Goal: Task Accomplishment & Management: Manage account settings

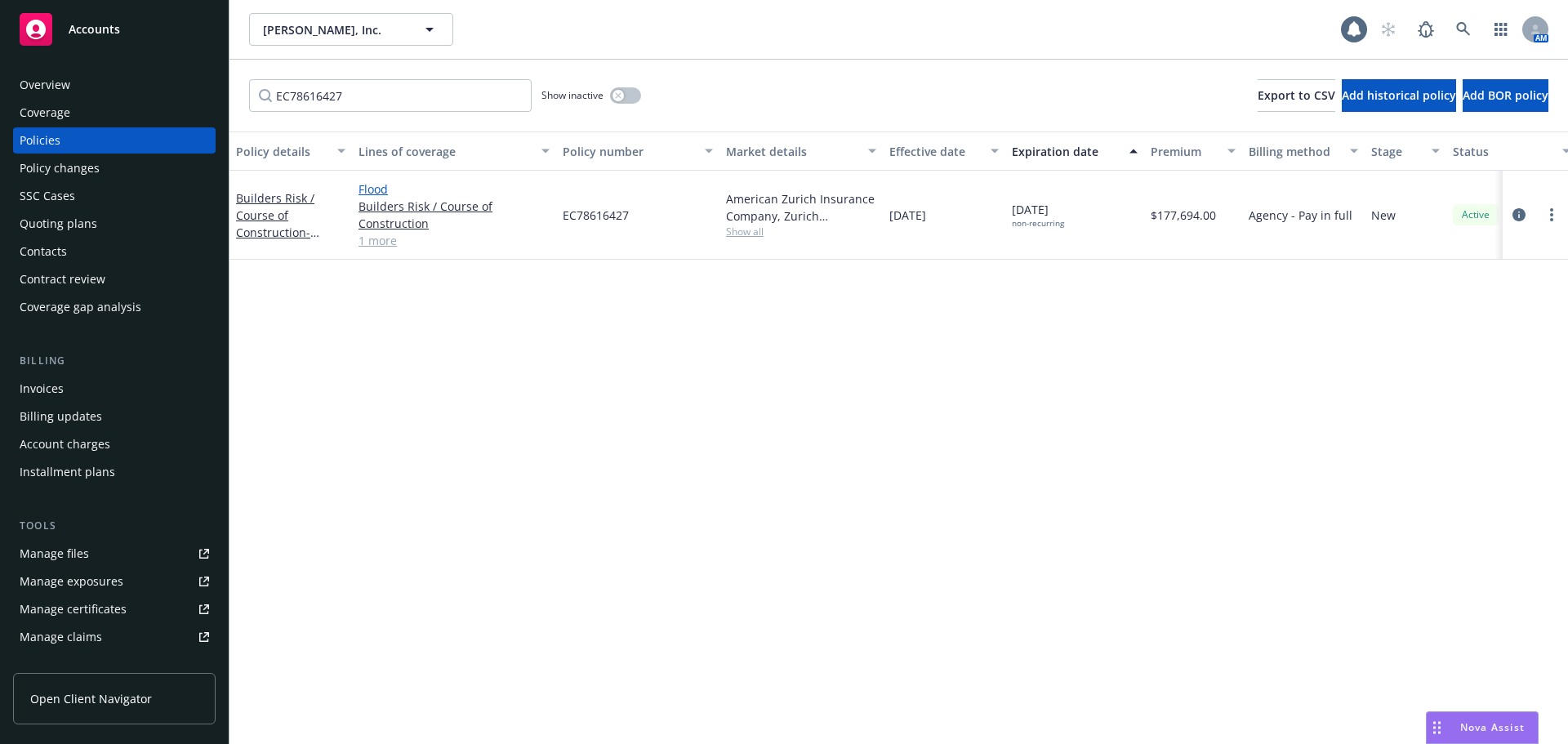
click at [382, 184] on link "Flood" at bounding box center [454, 189] width 191 height 18
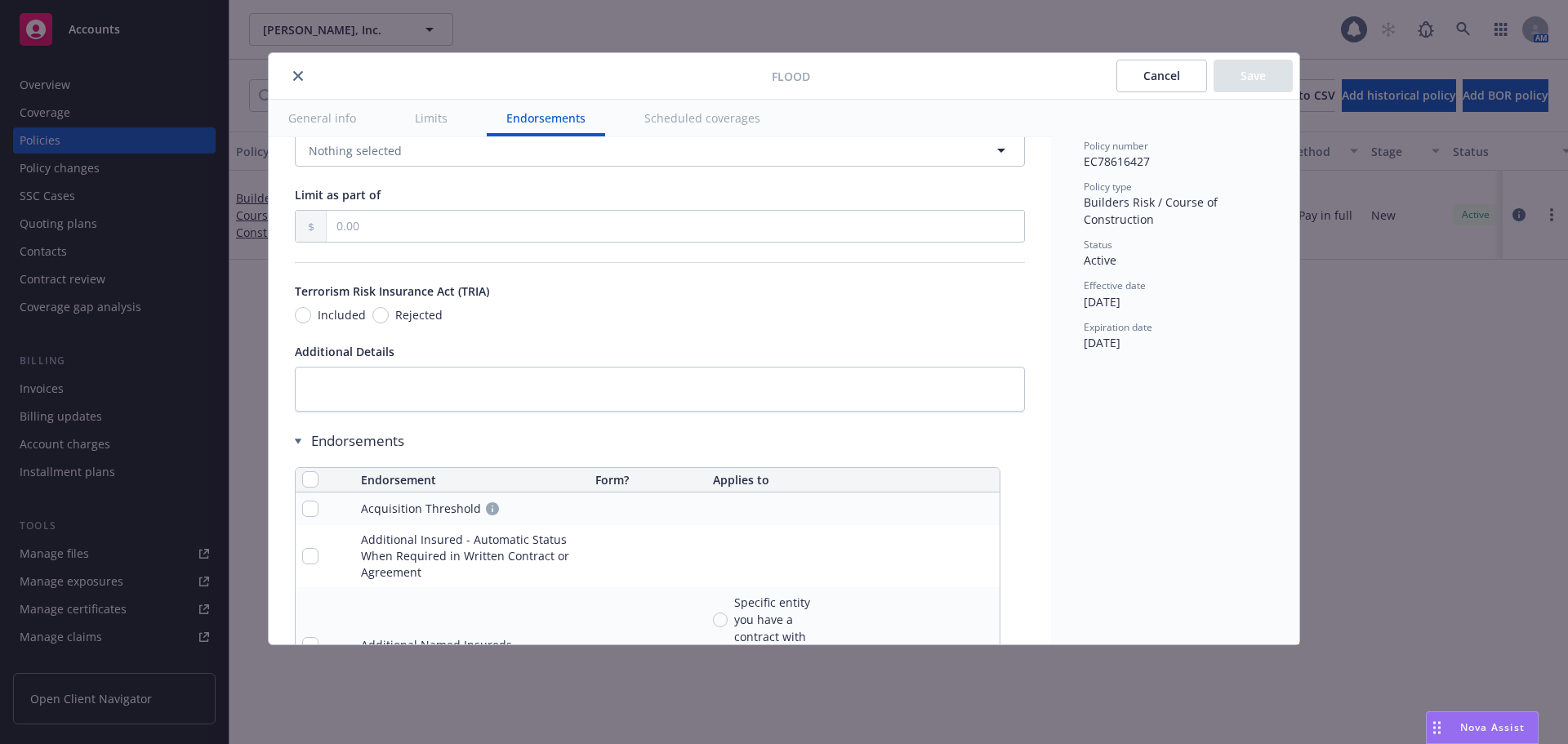
scroll to position [1061, 0]
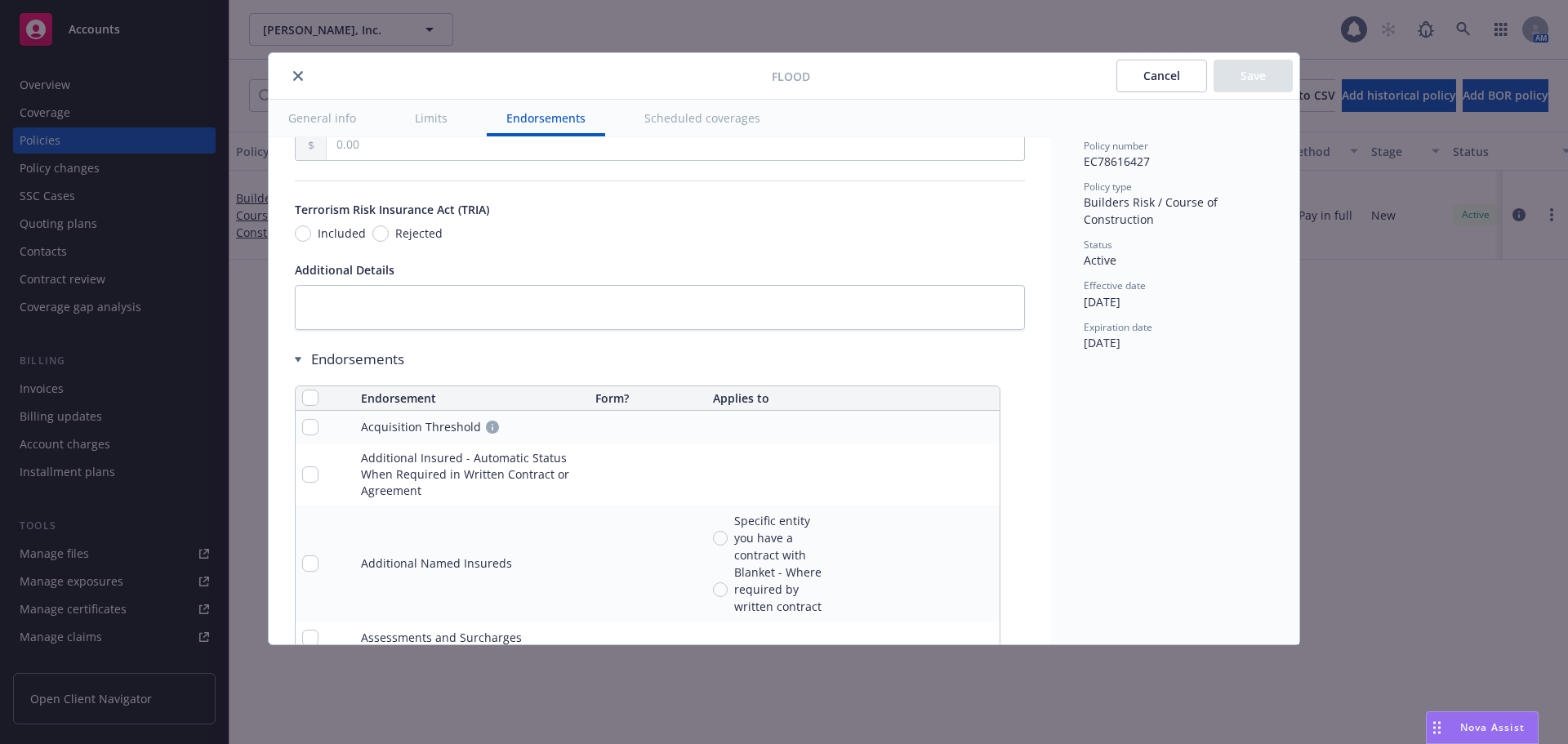
click at [301, 360] on div "Endorsements" at bounding box center [647, 359] width 705 height 19
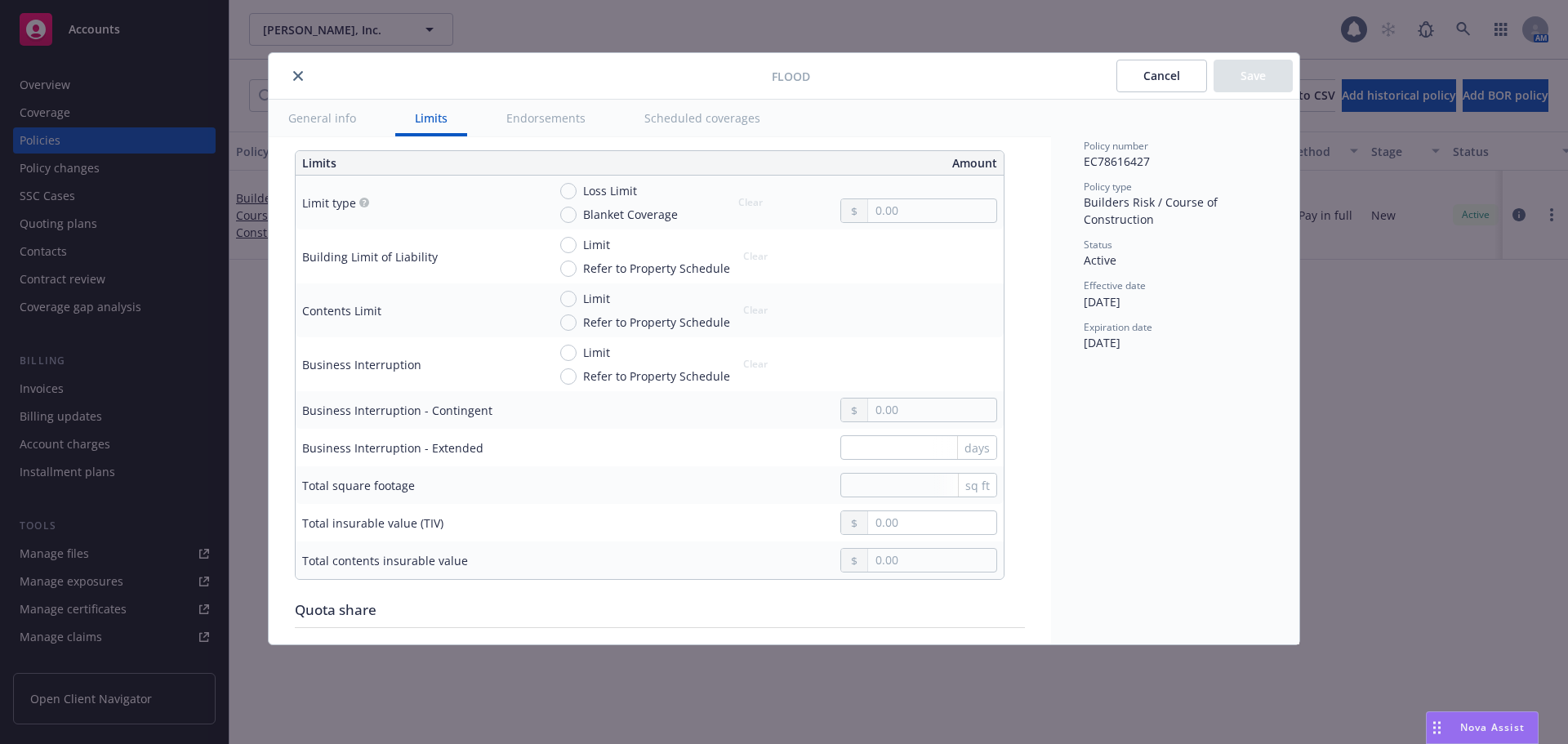
scroll to position [399, 0]
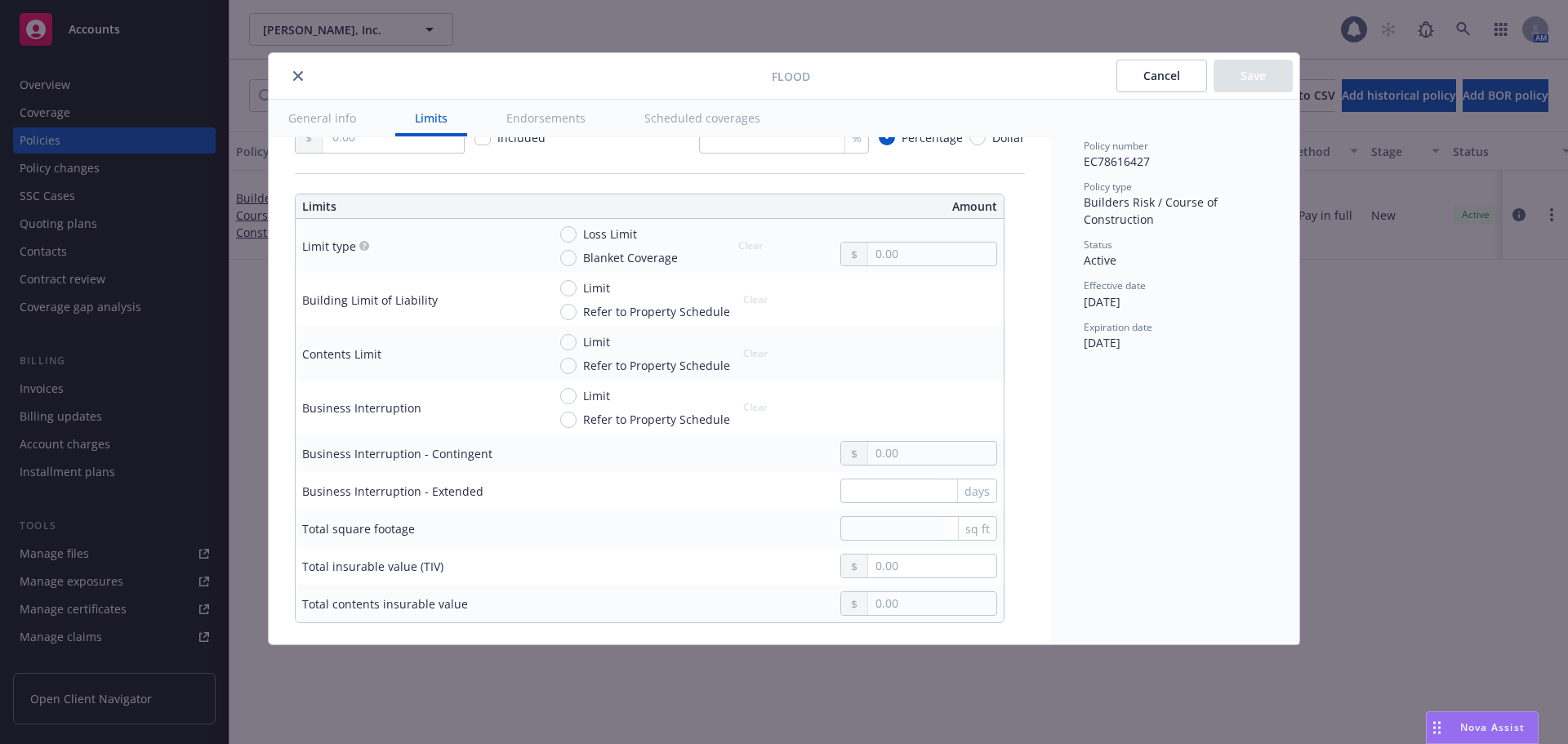
click at [1189, 68] on button "Cancel" at bounding box center [1162, 75] width 91 height 32
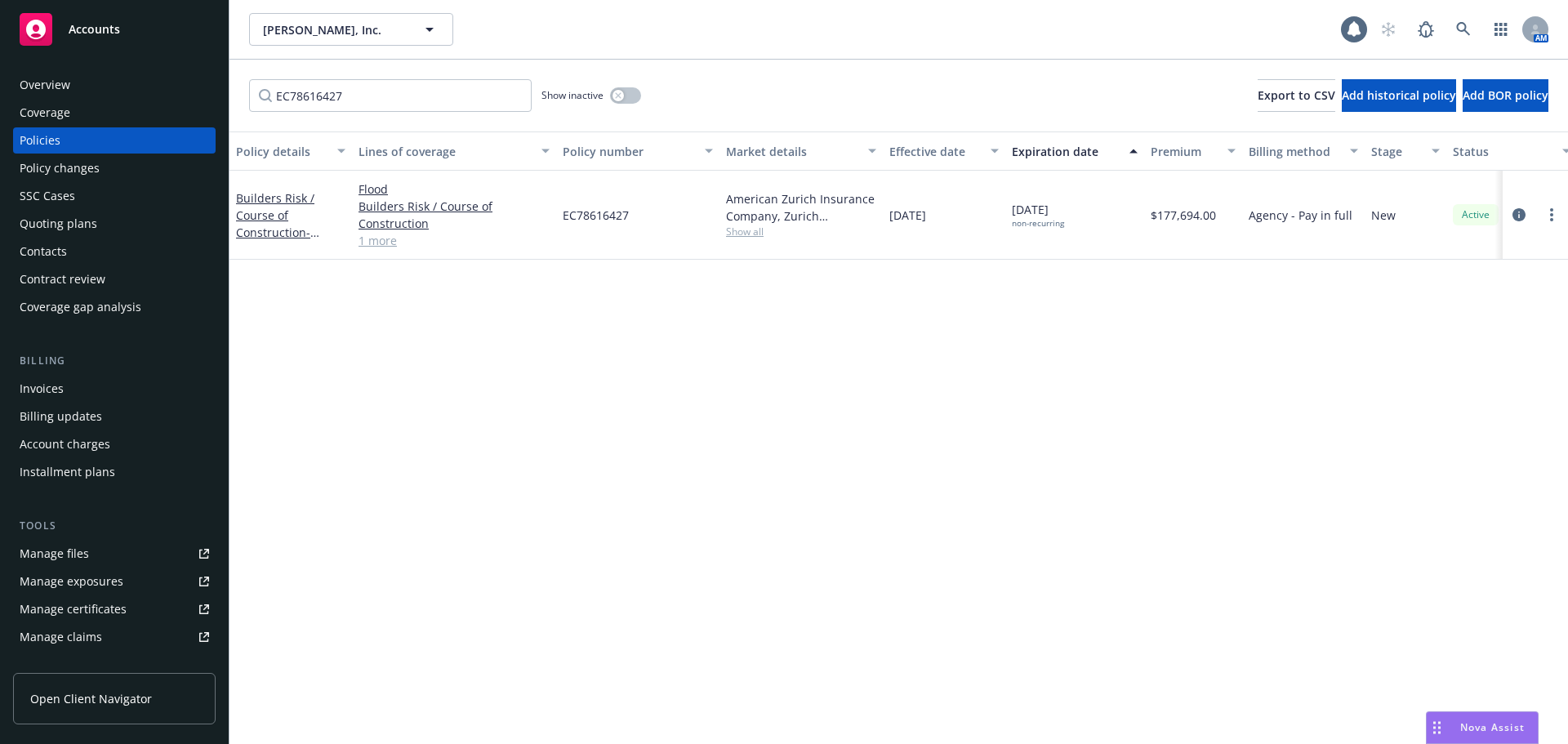
click at [370, 244] on link "1 more" at bounding box center [454, 240] width 191 height 18
click at [398, 236] on link "Commercial Earthquake" at bounding box center [454, 240] width 191 height 18
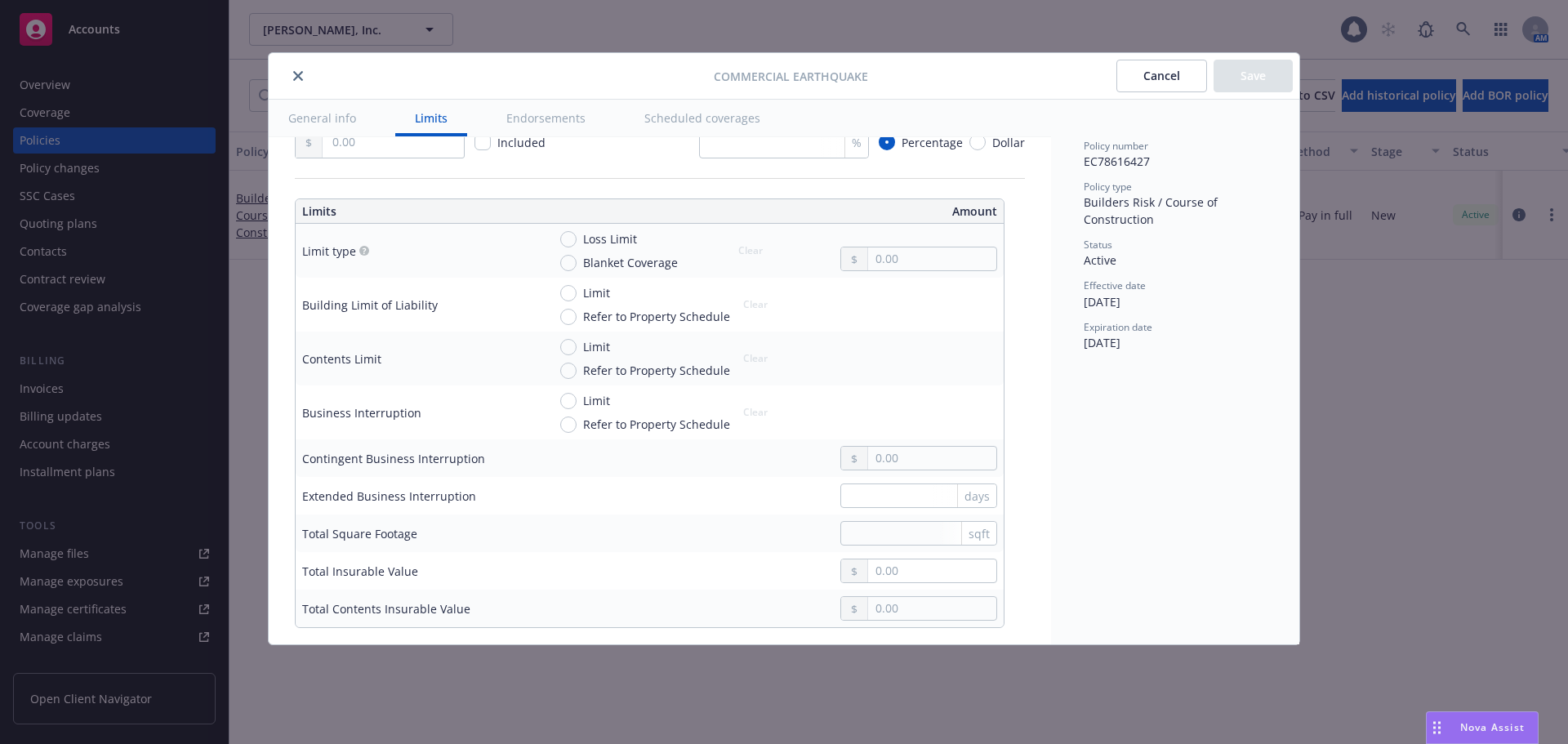
scroll to position [409, 0]
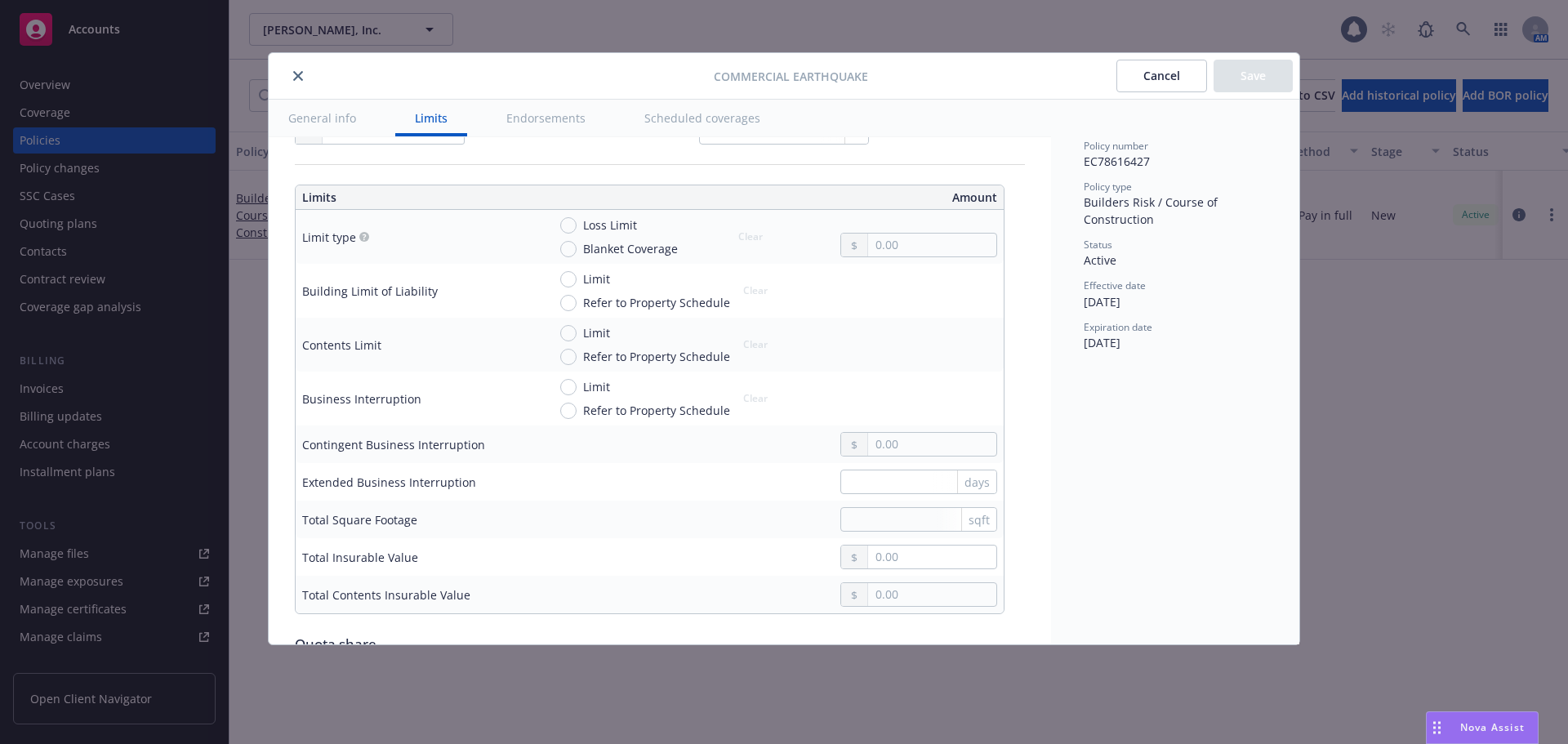
click at [298, 80] on button "close" at bounding box center [298, 76] width 19 height 19
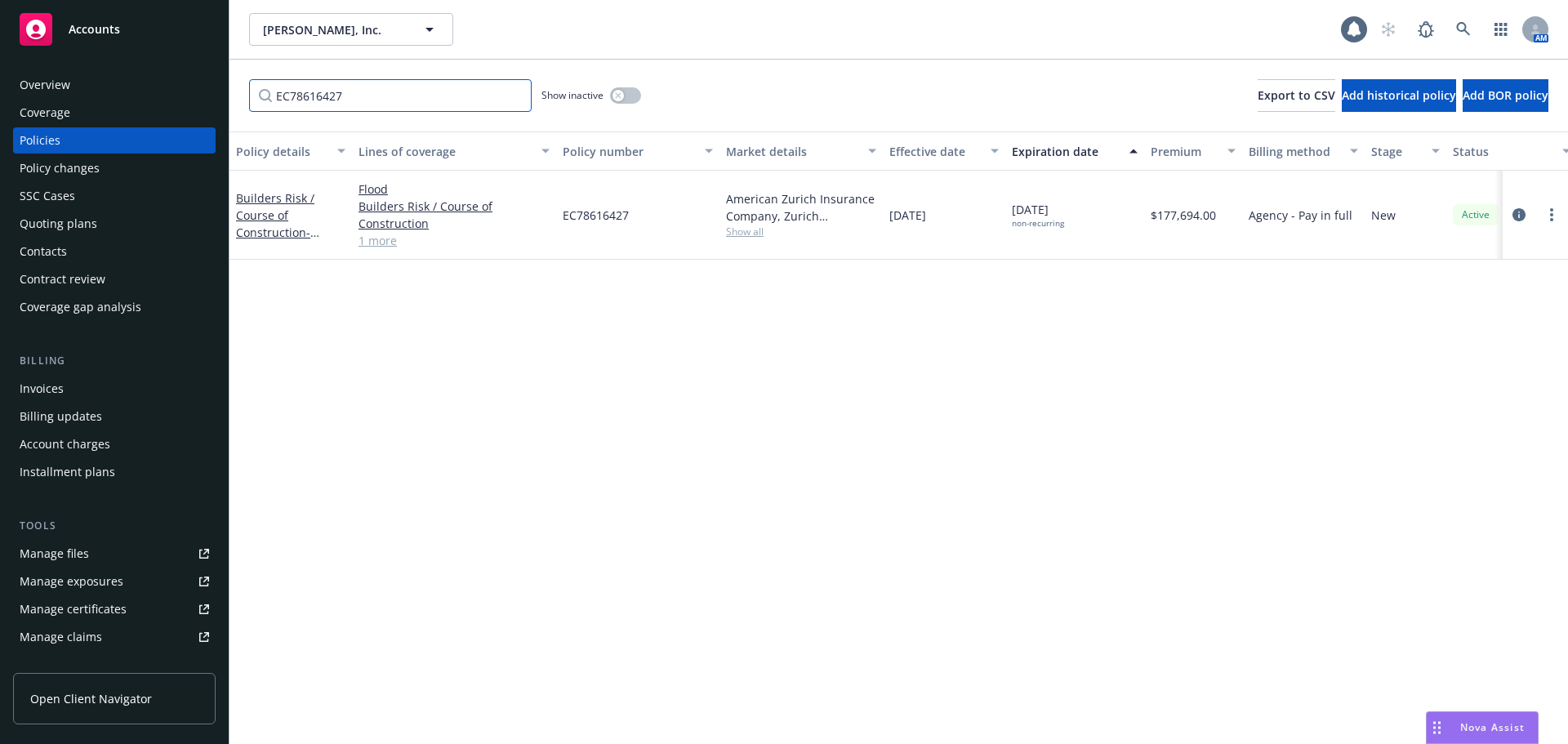
click at [513, 94] on input "EC78616427" at bounding box center [390, 95] width 283 height 32
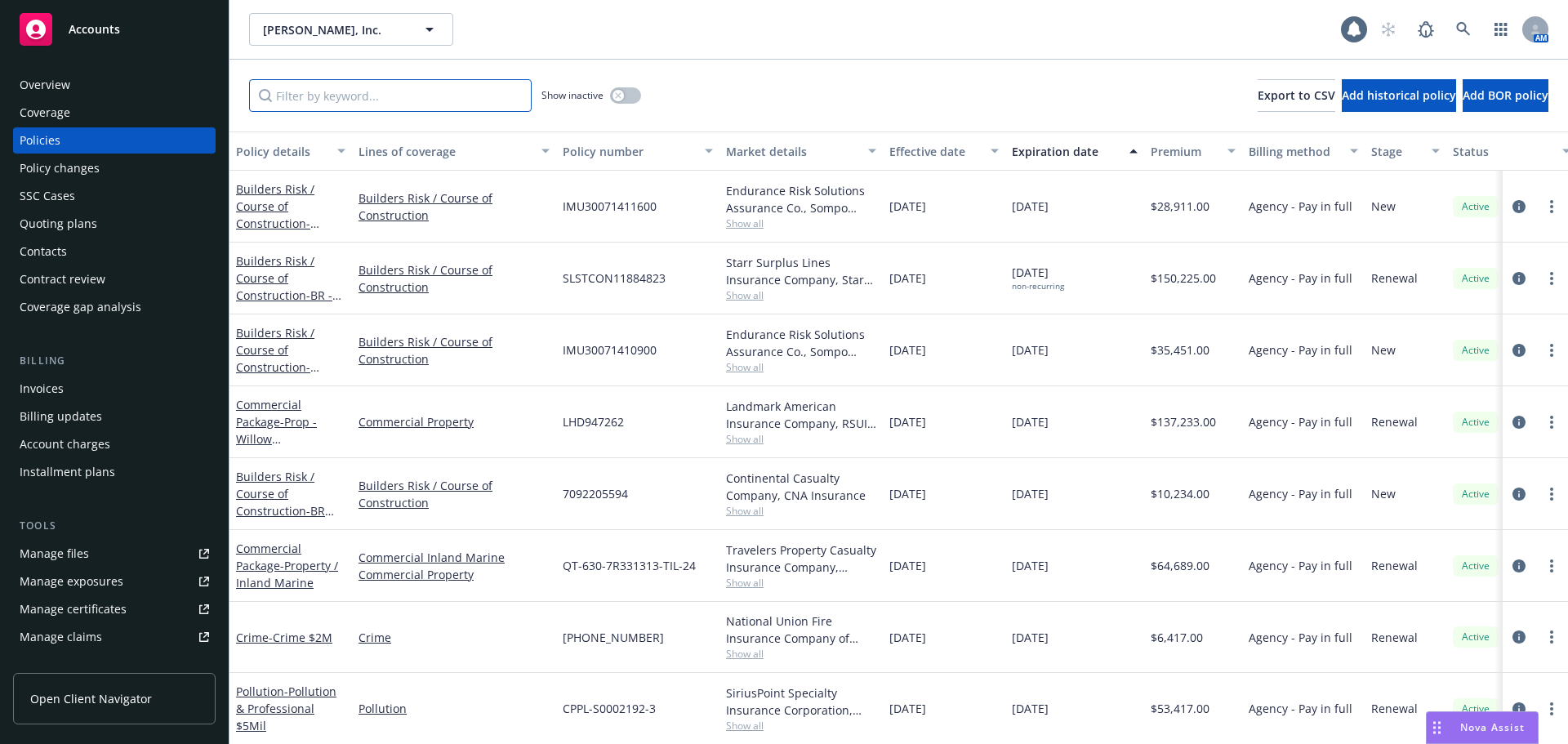
click at [451, 97] on input "Filter by keyword..." at bounding box center [390, 95] width 283 height 32
paste input "QT-630-7R331313-TIL-24"
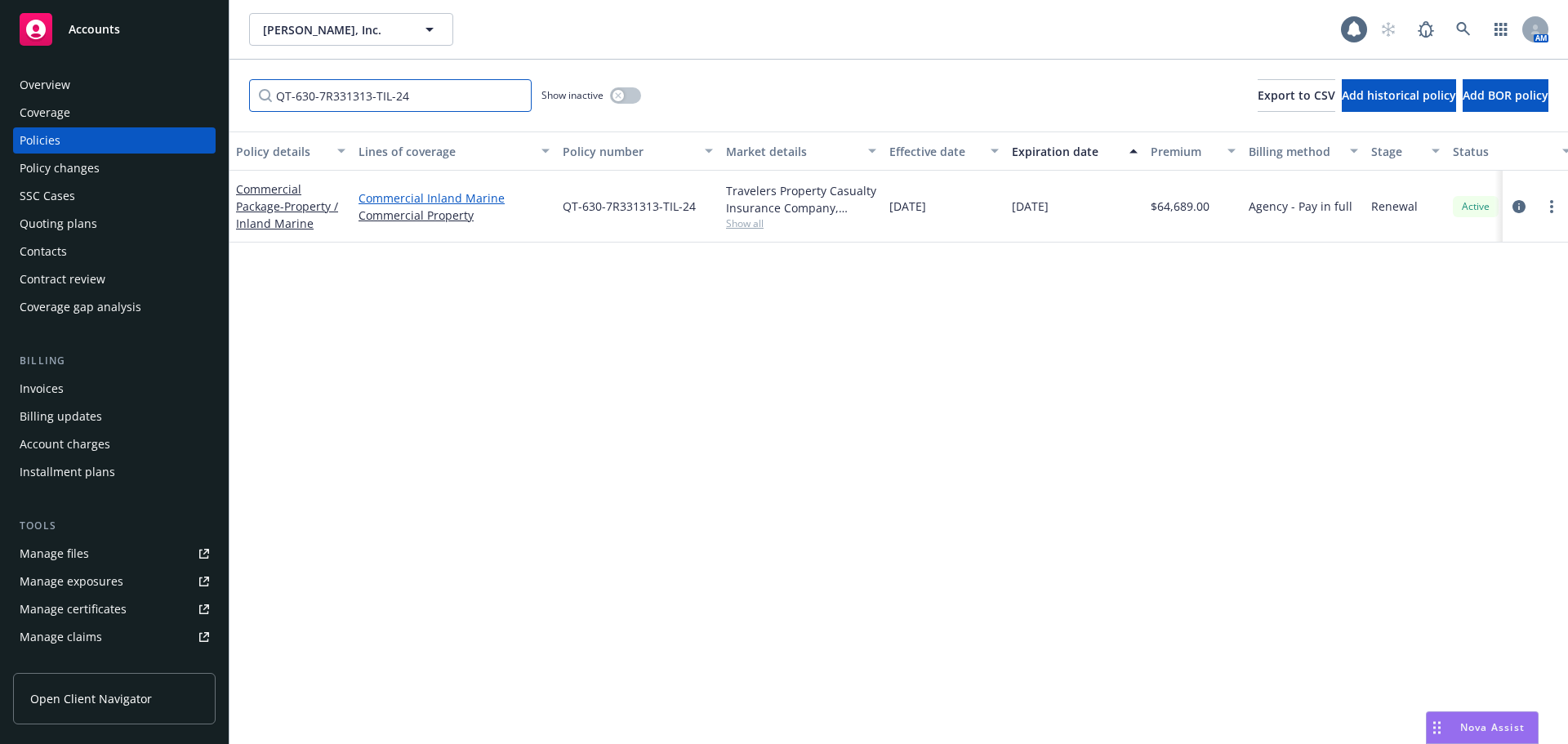
type input "QT-630-7R331313-TIL-24"
click at [482, 196] on link "Commercial Inland Marine" at bounding box center [454, 198] width 191 height 18
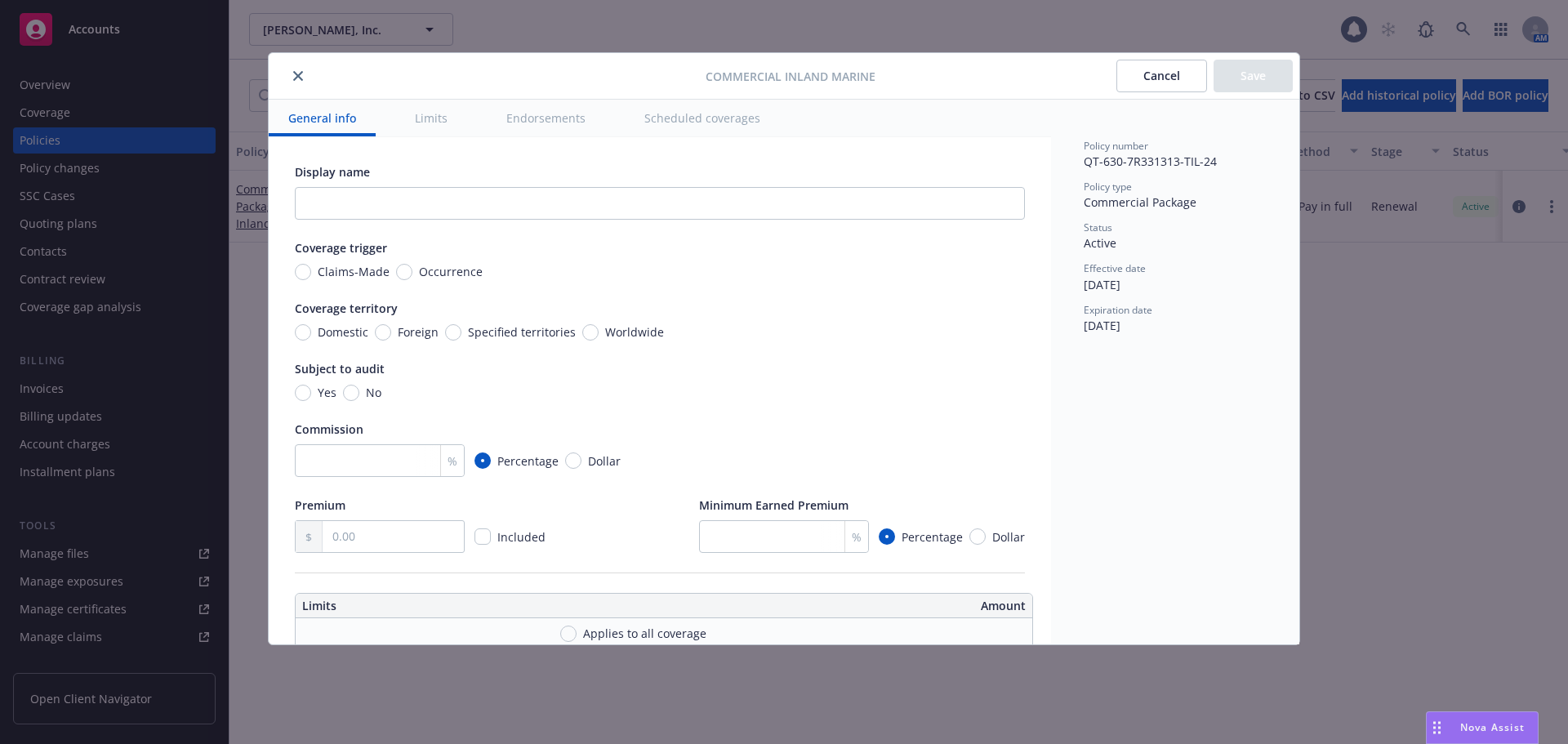
click at [295, 77] on icon "close" at bounding box center [298, 76] width 10 height 10
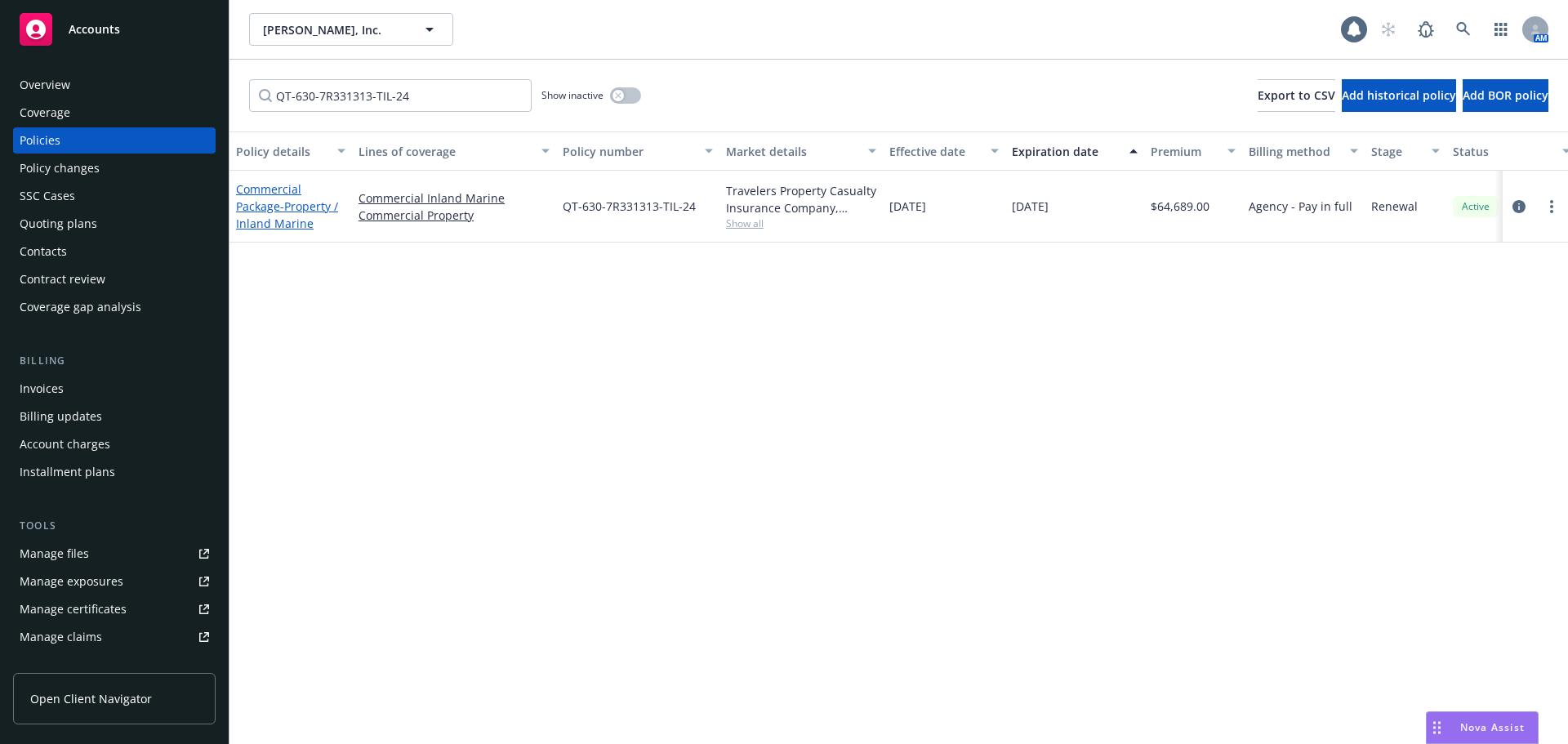
click at [294, 189] on link "Commercial Package - Property / Inland Marine" at bounding box center [287, 206] width 102 height 50
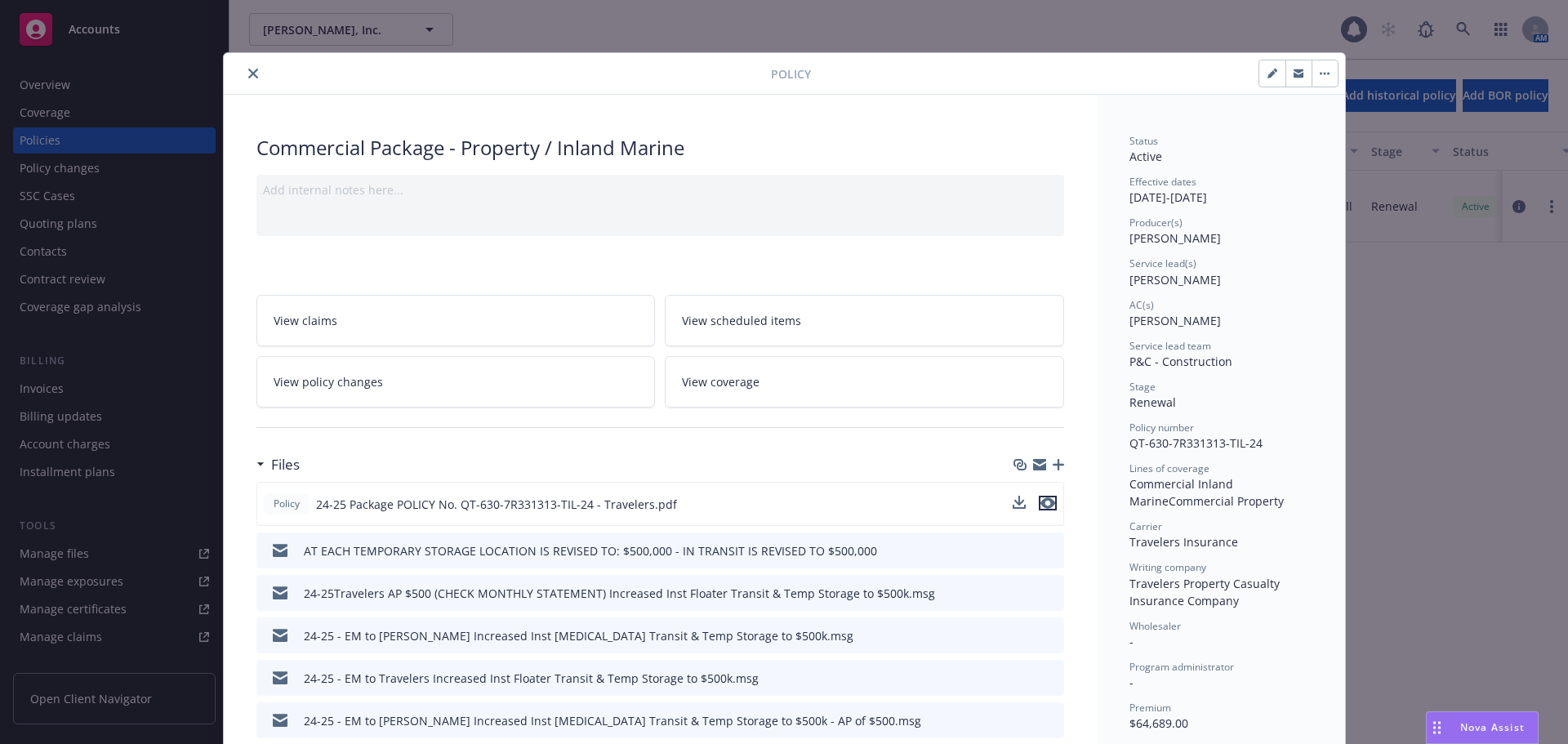
click at [1042, 502] on icon "preview file" at bounding box center [1048, 503] width 15 height 11
click at [249, 76] on icon "close" at bounding box center [253, 73] width 10 height 10
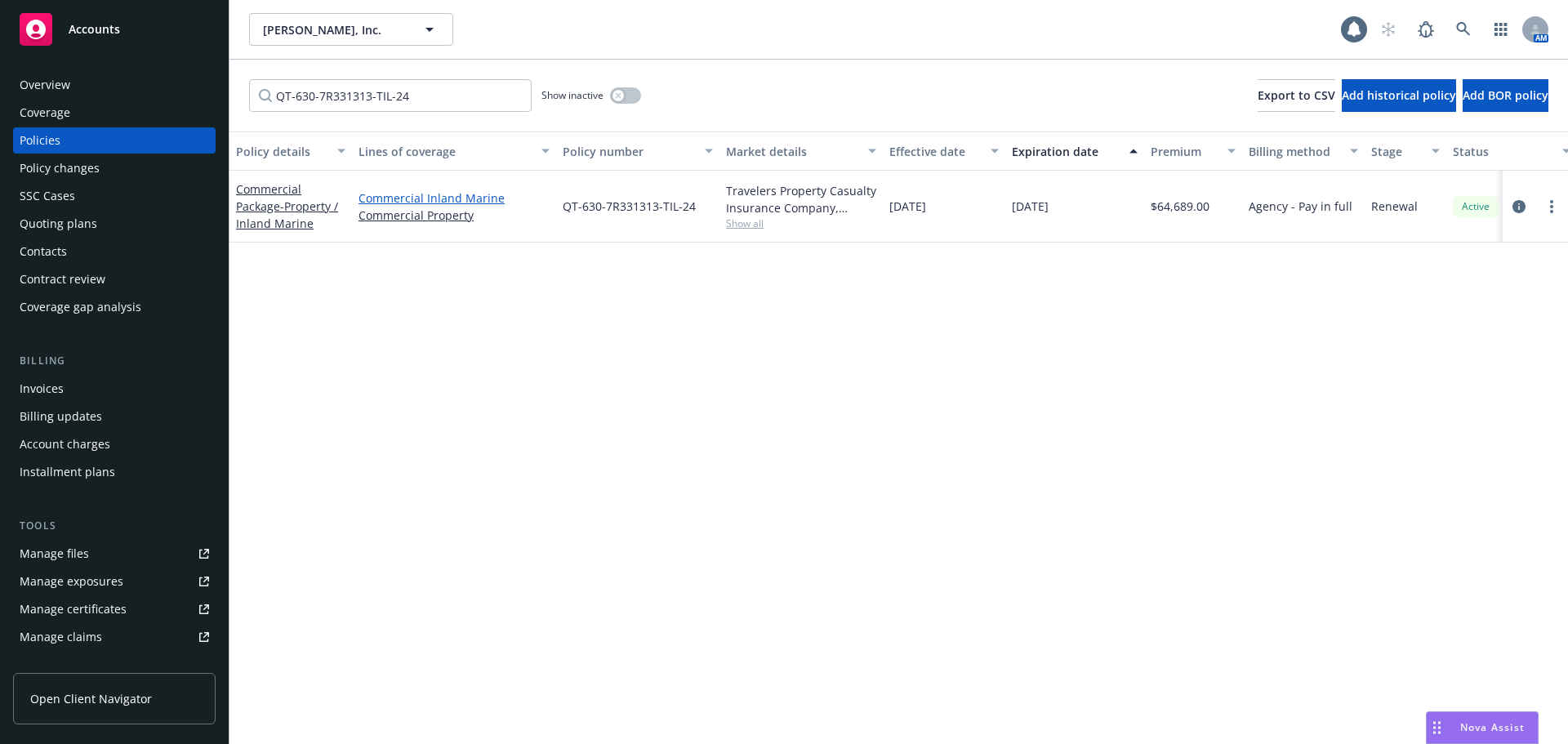
click at [444, 200] on link "Commercial Inland Marine" at bounding box center [454, 198] width 191 height 18
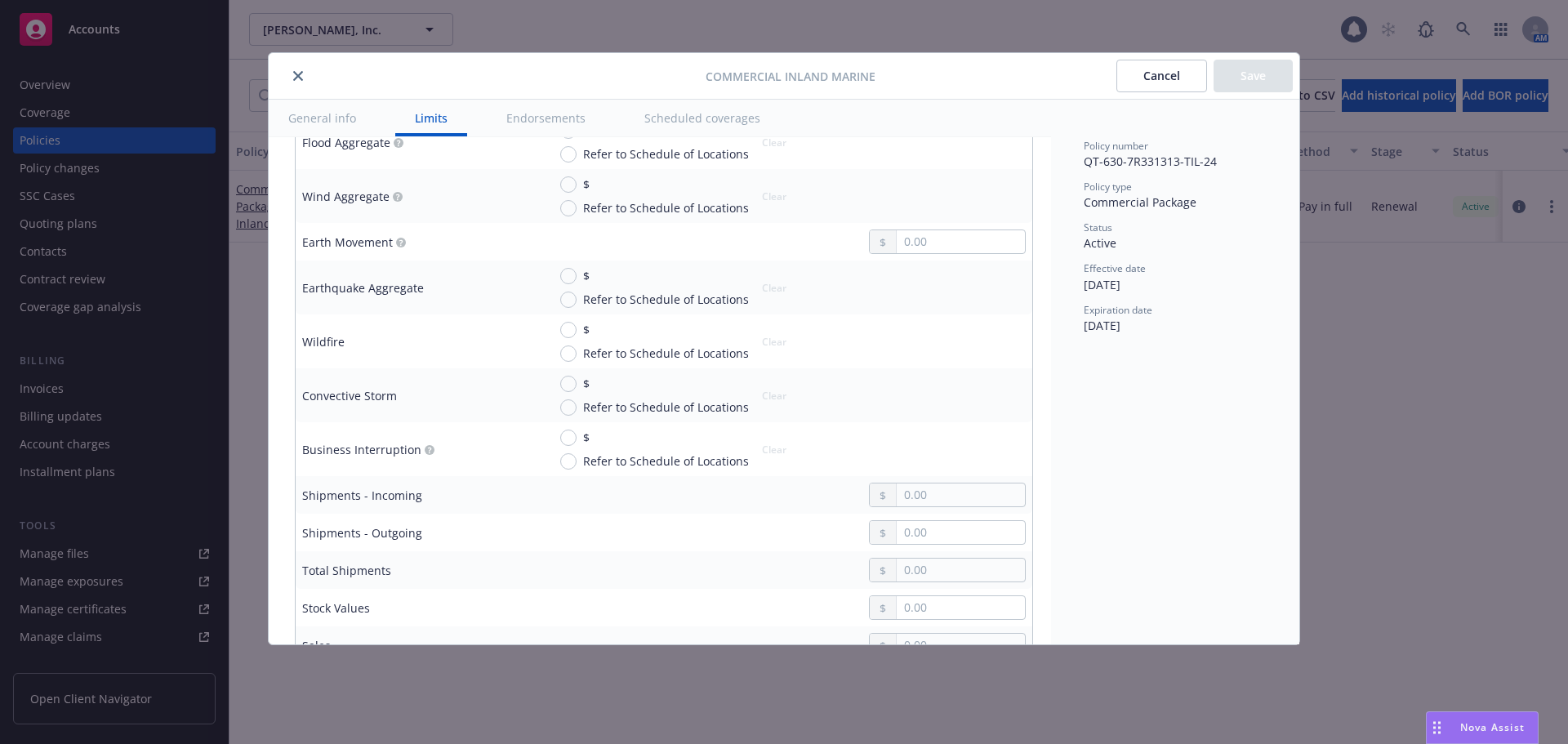
scroll to position [3592, 0]
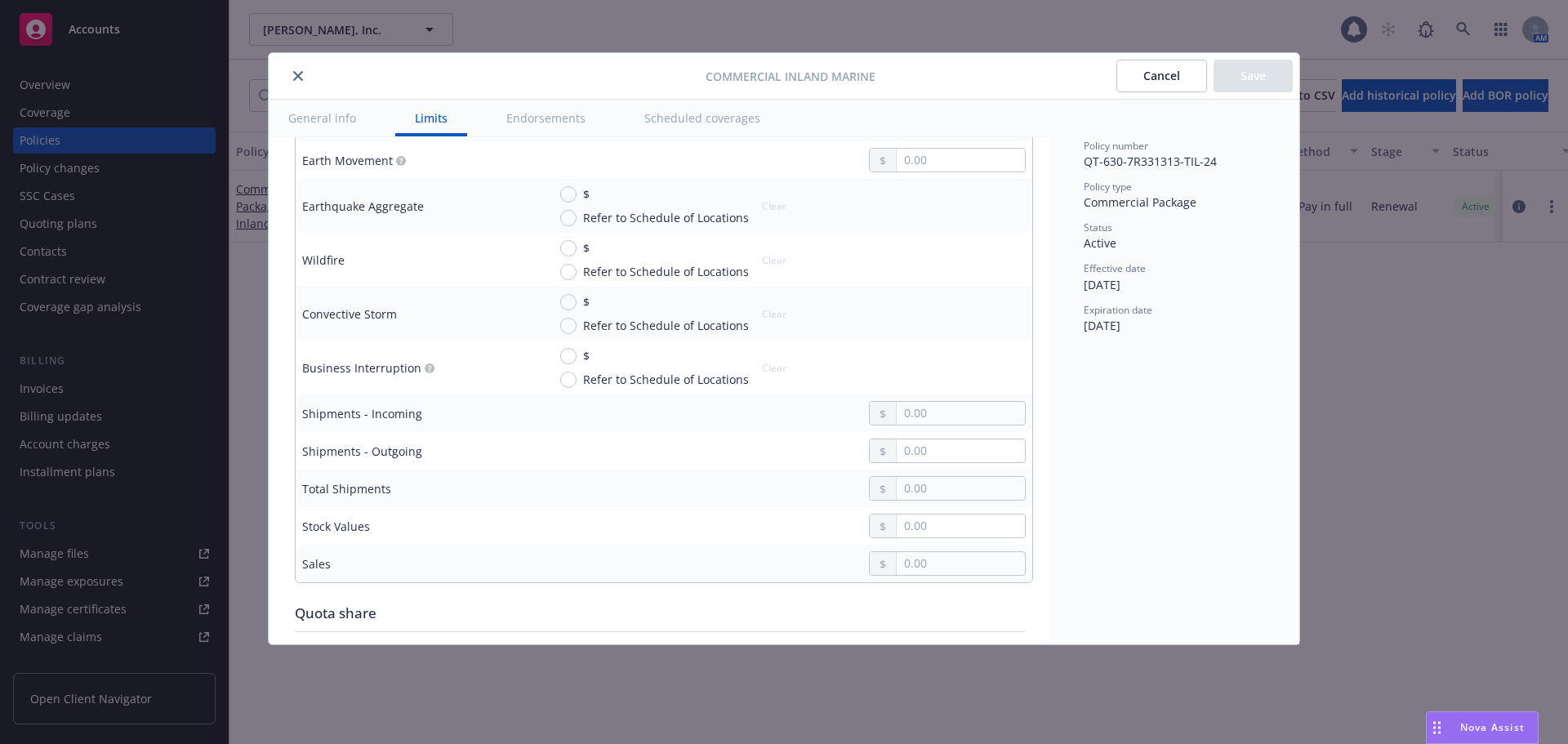
click at [290, 74] on button "close" at bounding box center [298, 76] width 19 height 19
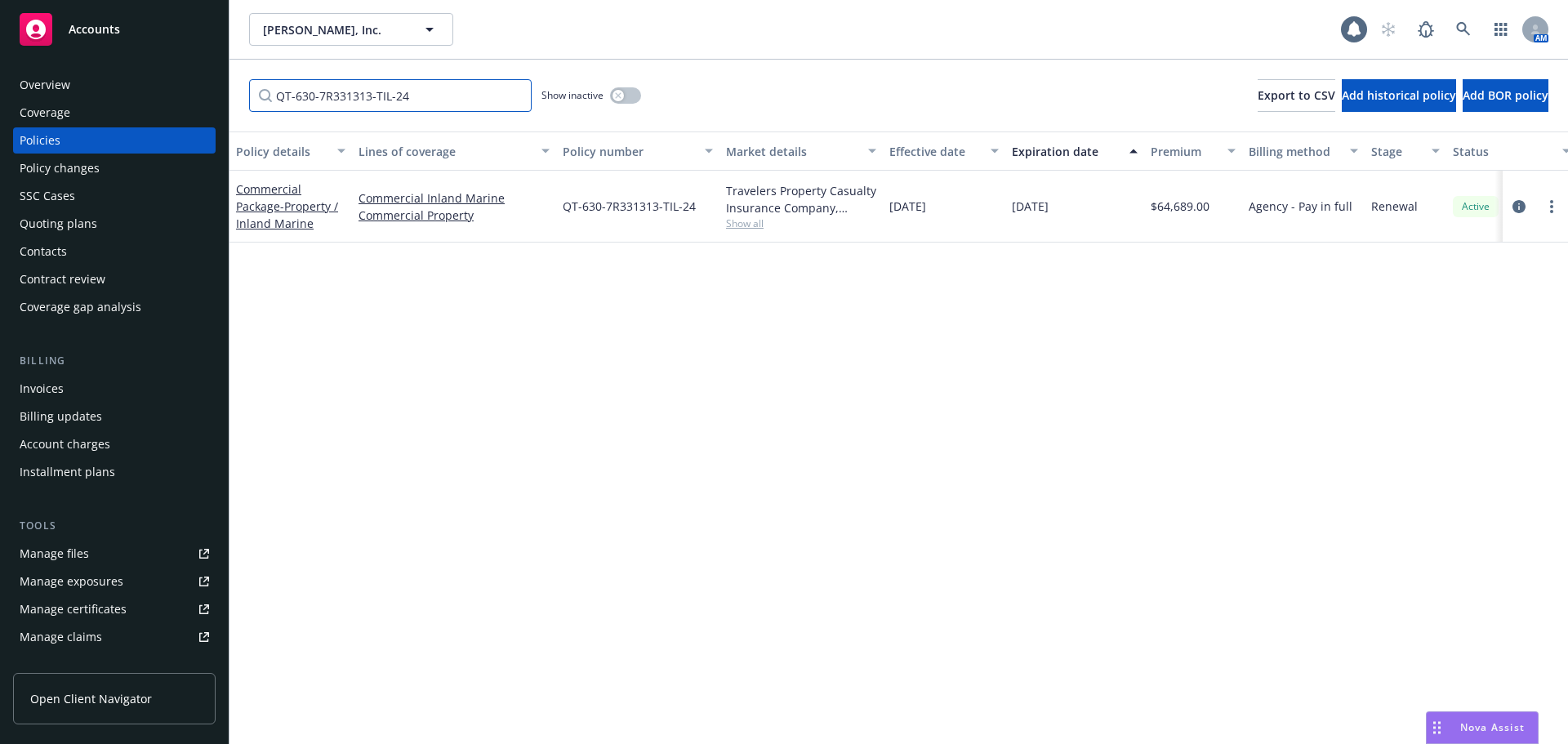
click at [515, 94] on input "QT-630-7R331313-TIL-24" at bounding box center [390, 95] width 283 height 32
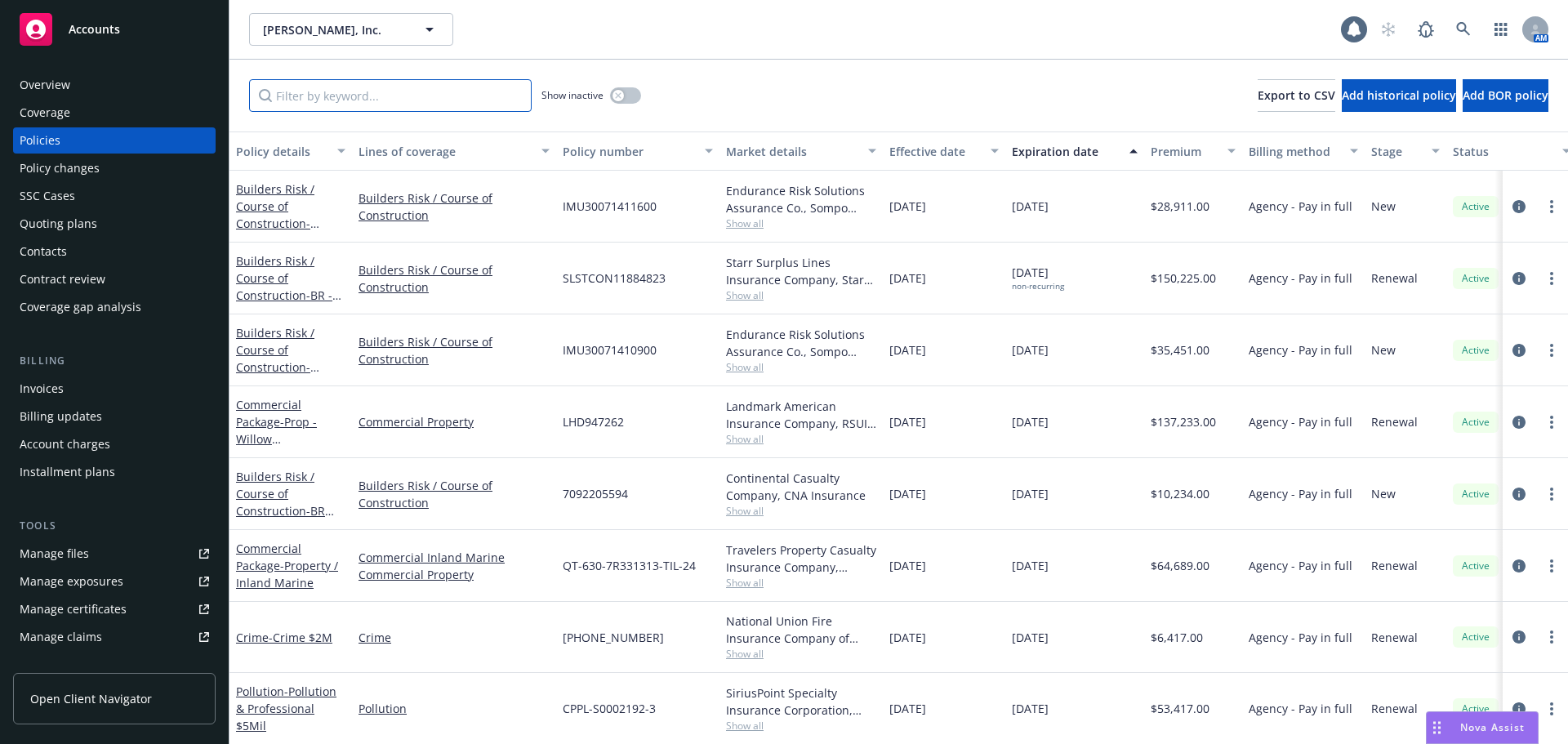
paste input "1"
type input "1"
paste input "1"
type input "1"
click at [497, 94] on input "Filter by keyword..." at bounding box center [390, 95] width 283 height 32
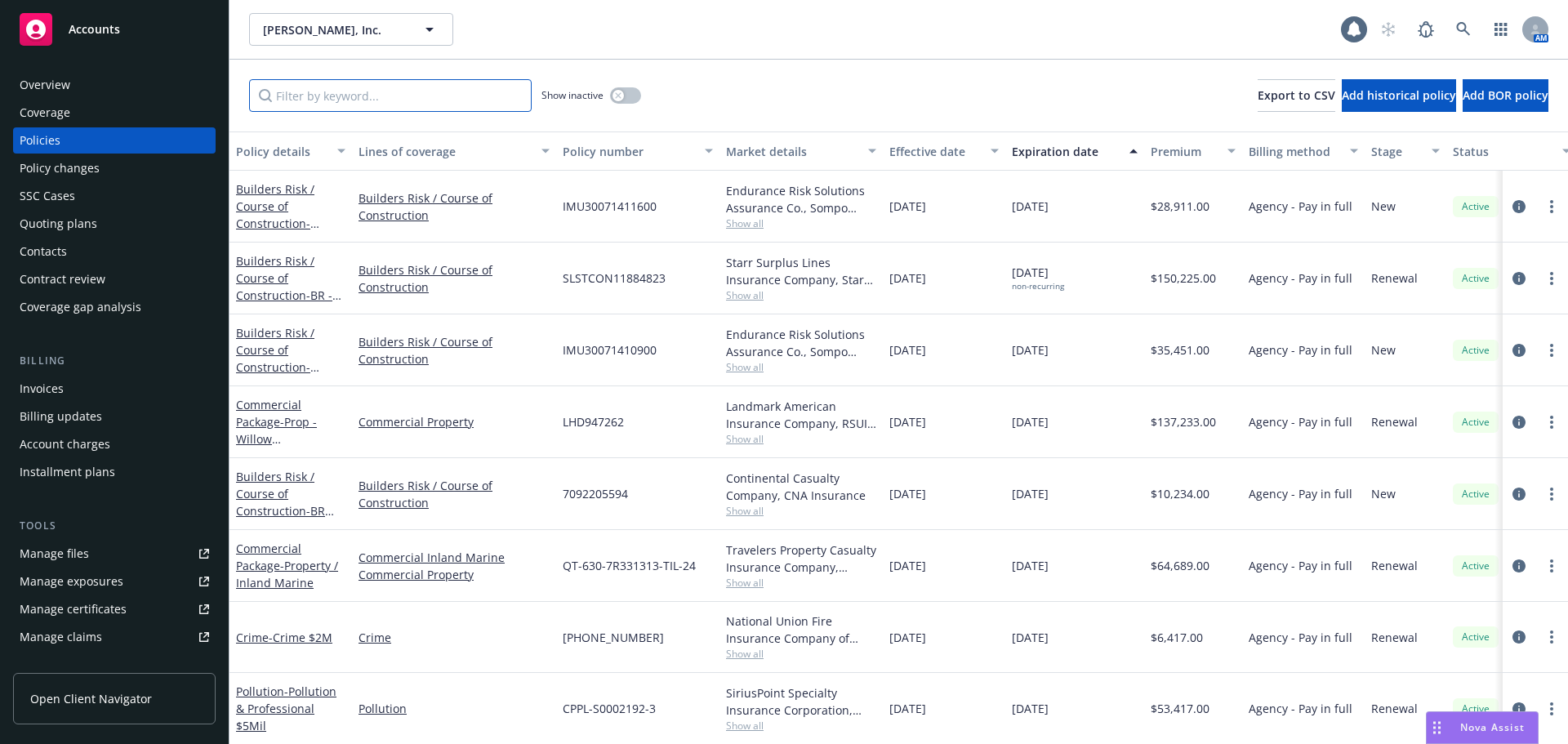
paste input "Builders Risk / Course Of Construction"
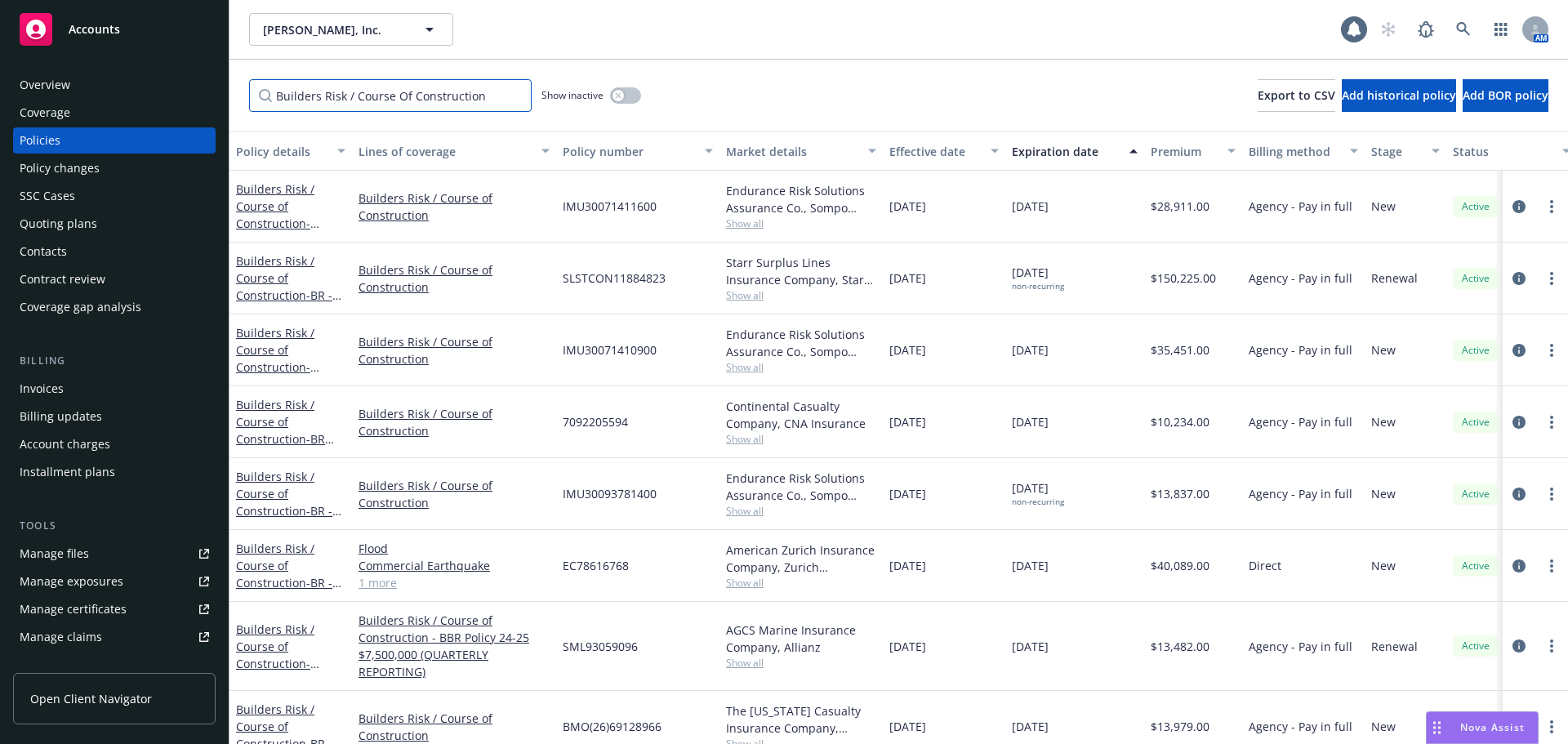
type input "Builders Risk / Course Of Construction"
click at [515, 99] on input "Builders Risk / Course Of Construction" at bounding box center [390, 95] width 283 height 32
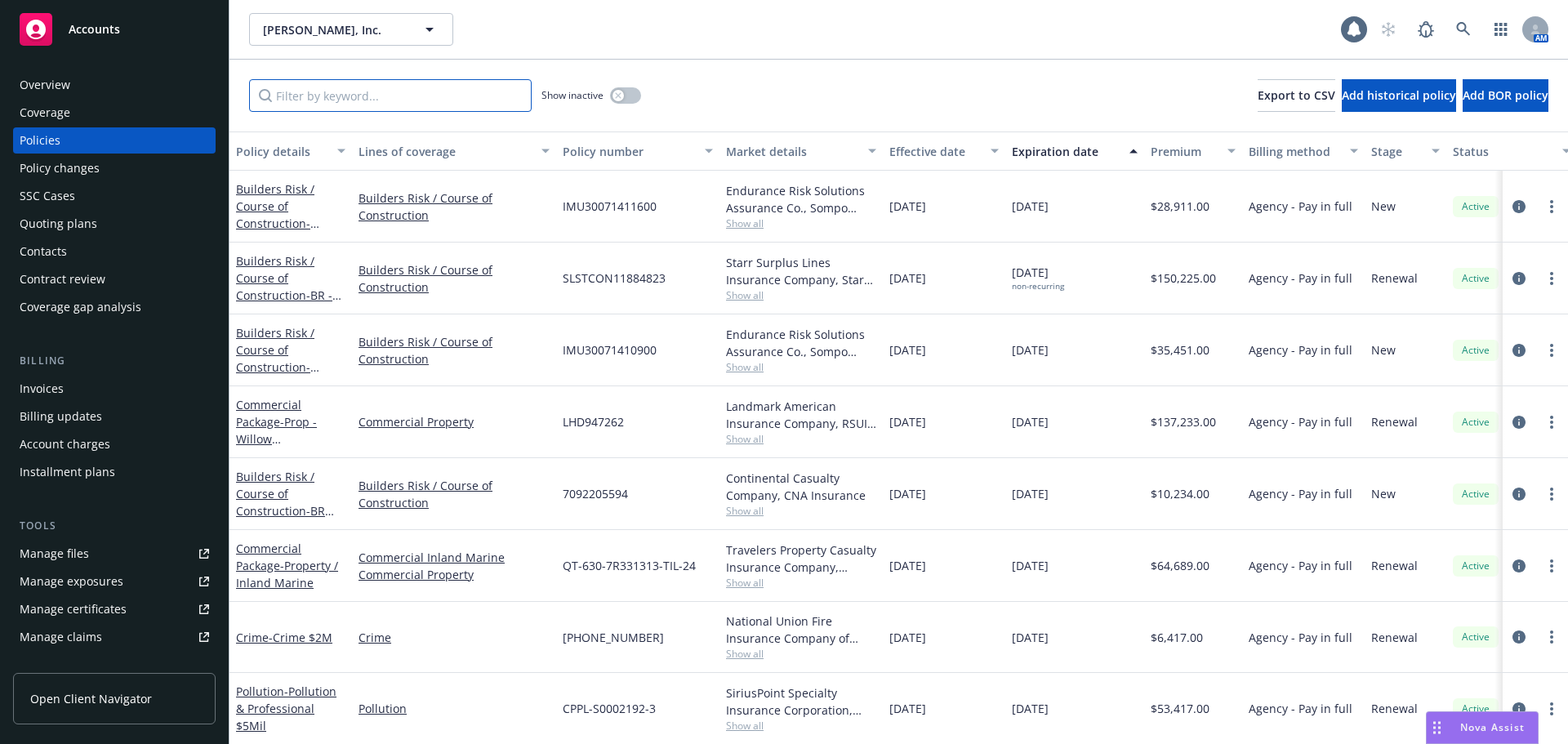
paste input "EC78616768"
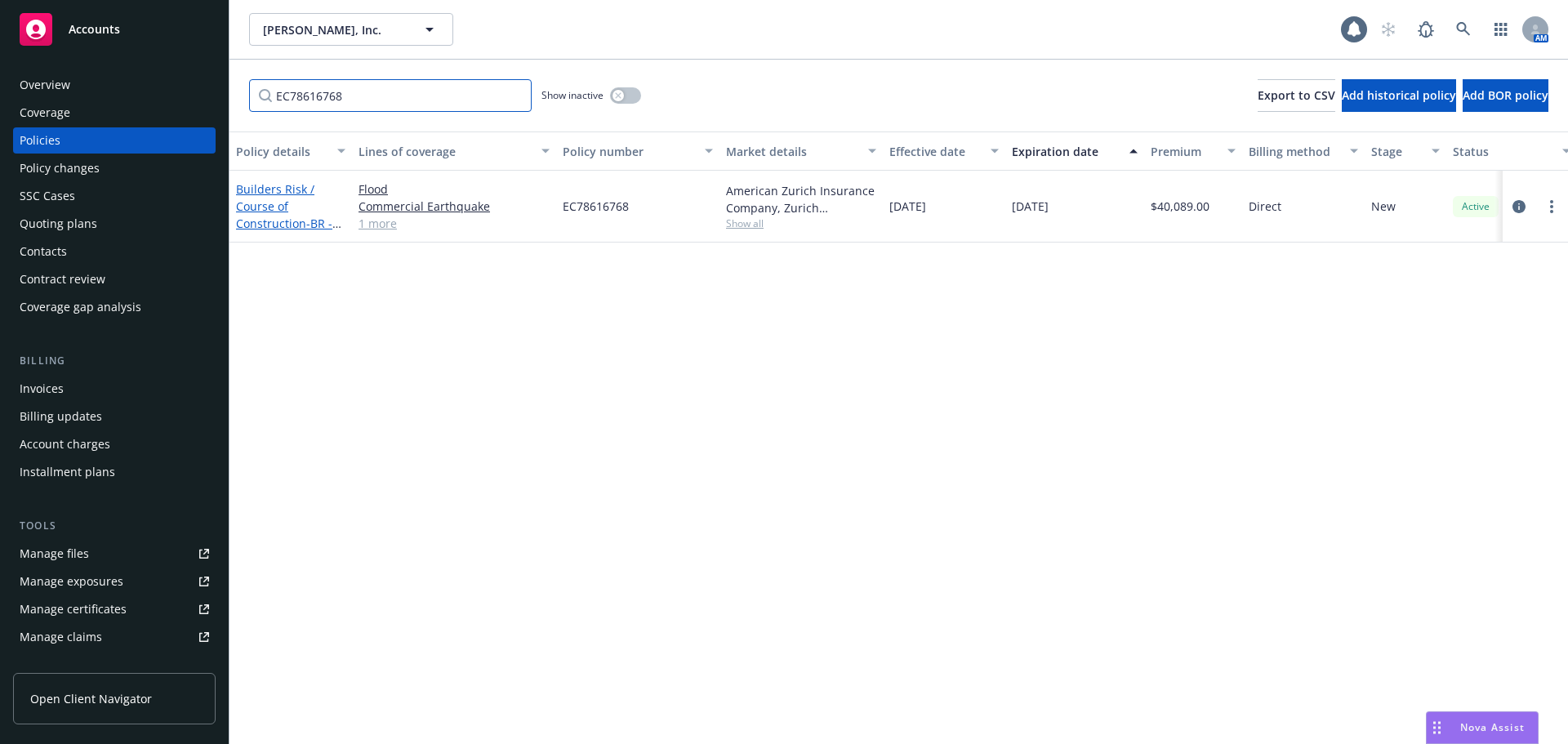
type input "EC78616768"
click at [272, 188] on link "Builders Risk / Course of Construction - BR - SCSOS CTC" at bounding box center [284, 214] width 96 height 67
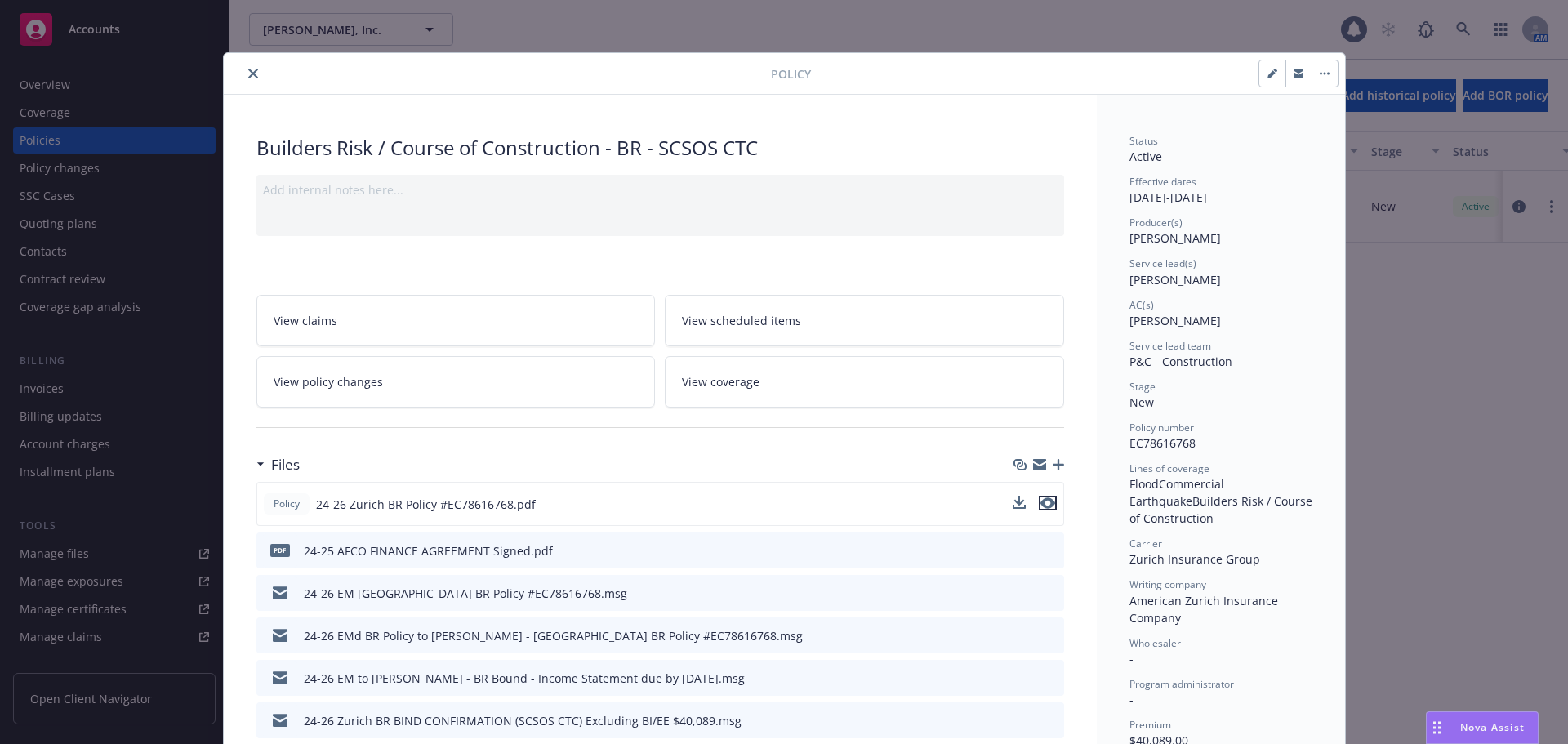
click at [1038, 497] on div at bounding box center [1035, 504] width 44 height 18
click at [1041, 502] on icon "preview file" at bounding box center [1048, 503] width 15 height 11
click at [250, 74] on icon "close" at bounding box center [253, 73] width 10 height 10
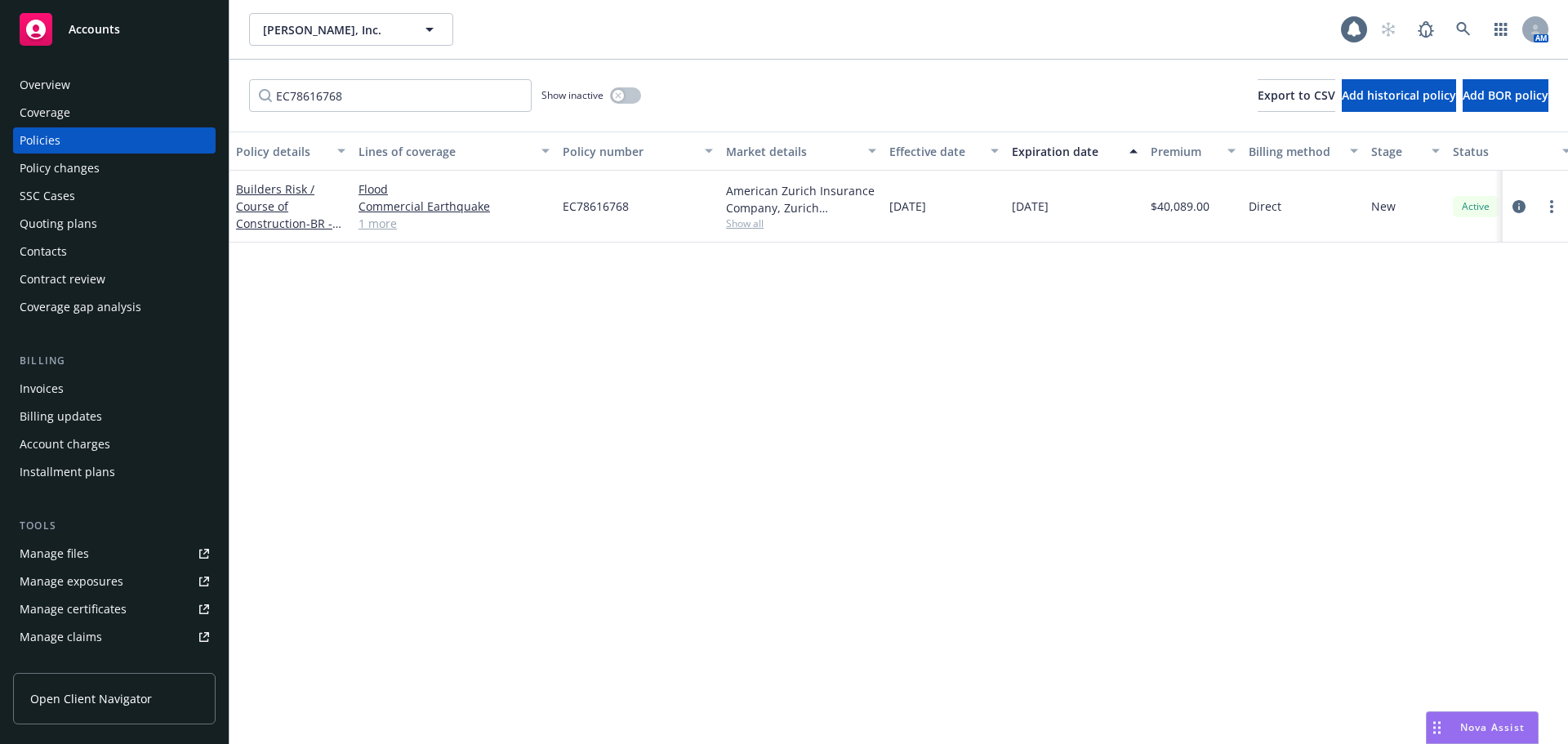
click at [386, 216] on link "1 more" at bounding box center [454, 223] width 191 height 18
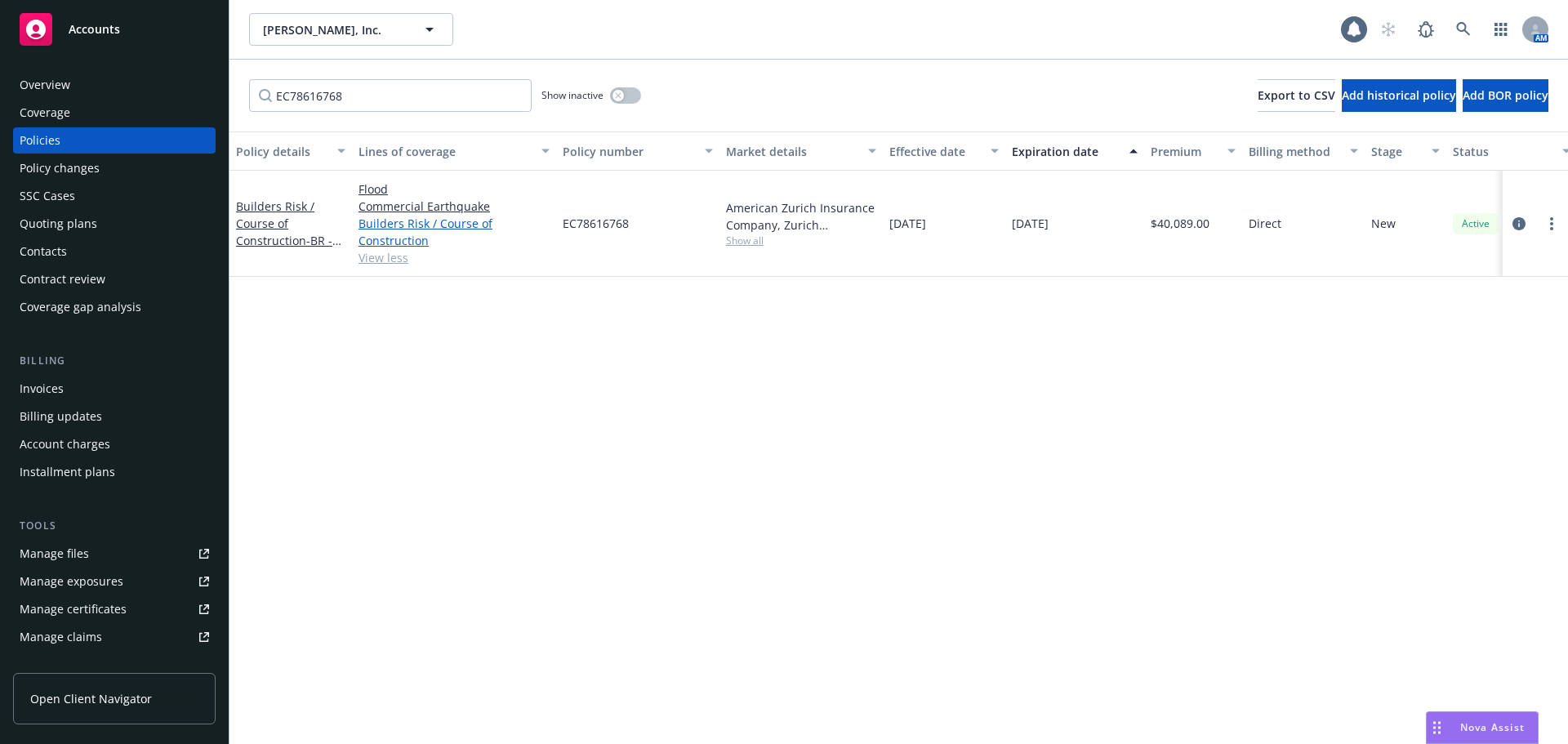
click at [403, 230] on link "Builders Risk / Course of Construction" at bounding box center [454, 231] width 191 height 34
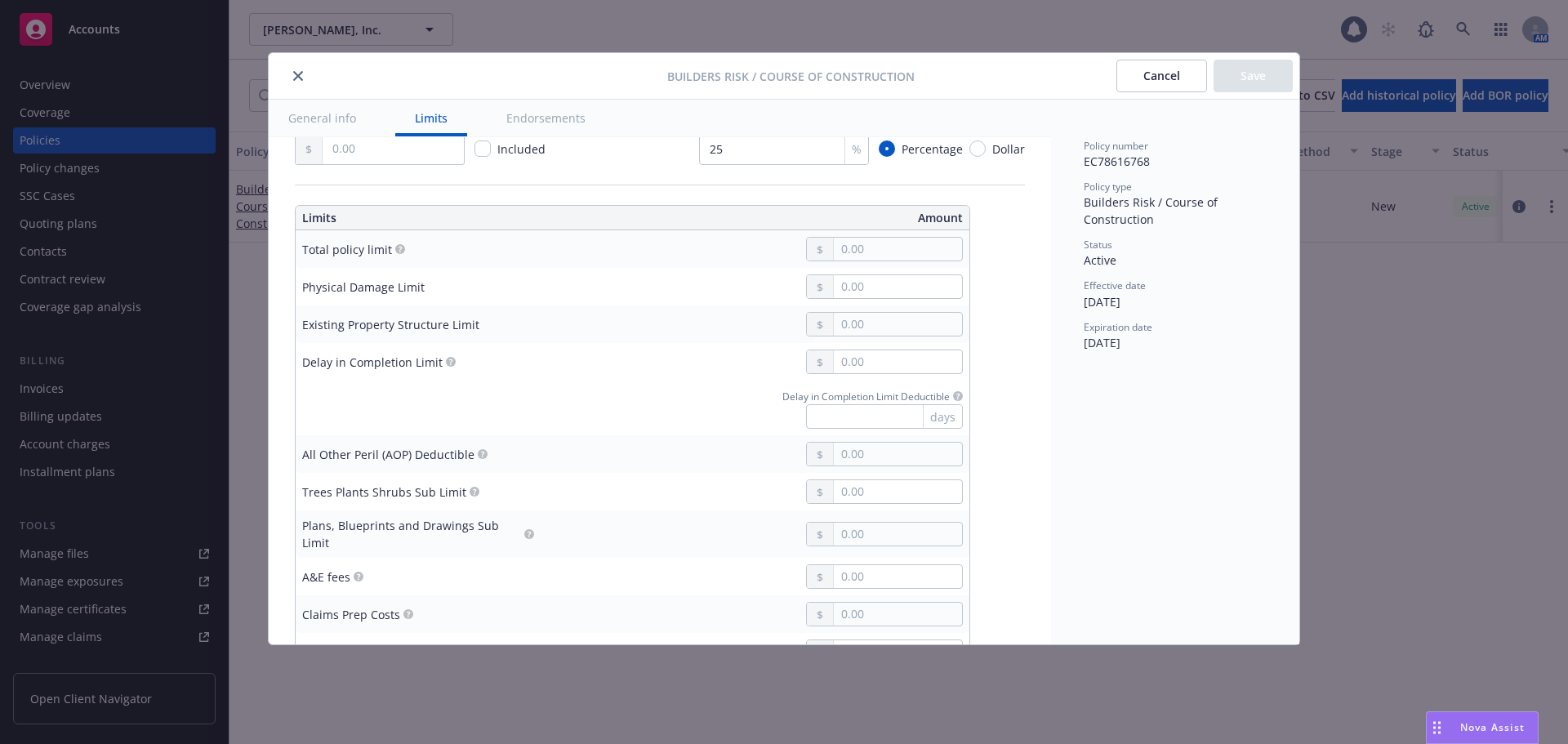
scroll to position [409, 0]
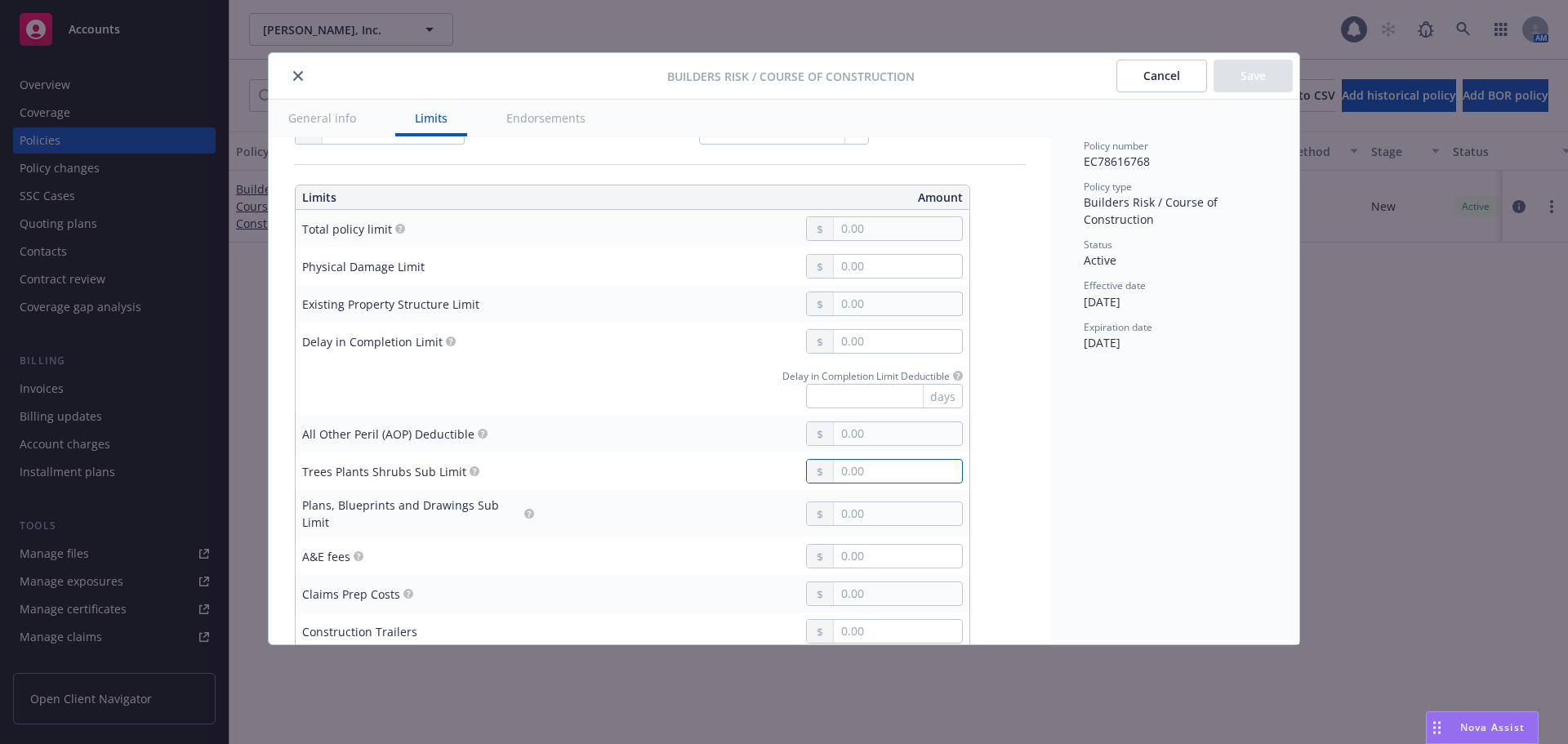
click at [893, 460] on input "text" at bounding box center [898, 470] width 129 height 23
type input "100,000.00"
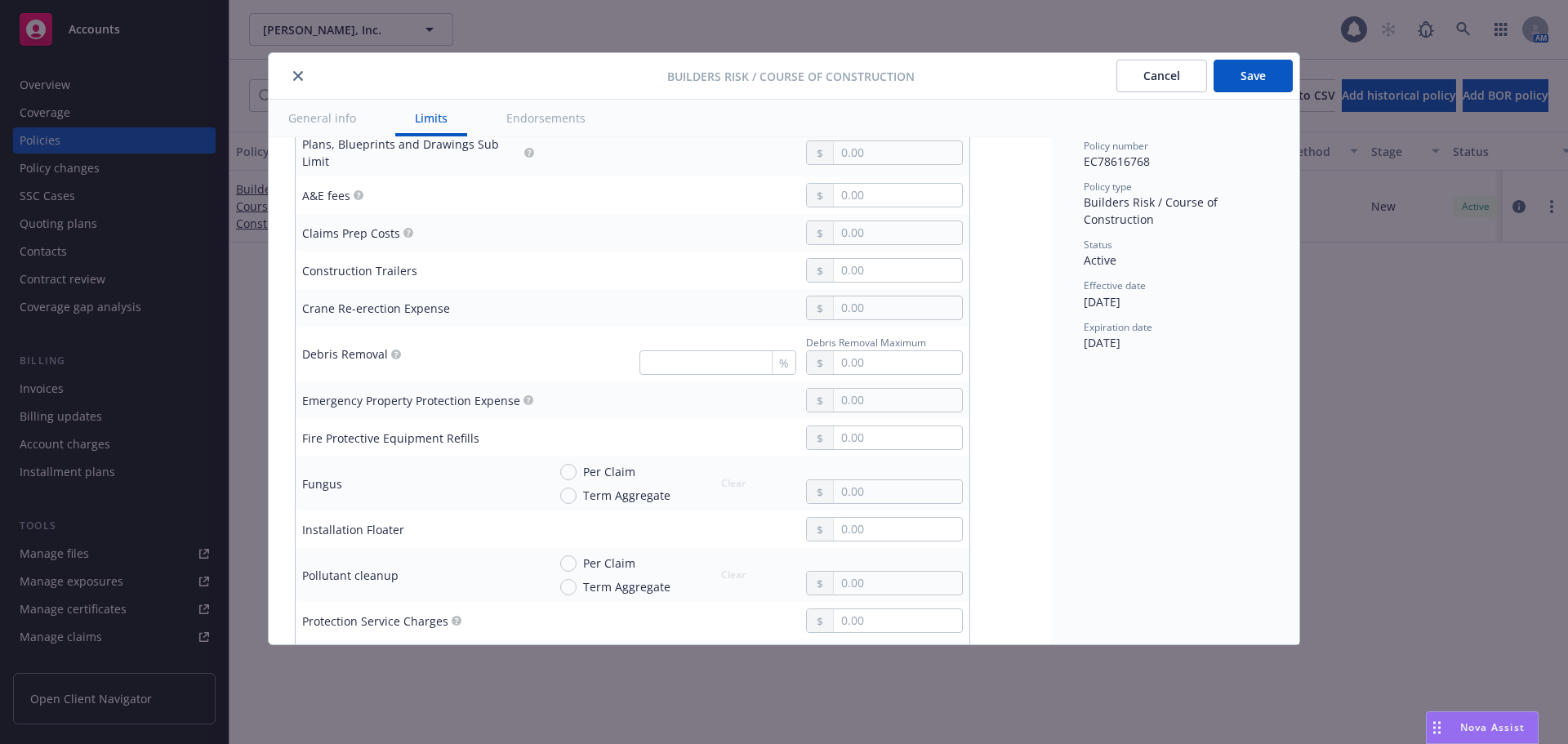
scroll to position [735, 0]
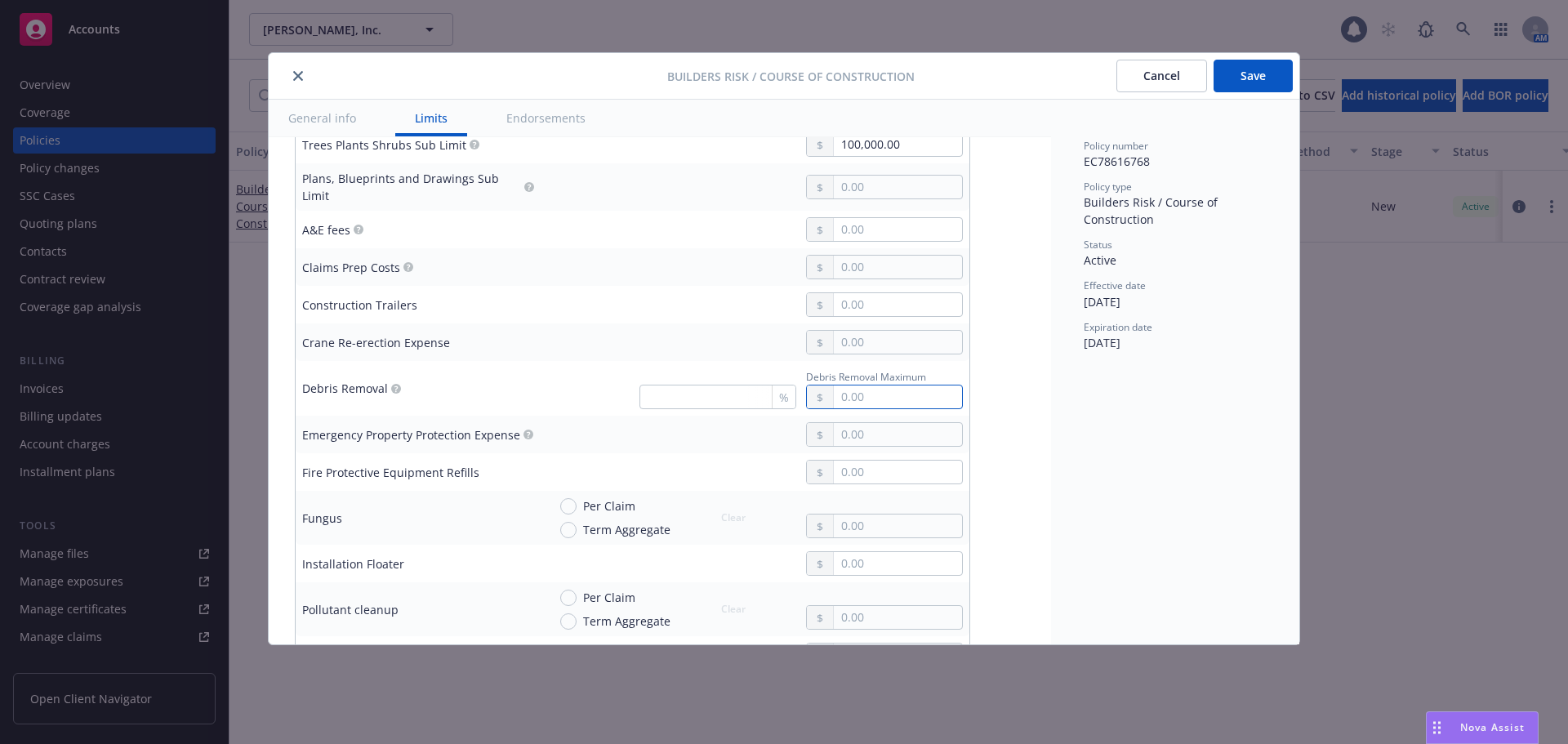
click at [864, 390] on input "text" at bounding box center [898, 396] width 129 height 23
type input "250,000.00"
click at [844, 607] on input "text" at bounding box center [898, 617] width 129 height 23
type input "250,000.00"
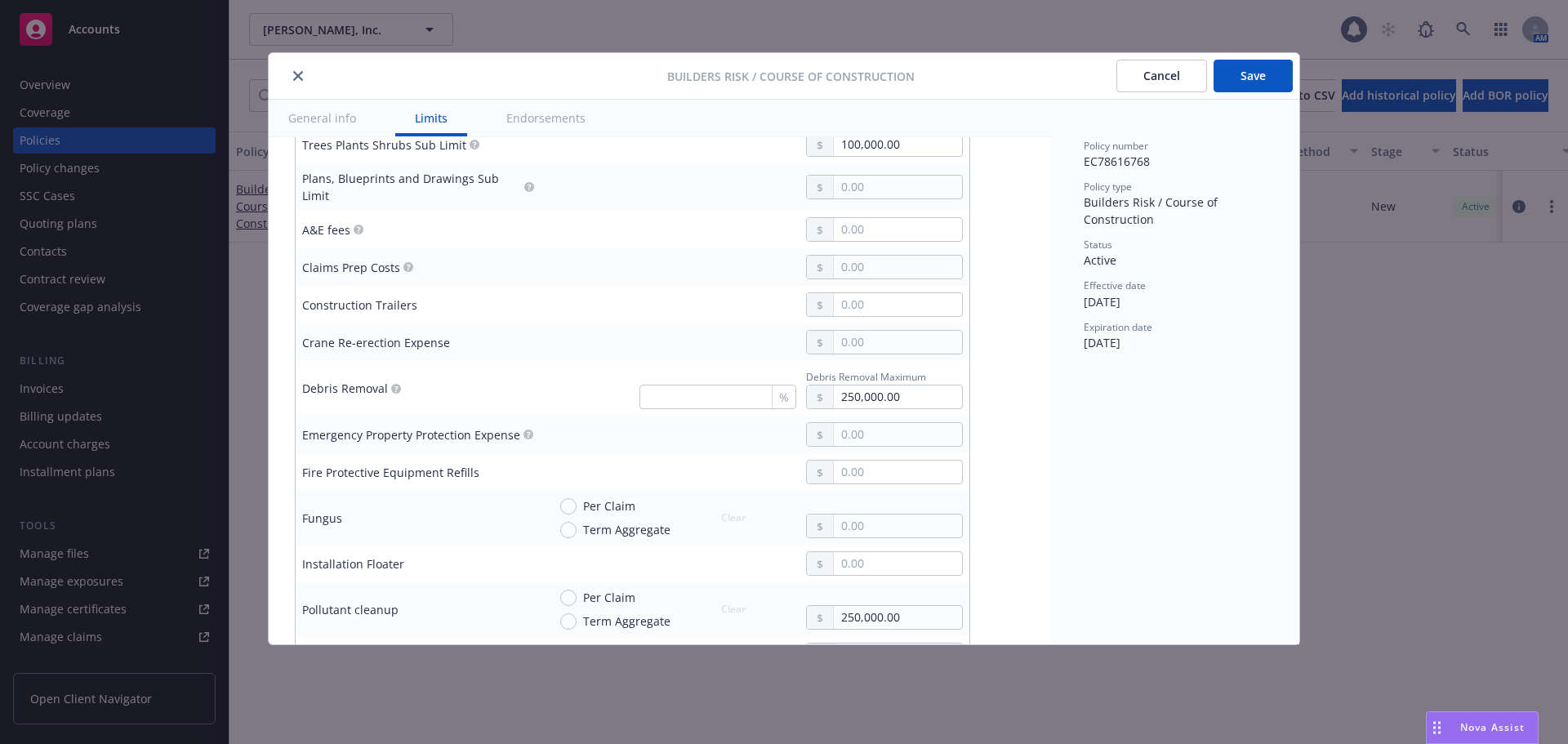
click at [1053, 513] on div "Policy number EC78616768 Policy type Builders Risk / Course of Construction Sta…" at bounding box center [1175, 372] width 249 height 544
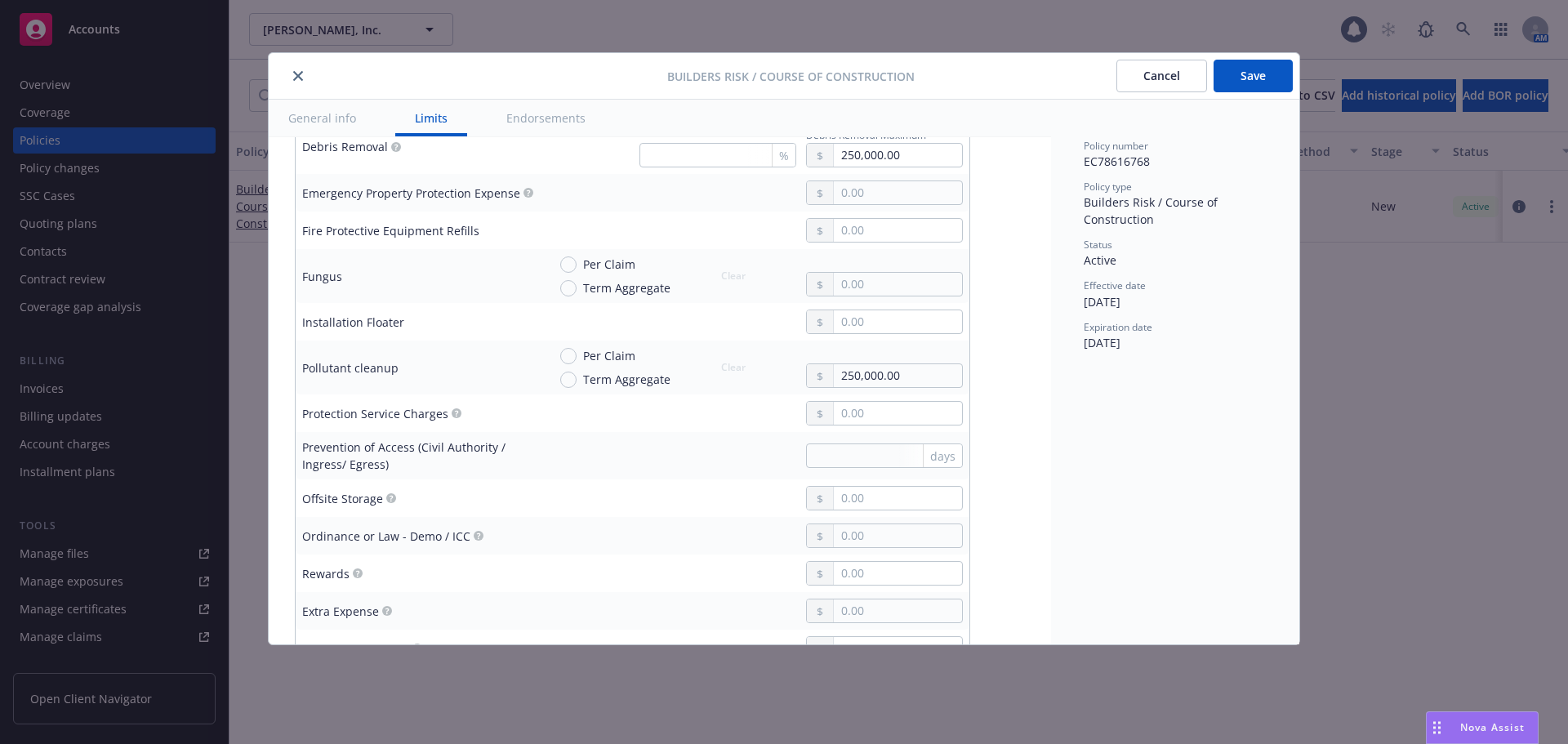
scroll to position [980, 0]
click at [856, 558] on input "text" at bounding box center [898, 569] width 129 height 23
type input "25,000.00"
click at [854, 521] on input "text" at bounding box center [898, 532] width 129 height 23
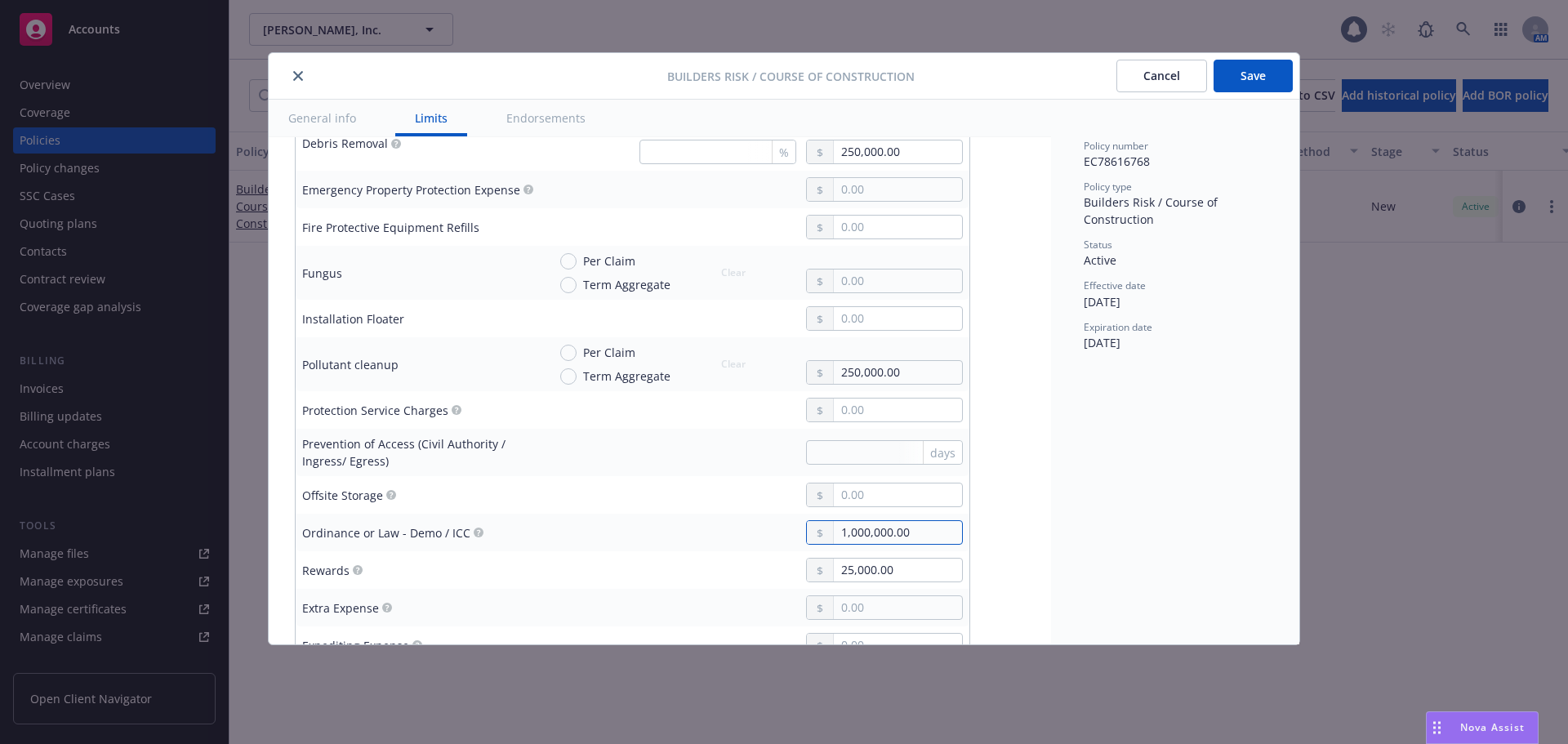
type input "1,000,000.00"
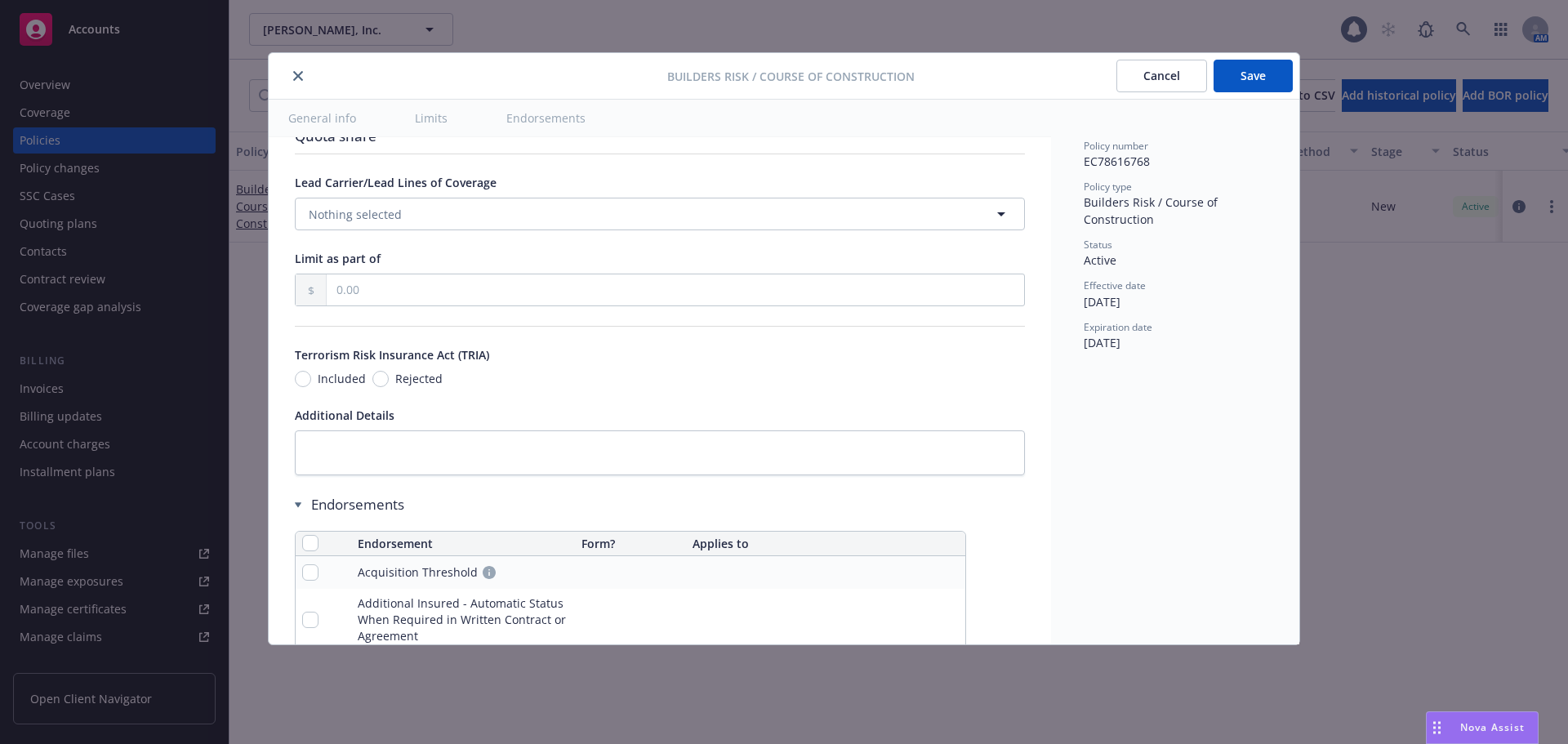
scroll to position [2042, 0]
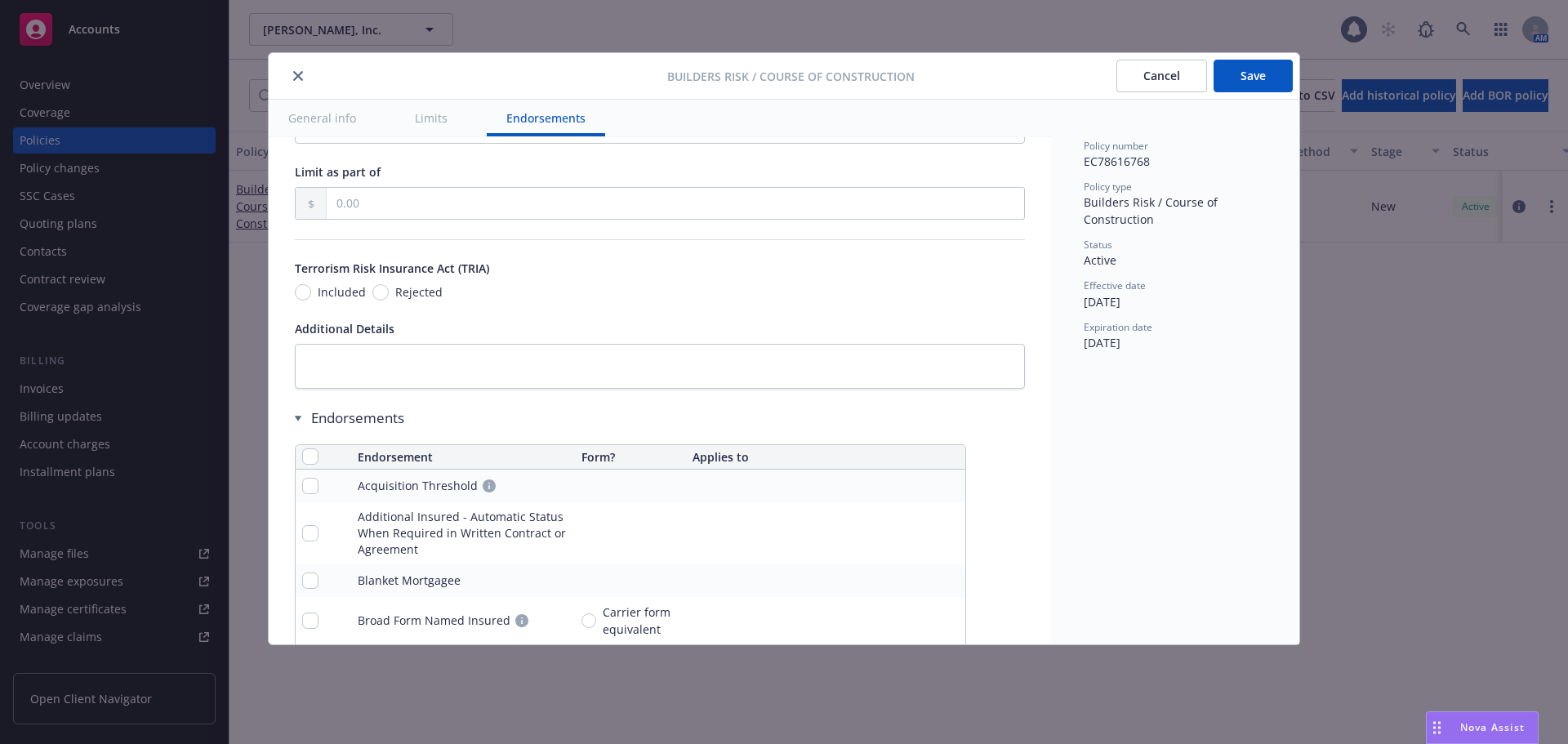
click at [1241, 78] on button "Save" at bounding box center [1254, 75] width 80 height 32
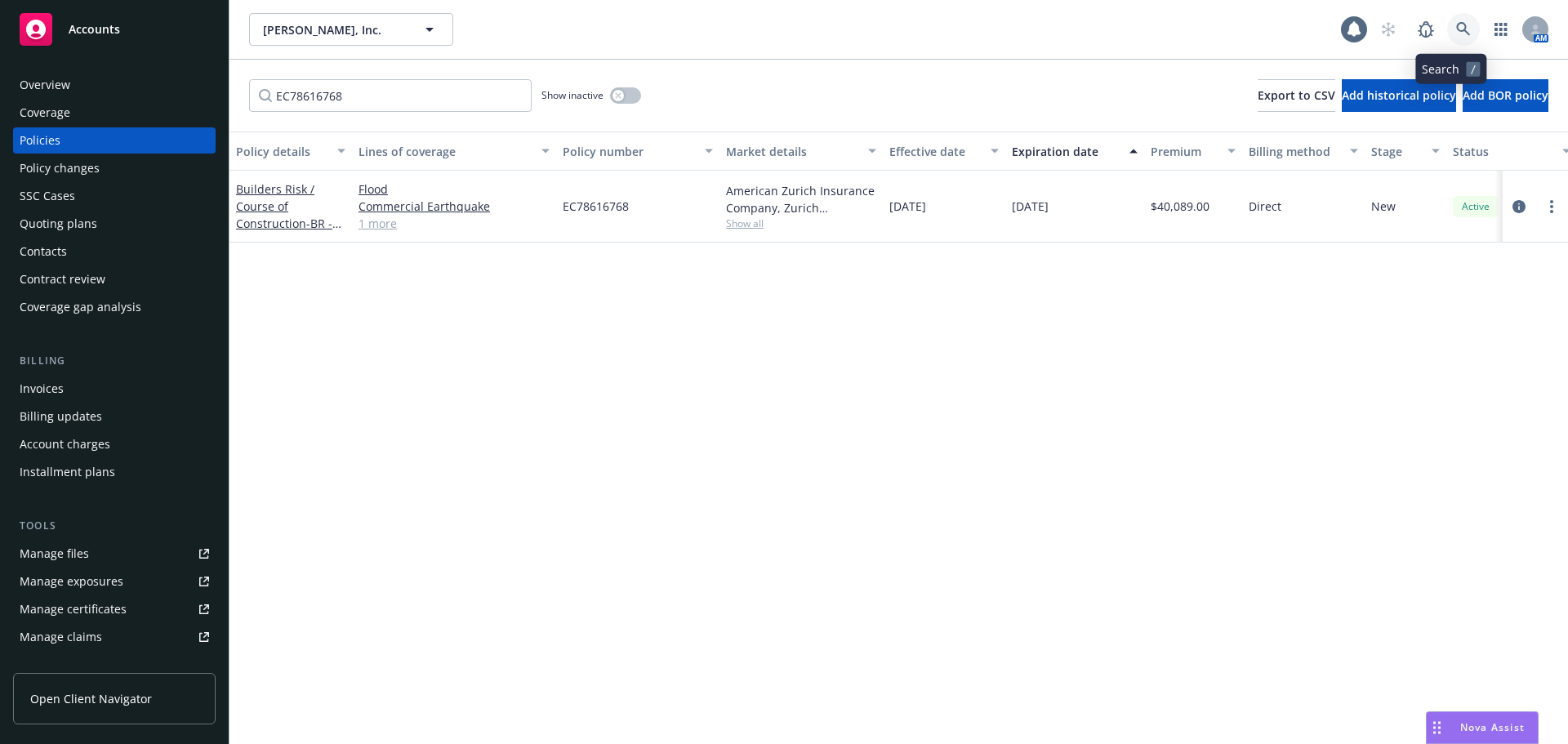
click at [1458, 39] on link at bounding box center [1463, 29] width 32 height 32
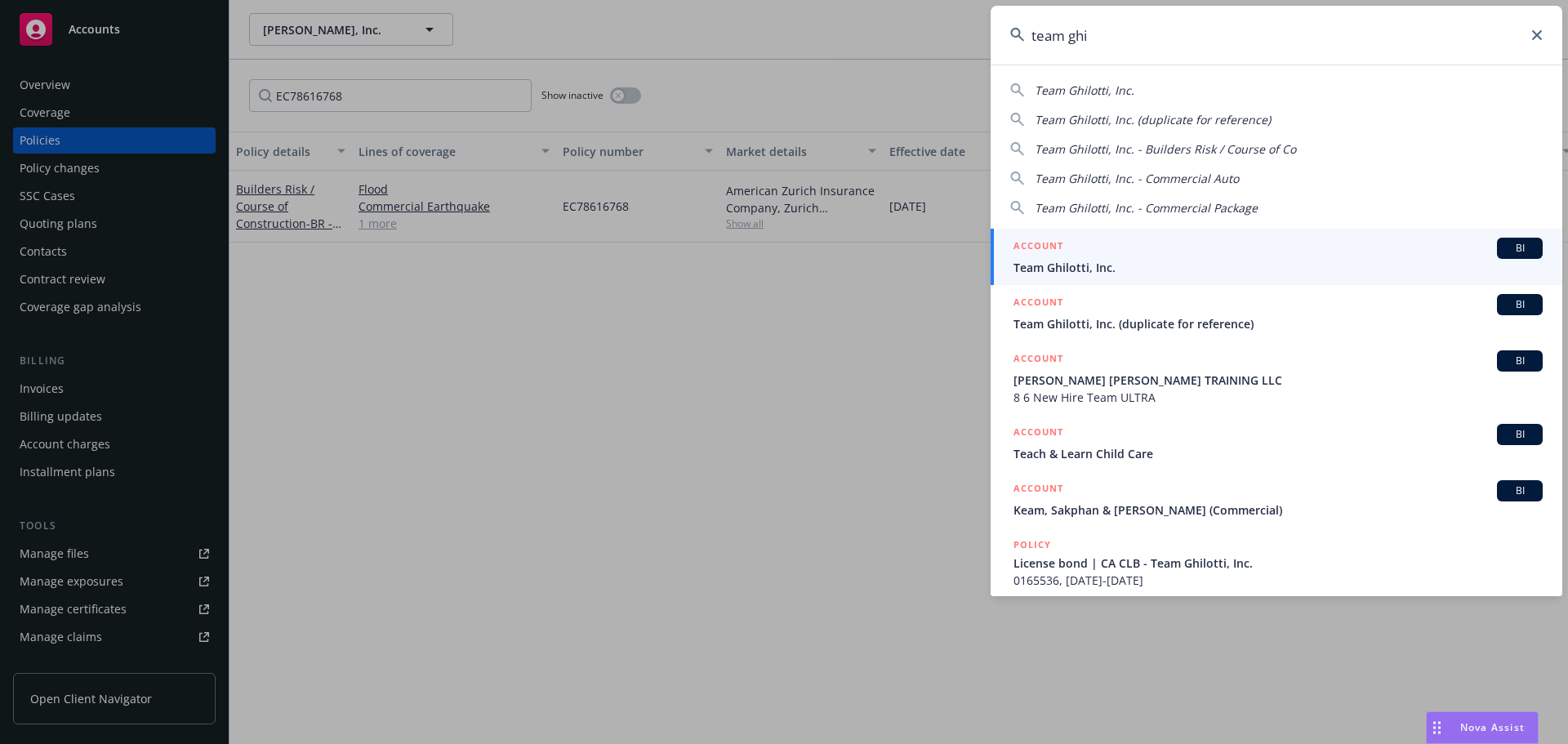
type input "team ghi"
click at [1503, 254] on span "BI" at bounding box center [1519, 249] width 32 height 15
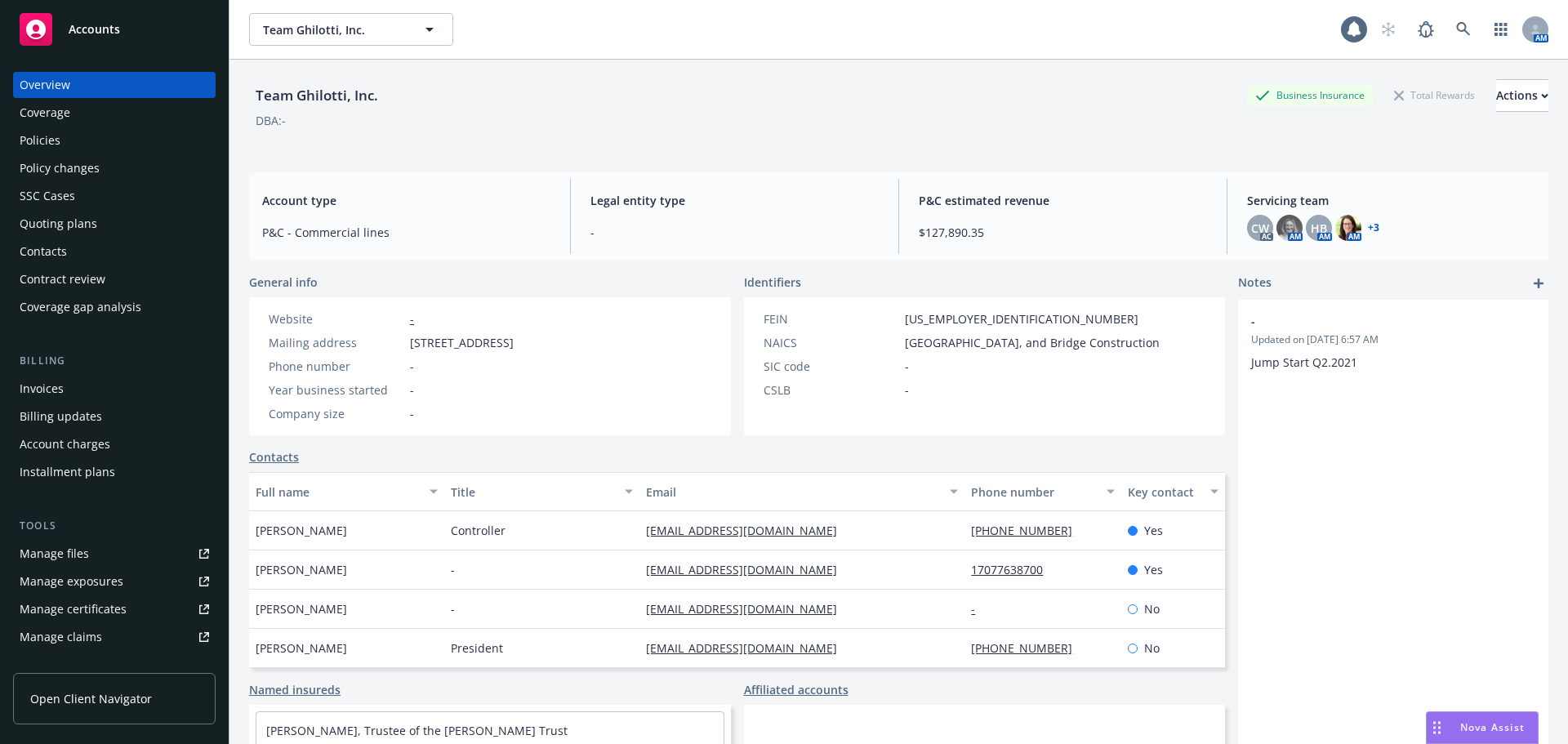
click at [134, 147] on div "Policies" at bounding box center [114, 140] width 190 height 26
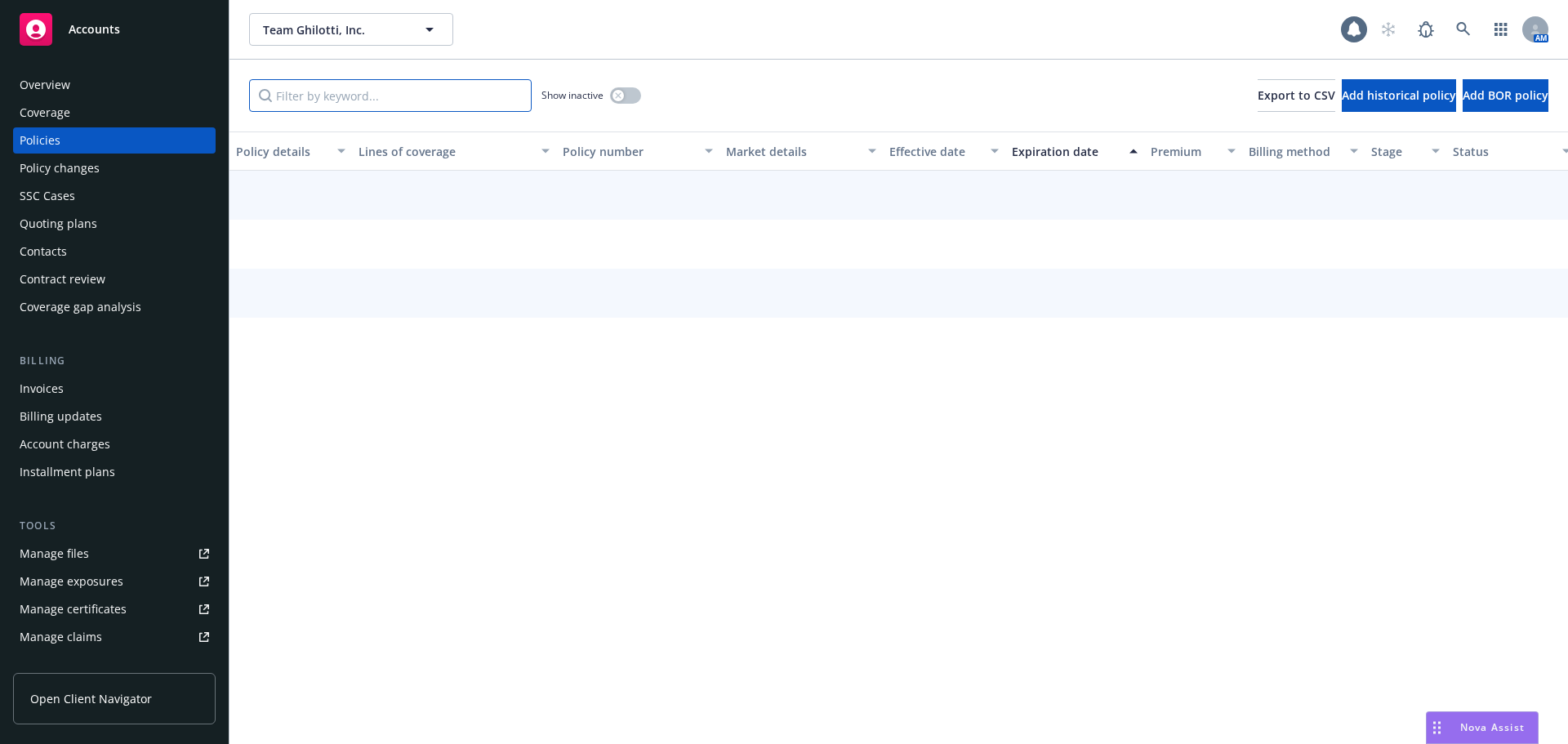
click at [334, 100] on input "Filter by keyword..." at bounding box center [390, 95] width 283 height 32
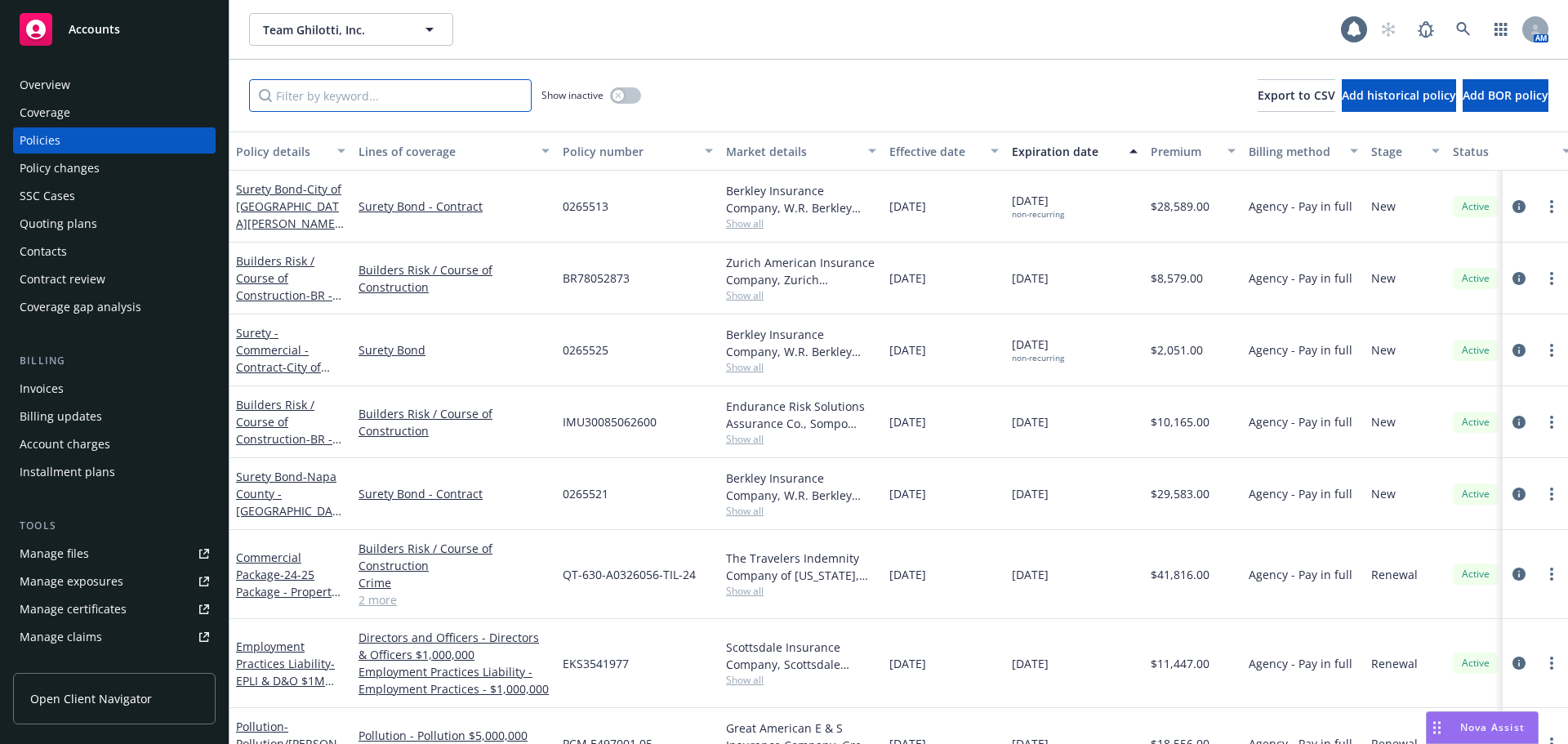
paste input "BR78052873"
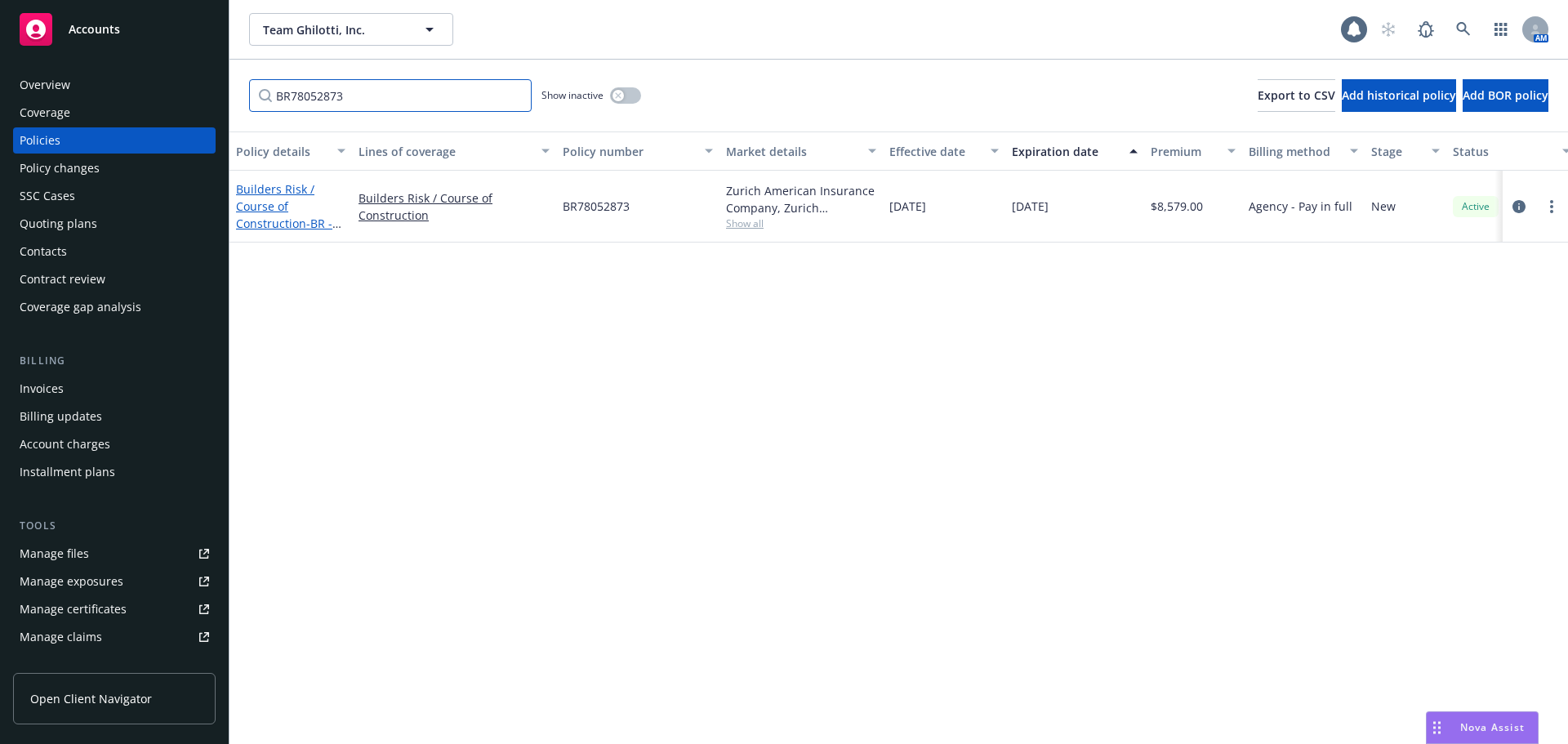
type input "BR78052873"
click at [273, 200] on link "Builders Risk / Course of Construction - BR - City of Napa - [GEOGRAPHIC_DATA] …" at bounding box center [287, 240] width 103 height 118
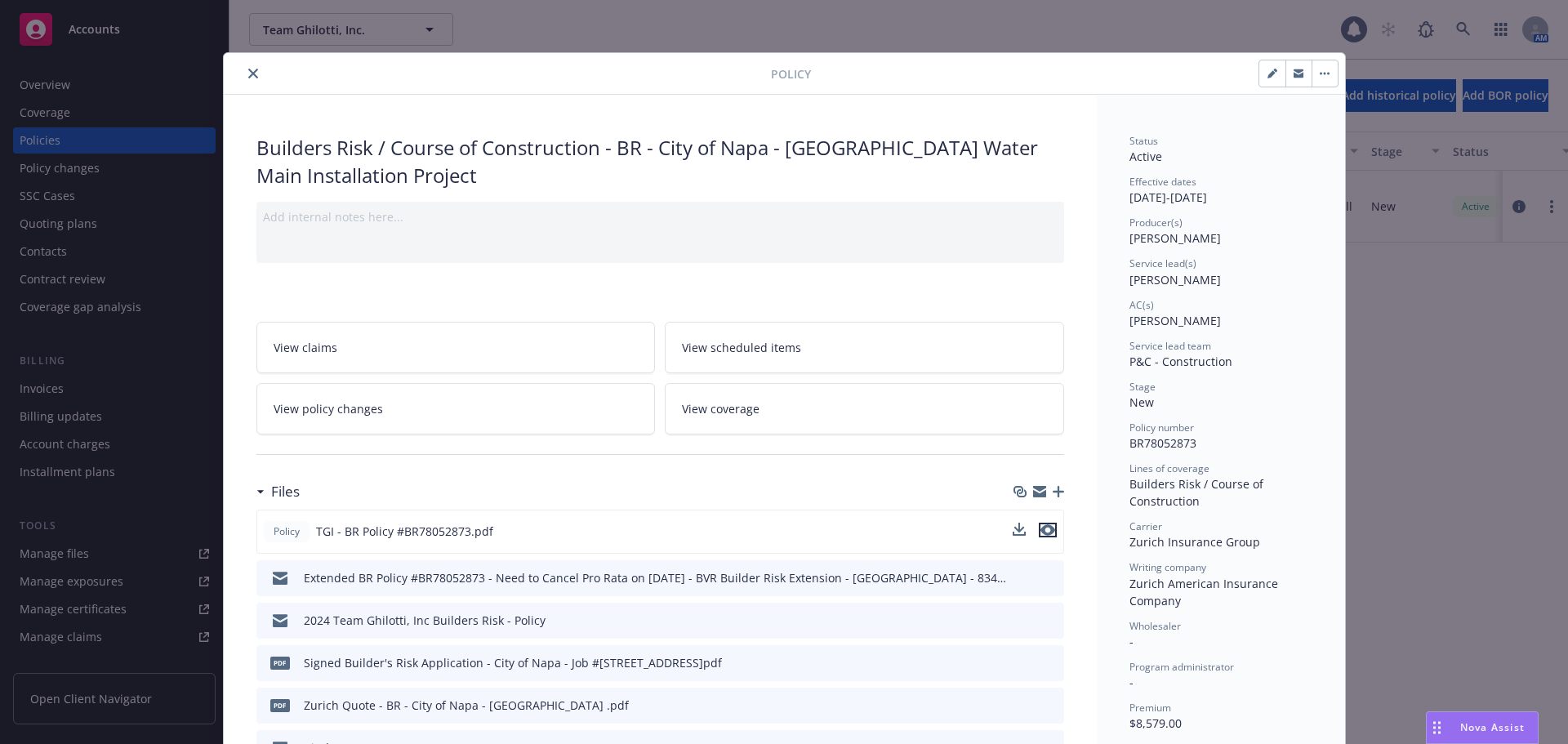
click at [1041, 529] on icon "preview file" at bounding box center [1048, 530] width 15 height 11
click at [249, 70] on icon "close" at bounding box center [253, 73] width 10 height 10
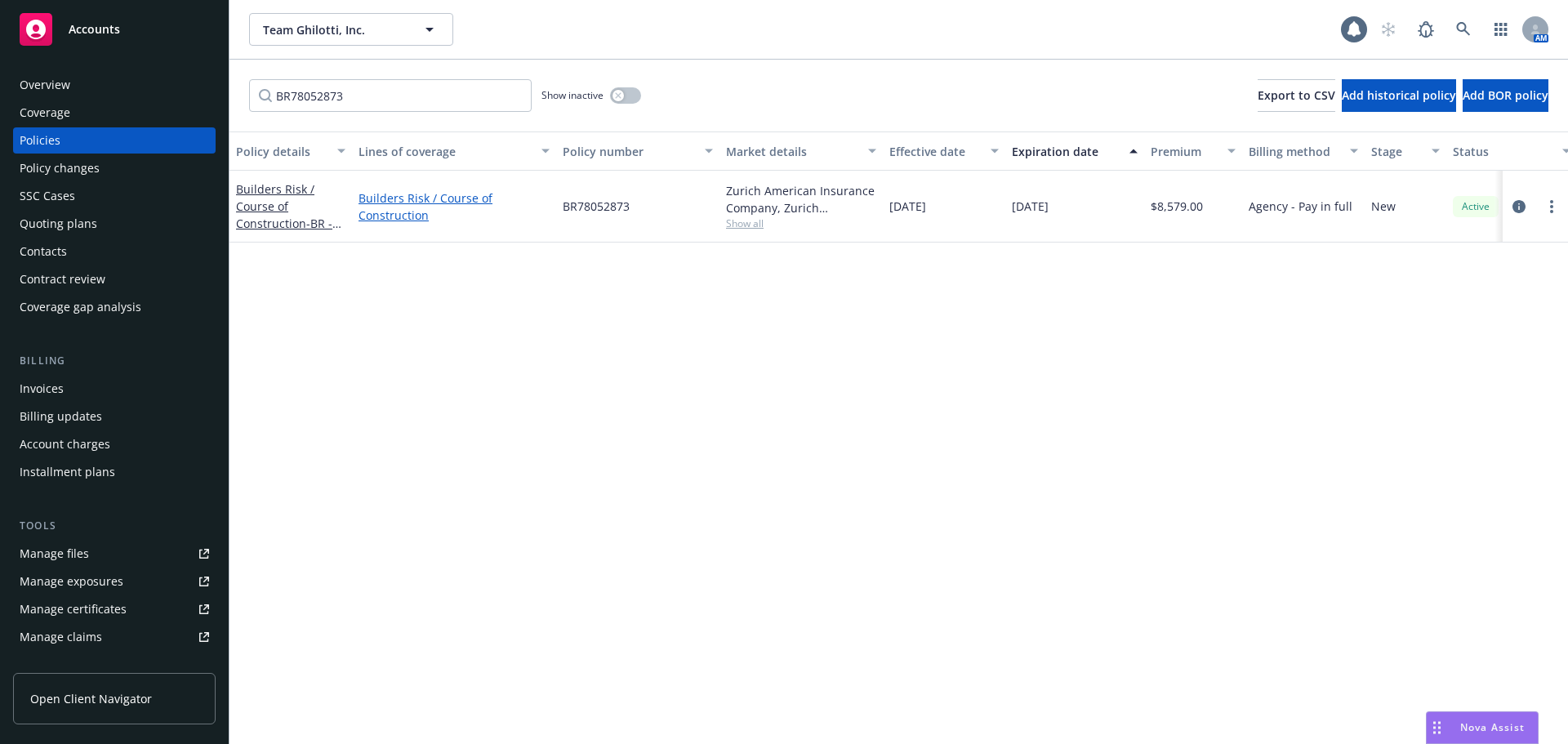
click at [451, 201] on link "Builders Risk / Course of Construction" at bounding box center [454, 206] width 191 height 34
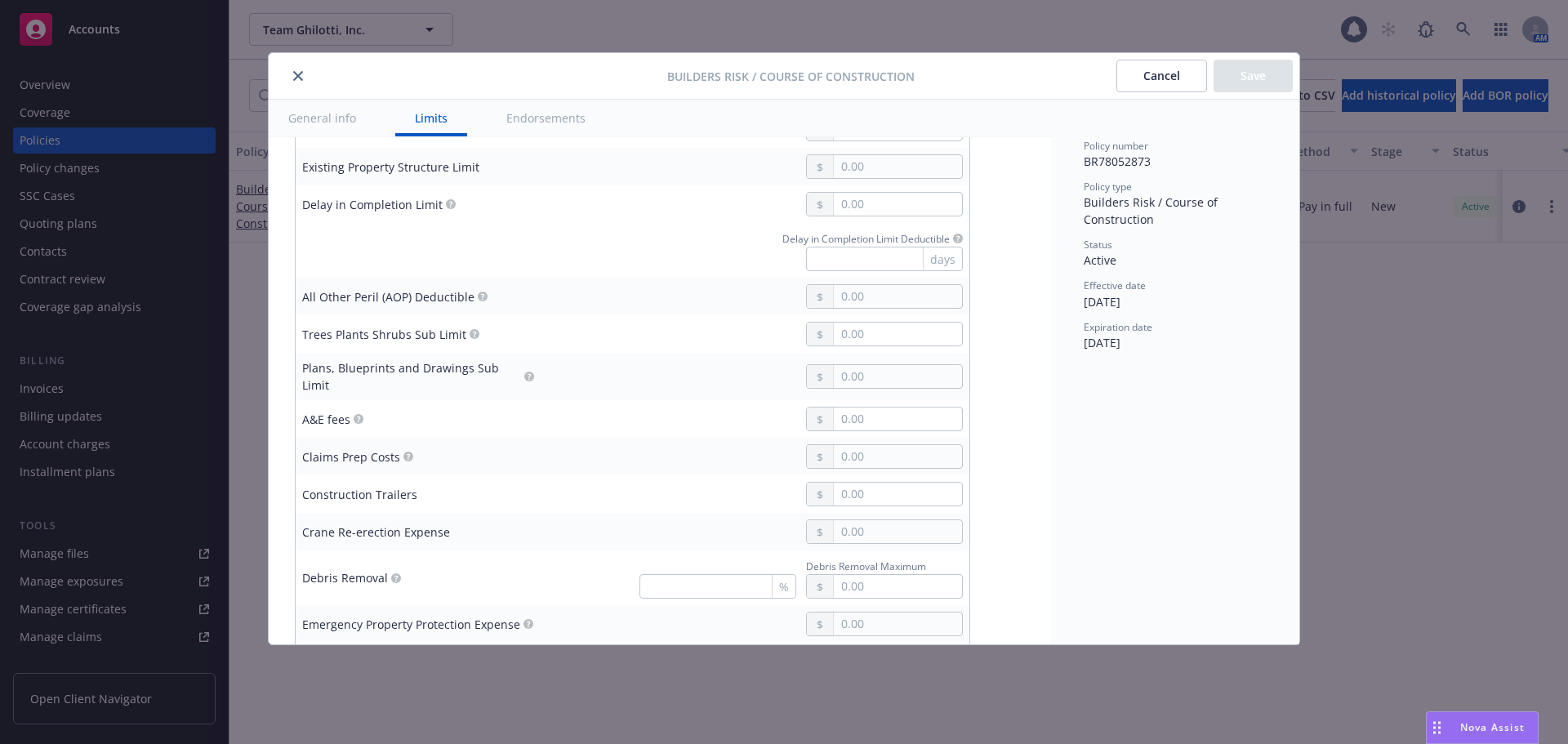
scroll to position [571, 0]
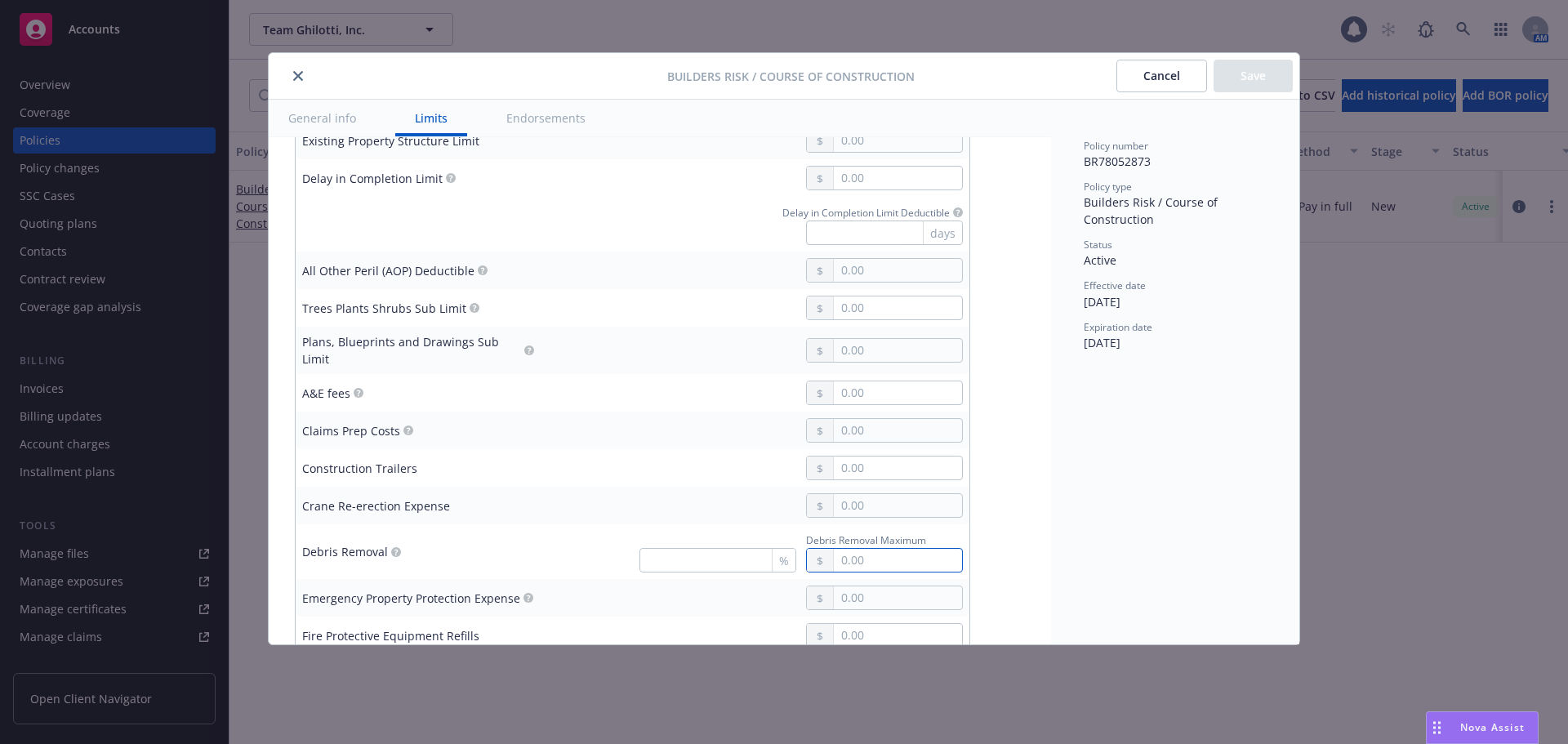
click at [851, 551] on input "text" at bounding box center [898, 560] width 129 height 23
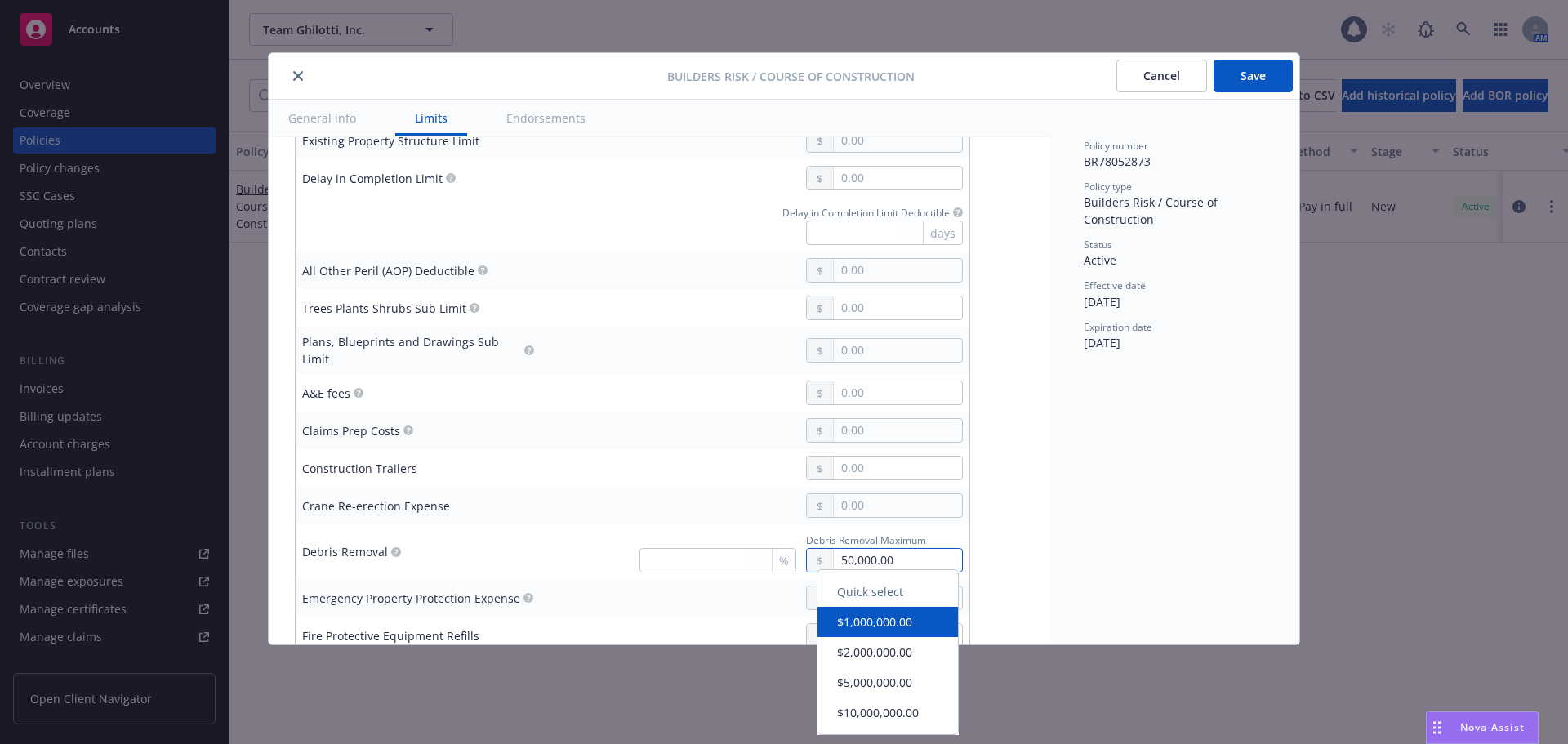
type input "50,000.00"
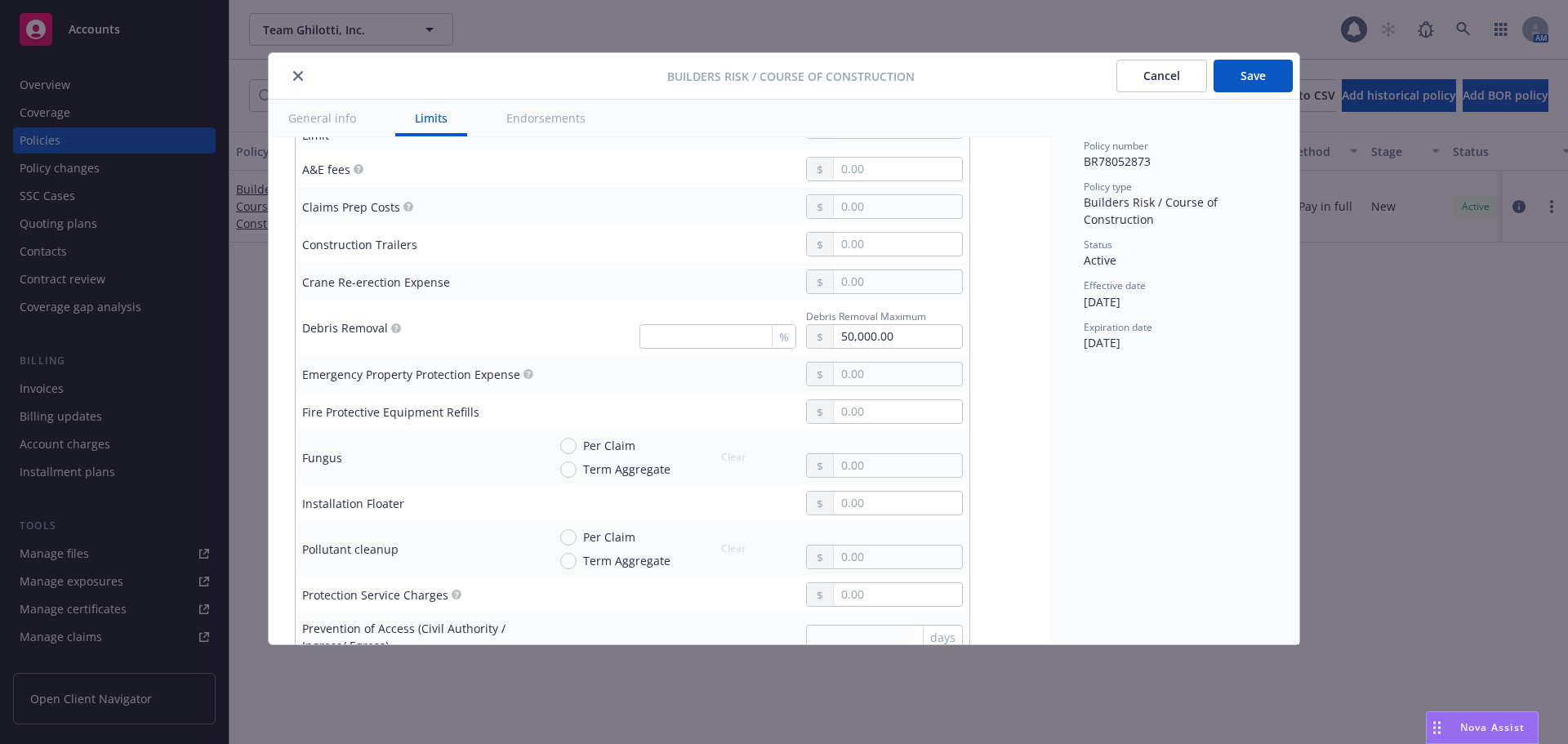
scroll to position [810, 0]
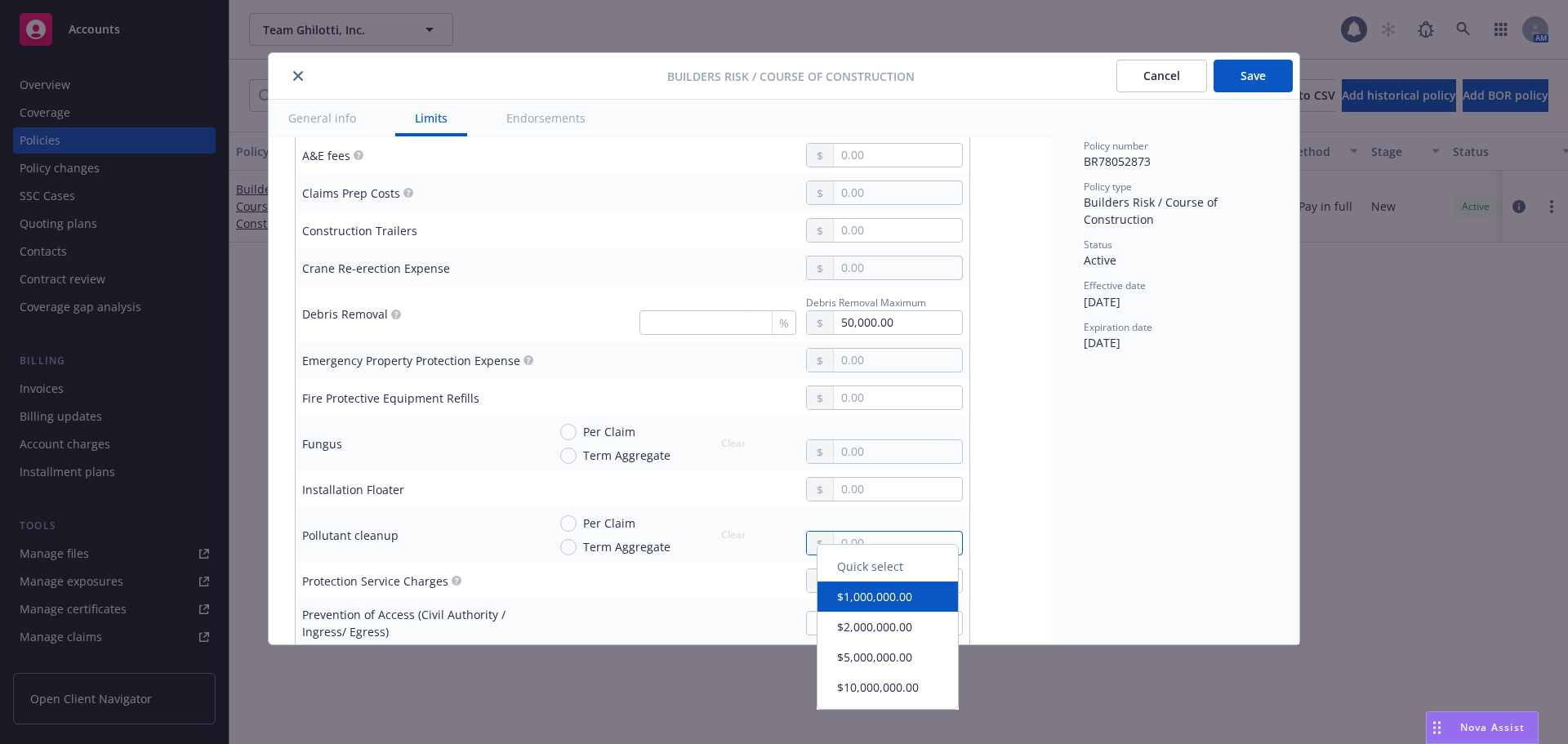
click at [858, 542] on input "text" at bounding box center [898, 543] width 129 height 23
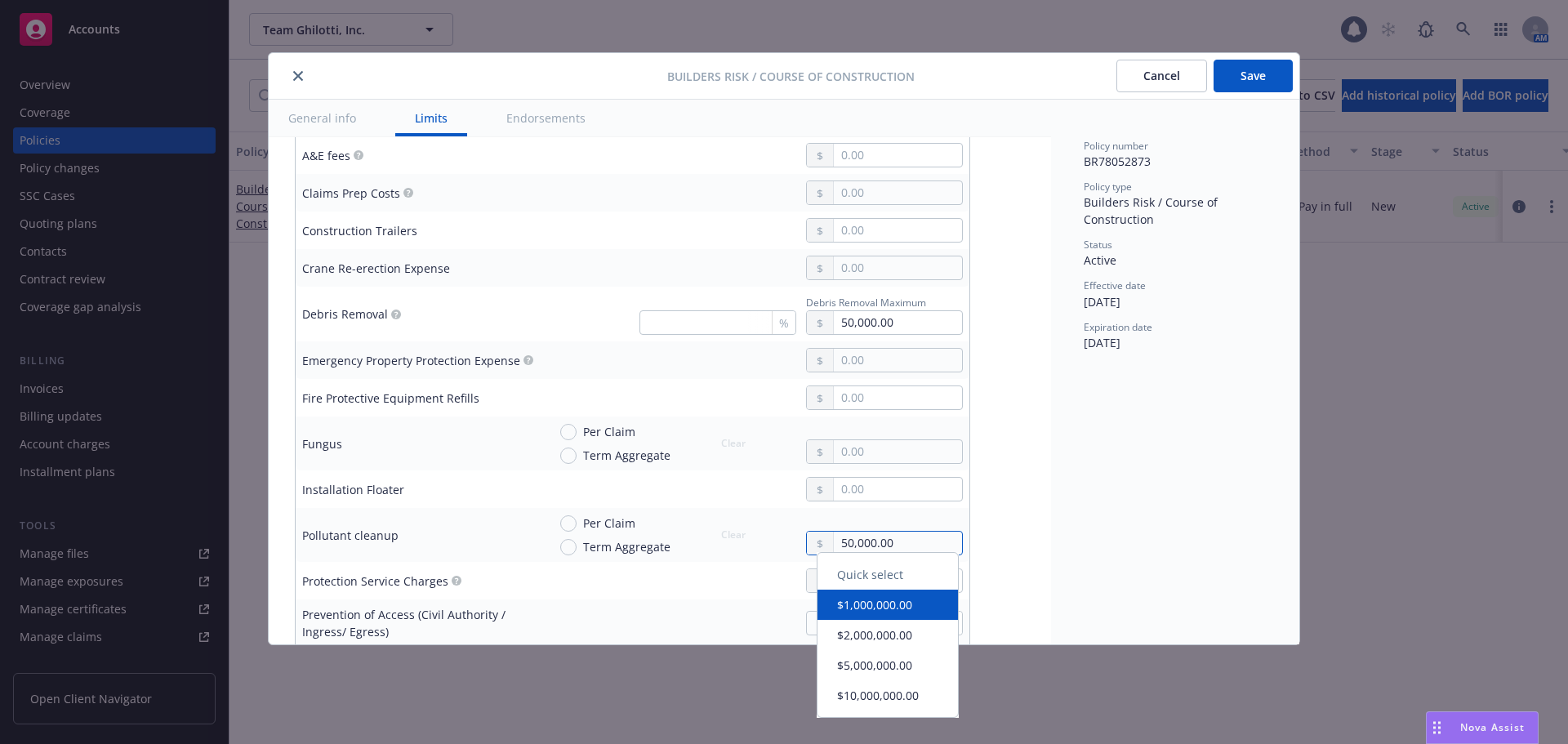
type input "50,000.00"
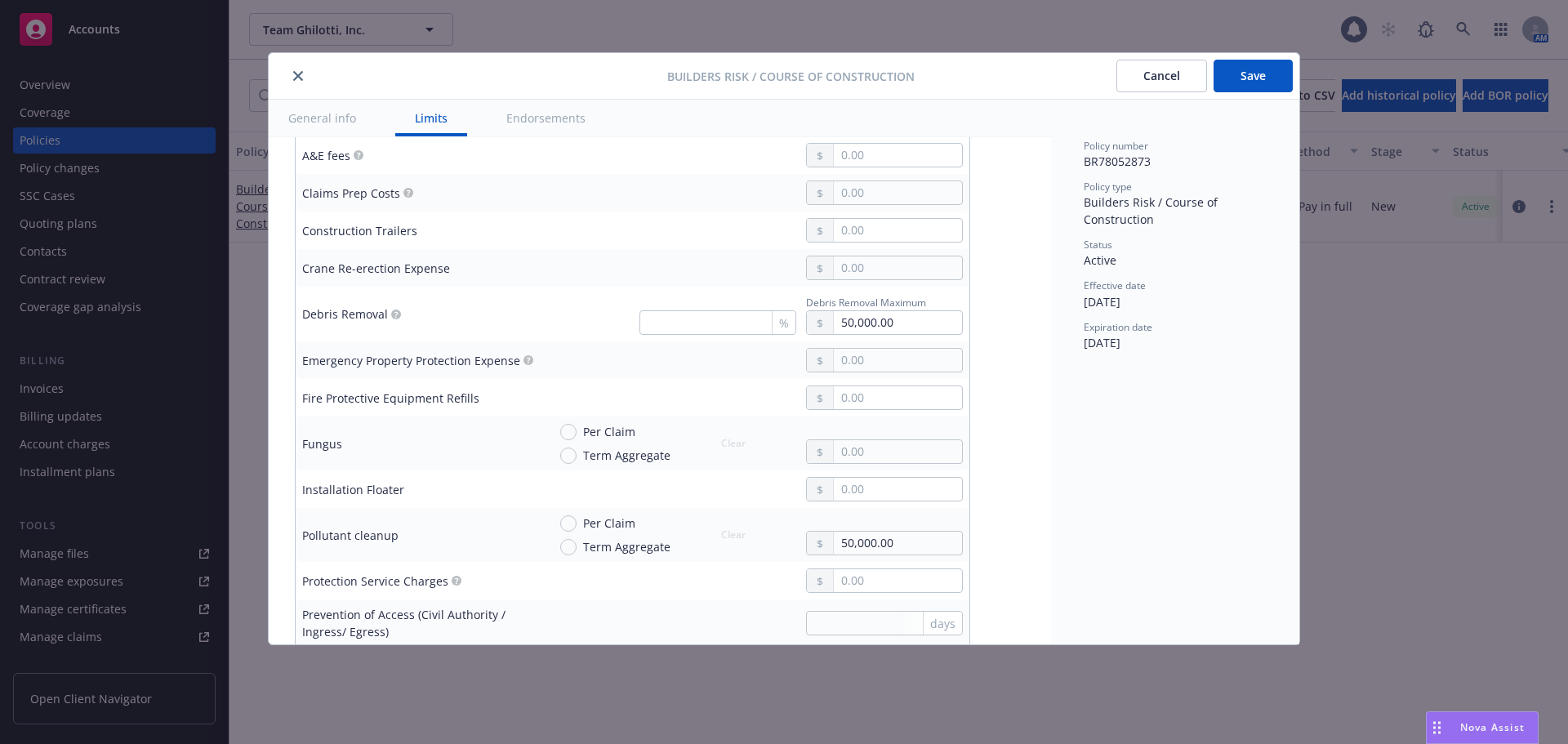
click at [1080, 456] on div "Policy number BR78052873 Policy type Builders Risk / Course of Construction Sta…" at bounding box center [1175, 372] width 249 height 544
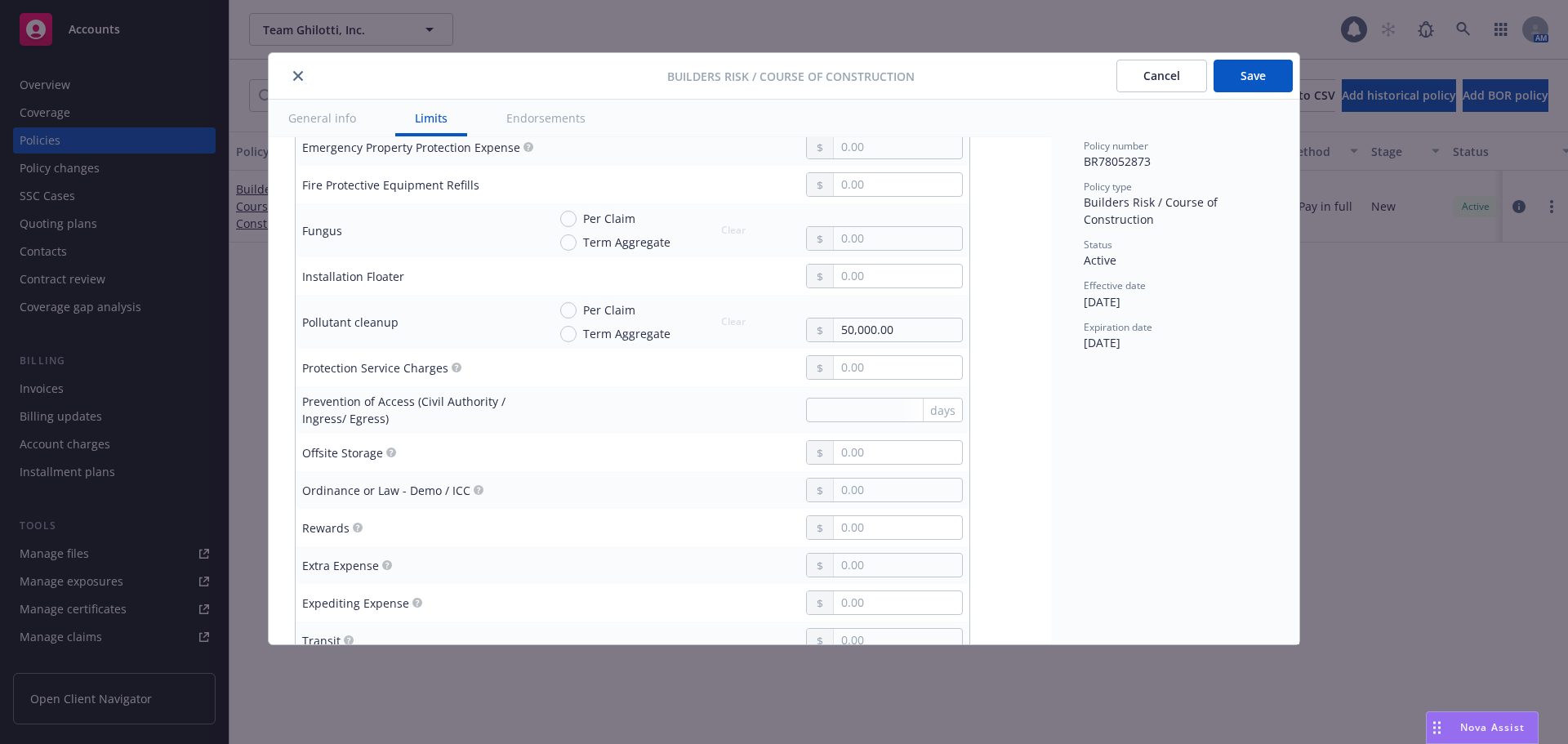
scroll to position [1055, 0]
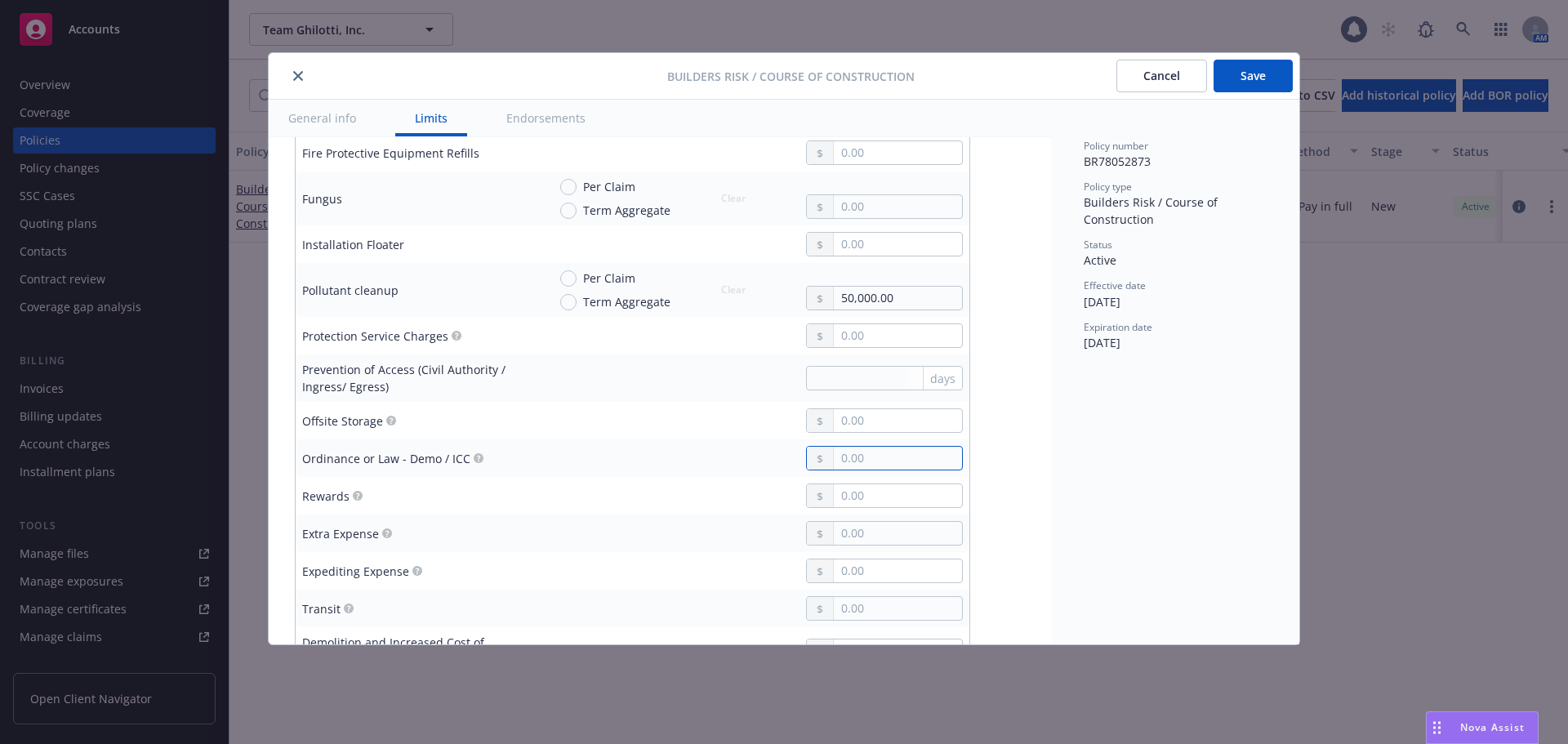
click at [865, 446] on input "text" at bounding box center [898, 457] width 129 height 23
type input "1,000,000.00"
click at [992, 482] on div "Display name Coverage trigger Claims-Made Occurrence Coverage territory Domesti…" at bounding box center [660, 334] width 730 height 2449
click at [869, 484] on input "text" at bounding box center [898, 495] width 129 height 23
type input "25,000.00"
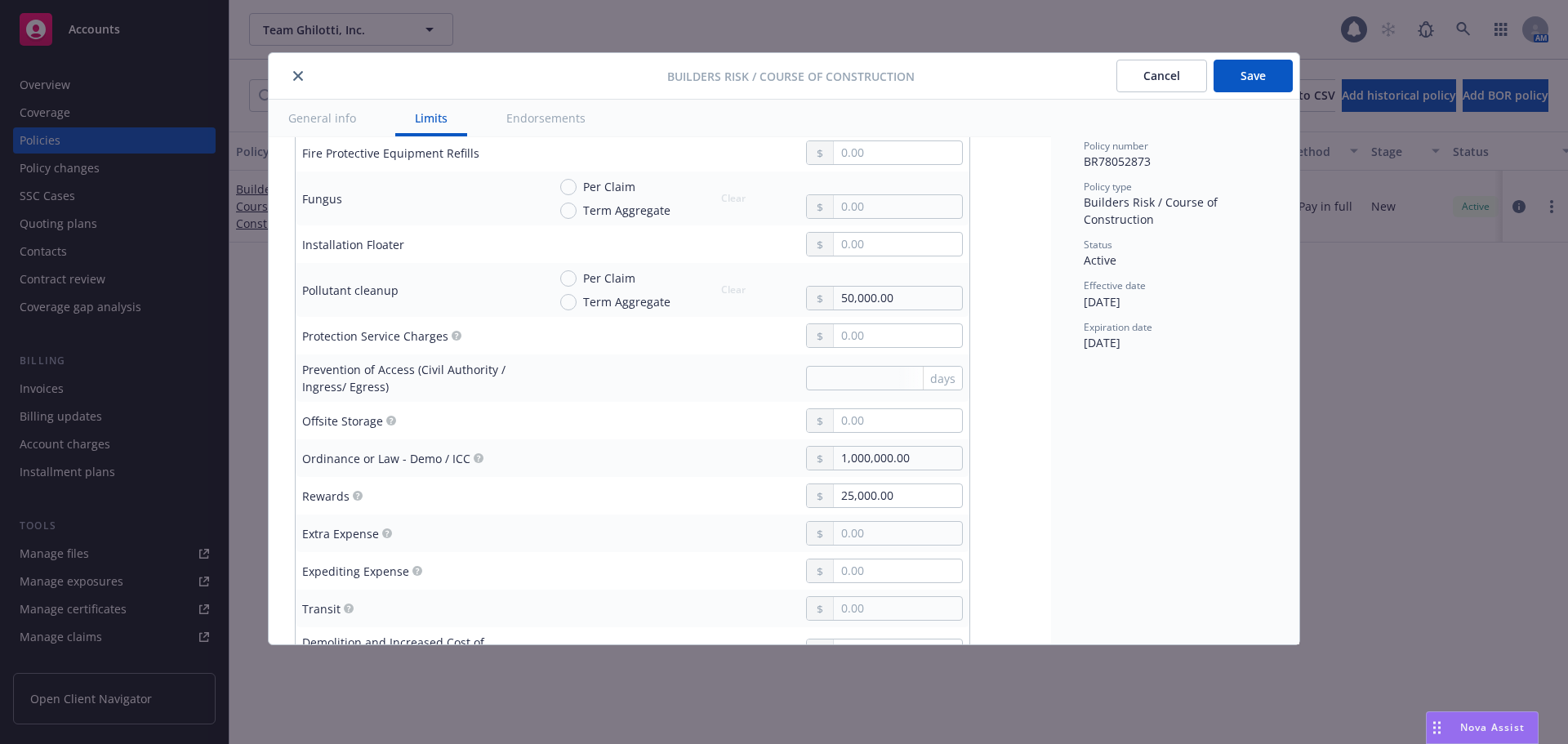
drag, startPoint x: 1004, startPoint y: 445, endPoint x: 980, endPoint y: 432, distance: 27.3
click at [1004, 445] on div "Display name Coverage trigger Claims-Made Occurrence Coverage territory Domesti…" at bounding box center [660, 334] width 730 height 2449
click at [846, 409] on input "text" at bounding box center [898, 421] width 129 height 23
type input "147,857.00"
click at [851, 597] on input "text" at bounding box center [898, 608] width 129 height 23
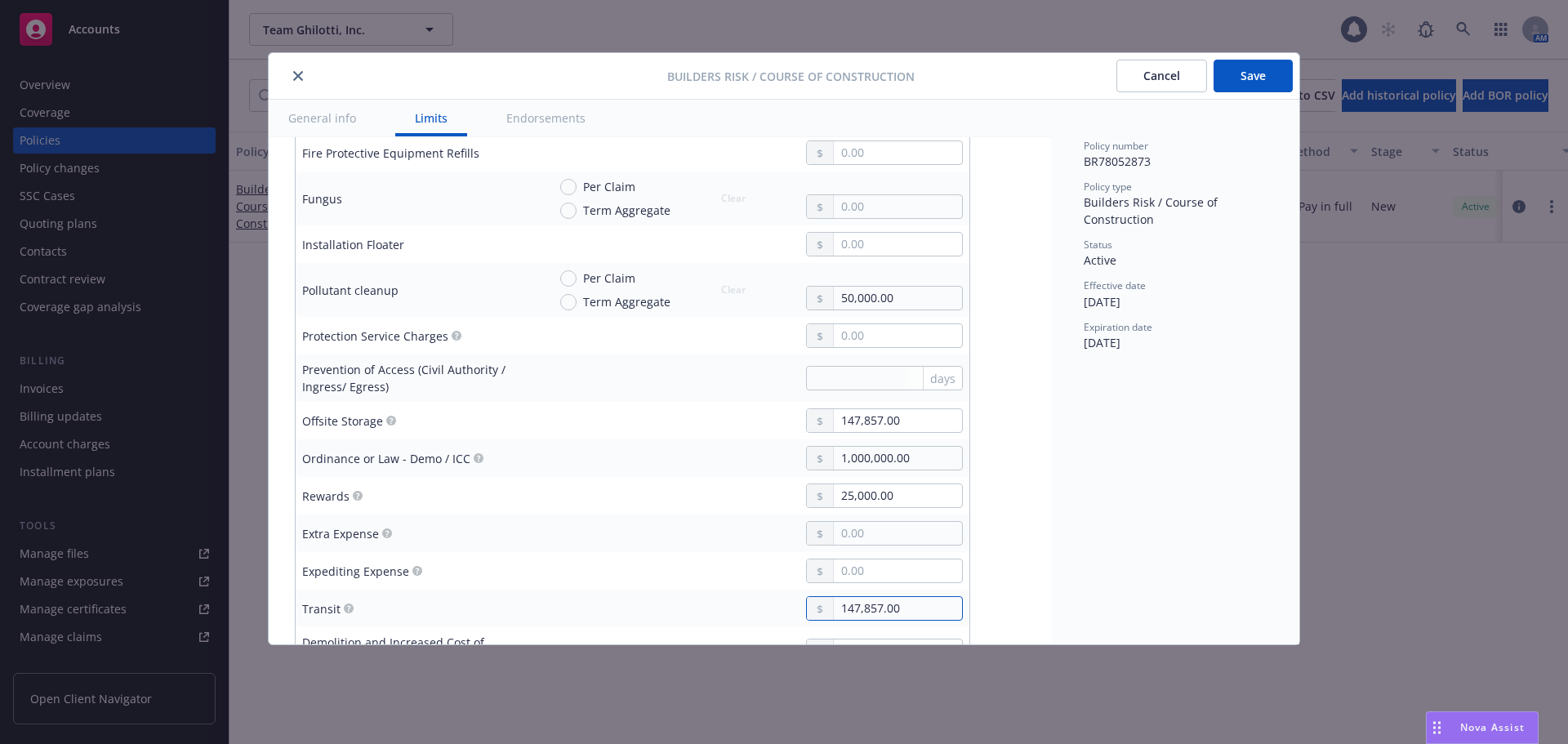
type input "147,857.00"
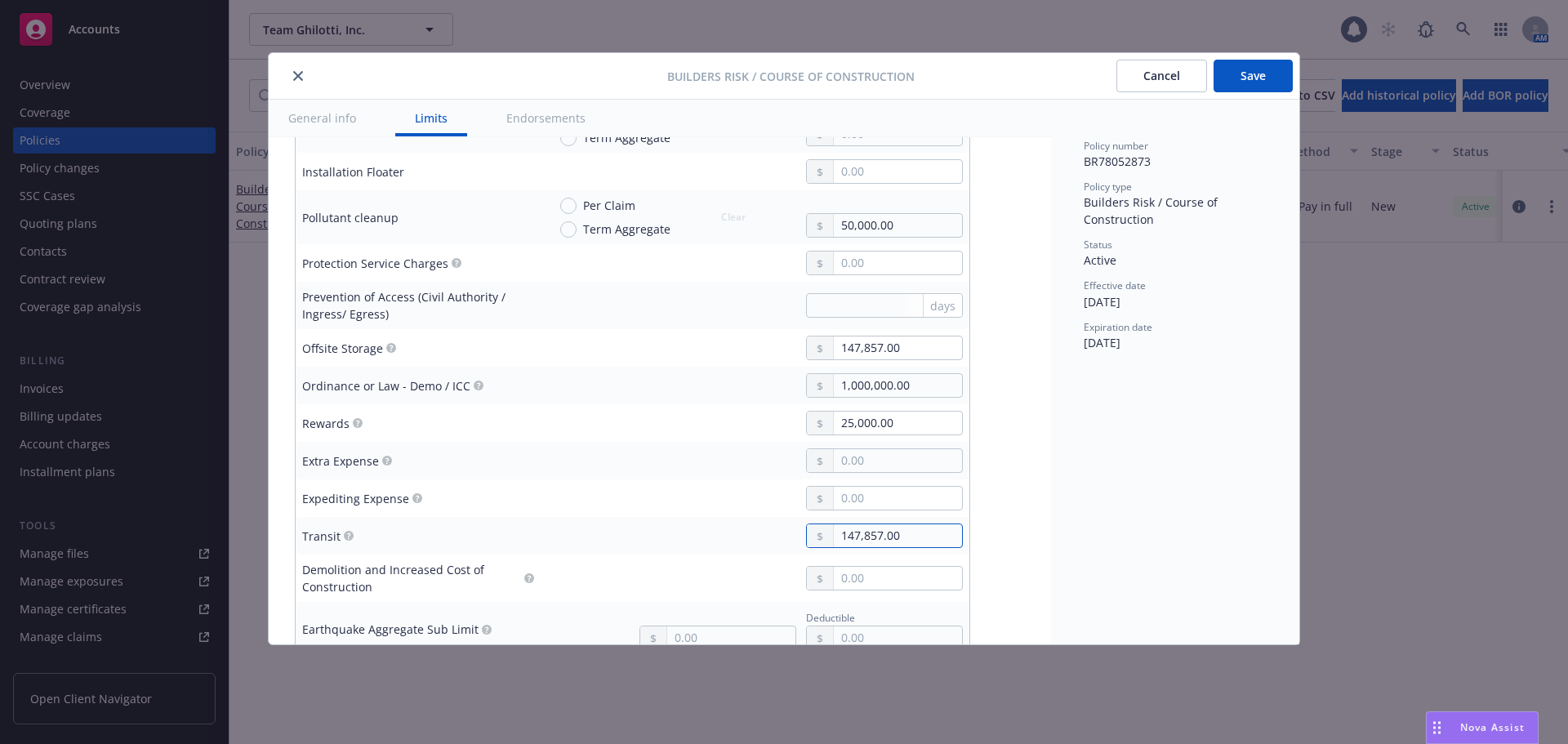
scroll to position [1136, 0]
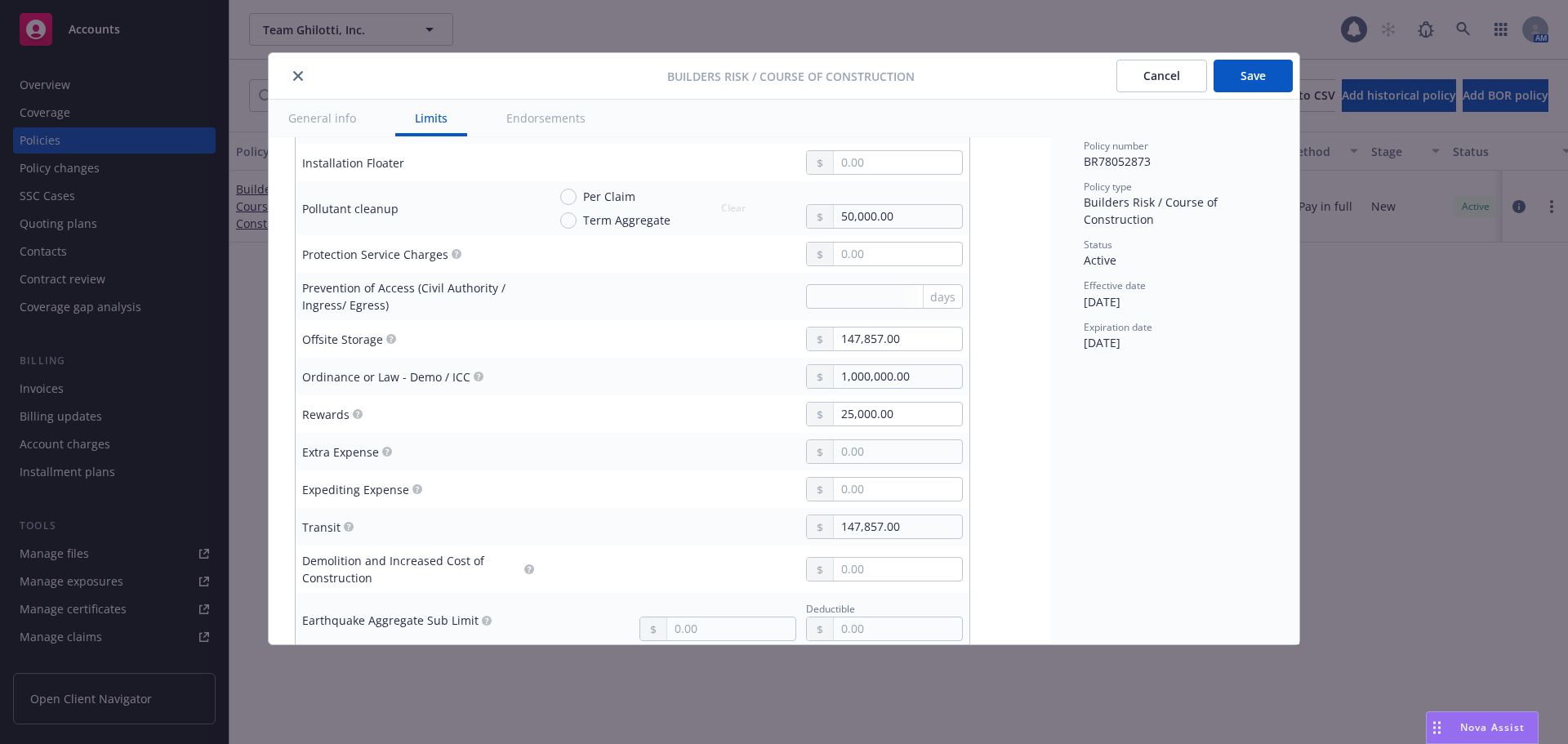
click at [1121, 432] on div "Policy number BR78052873 Policy type Builders Risk / Course of Construction Sta…" at bounding box center [1175, 372] width 249 height 544
click at [1227, 81] on button "Save" at bounding box center [1254, 75] width 80 height 32
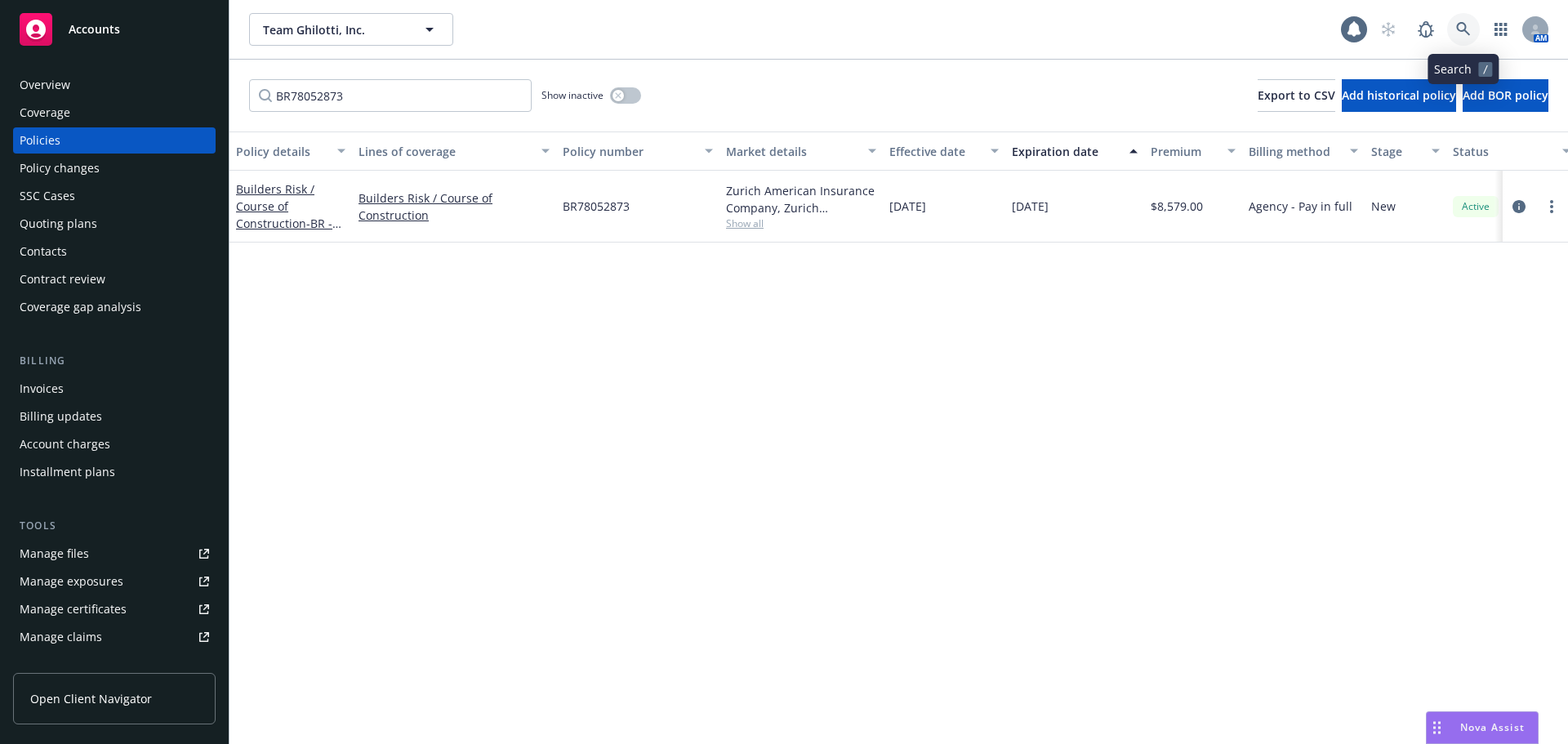
click at [1469, 25] on icon at bounding box center [1464, 30] width 15 height 15
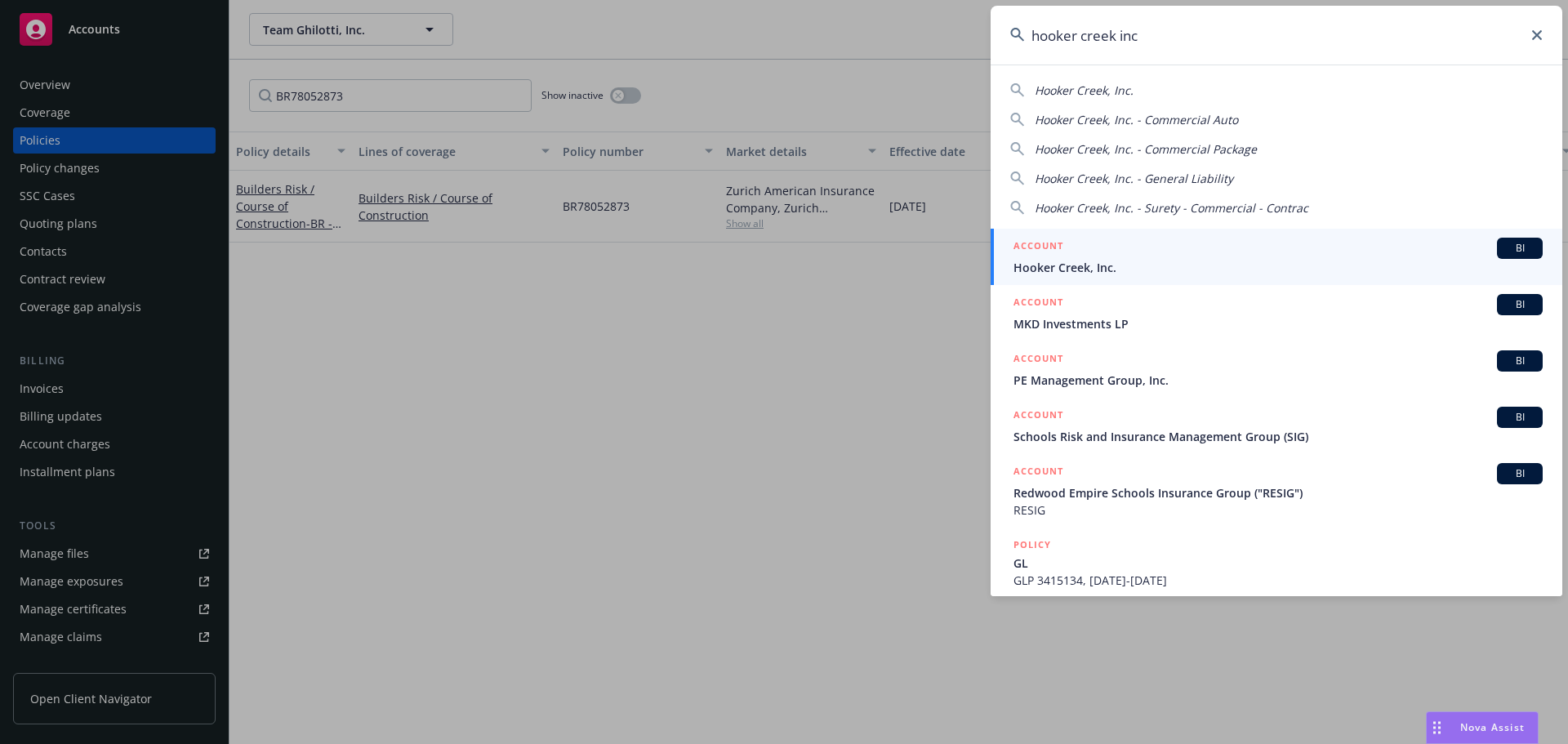
type input "hooker creek inc"
click at [1503, 248] on span "BI" at bounding box center [1519, 249] width 32 height 15
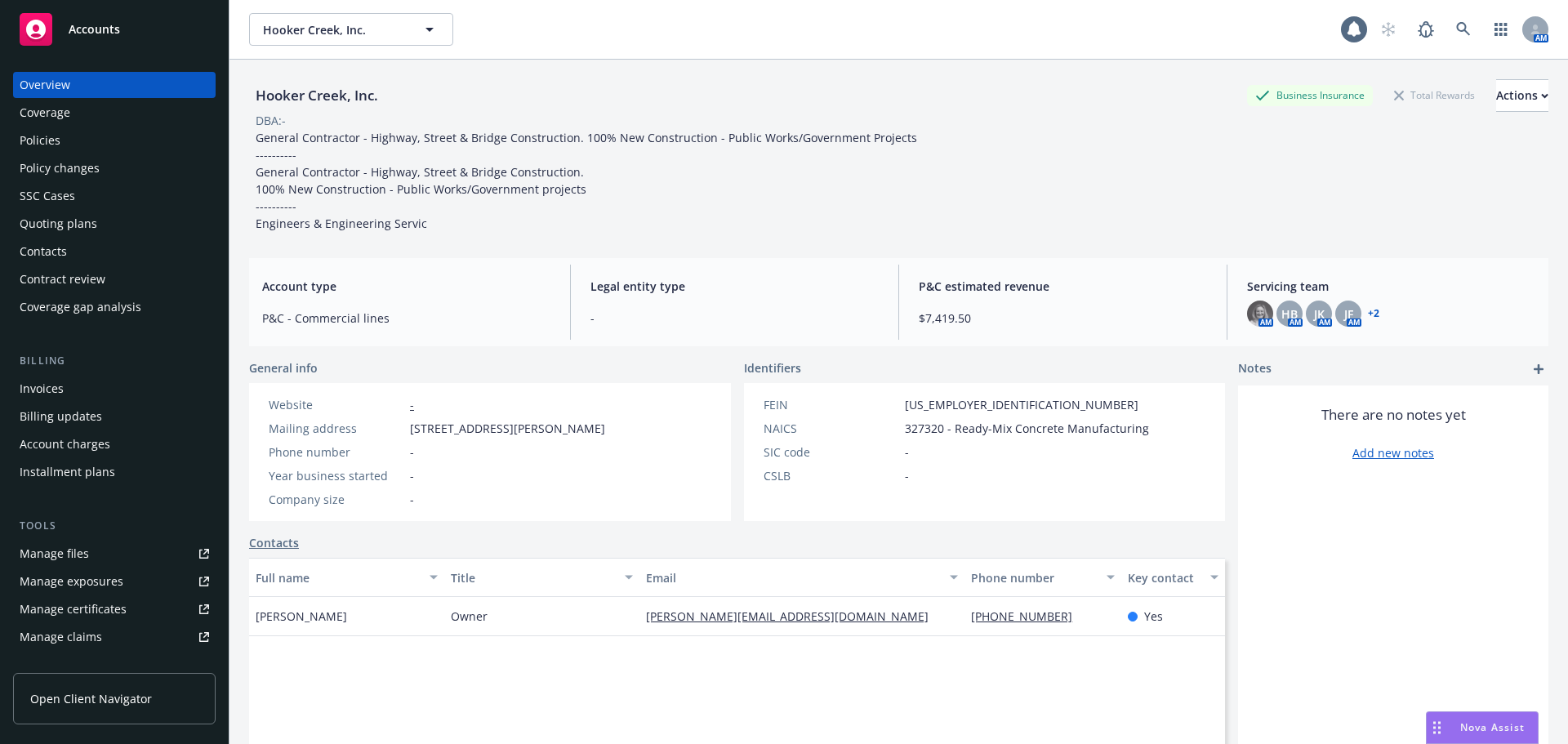
click at [55, 137] on div "Policies" at bounding box center [40, 140] width 41 height 26
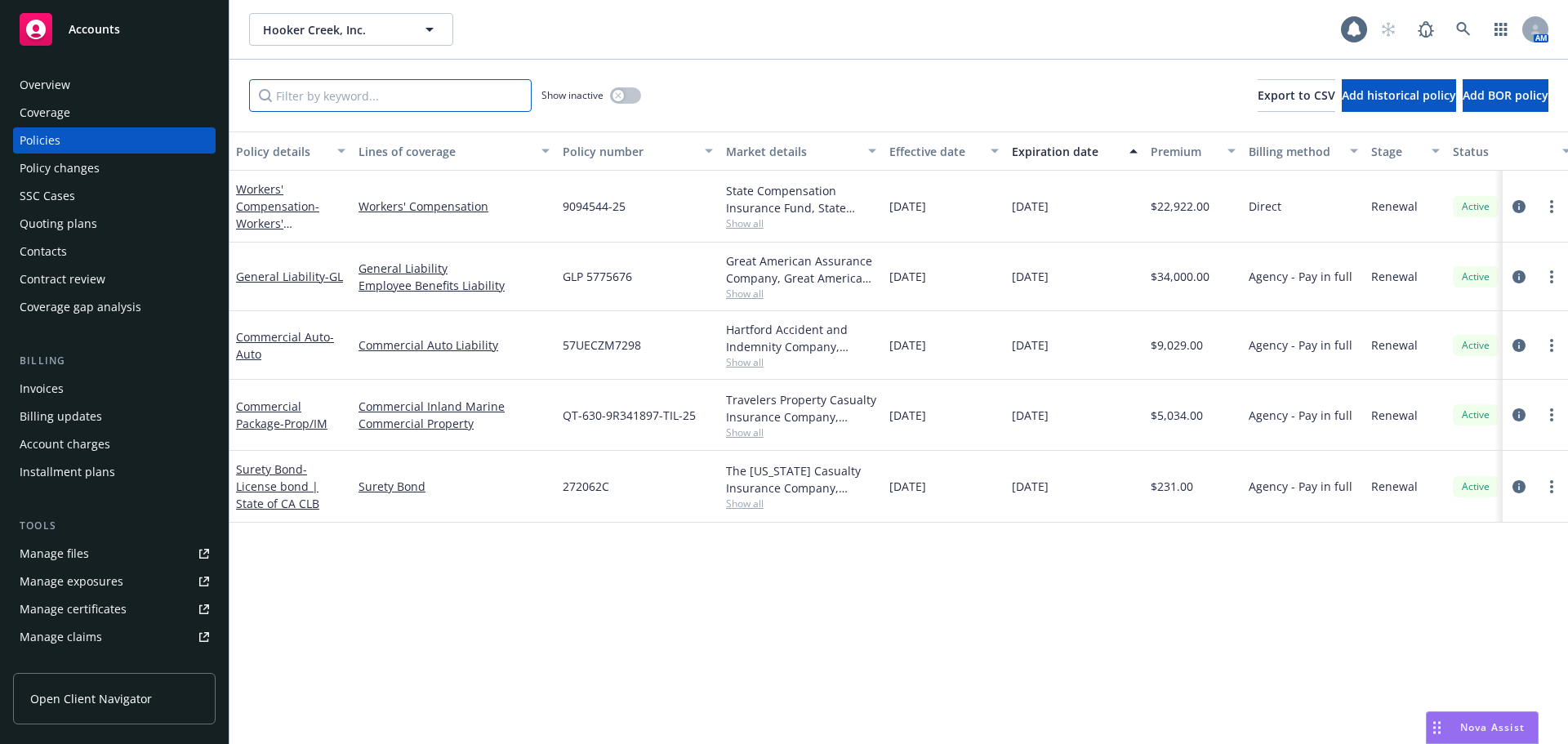
click at [347, 101] on input "Filter by keyword..." at bounding box center [390, 95] width 283 height 32
paste input "QT-630-9R341897-TIL-25"
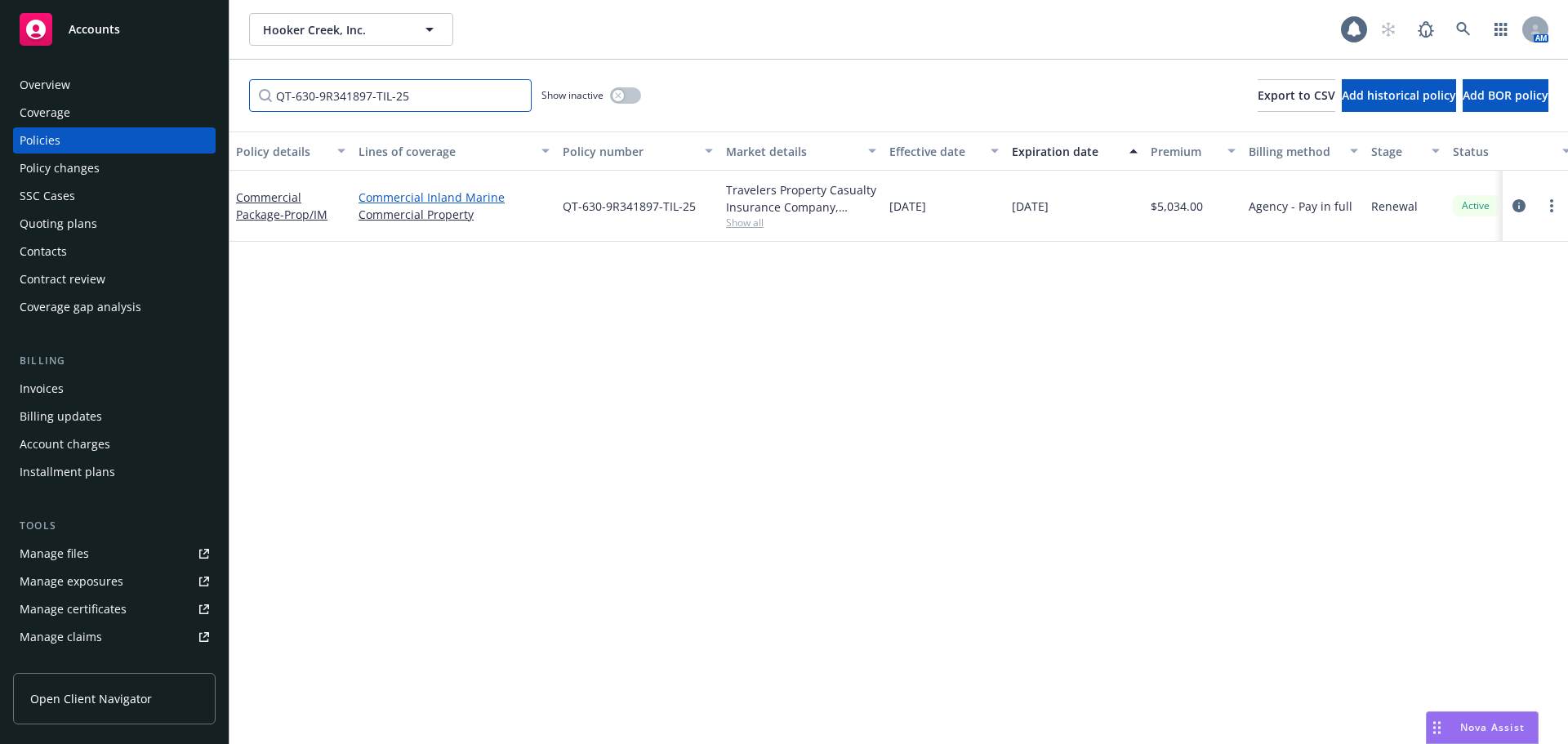
type input "QT-630-9R341897-TIL-25"
click at [465, 193] on link "Commercial Inland Marine" at bounding box center [454, 197] width 191 height 18
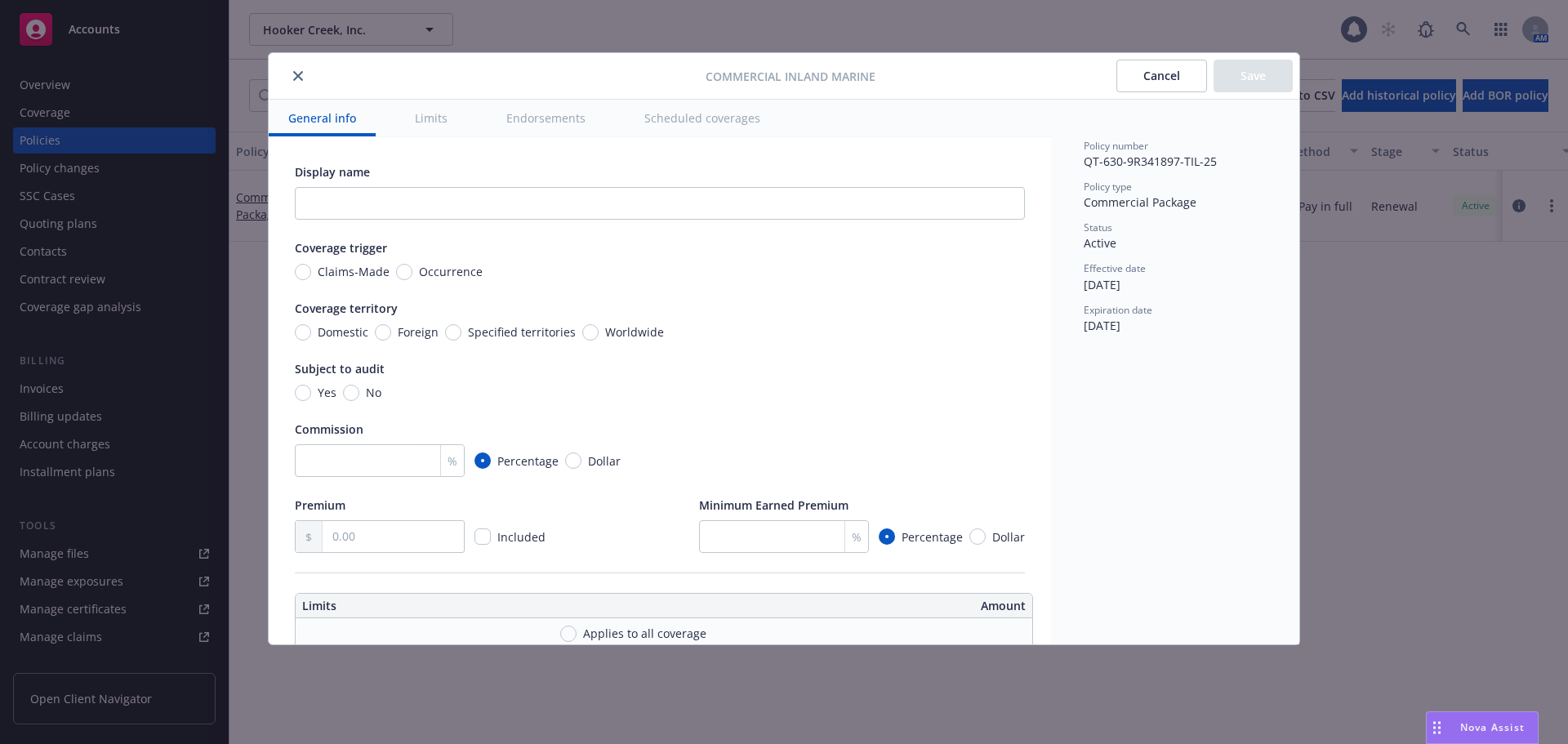
click at [296, 69] on button "close" at bounding box center [298, 76] width 19 height 19
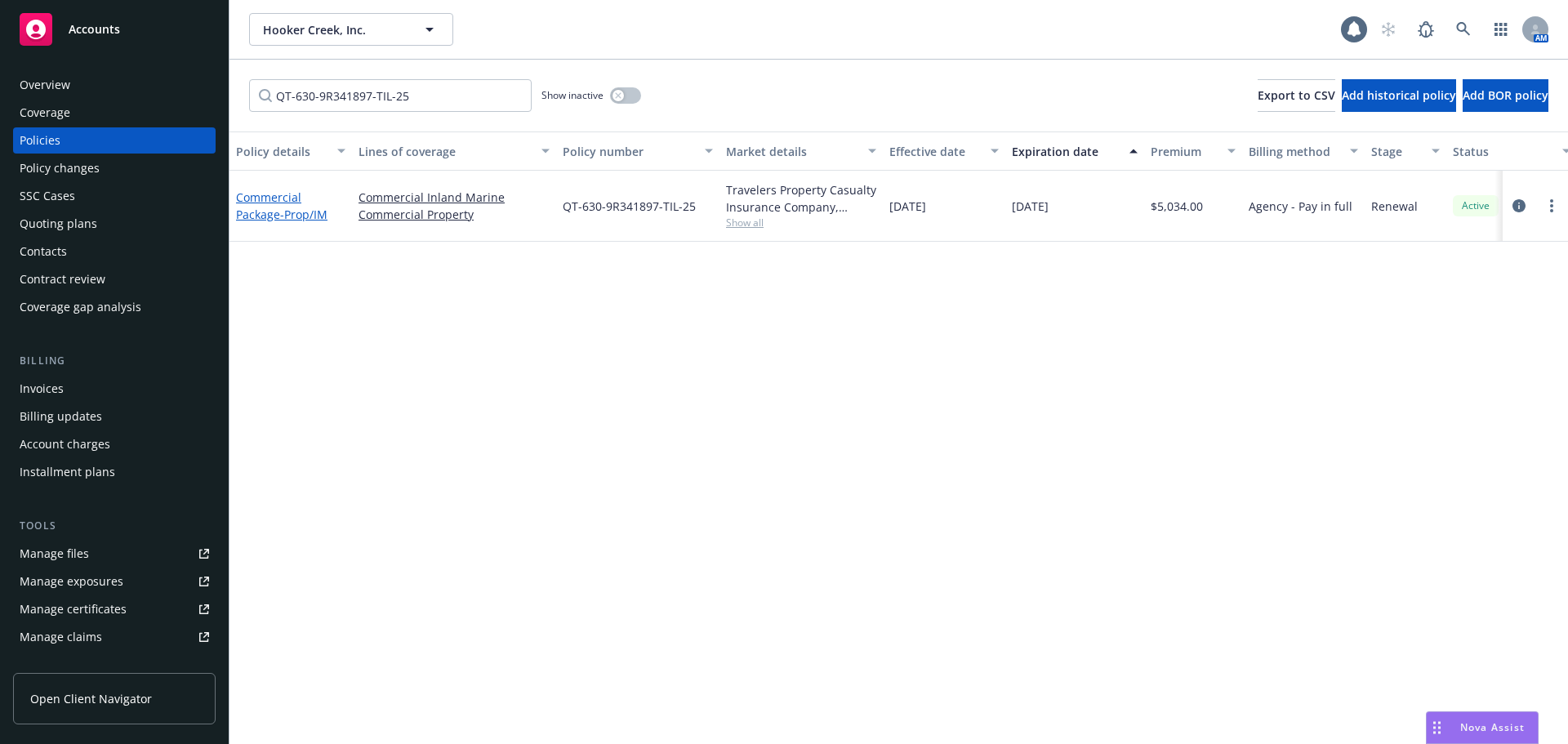
click at [280, 201] on link "Commercial Package - Prop/IM" at bounding box center [281, 205] width 92 height 32
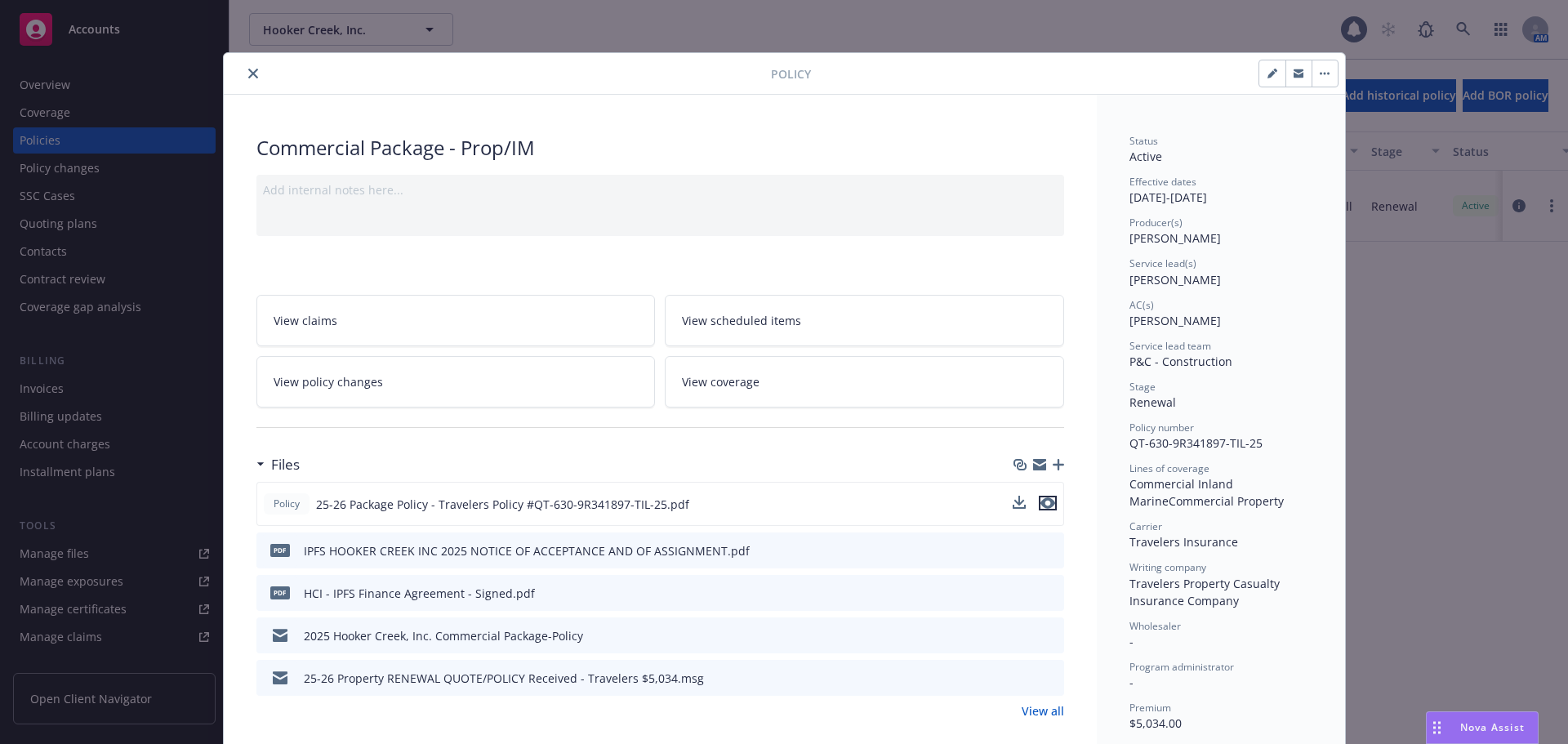
click at [1041, 499] on icon "preview file" at bounding box center [1048, 503] width 15 height 11
click at [249, 74] on icon "close" at bounding box center [253, 73] width 10 height 10
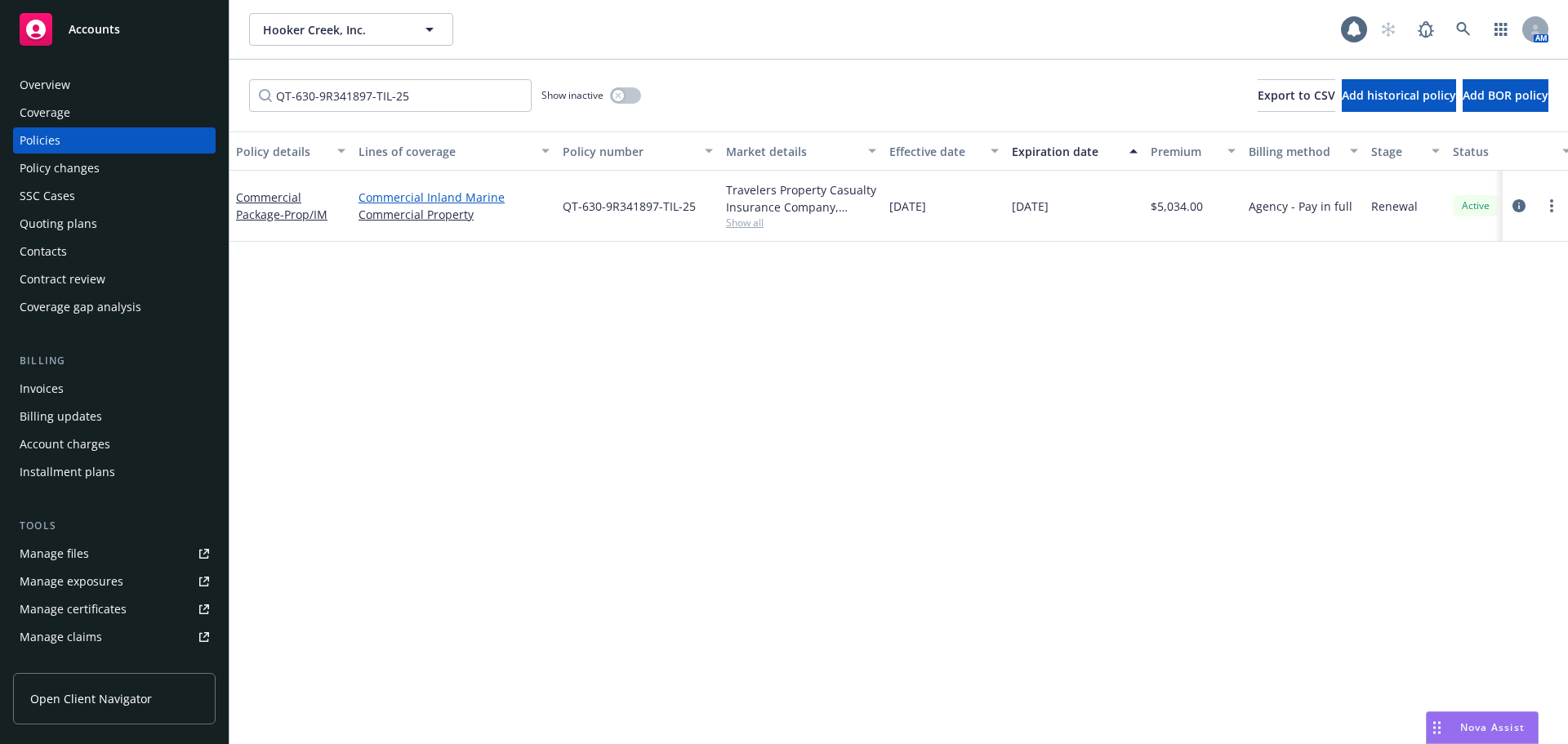
click at [431, 197] on link "Commercial Inland Marine" at bounding box center [454, 197] width 191 height 18
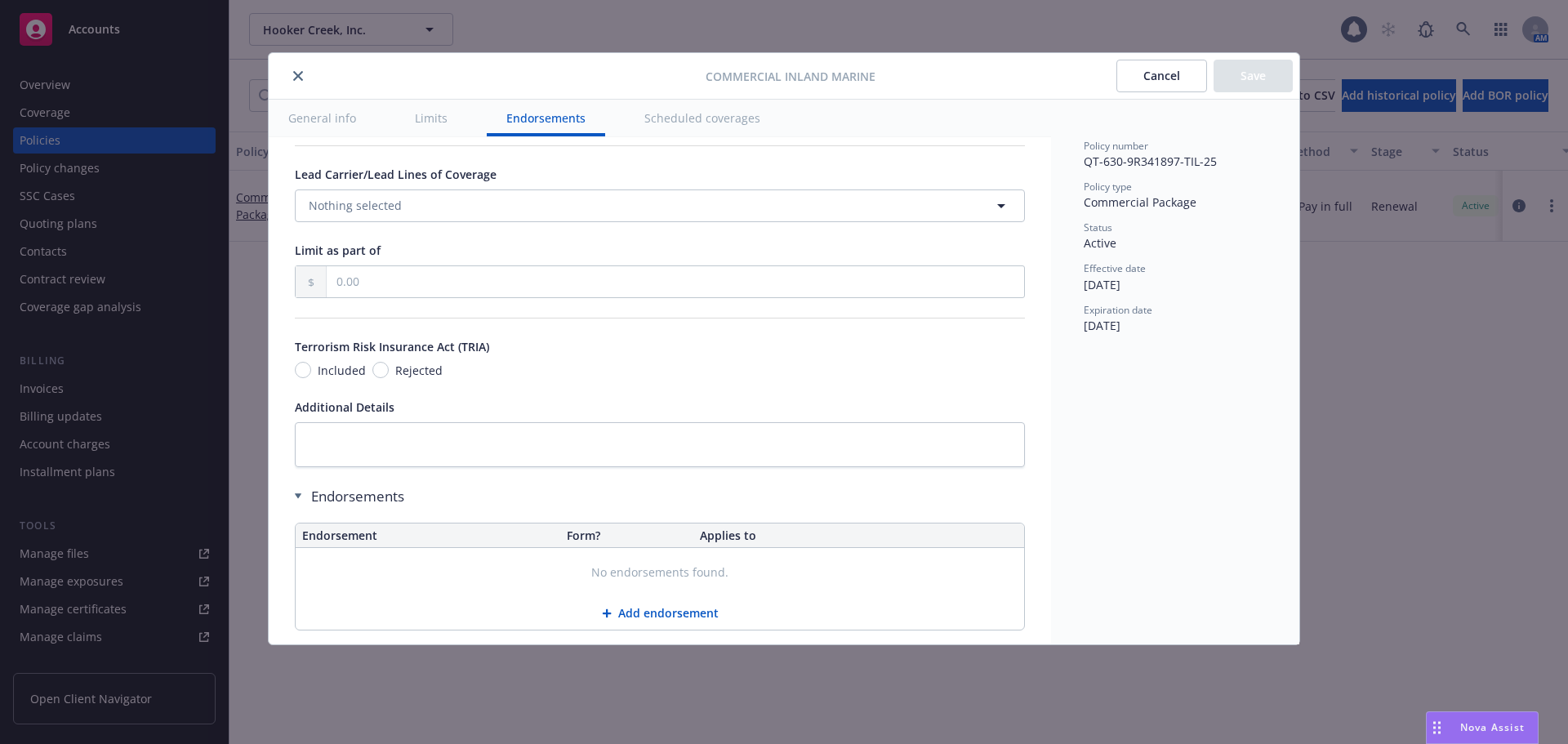
scroll to position [4082, 0]
click at [298, 489] on icon at bounding box center [298, 492] width 6 height 6
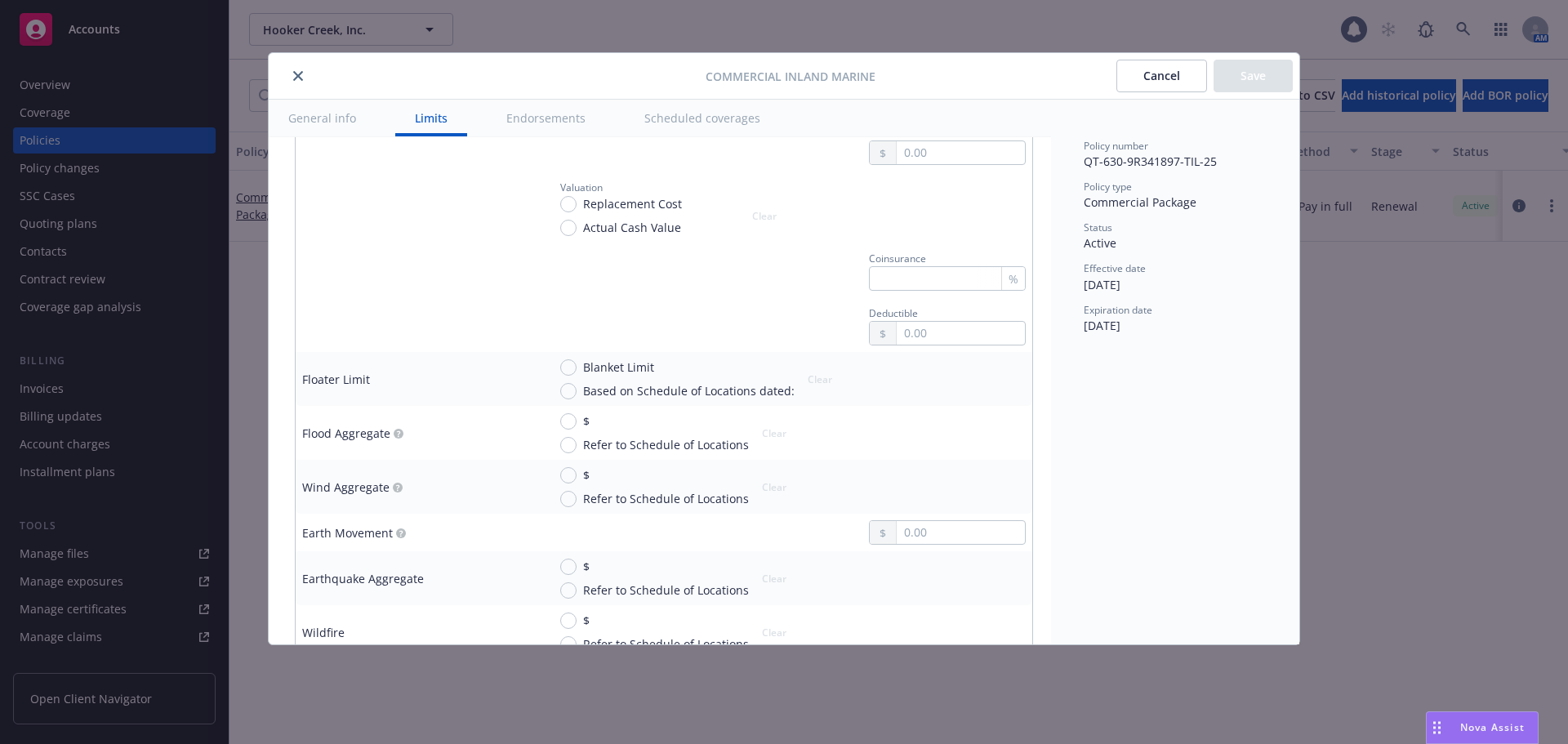
scroll to position [3266, 0]
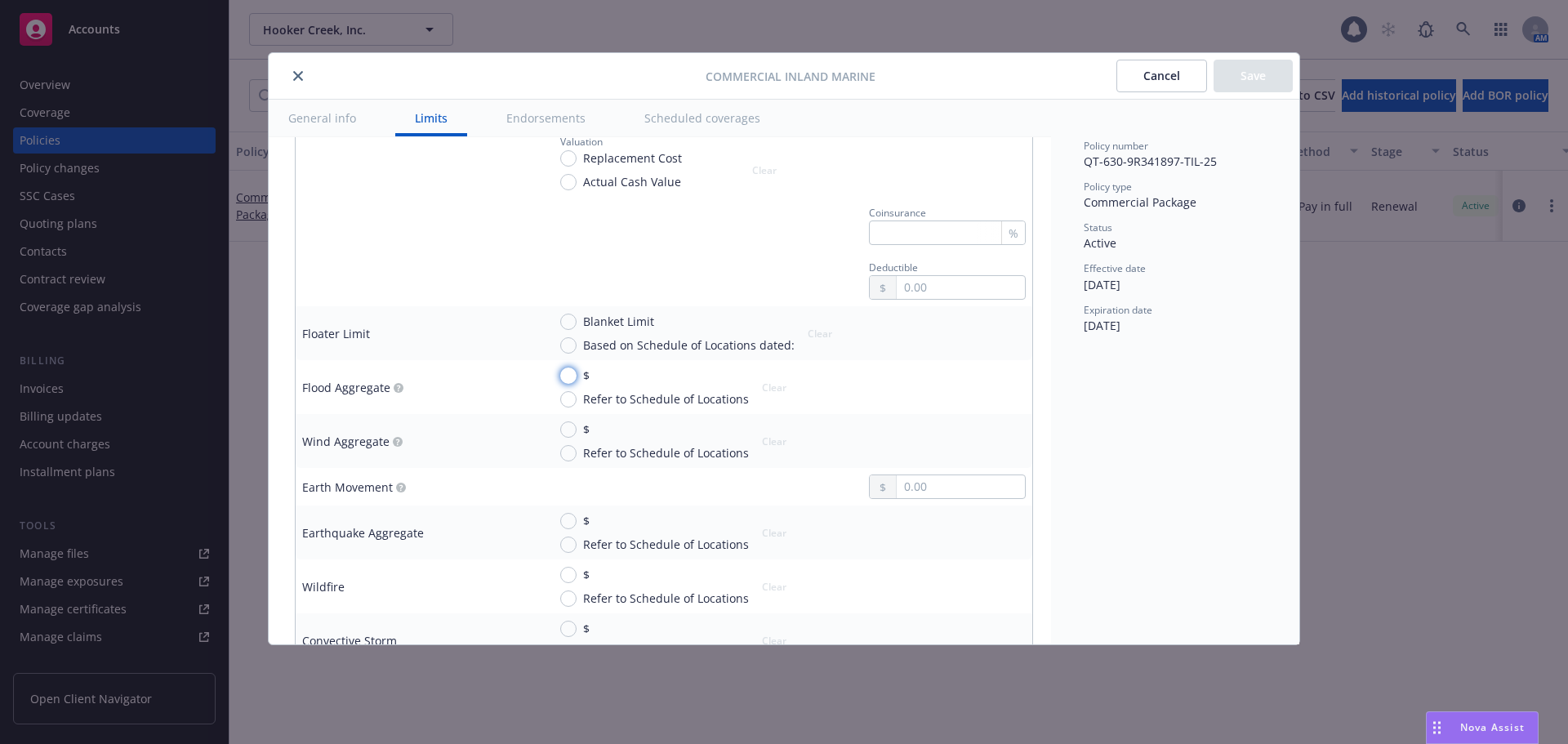
click at [569, 372] on input "$" at bounding box center [569, 376] width 17 height 17
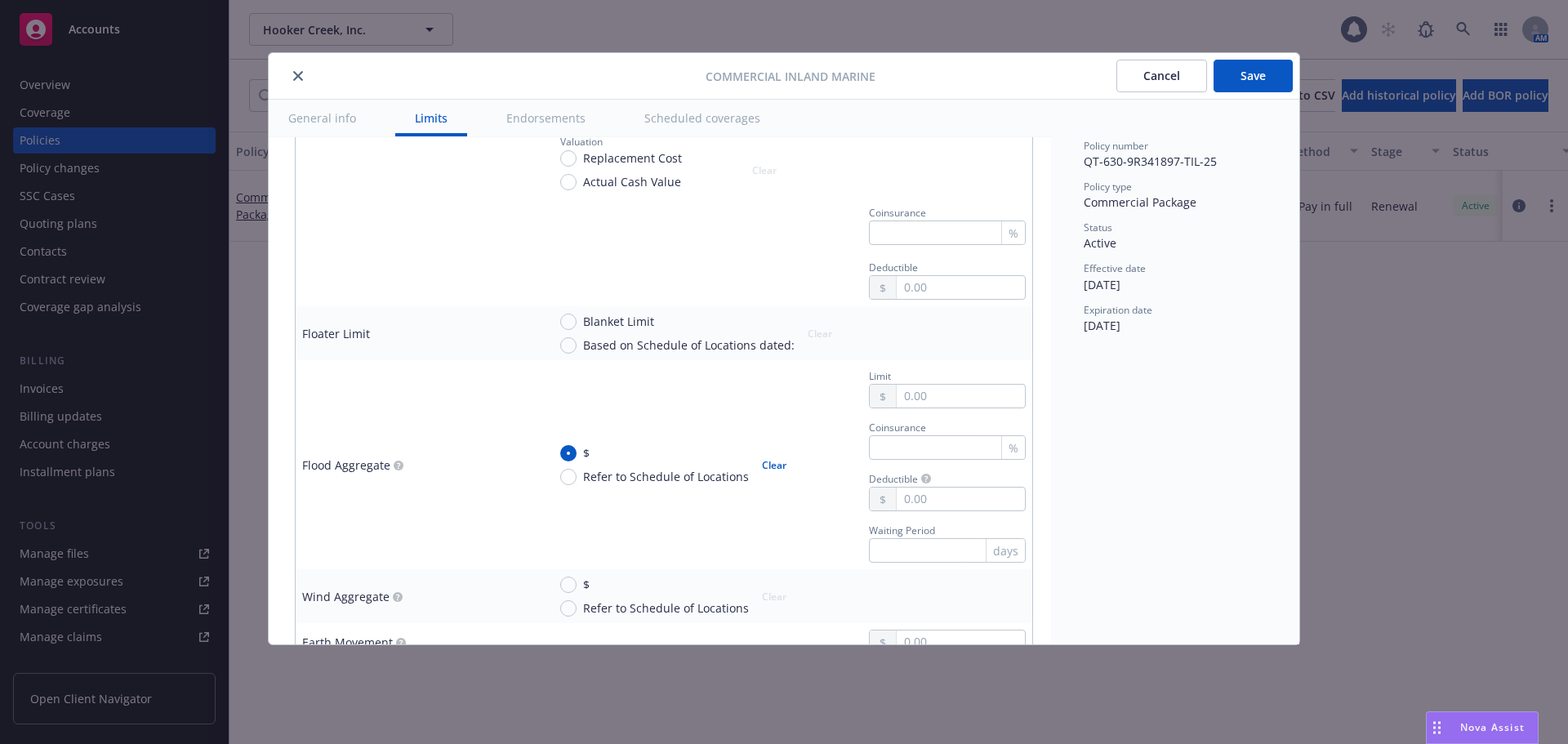
click at [767, 459] on button "Clear" at bounding box center [775, 464] width 44 height 23
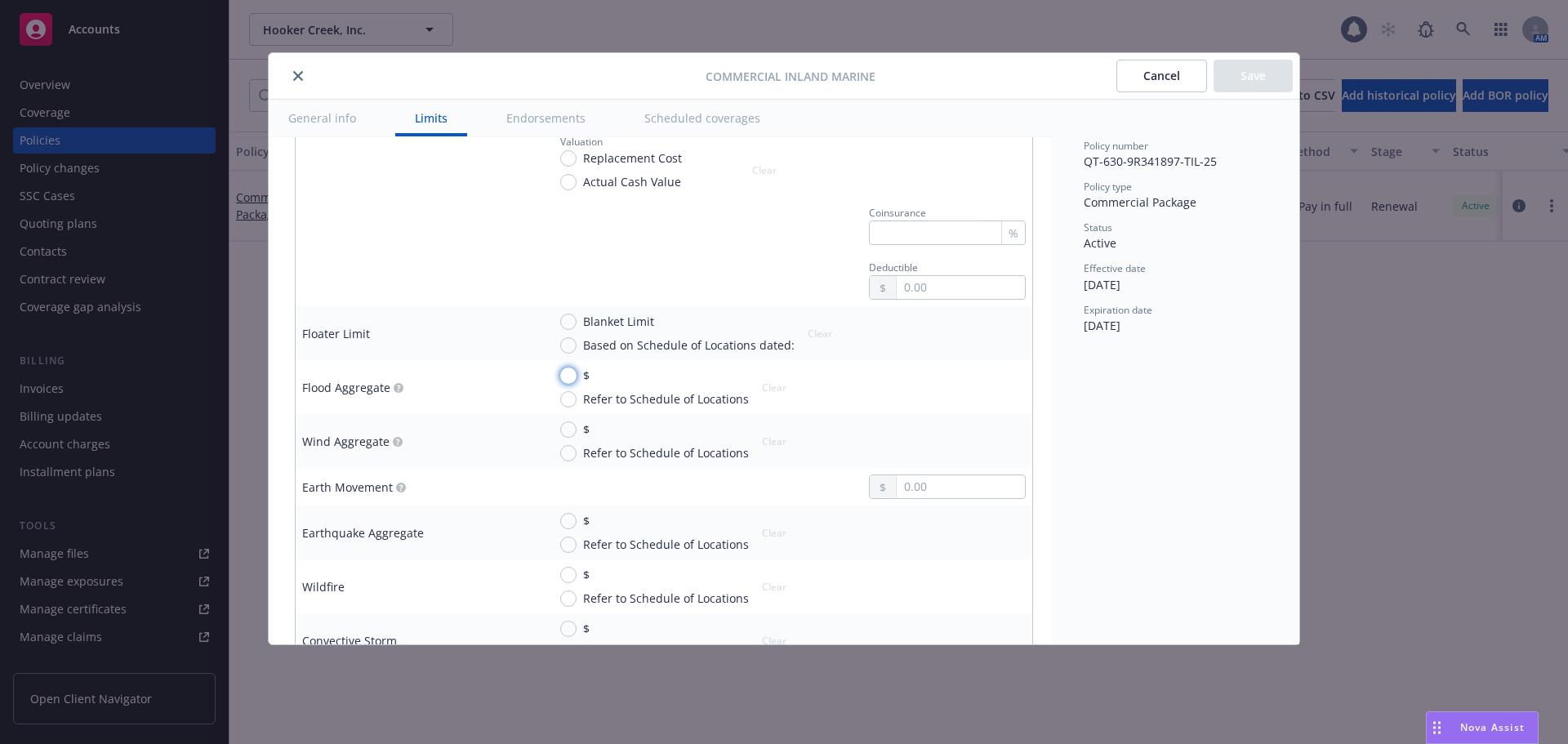
click at [567, 368] on input "$" at bounding box center [569, 376] width 17 height 17
radio input "true"
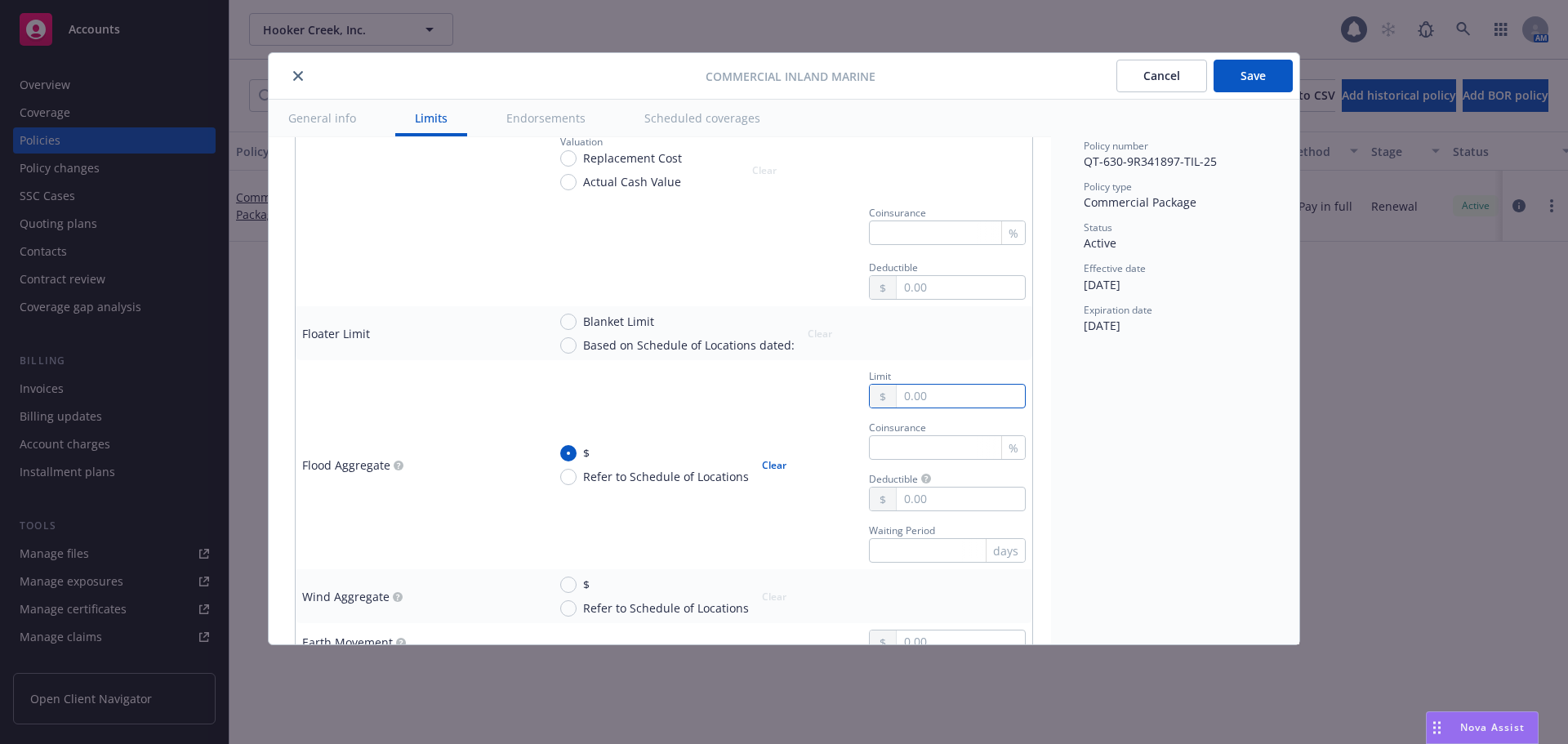
click at [929, 385] on input "text" at bounding box center [961, 396] width 129 height 23
type input "728,000.00"
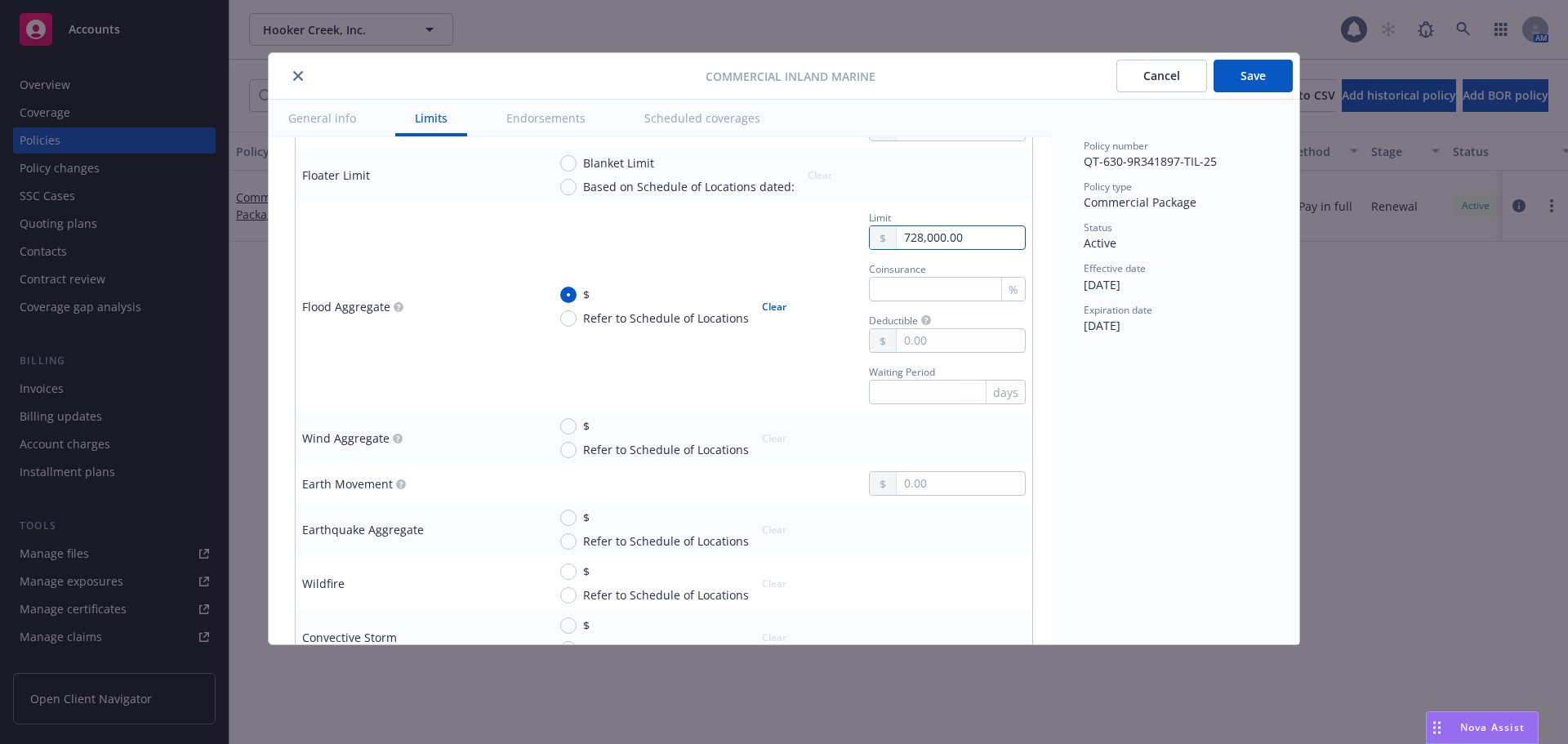
scroll to position [3430, 0]
click at [911, 471] on input "text" at bounding box center [961, 478] width 129 height 23
type input "728,000.00"
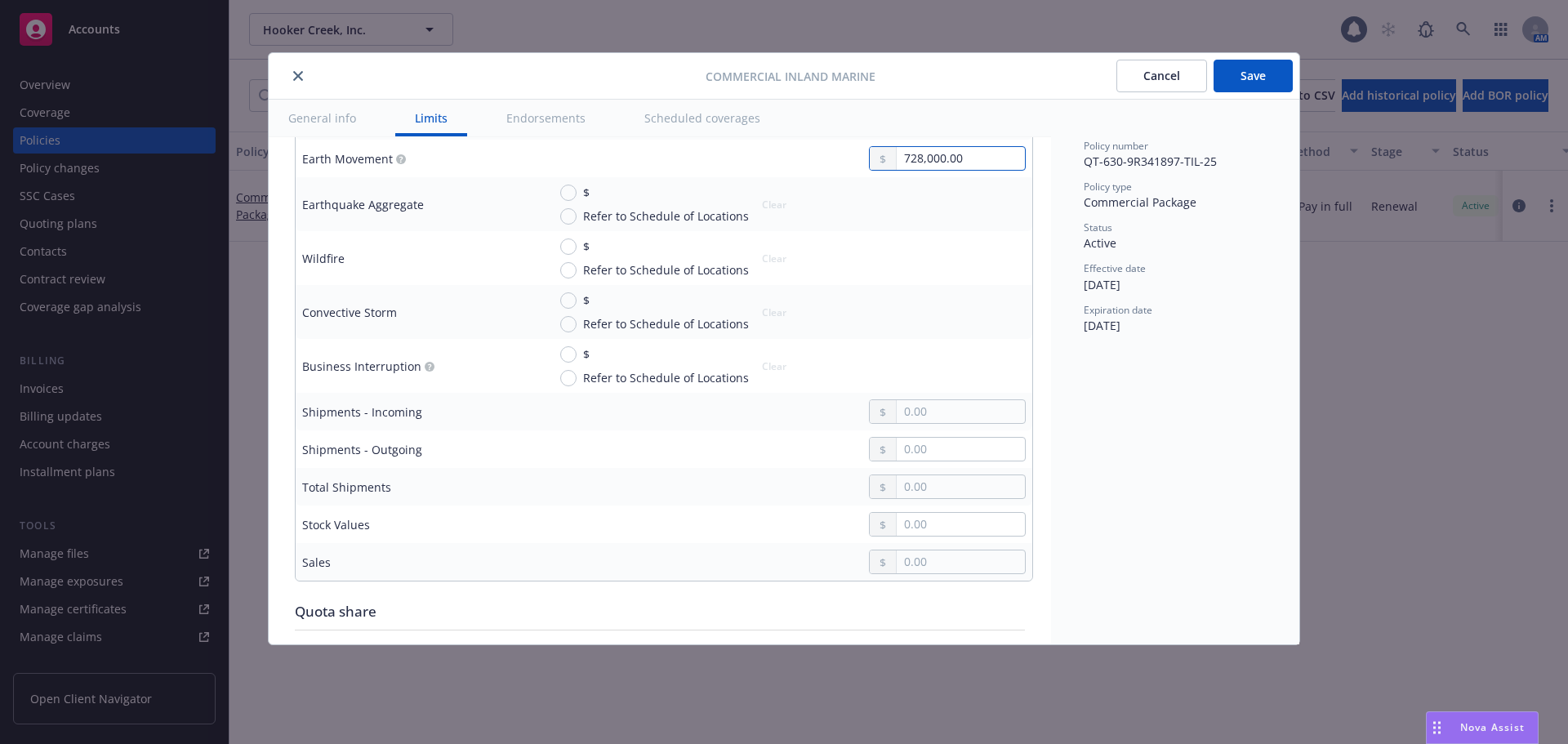
scroll to position [3756, 0]
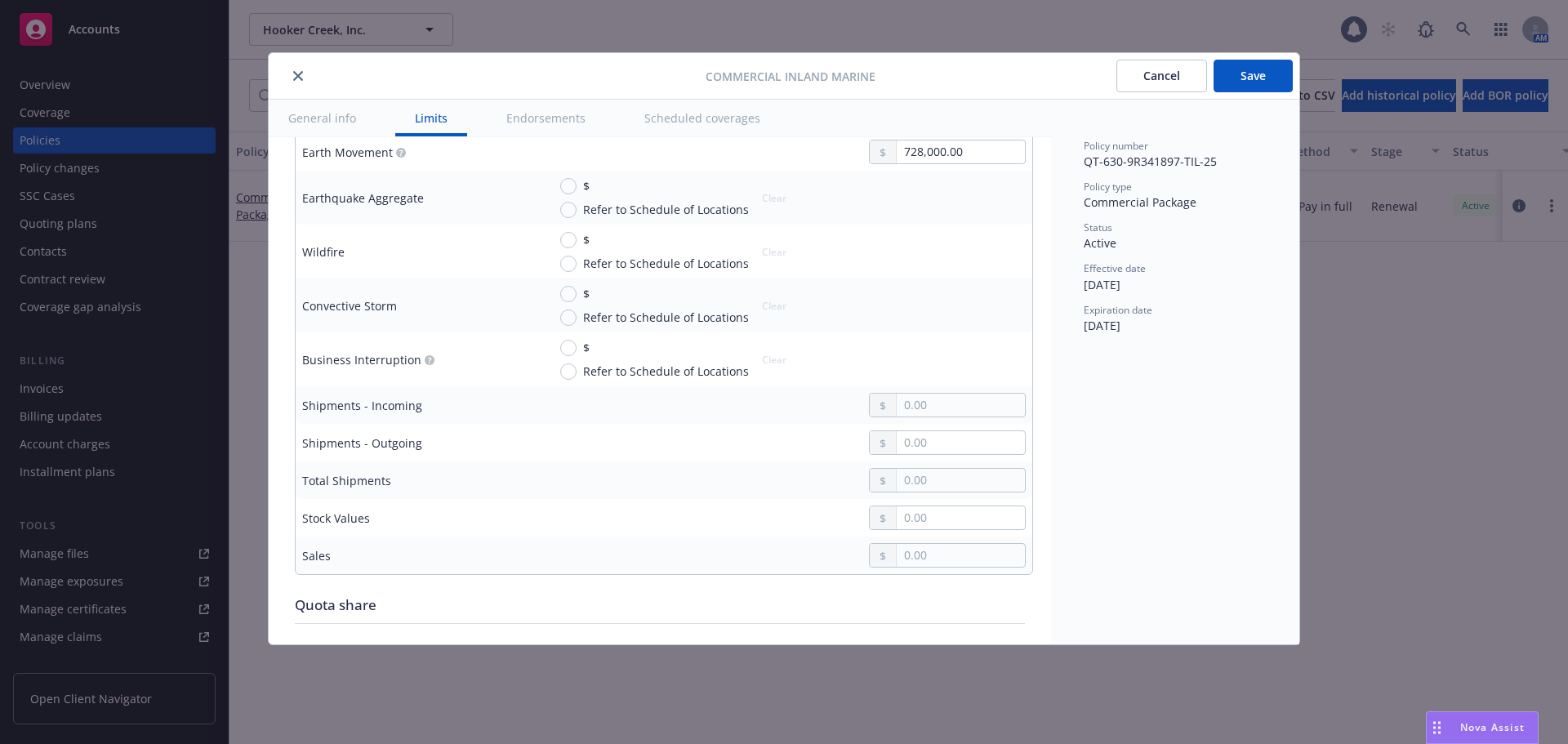
click at [1231, 77] on button "Save" at bounding box center [1254, 75] width 80 height 32
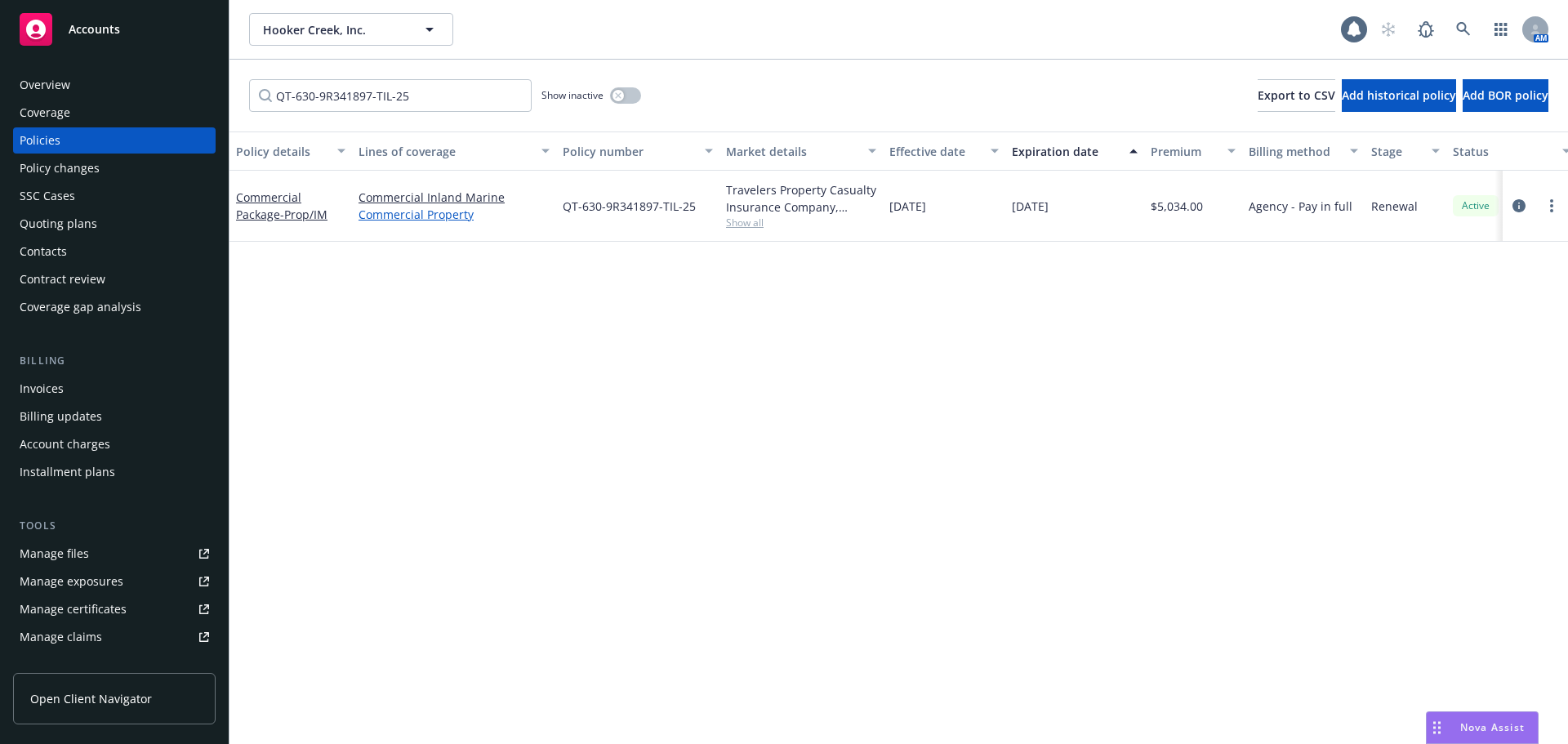
click at [460, 210] on link "Commercial Property" at bounding box center [454, 214] width 191 height 18
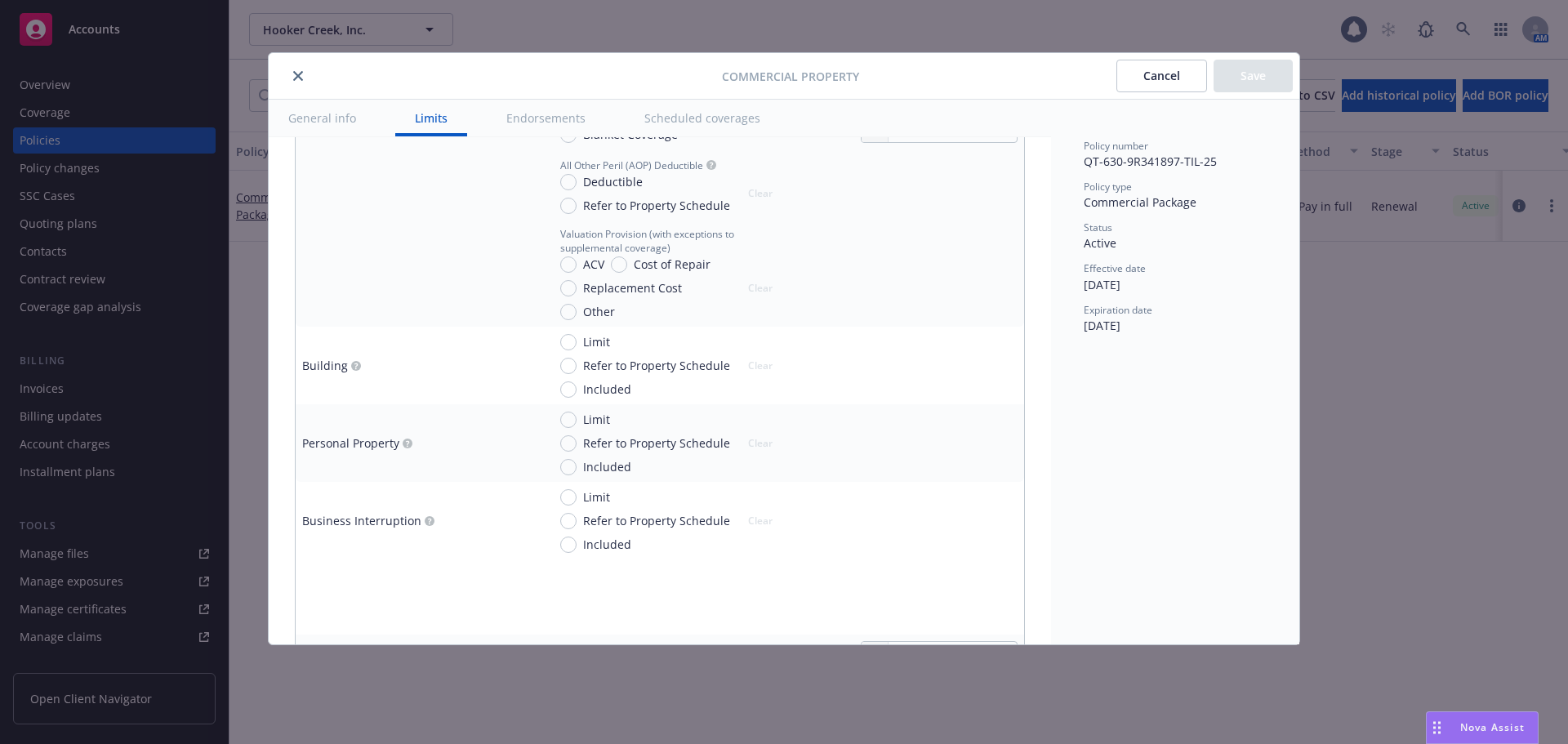
scroll to position [571, 0]
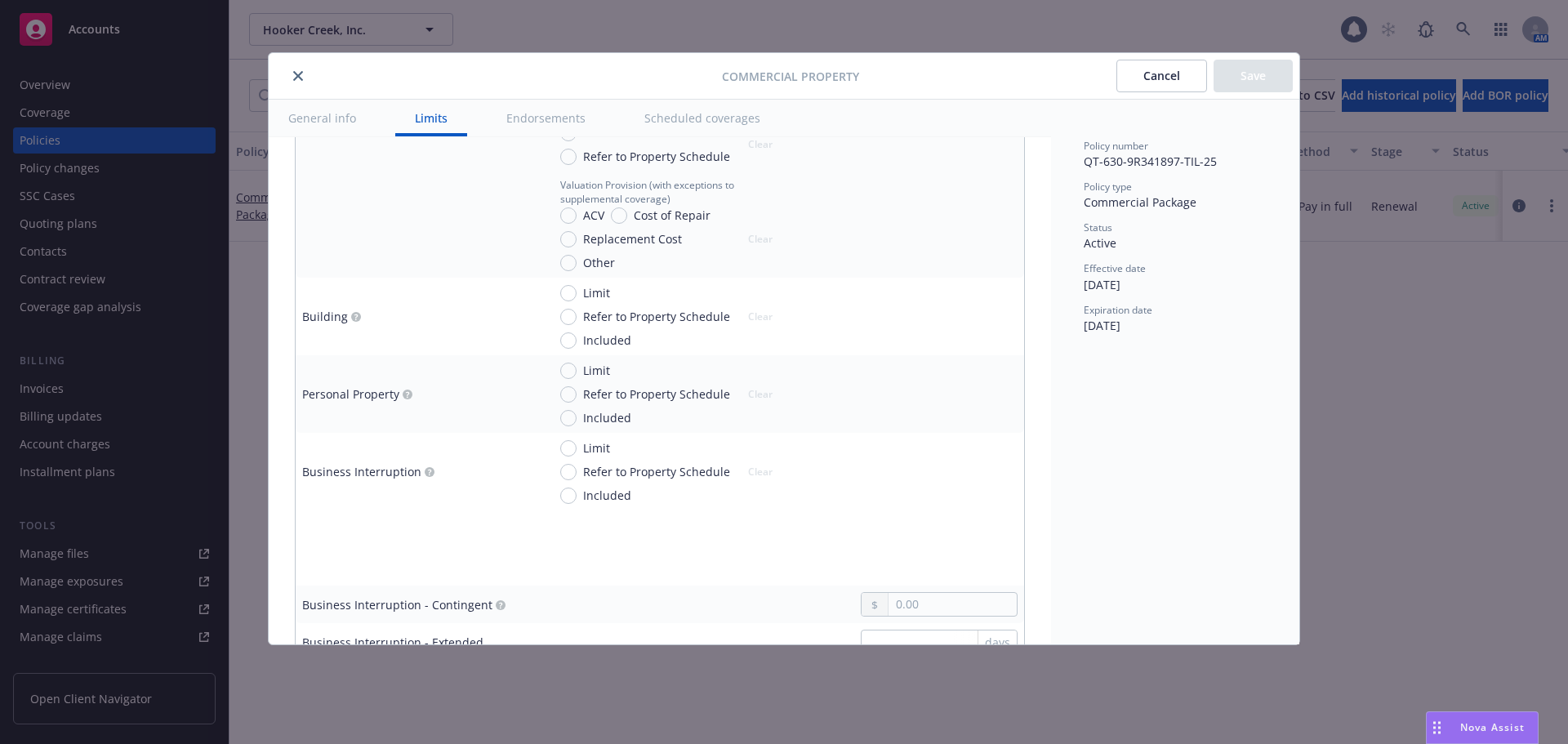
click at [303, 77] on button "close" at bounding box center [298, 76] width 19 height 19
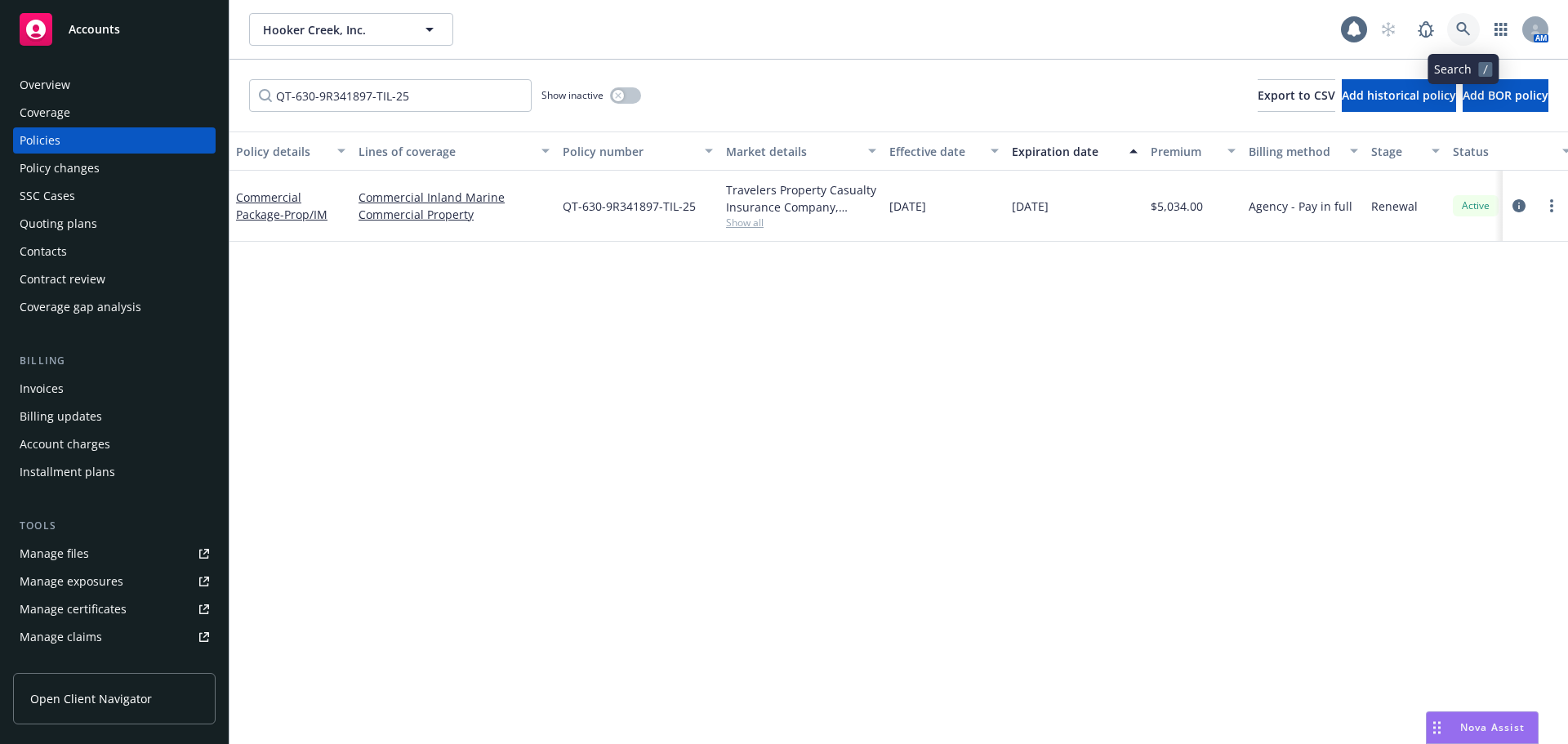
click at [1466, 30] on icon at bounding box center [1464, 30] width 15 height 15
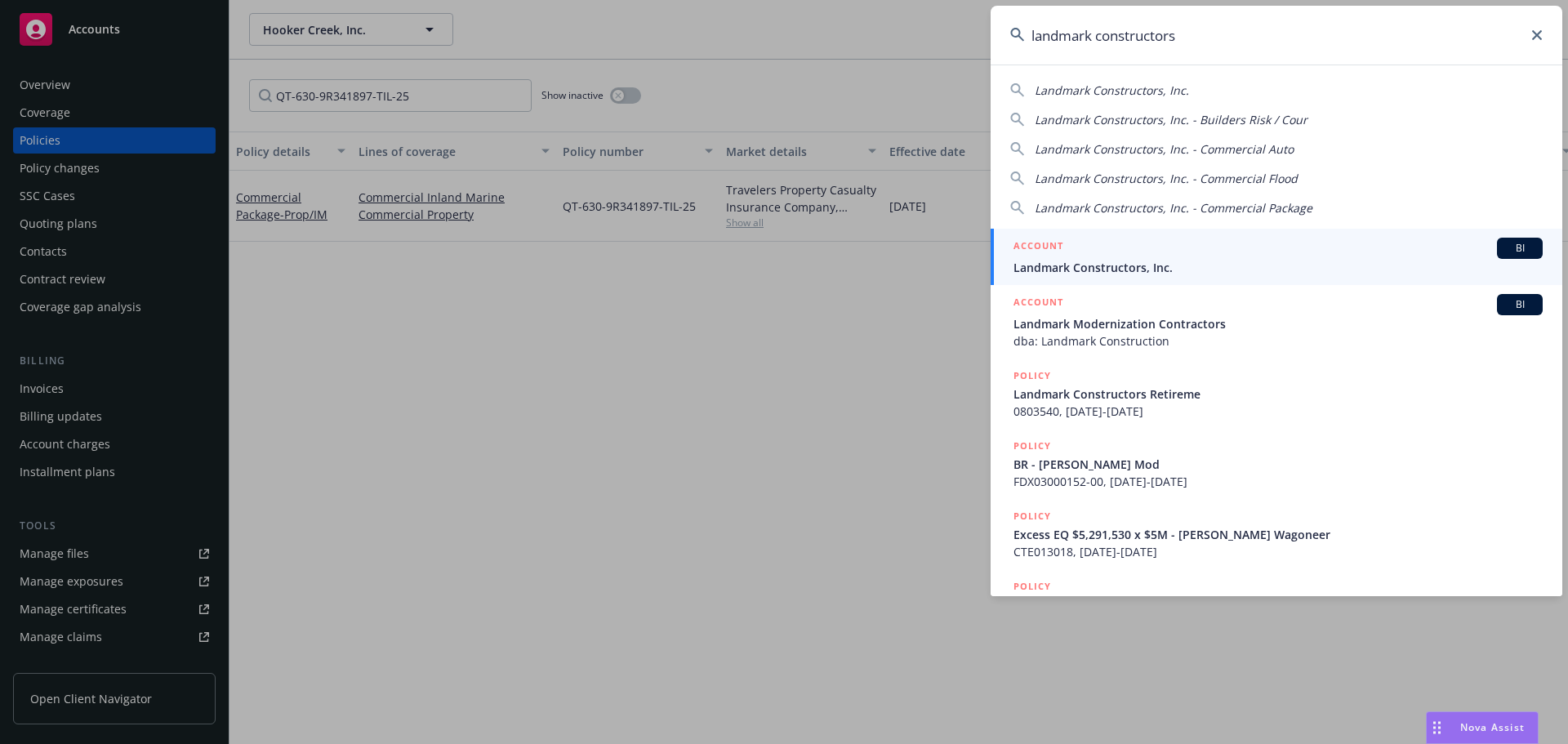
type input "landmark constructors"
click at [1514, 253] on span "BI" at bounding box center [1519, 249] width 32 height 15
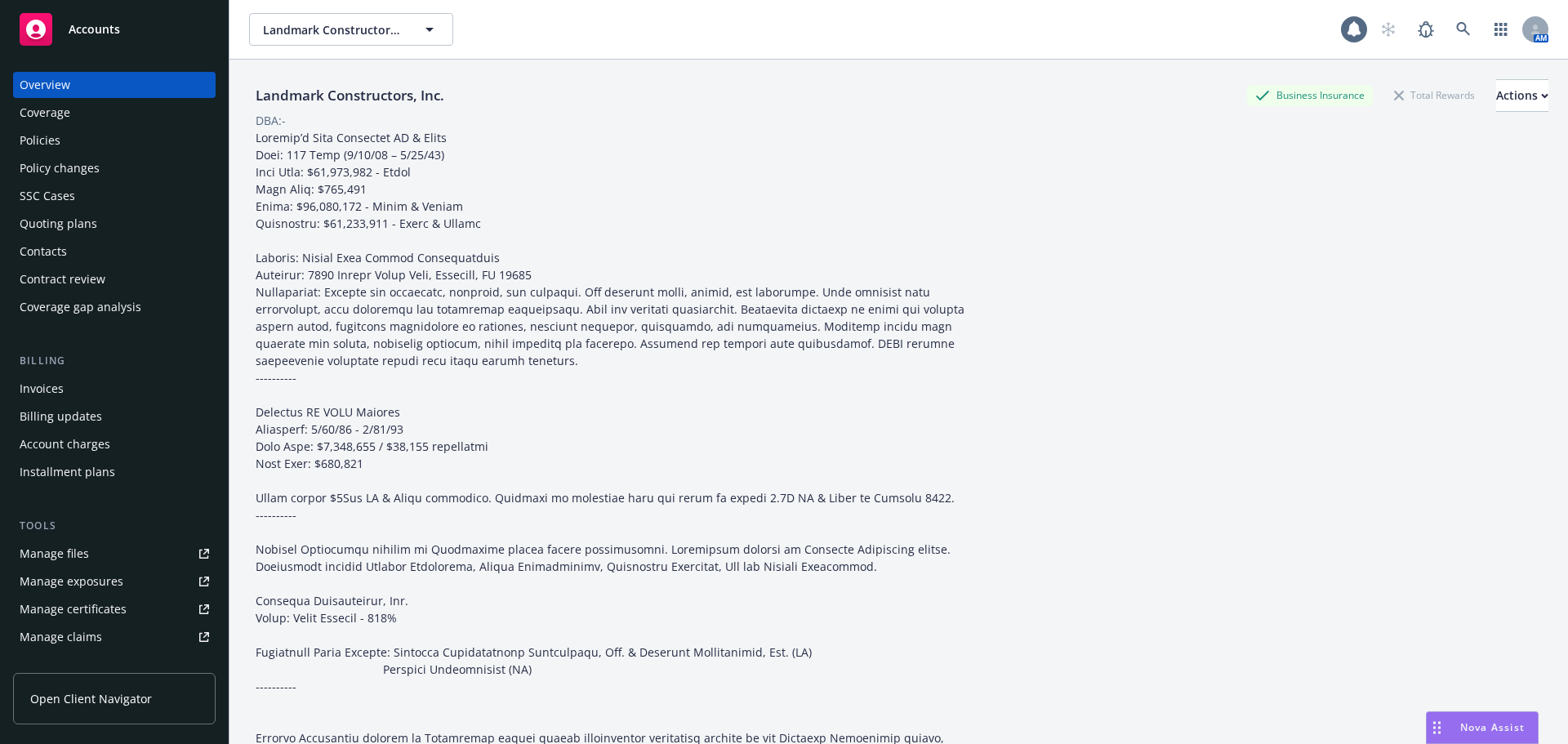
click at [89, 151] on div "Policies" at bounding box center [114, 140] width 190 height 26
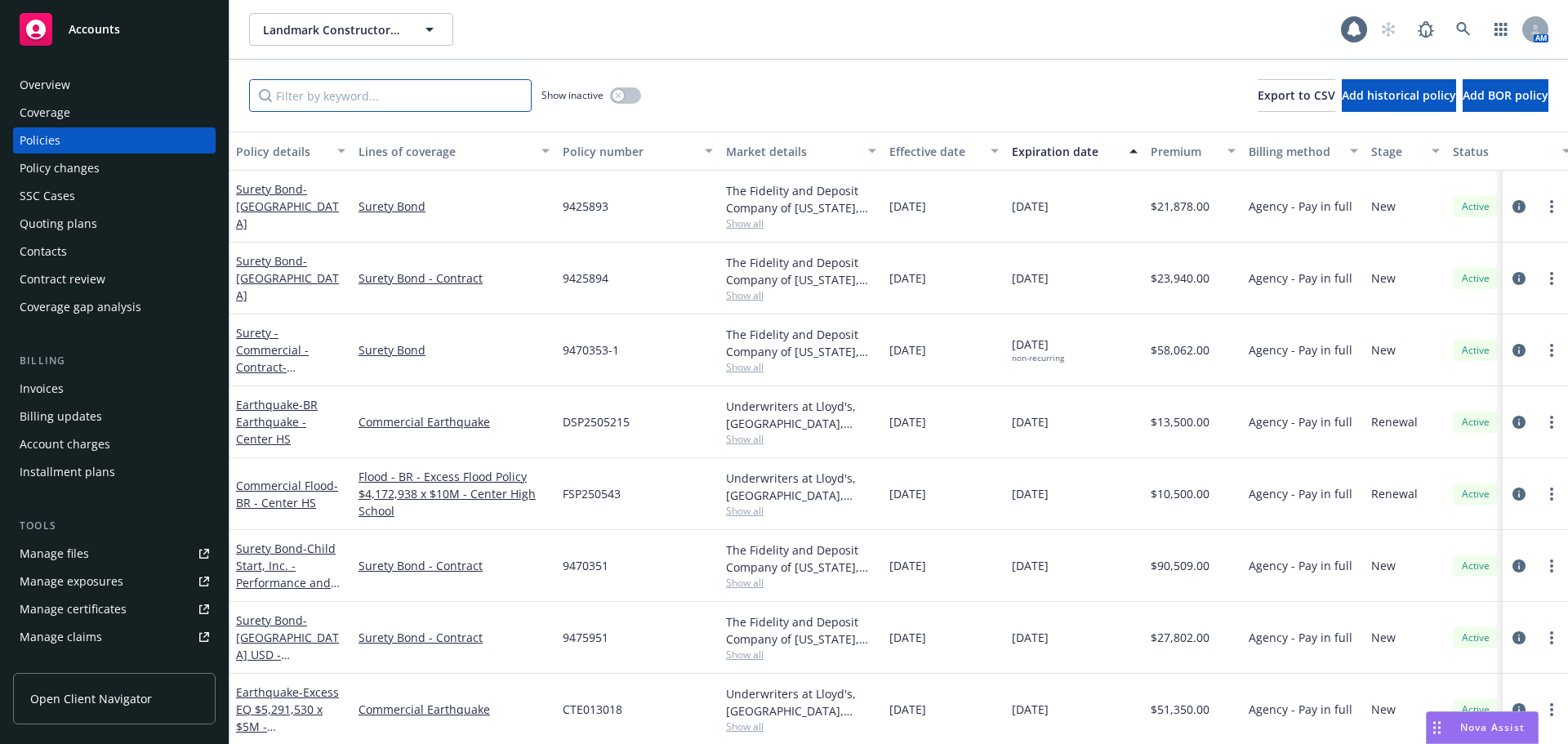
click at [331, 104] on input "Filter by keyword..." at bounding box center [390, 95] width 283 height 32
paste input "QT-630-7W330051-TIL-25"
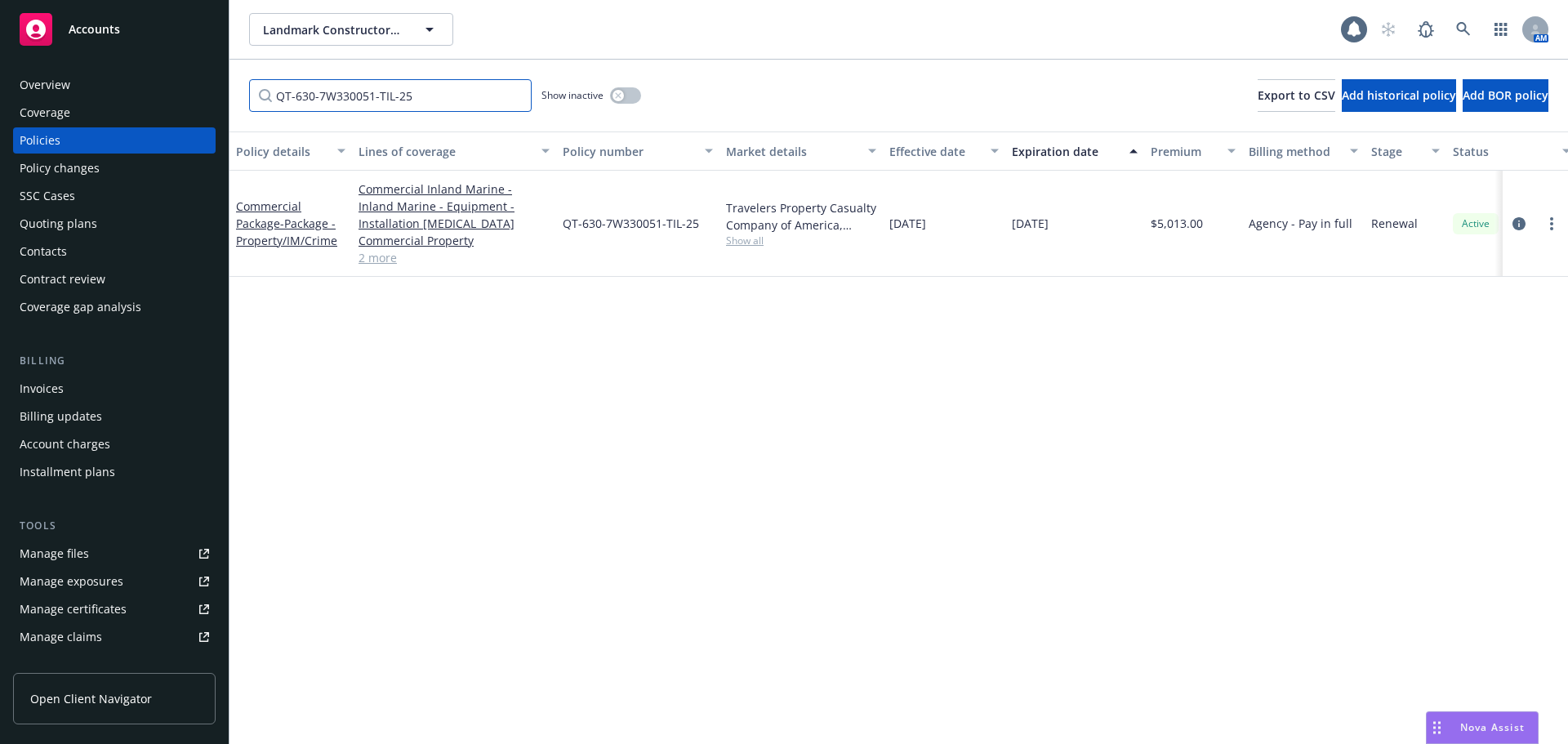
type input "QT-630-7W330051-TIL-25"
click at [383, 255] on link "2 more" at bounding box center [454, 257] width 191 height 18
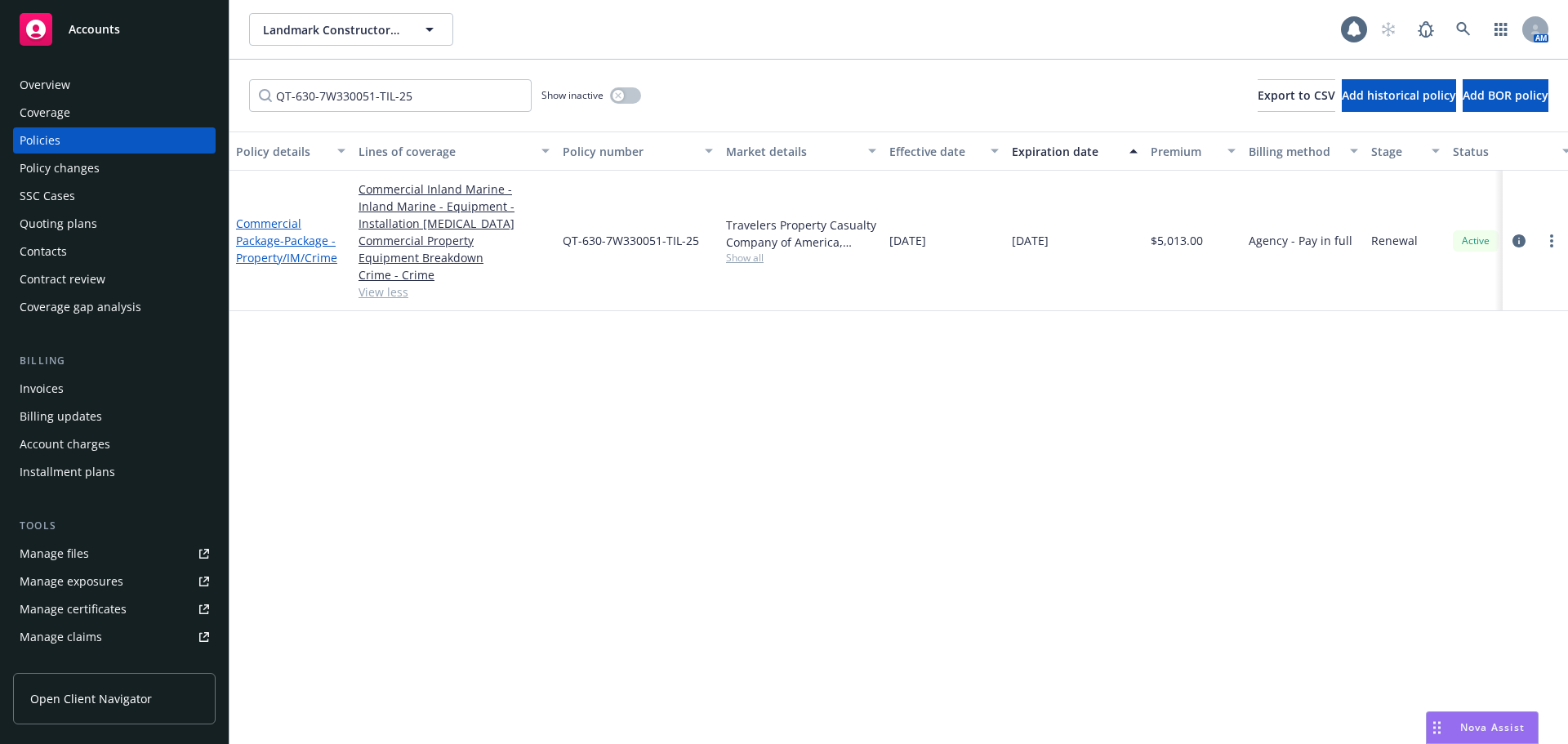
click at [312, 238] on span "- Package - Property/IM/Crime" at bounding box center [287, 249] width 102 height 32
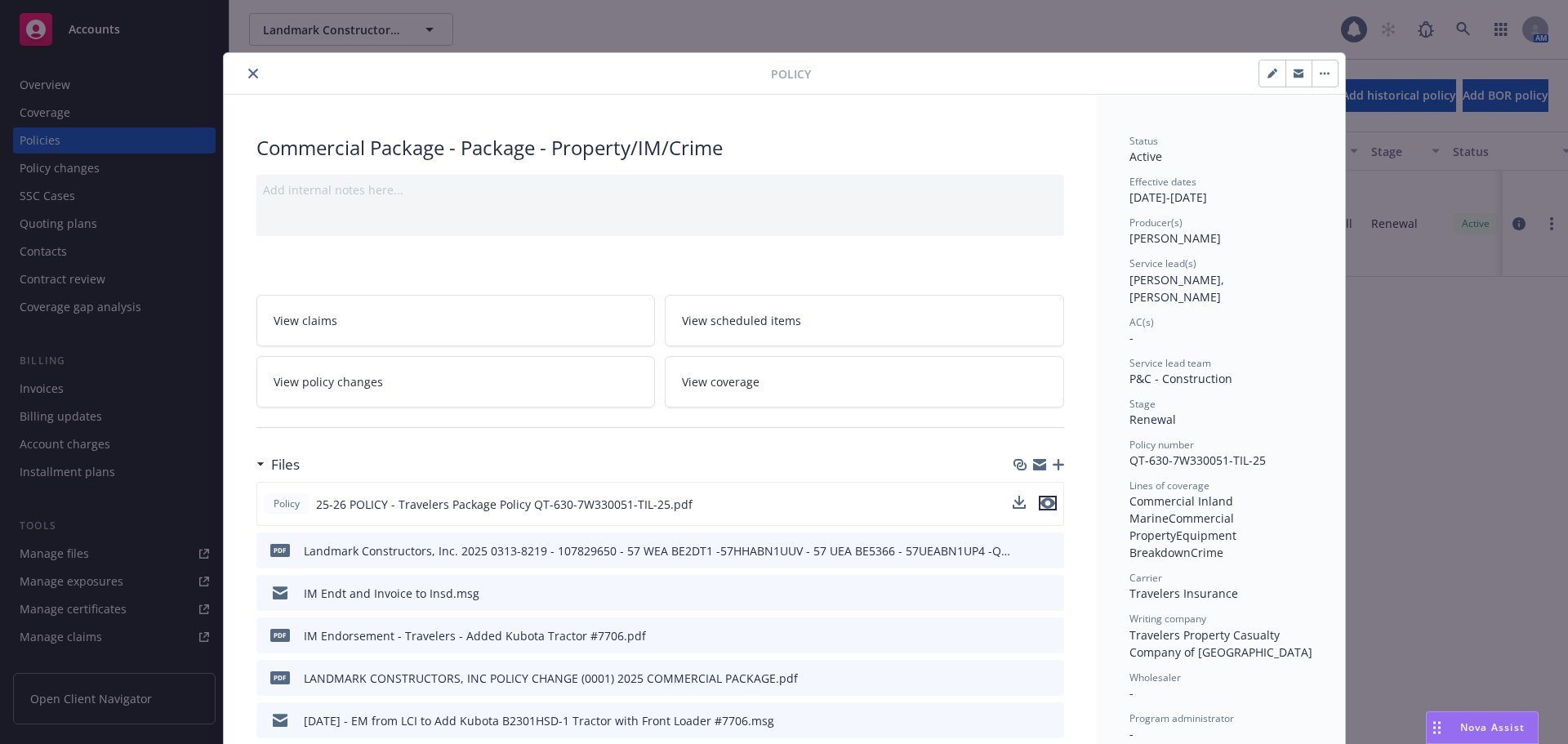
click at [1047, 497] on icon "preview file" at bounding box center [1048, 503] width 15 height 11
click at [249, 74] on icon "close" at bounding box center [253, 73] width 10 height 10
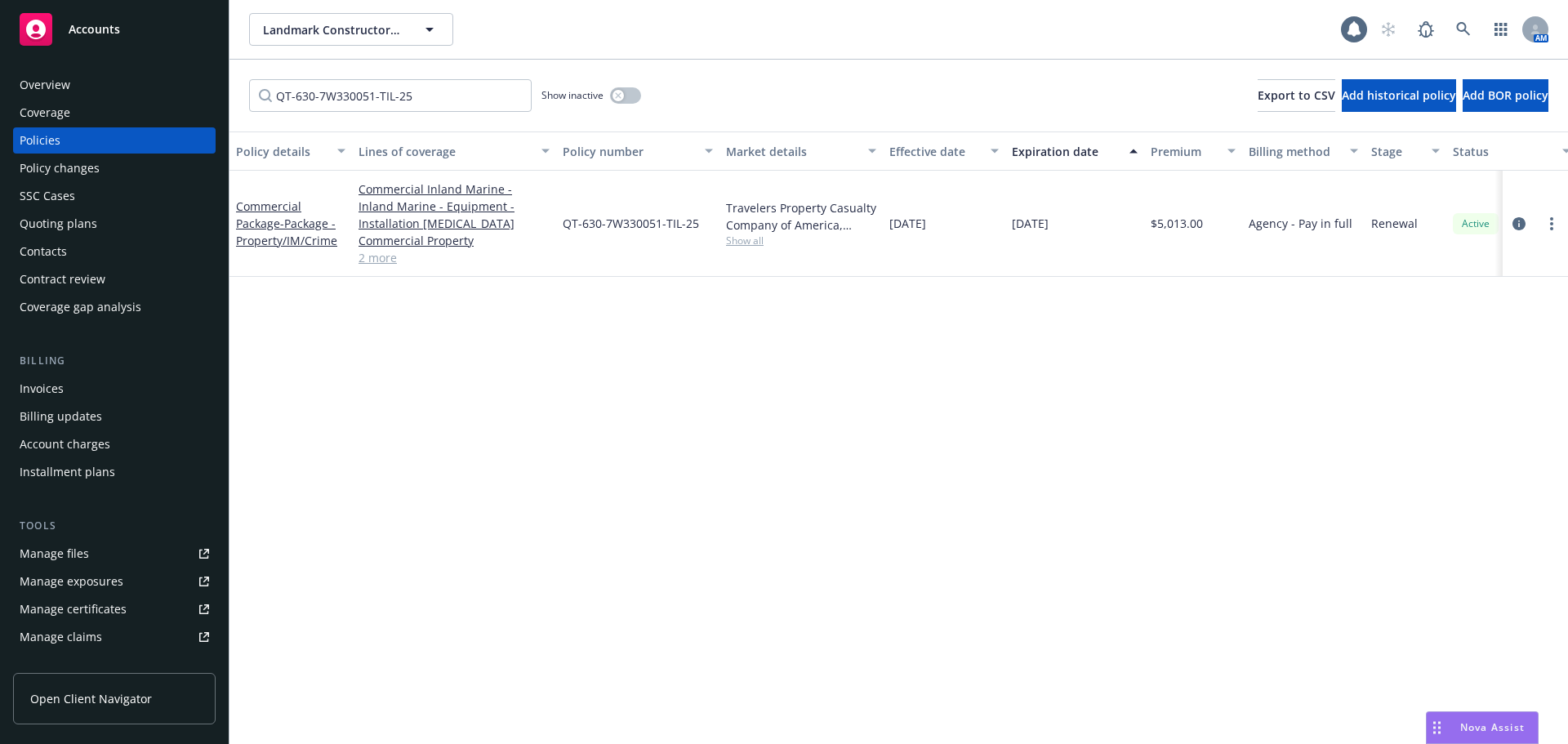
click at [387, 256] on link "2 more" at bounding box center [454, 257] width 191 height 18
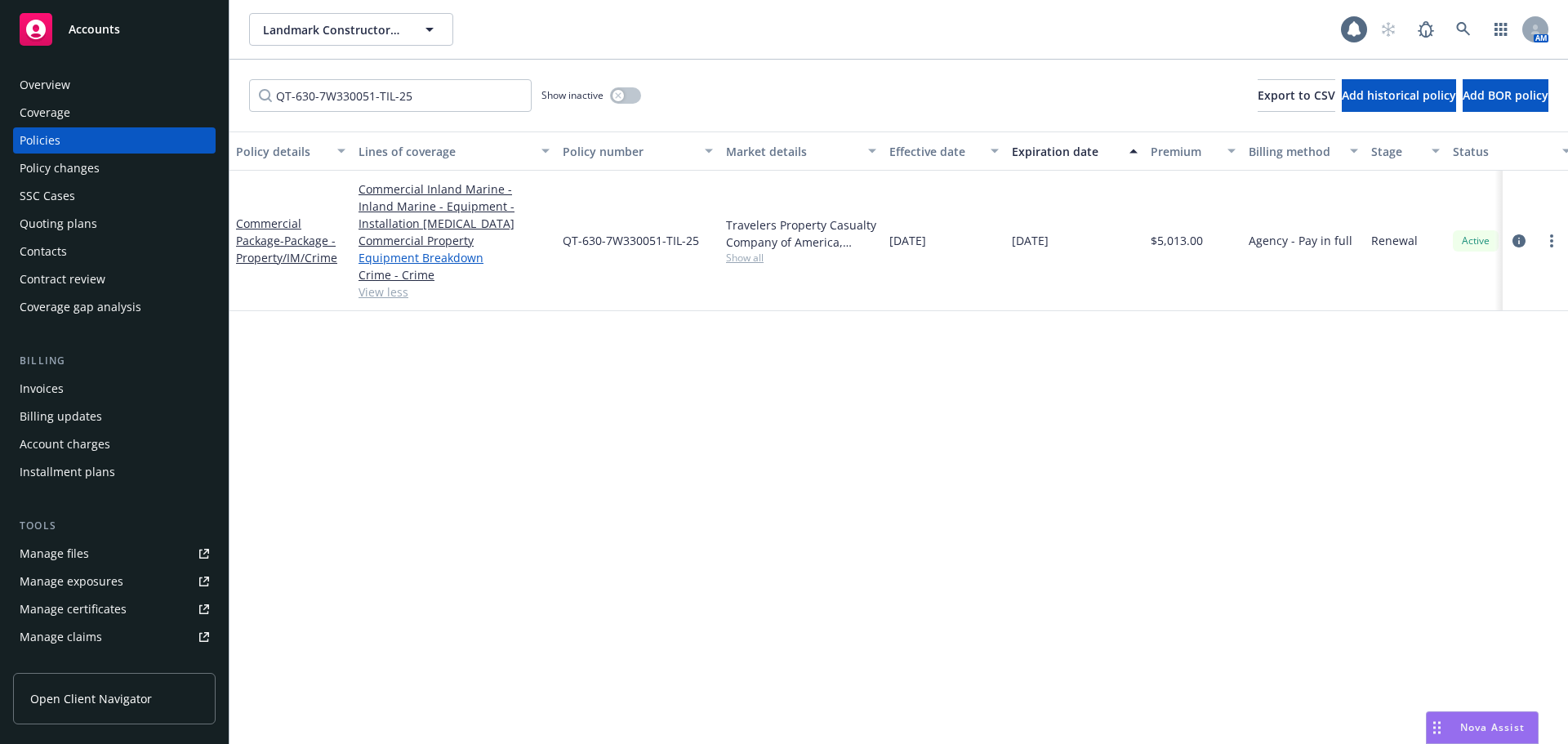
click at [396, 256] on link "Equipment Breakdown" at bounding box center [454, 257] width 191 height 18
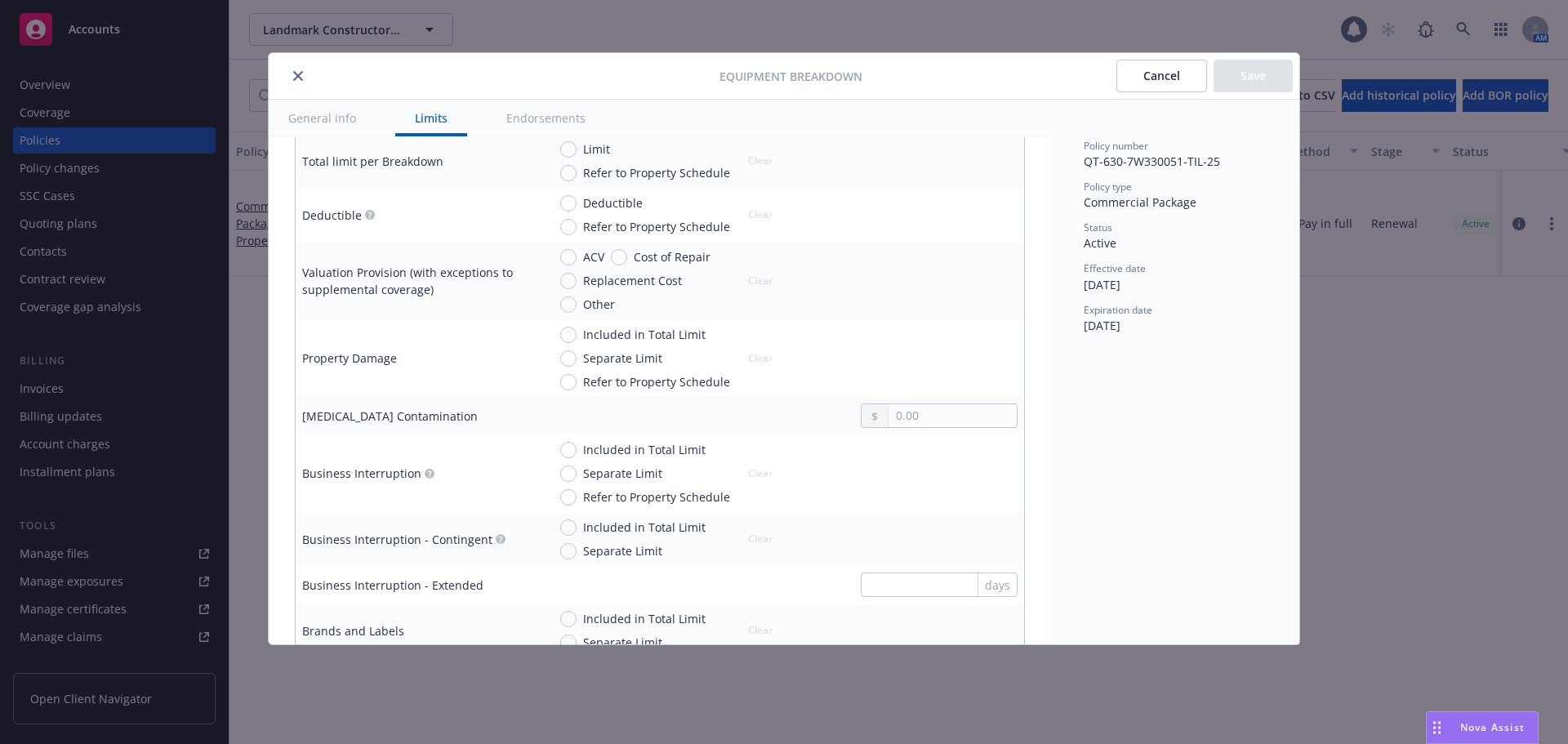
scroll to position [571, 0]
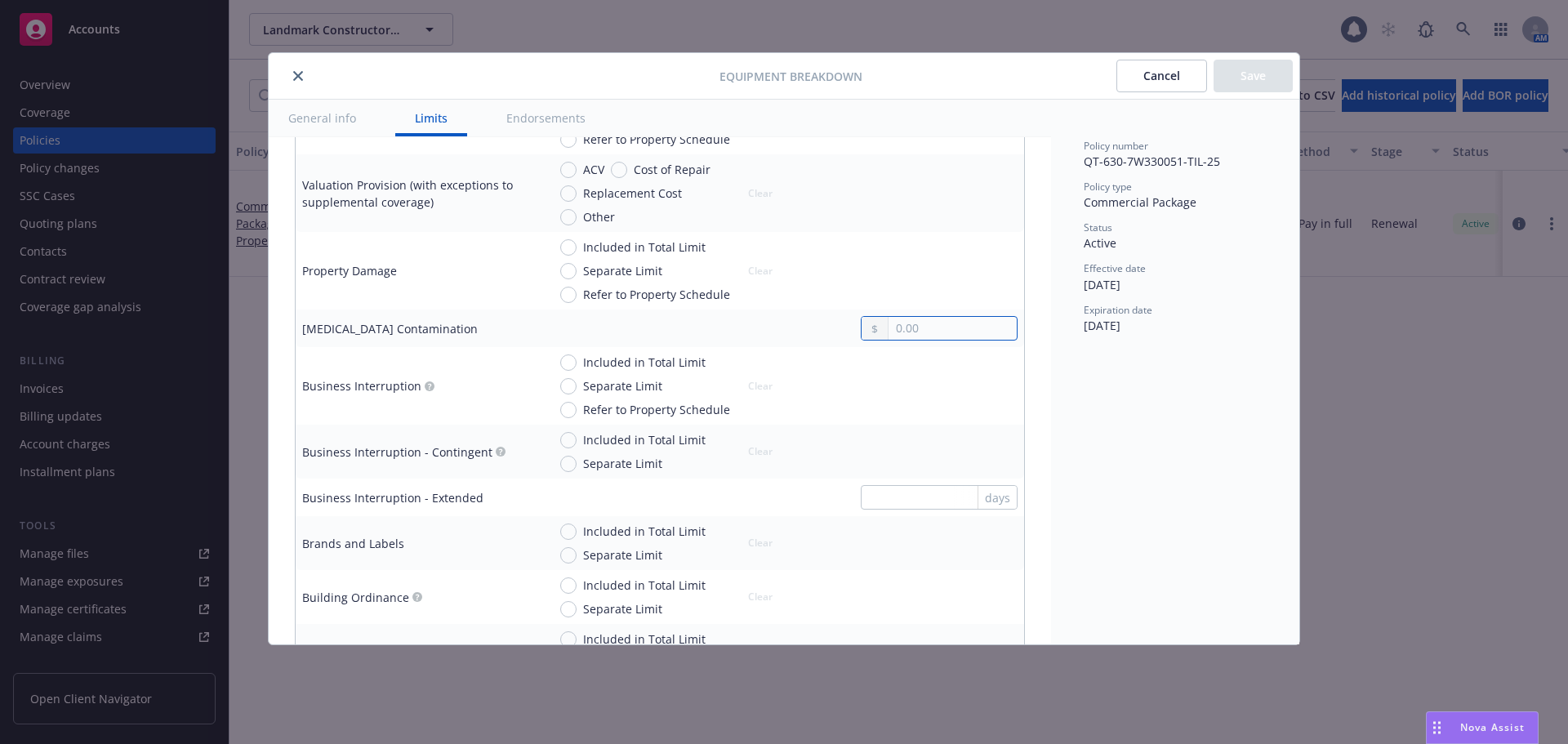
click at [890, 333] on input "text" at bounding box center [952, 328] width 129 height 23
type input "25,000.00"
click at [1081, 480] on div "Policy number QT-630-7W330051-TIL-25 Policy type Commercial Package Status Acti…" at bounding box center [1175, 372] width 249 height 544
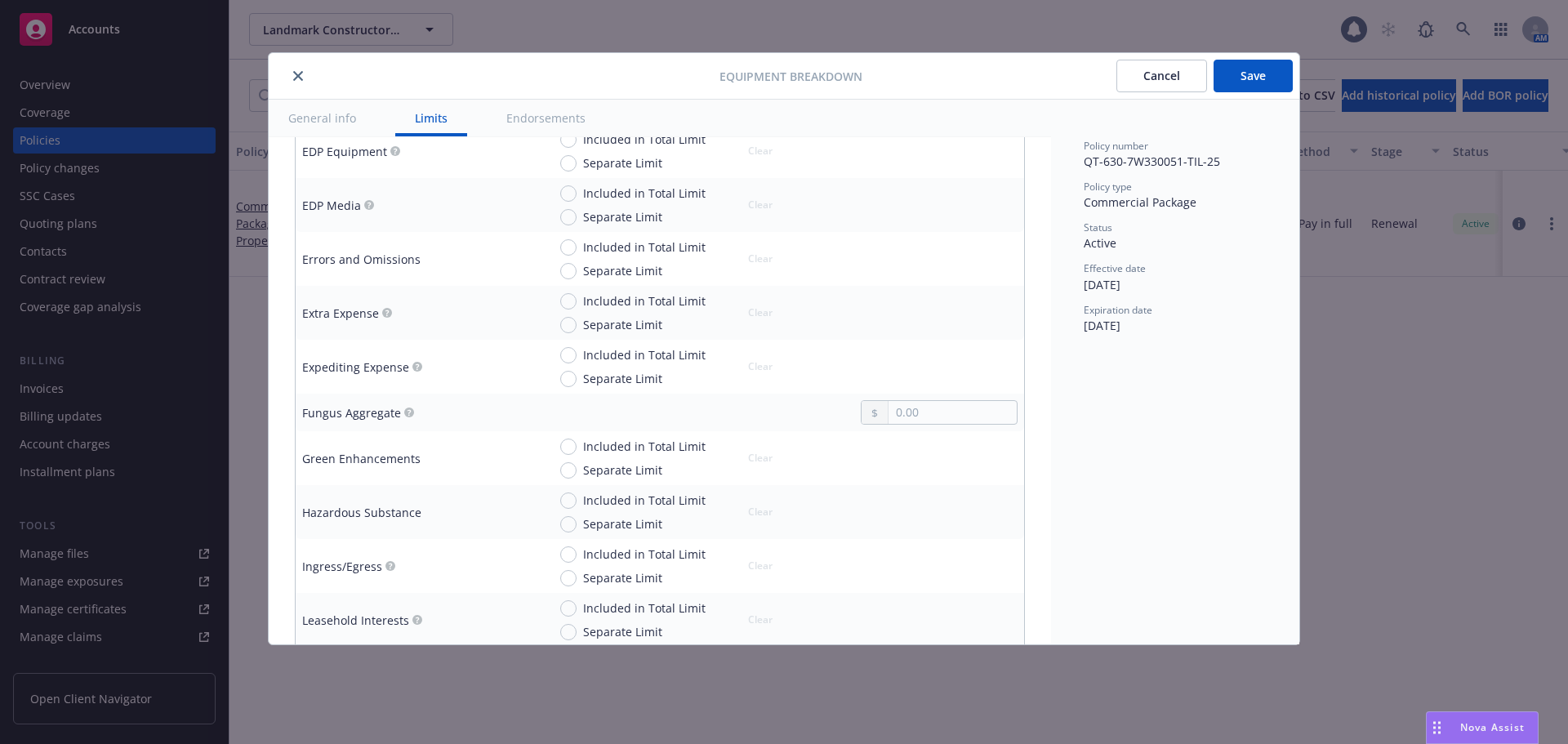
scroll to position [1307, 0]
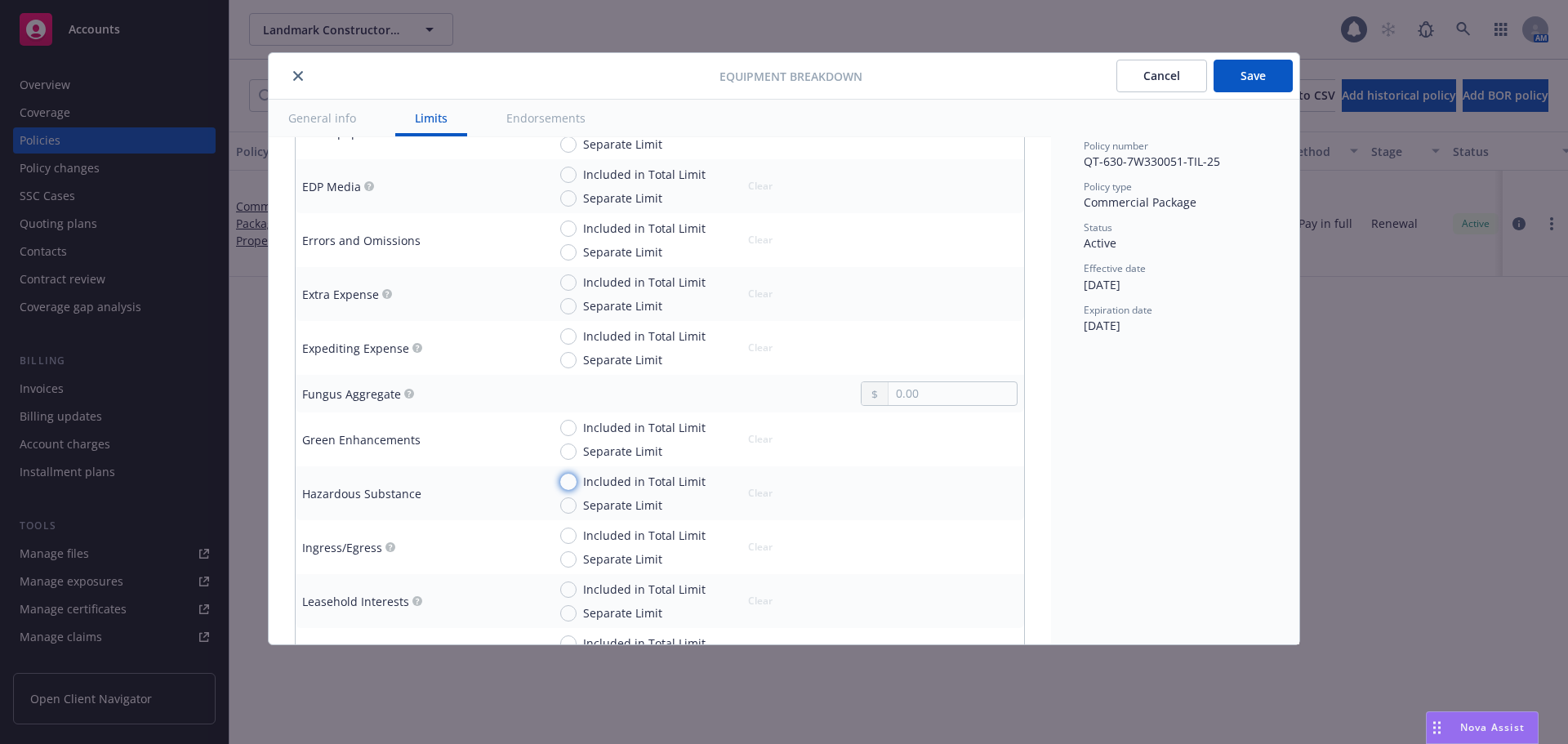
click at [570, 483] on input "Included in Total Limit" at bounding box center [569, 482] width 17 height 17
radio input "true"
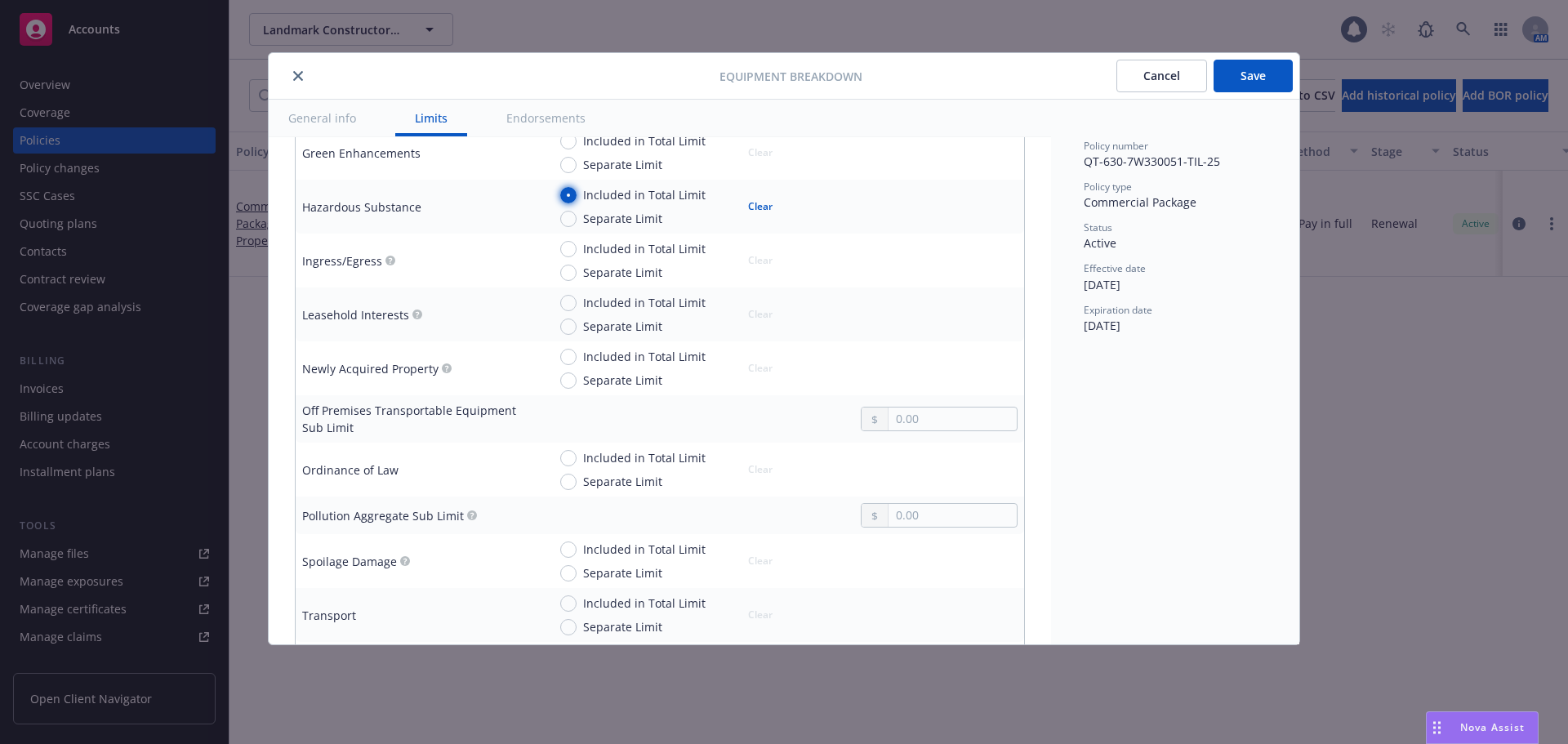
scroll to position [1633, 0]
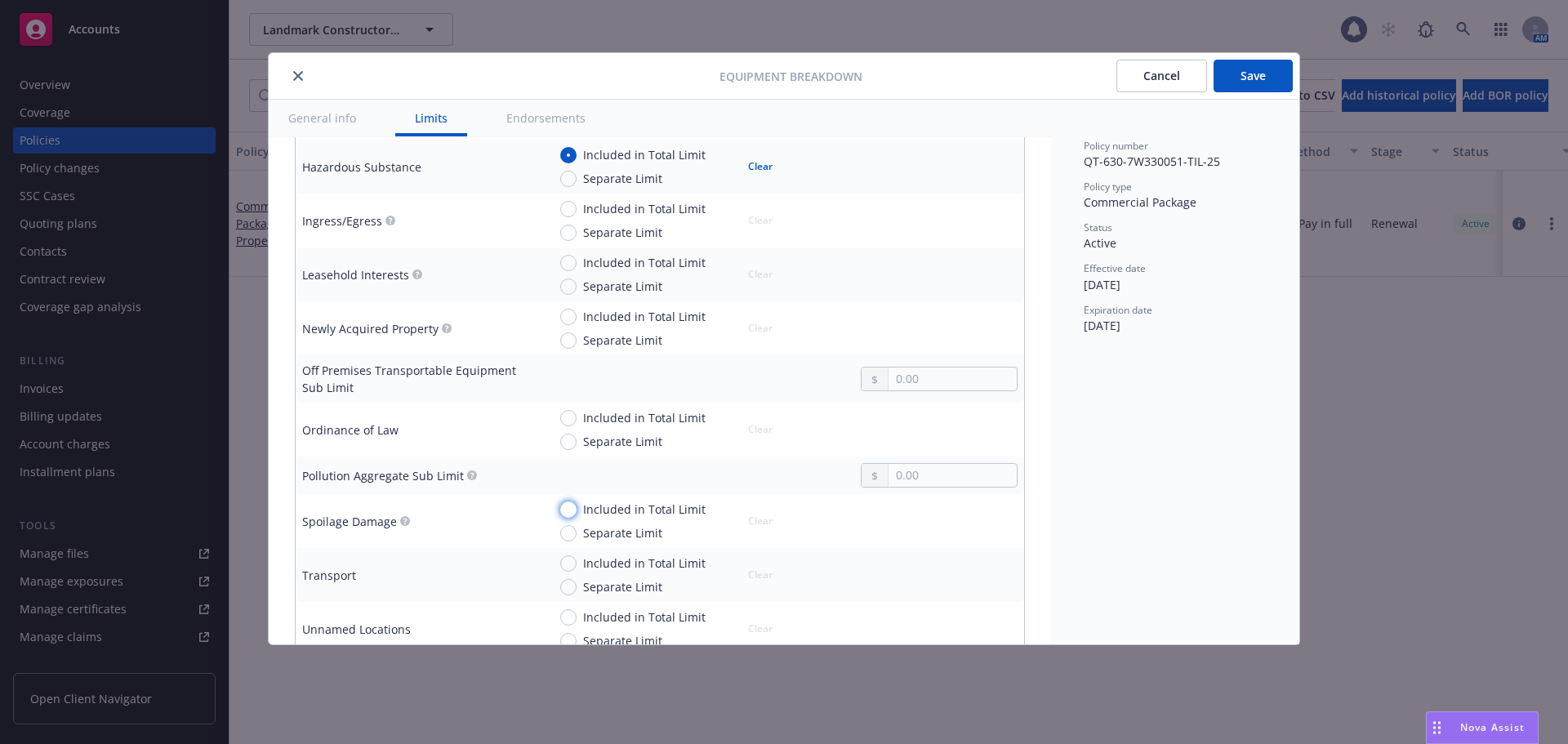
click at [570, 506] on input "Included in Total Limit" at bounding box center [569, 509] width 17 height 17
radio input "true"
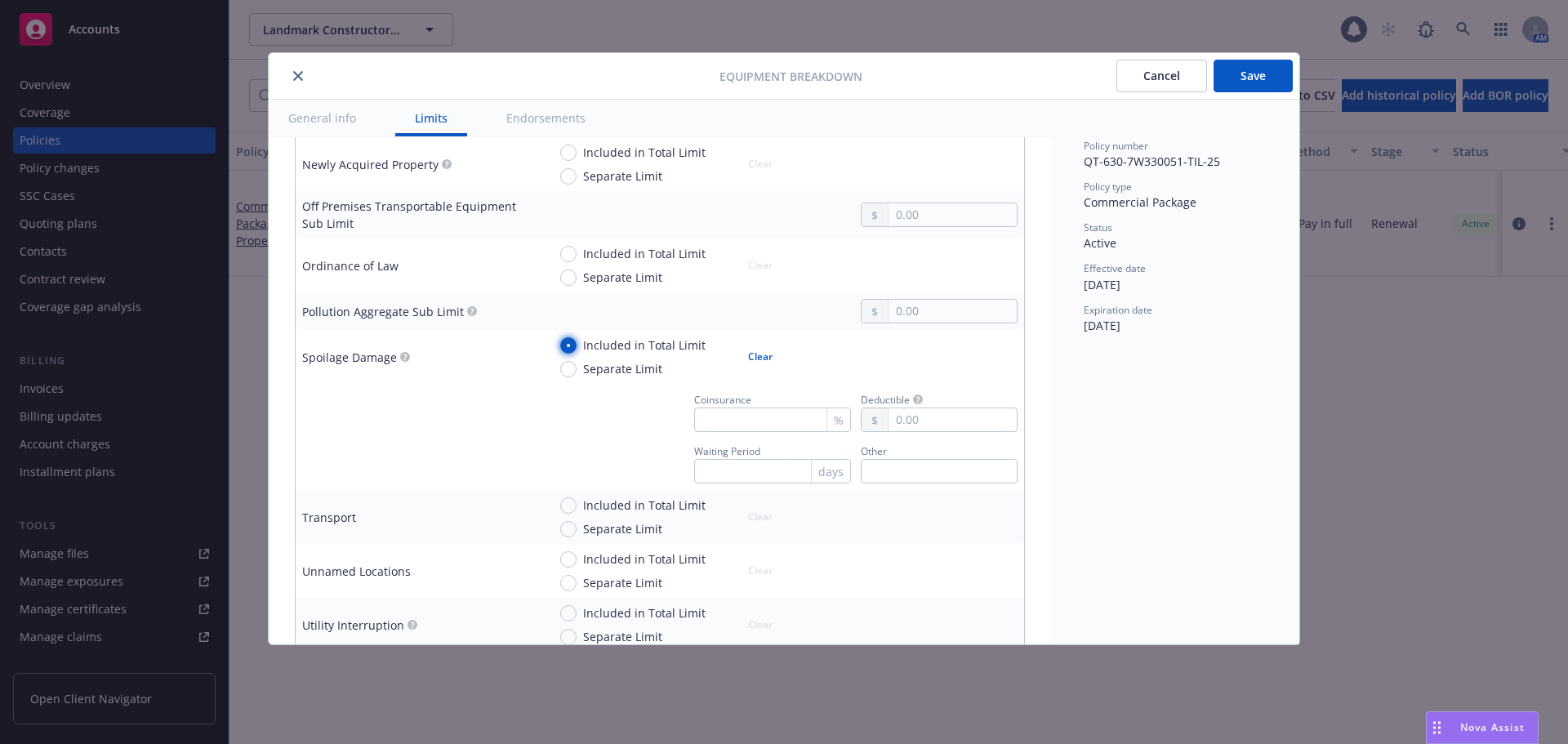
scroll to position [1797, 0]
click at [572, 368] on input "Separate Limit" at bounding box center [569, 370] width 17 height 17
radio input "true"
click at [570, 343] on input "Included in Total Limit" at bounding box center [569, 347] width 17 height 17
radio input "true"
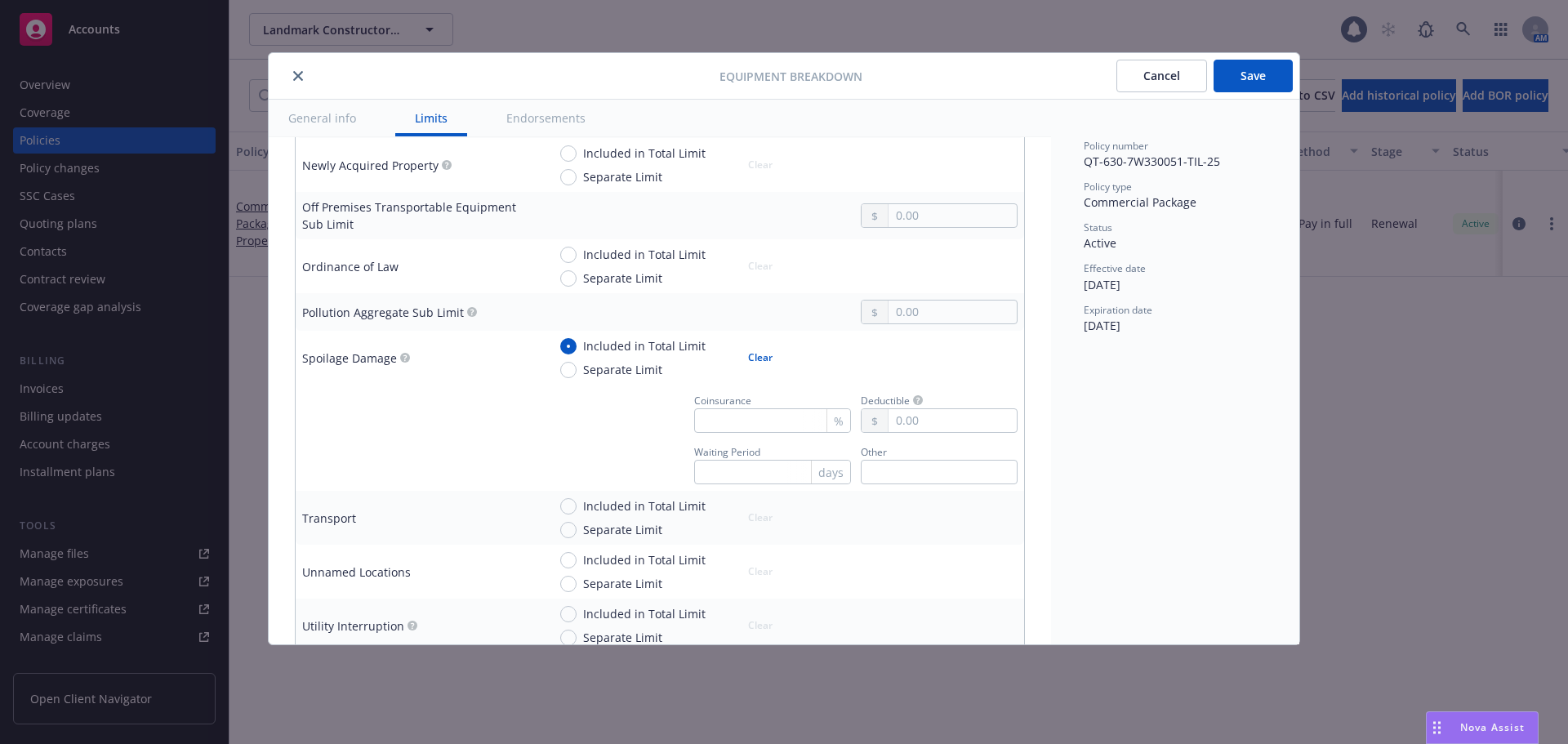
click at [1239, 79] on button "Save" at bounding box center [1254, 75] width 80 height 32
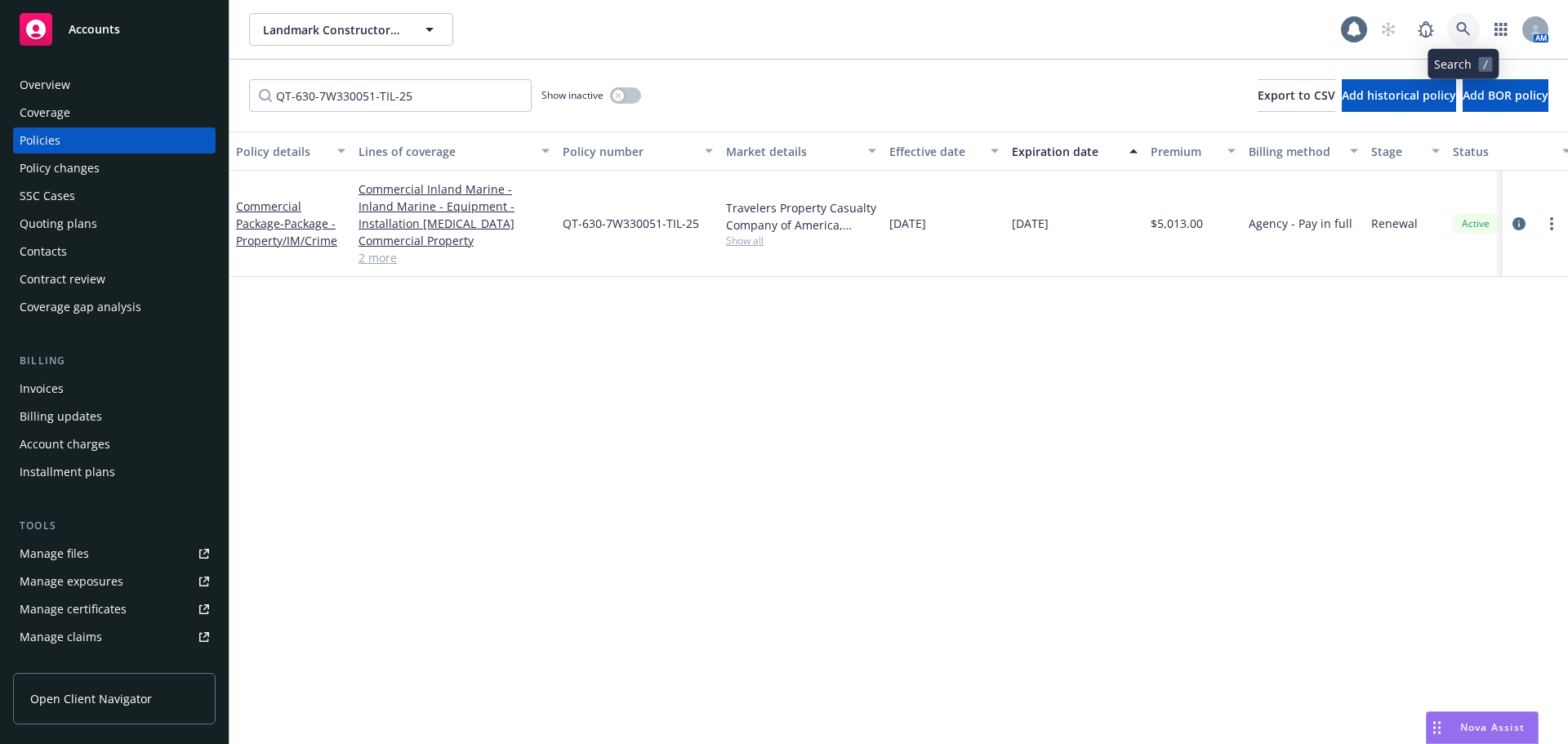
click at [1465, 20] on link at bounding box center [1463, 29] width 32 height 32
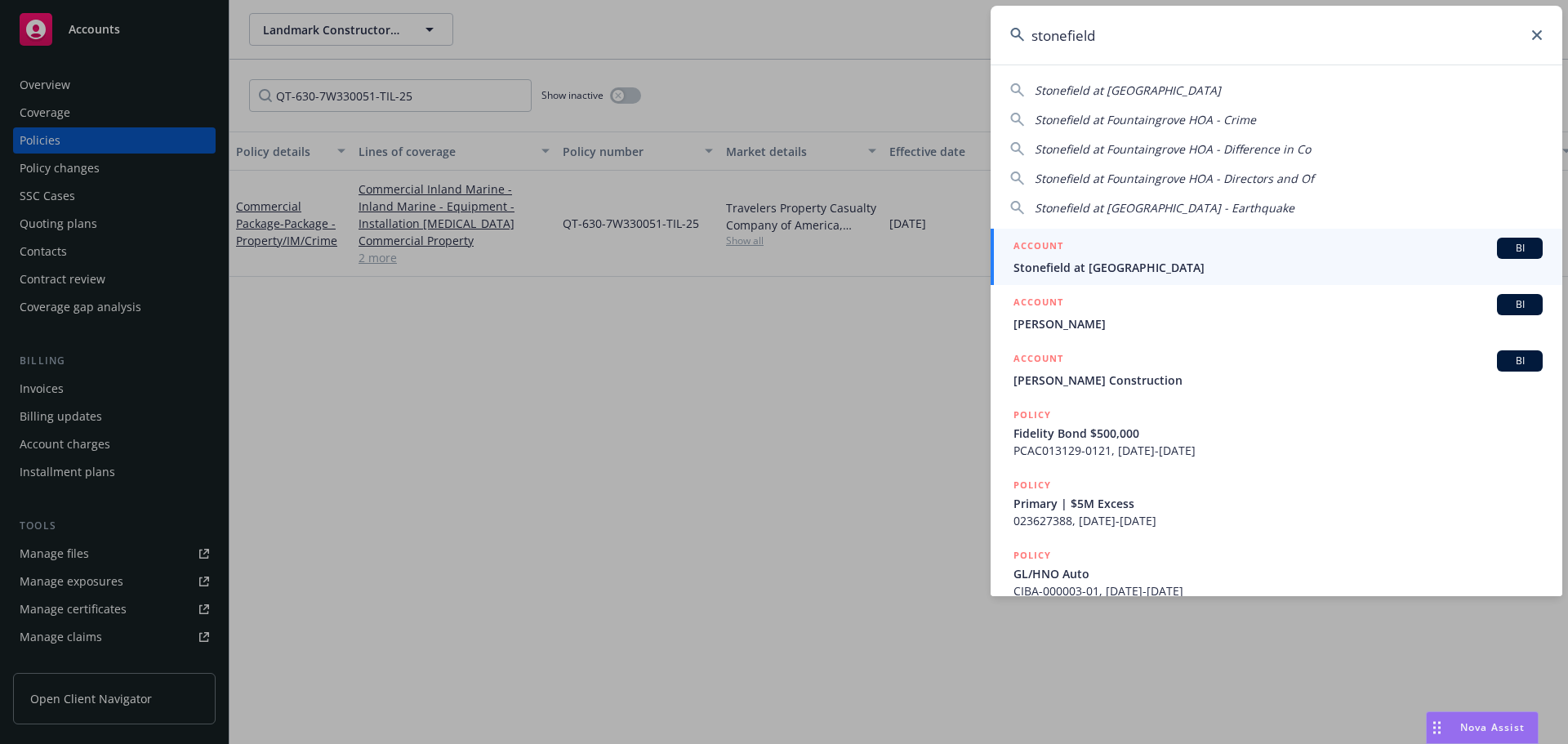
type input "stonefield"
click at [1182, 256] on div "ACCOUNT BI" at bounding box center [1278, 248] width 529 height 21
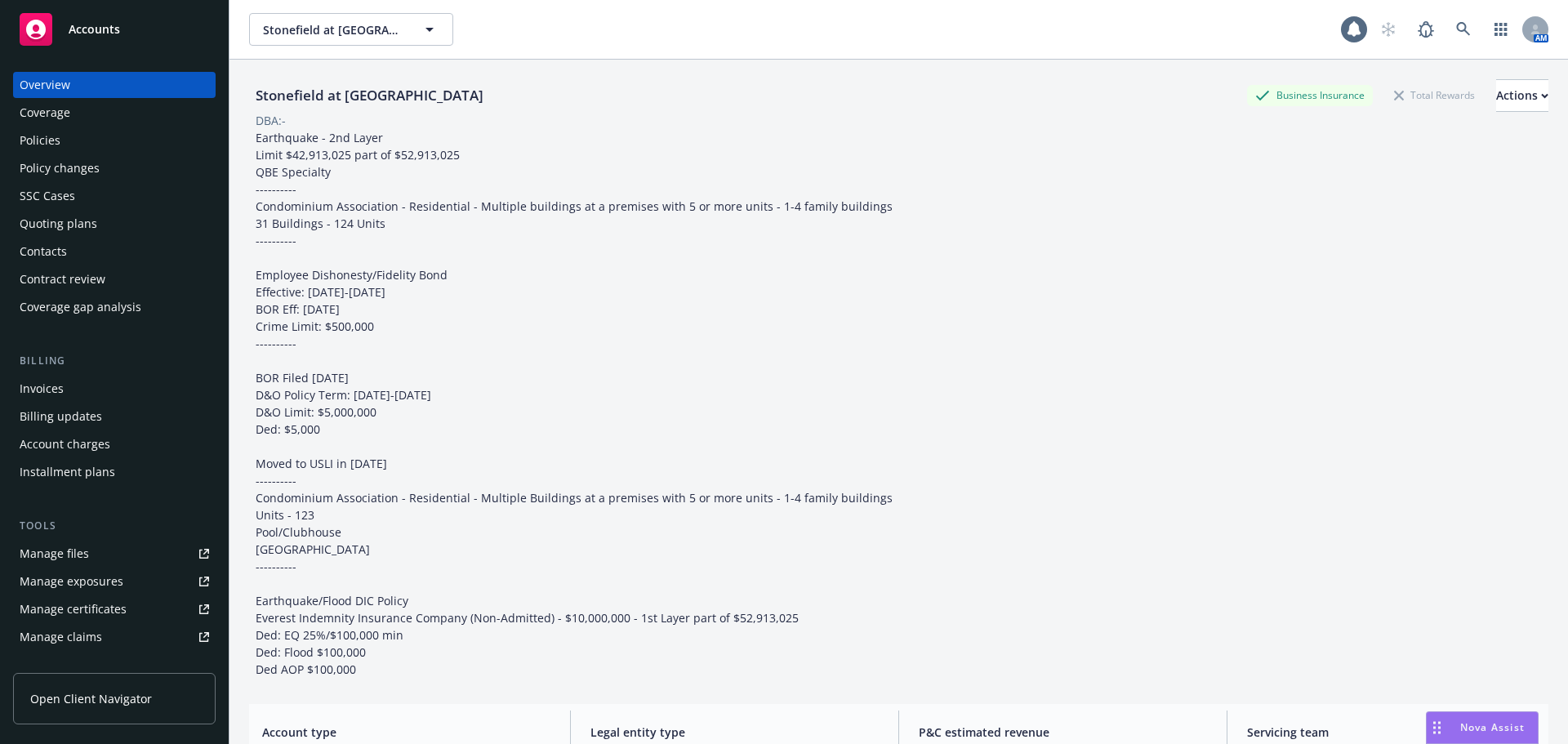
click at [132, 148] on div "Policies" at bounding box center [114, 140] width 190 height 26
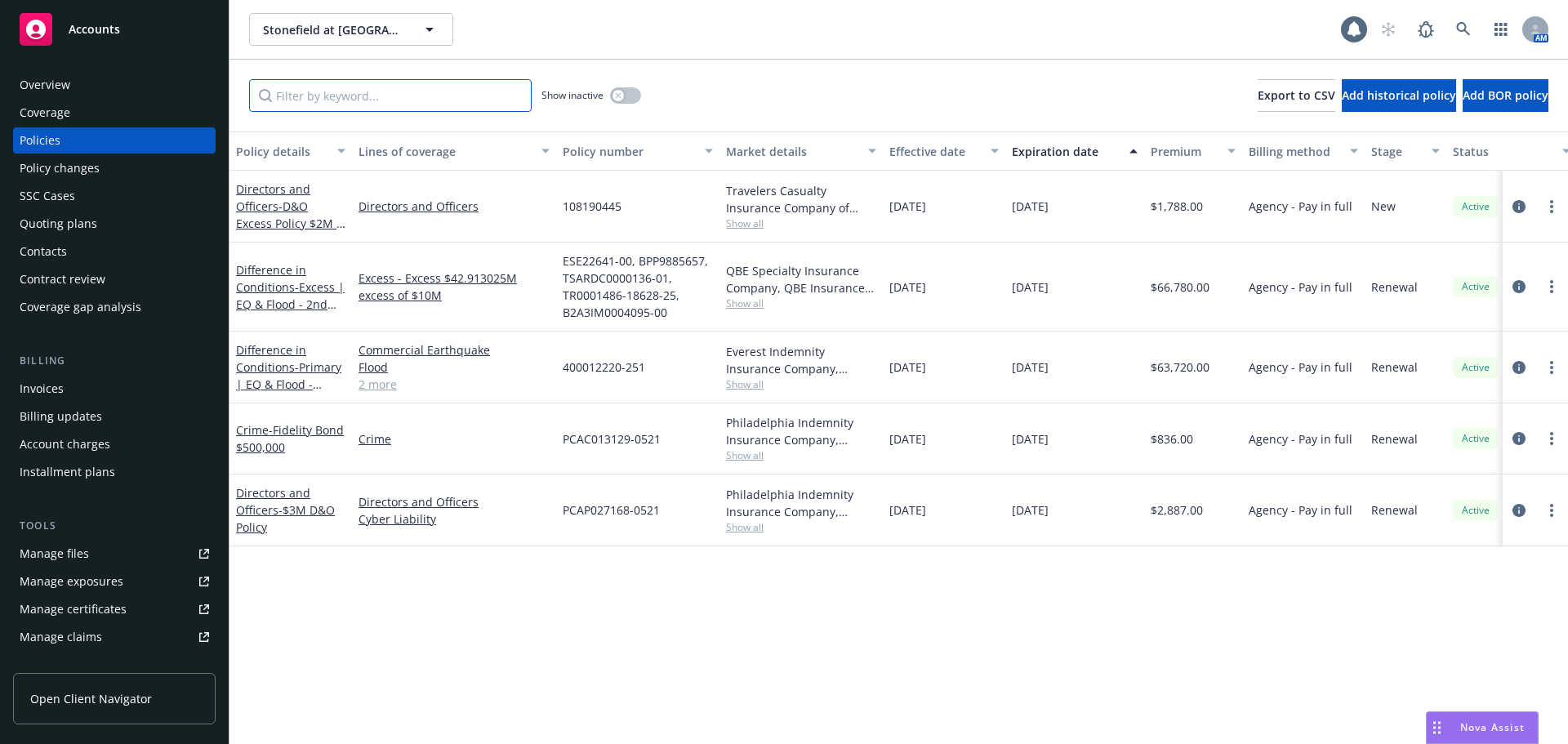
click at [463, 90] on input "Filter by keyword..." at bounding box center [390, 95] width 283 height 32
paste input "108190445"
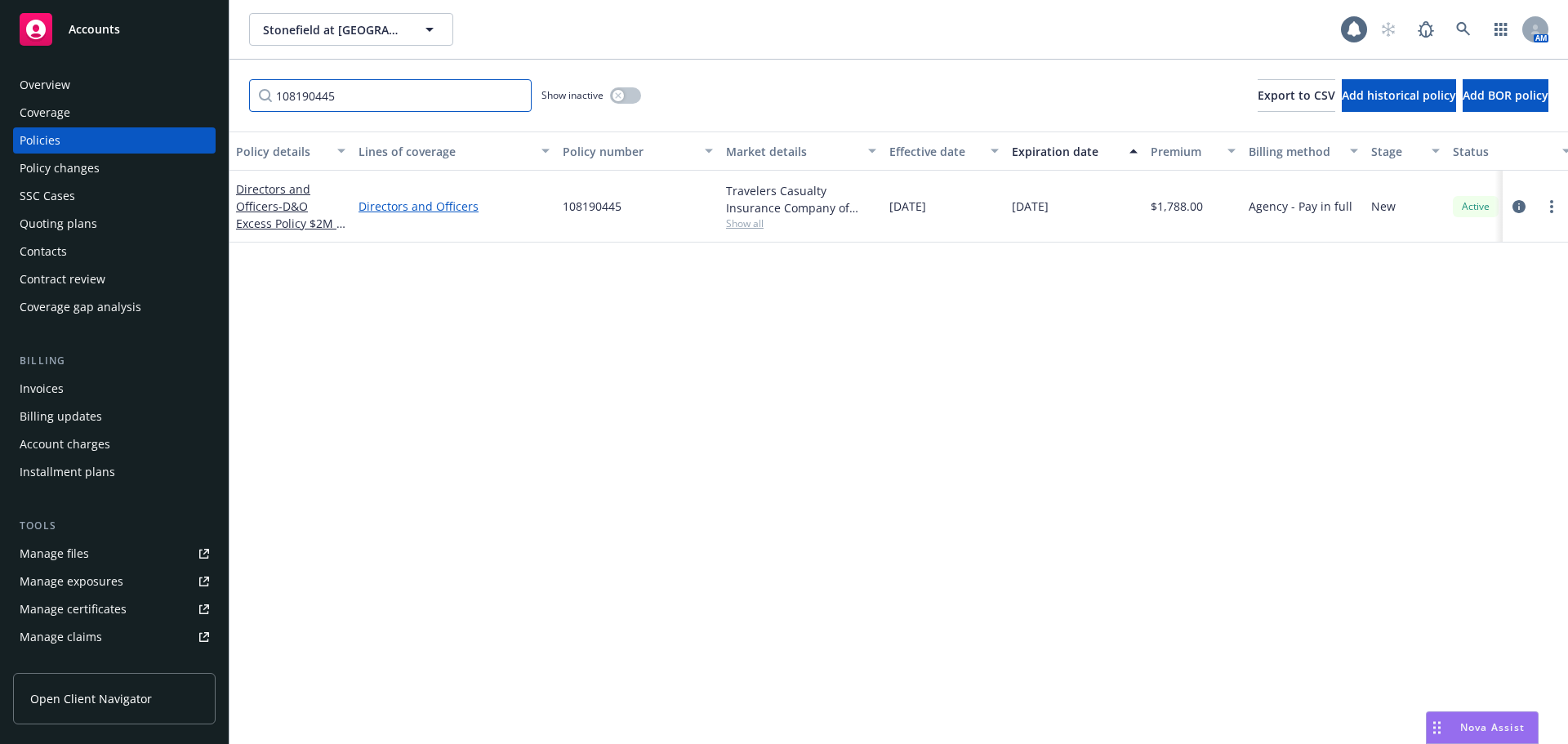
type input "108190445"
click at [438, 207] on link "Directors and Officers" at bounding box center [454, 206] width 191 height 18
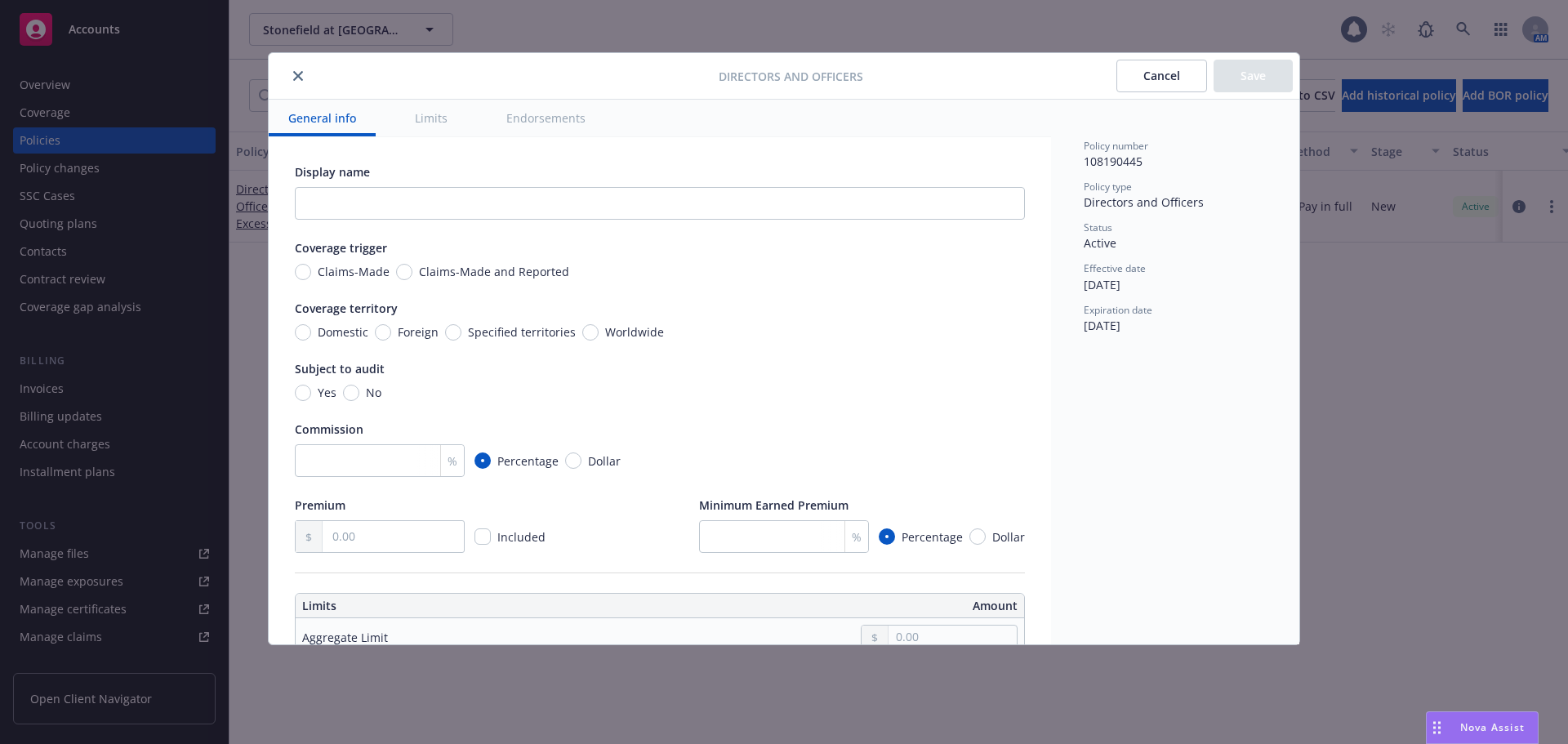
click at [291, 73] on button "close" at bounding box center [298, 76] width 19 height 19
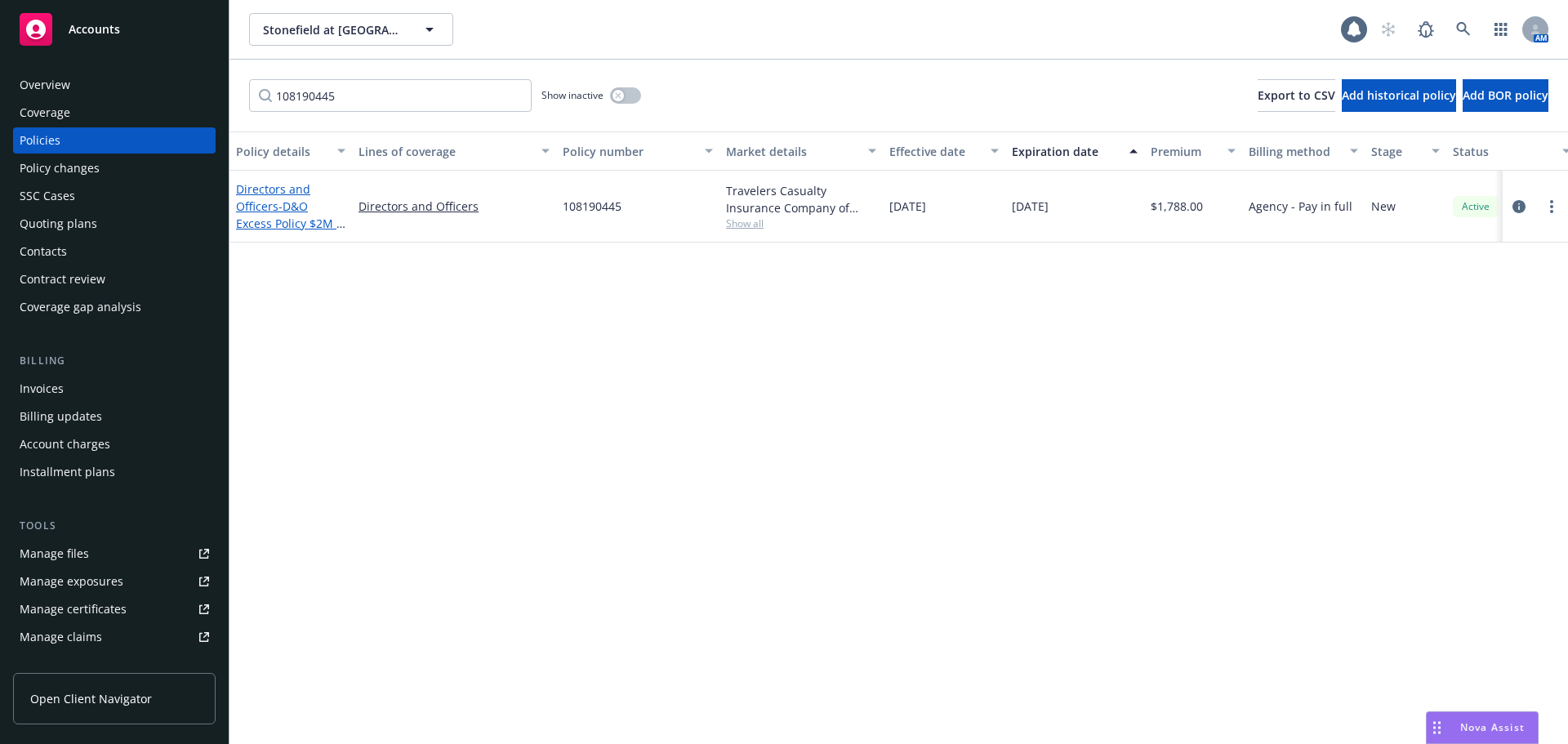
click at [297, 207] on span "- D&O Excess Policy $2M x $3M - Travelers" at bounding box center [290, 224] width 109 height 50
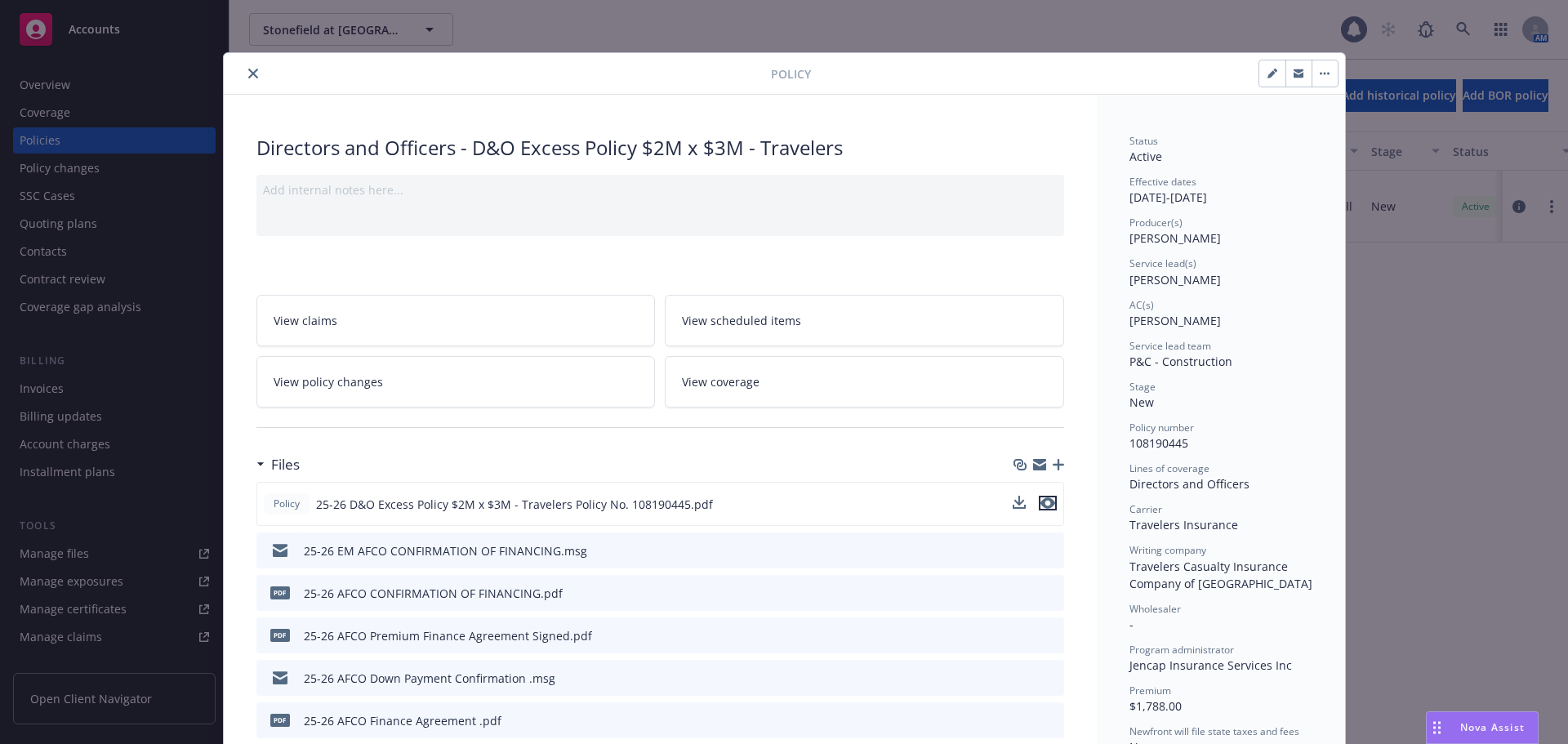
click at [1041, 501] on icon "preview file" at bounding box center [1048, 503] width 15 height 11
click at [249, 75] on icon "close" at bounding box center [253, 73] width 10 height 10
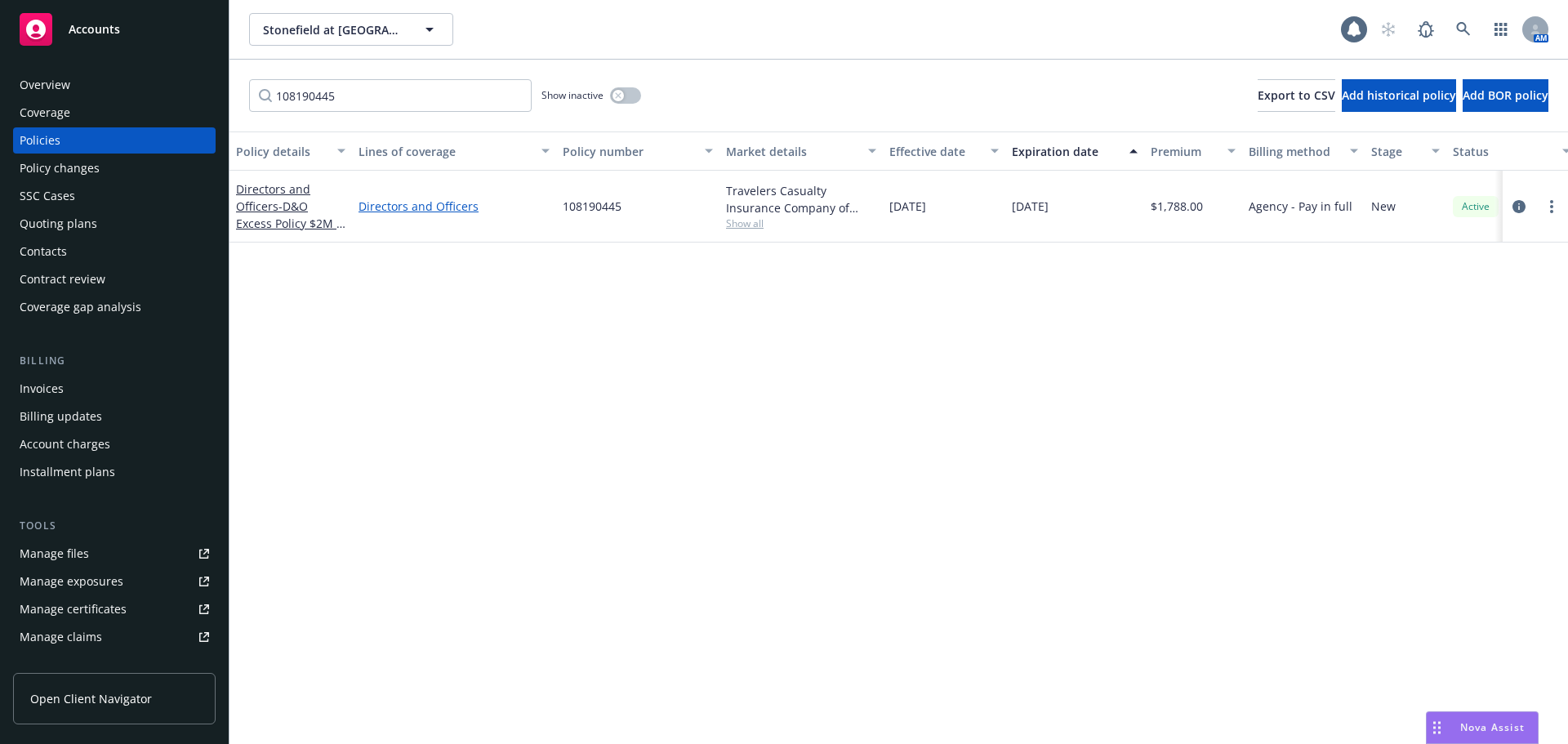
click at [424, 202] on link "Directors and Officers" at bounding box center [454, 206] width 191 height 18
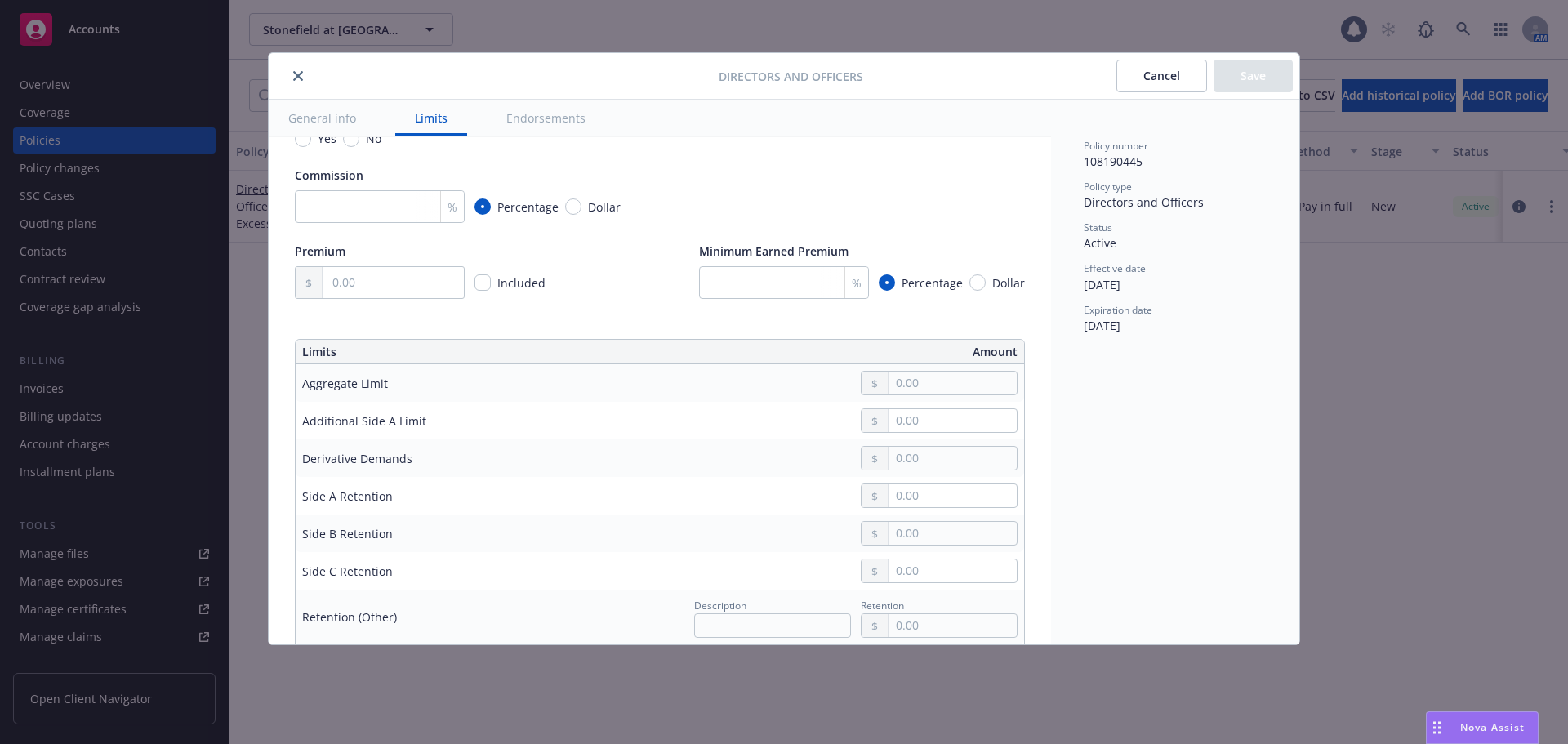
scroll to position [245, 0]
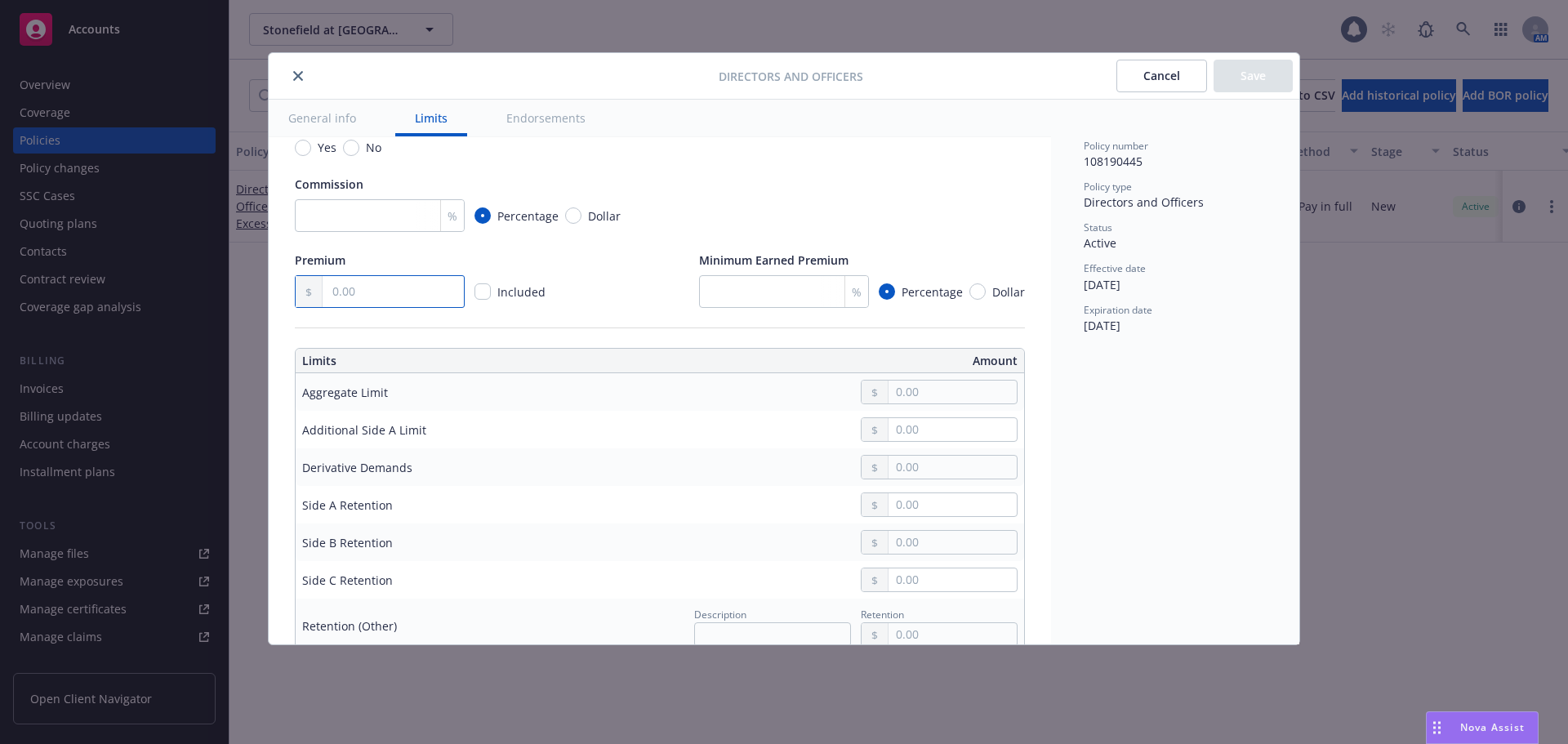
click at [368, 292] on input "text" at bounding box center [393, 292] width 141 height 31
type input "1,788.00"
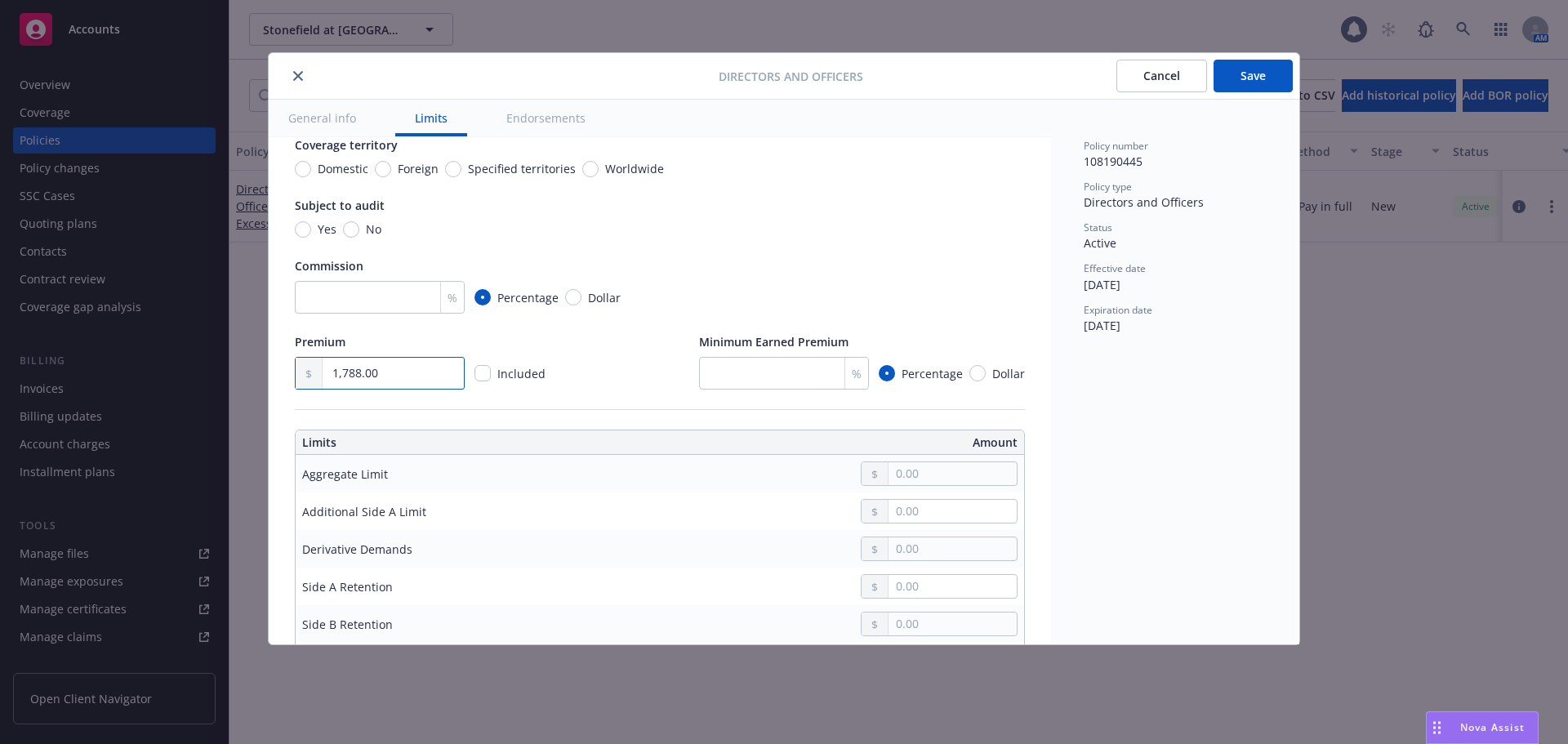
scroll to position [0, 0]
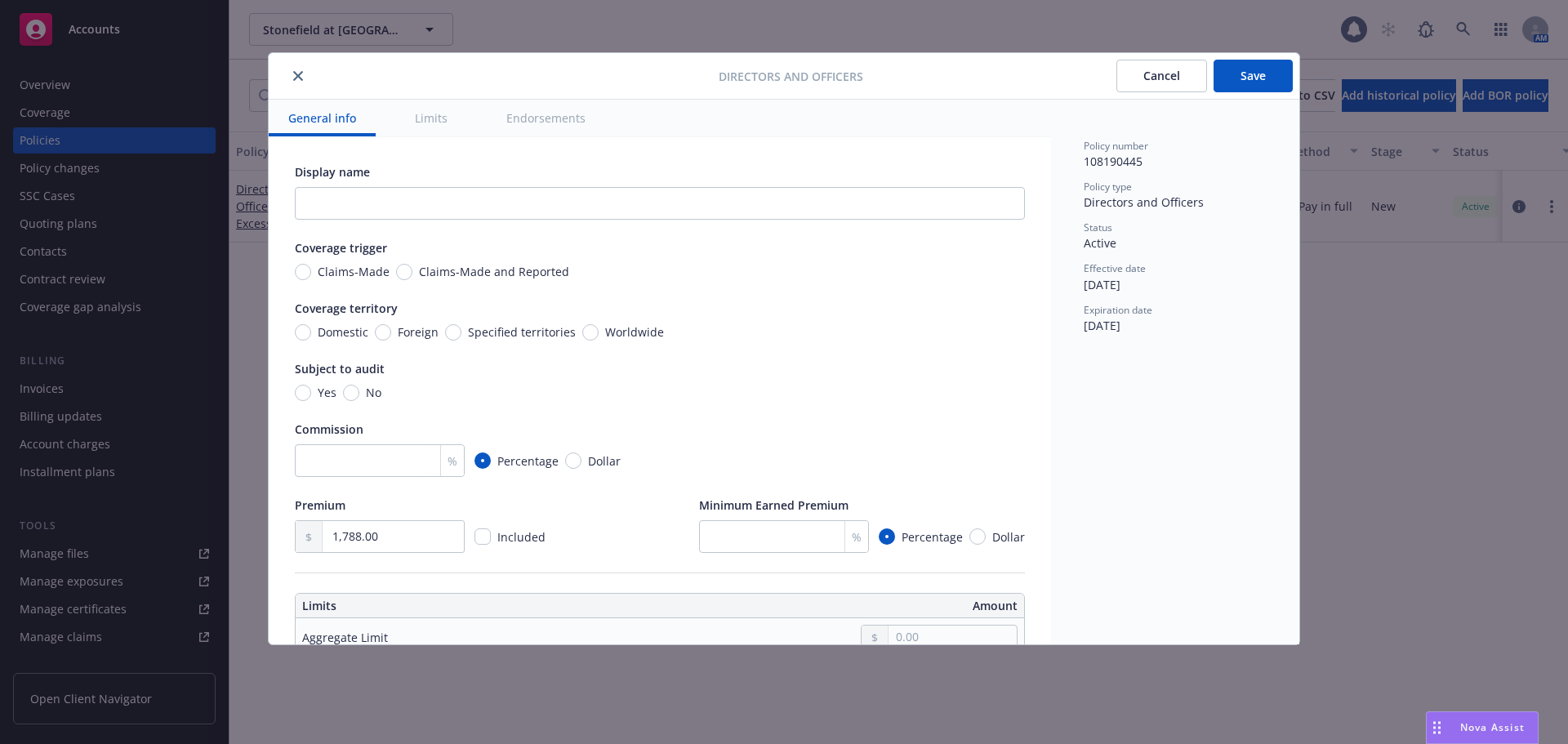
click at [1243, 81] on button "Save" at bounding box center [1254, 75] width 80 height 32
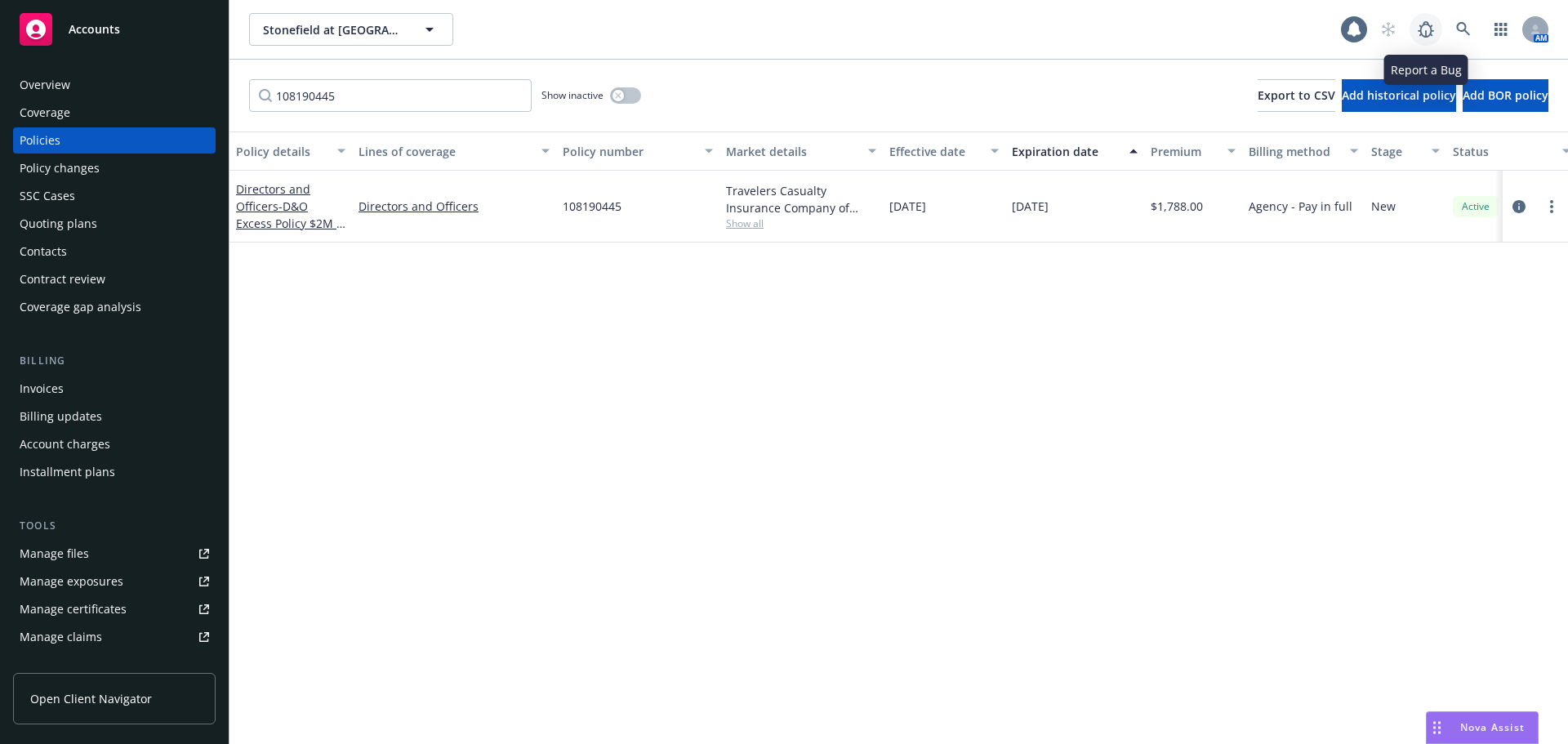
click at [1442, 31] on div "AM" at bounding box center [1460, 29] width 177 height 32
click at [1458, 30] on icon at bounding box center [1463, 29] width 14 height 14
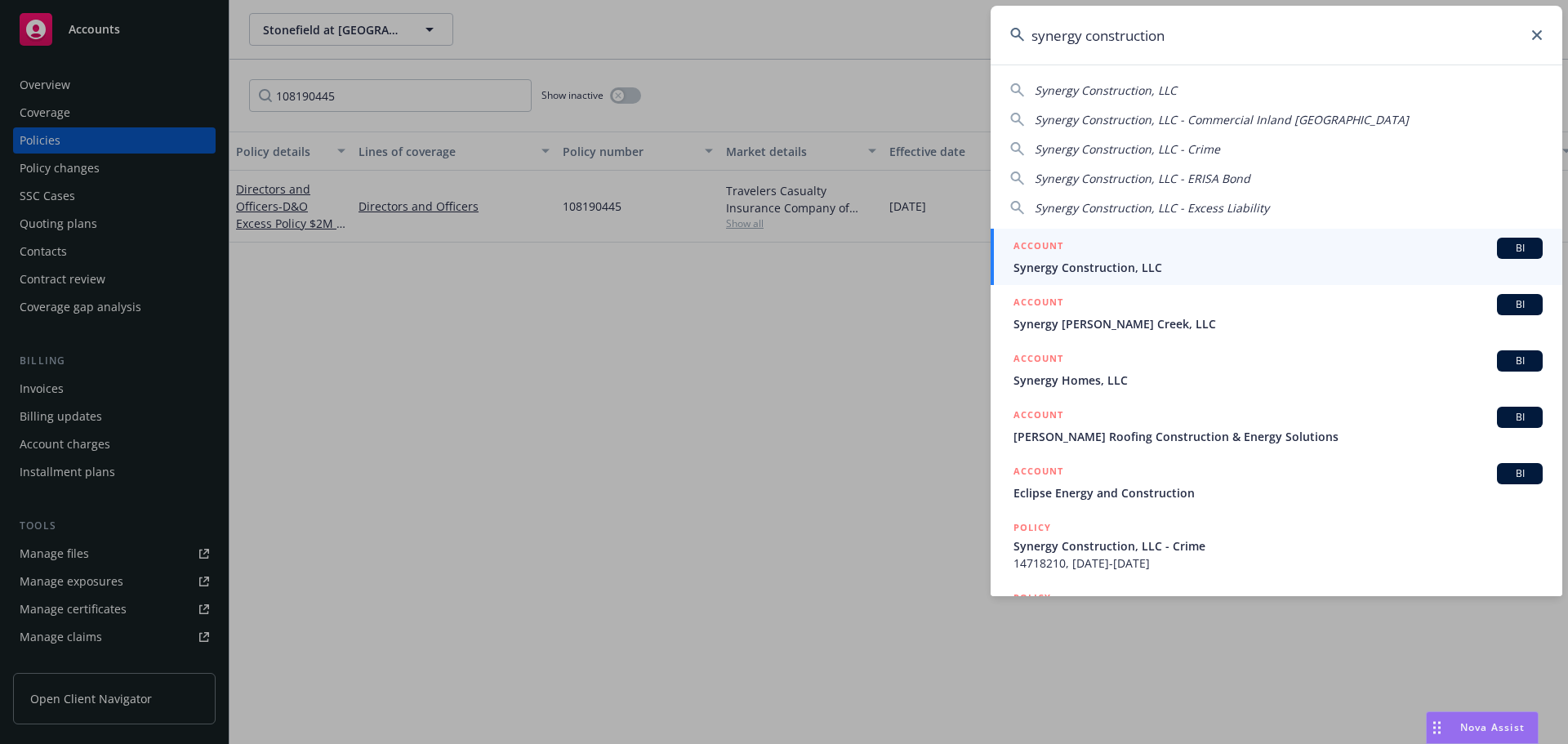
type input "synergy construction"
click at [1434, 242] on div "ACCOUNT BI" at bounding box center [1278, 248] width 529 height 21
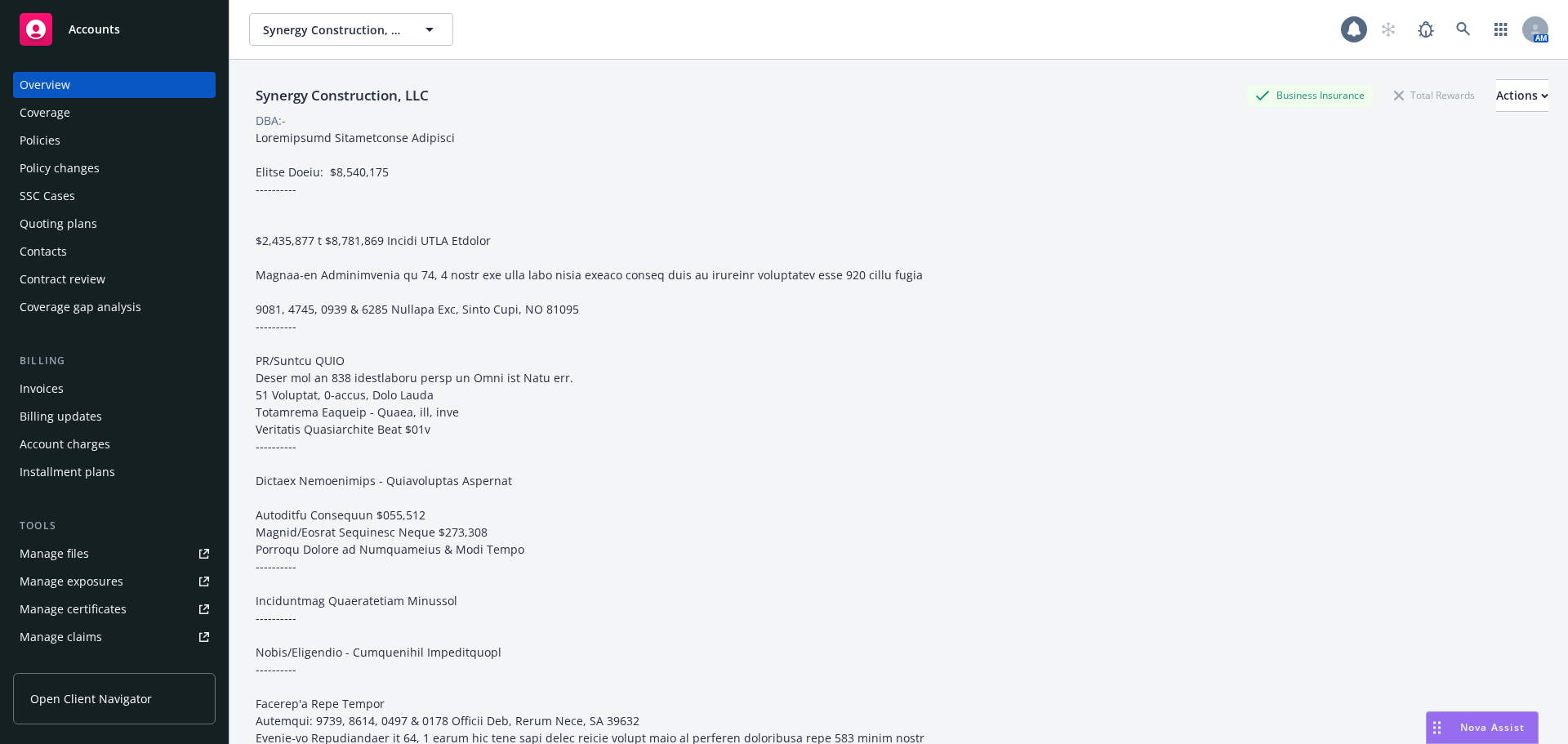
click at [89, 107] on div "Coverage" at bounding box center [114, 113] width 190 height 26
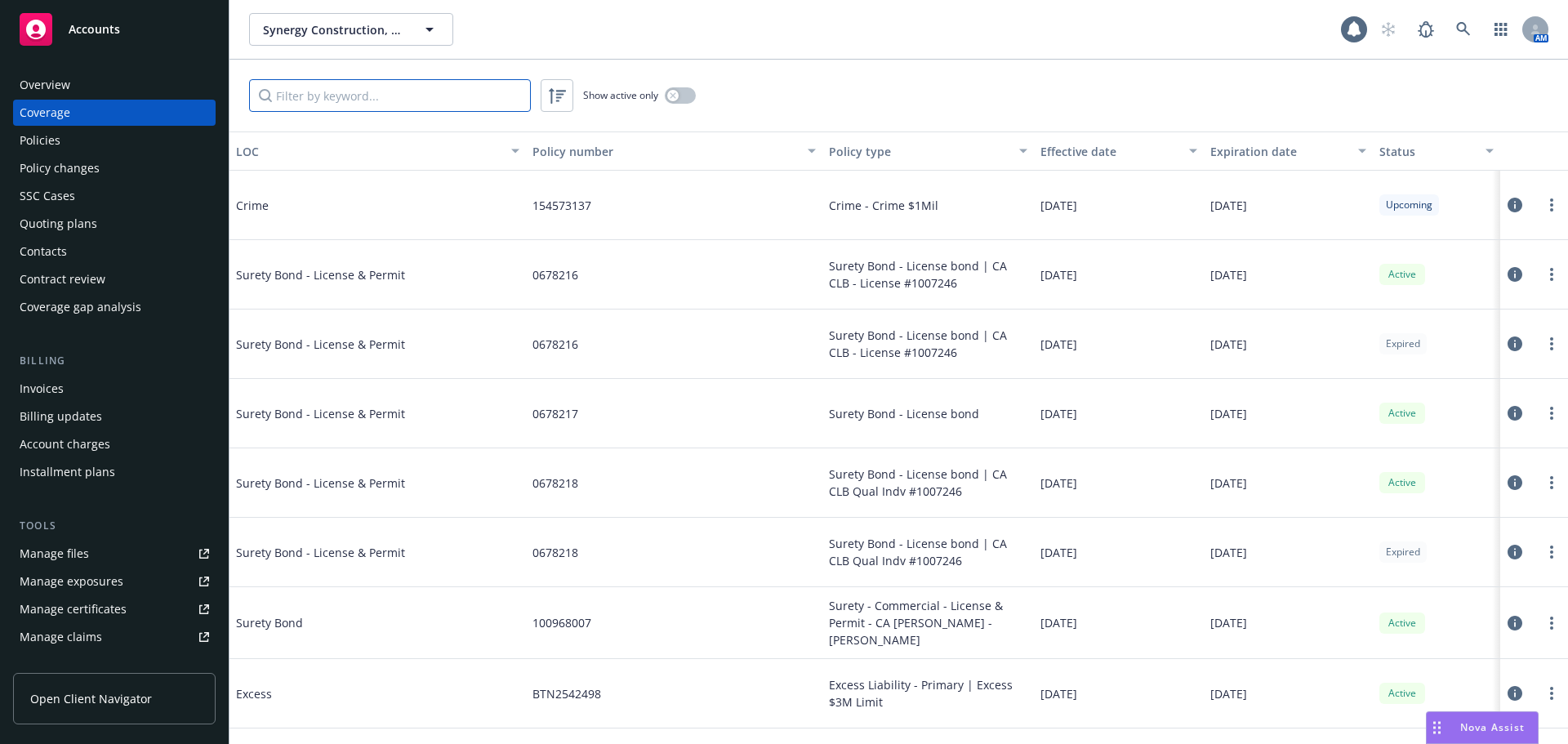
click at [323, 102] on input "Filter by keyword..." at bounding box center [389, 95] width 282 height 32
paste input "IM00TW424"
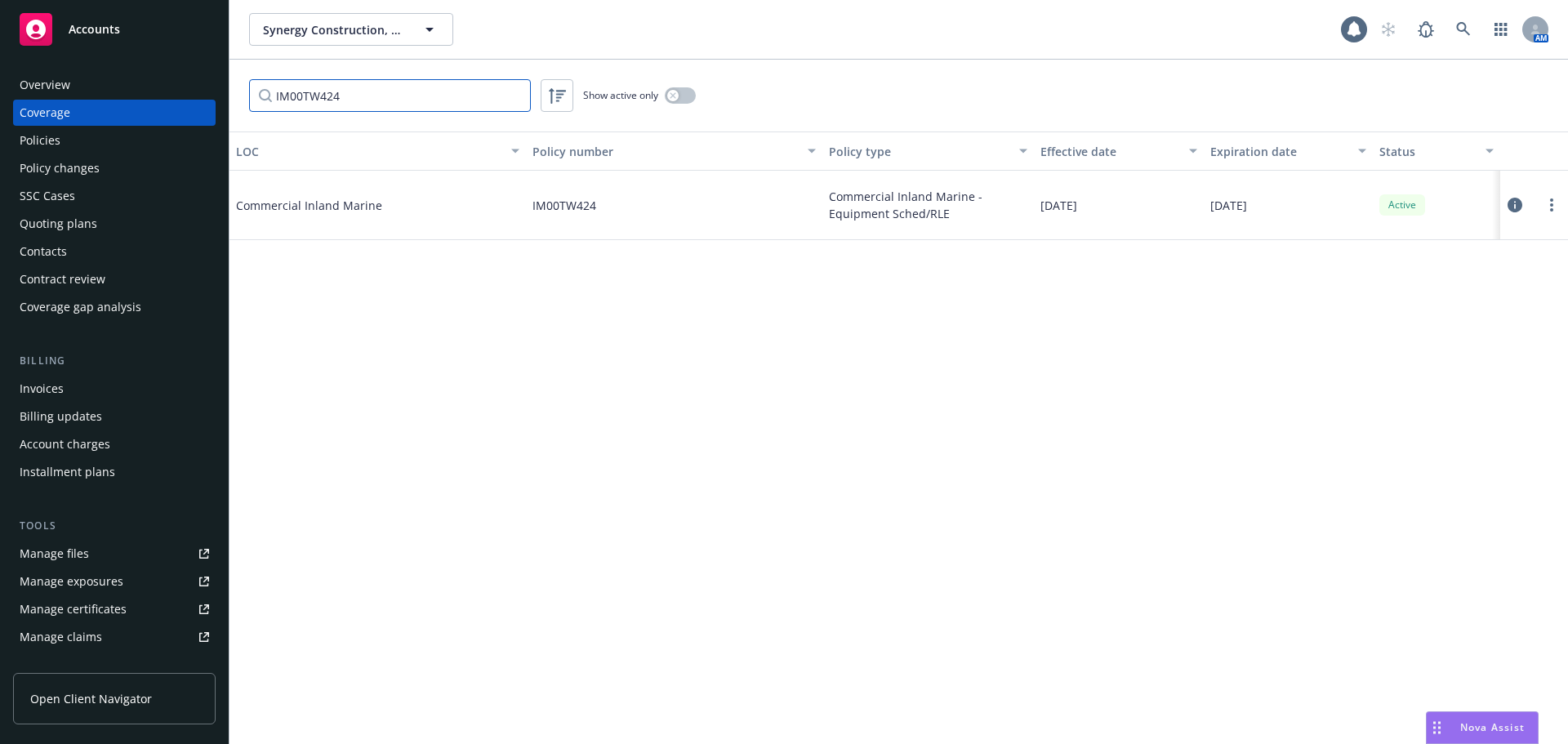
type input "IM00TW424"
click at [92, 140] on div "Policies" at bounding box center [114, 140] width 190 height 26
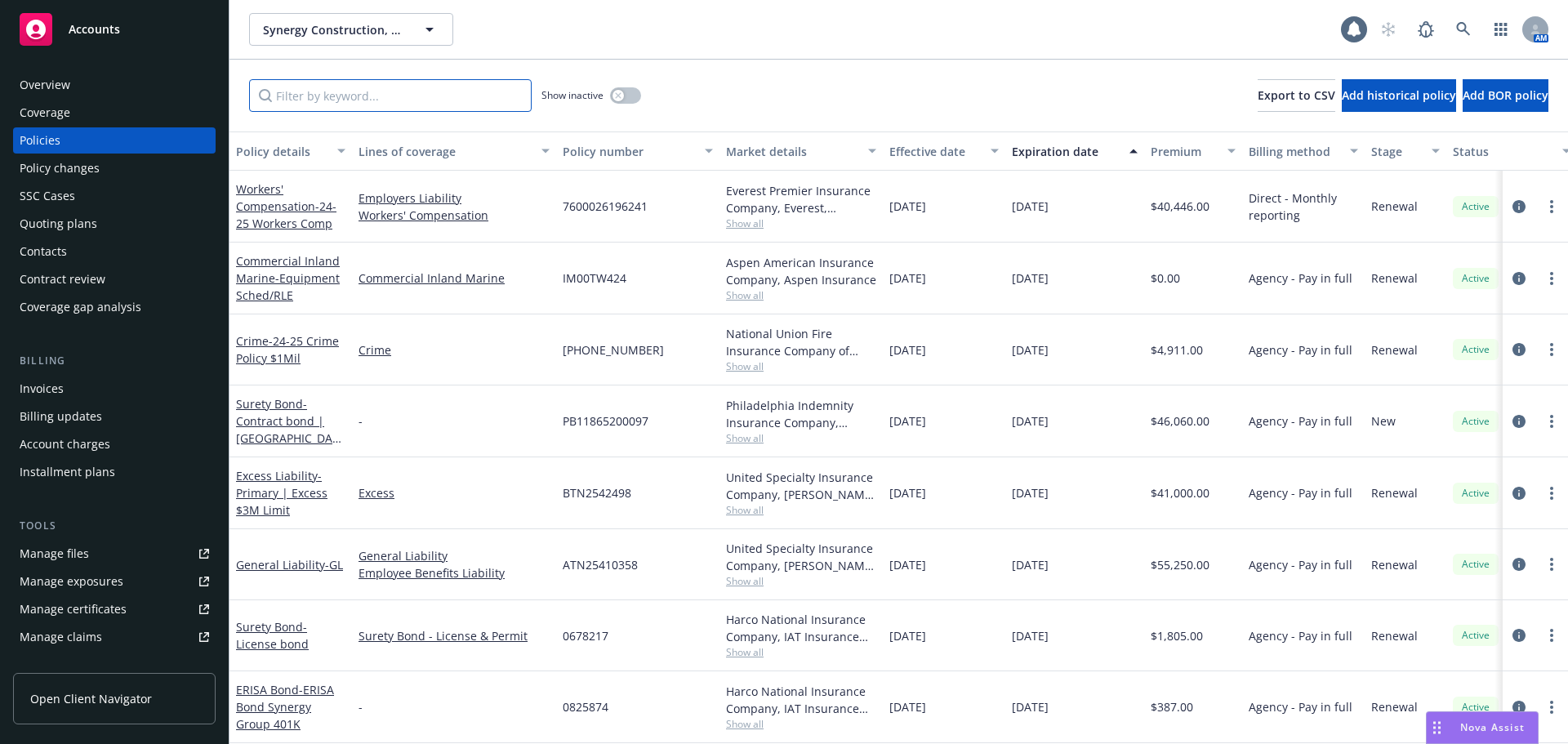
click at [305, 94] on input "Filter by keyword..." at bounding box center [390, 95] width 283 height 32
paste input "IM00TW424"
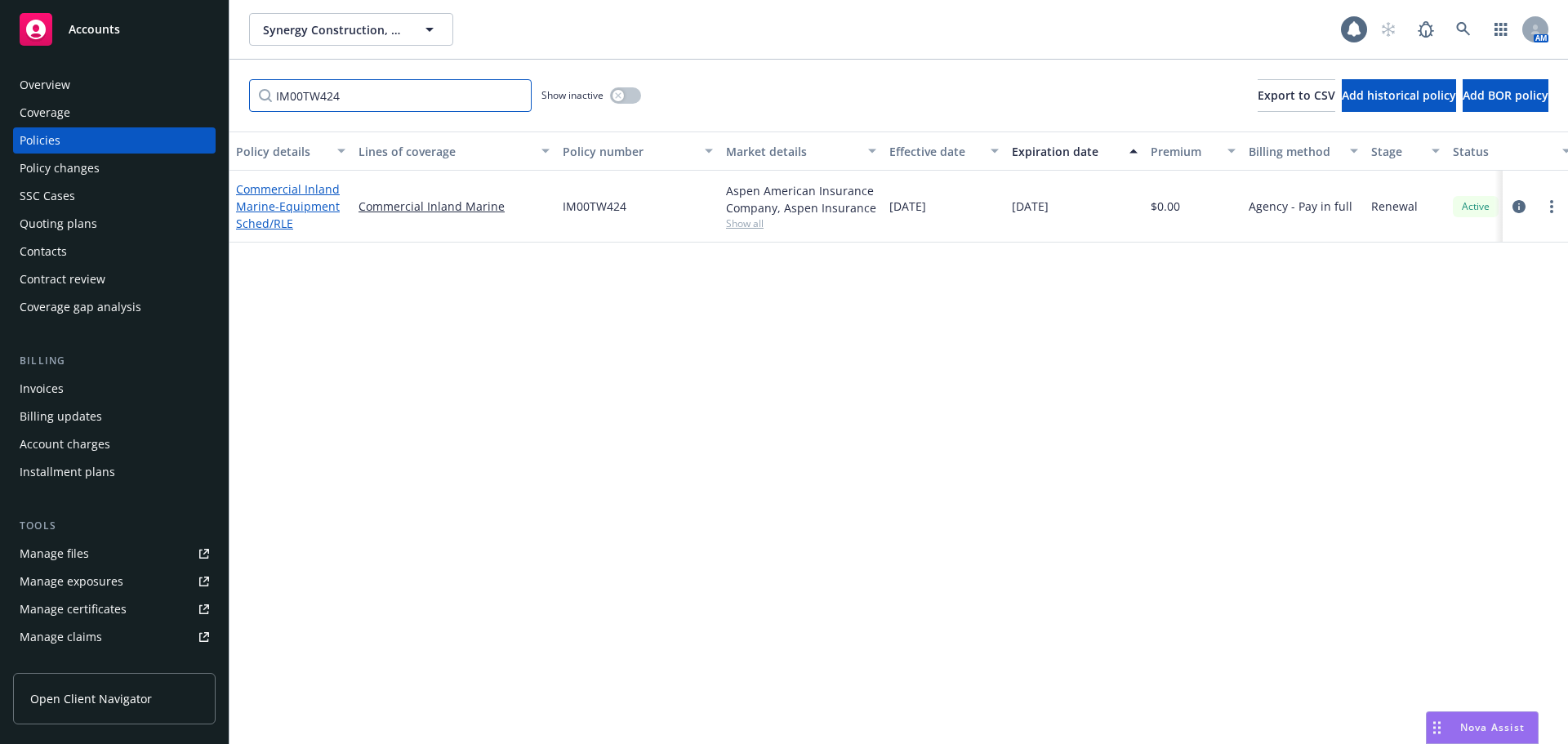
type input "IM00TW424"
click at [316, 207] on span "- Equipment Sched/RLE" at bounding box center [288, 214] width 104 height 32
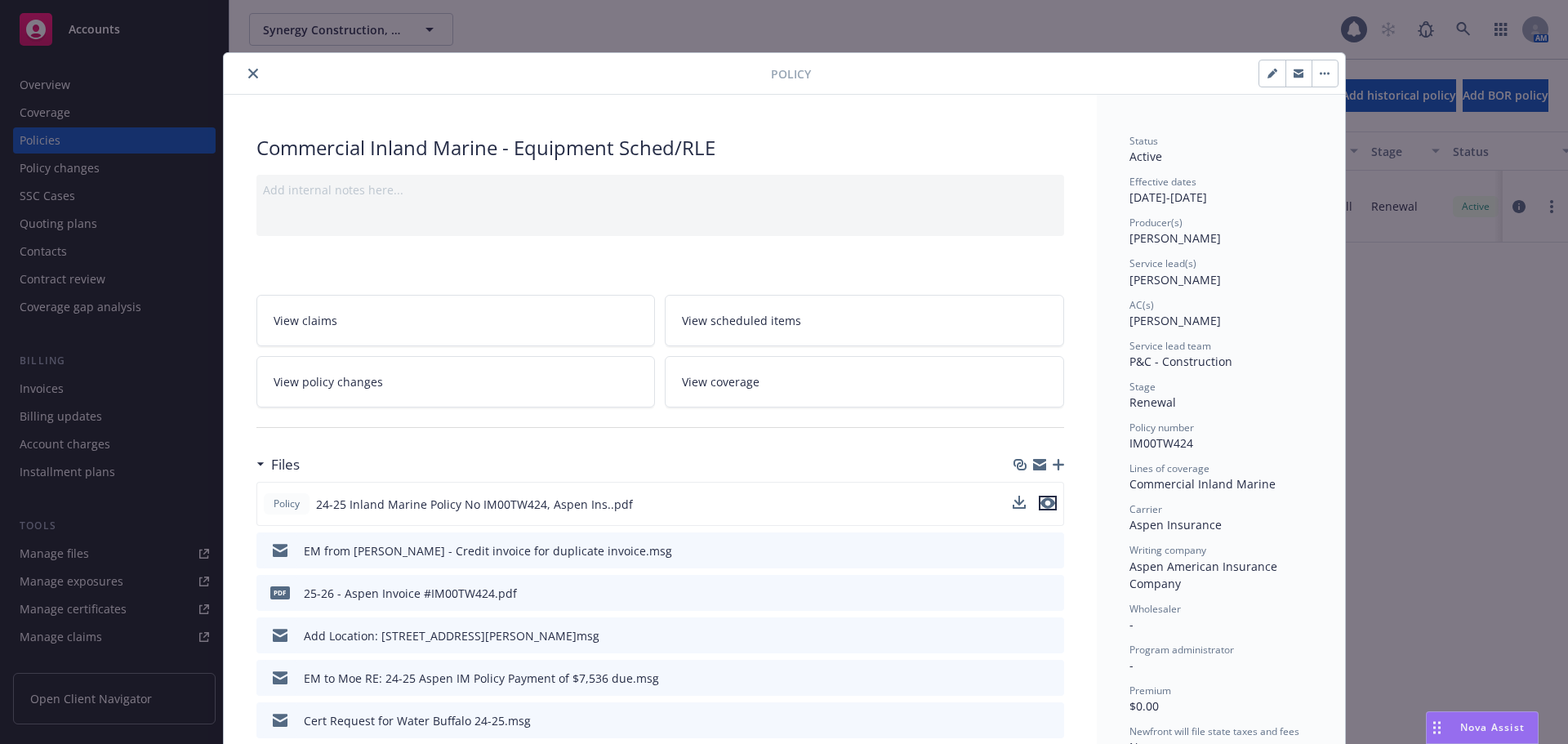
click at [1041, 500] on icon "preview file" at bounding box center [1048, 503] width 15 height 11
click at [249, 78] on icon "close" at bounding box center [253, 73] width 10 height 10
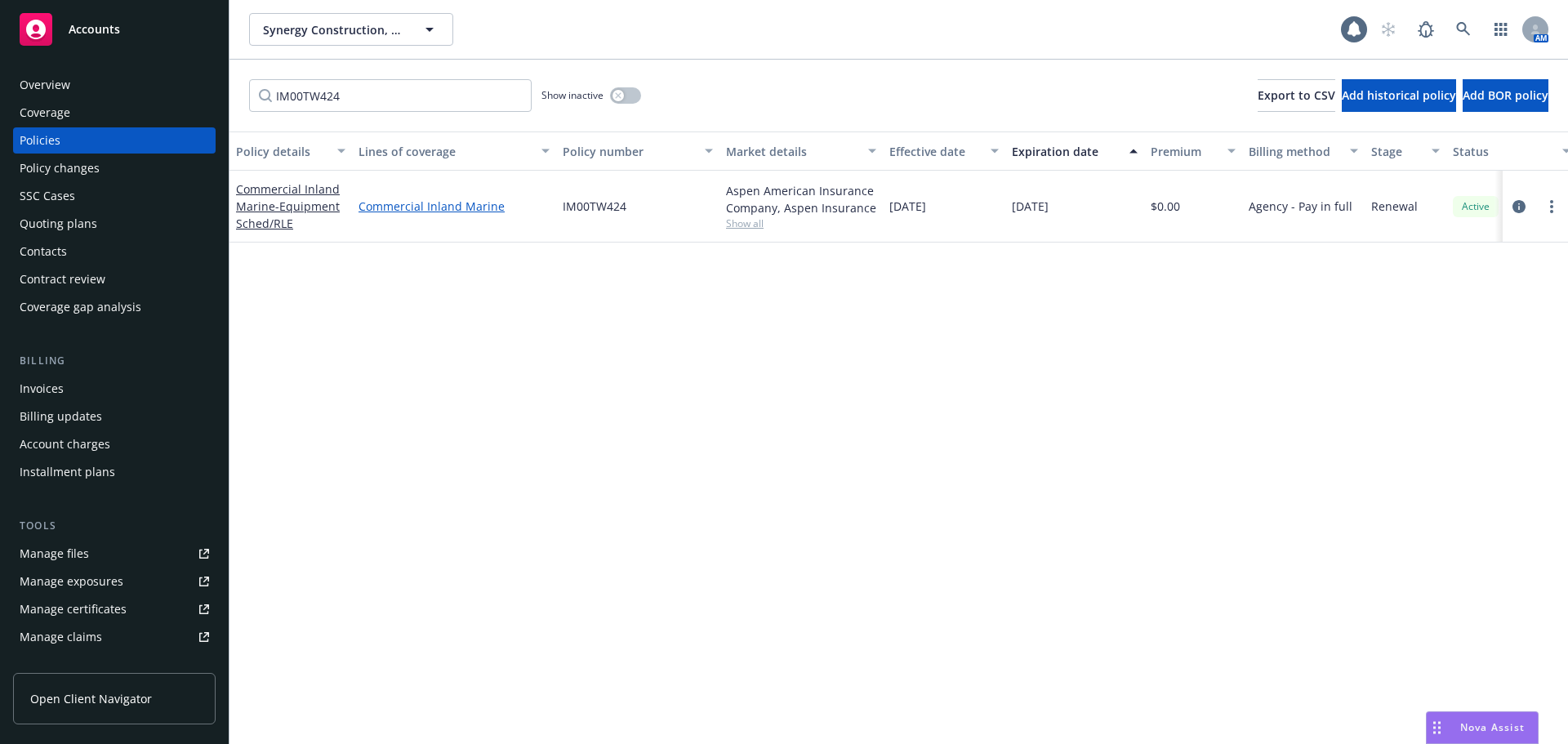
click at [450, 207] on link "Commercial Inland Marine" at bounding box center [454, 206] width 191 height 18
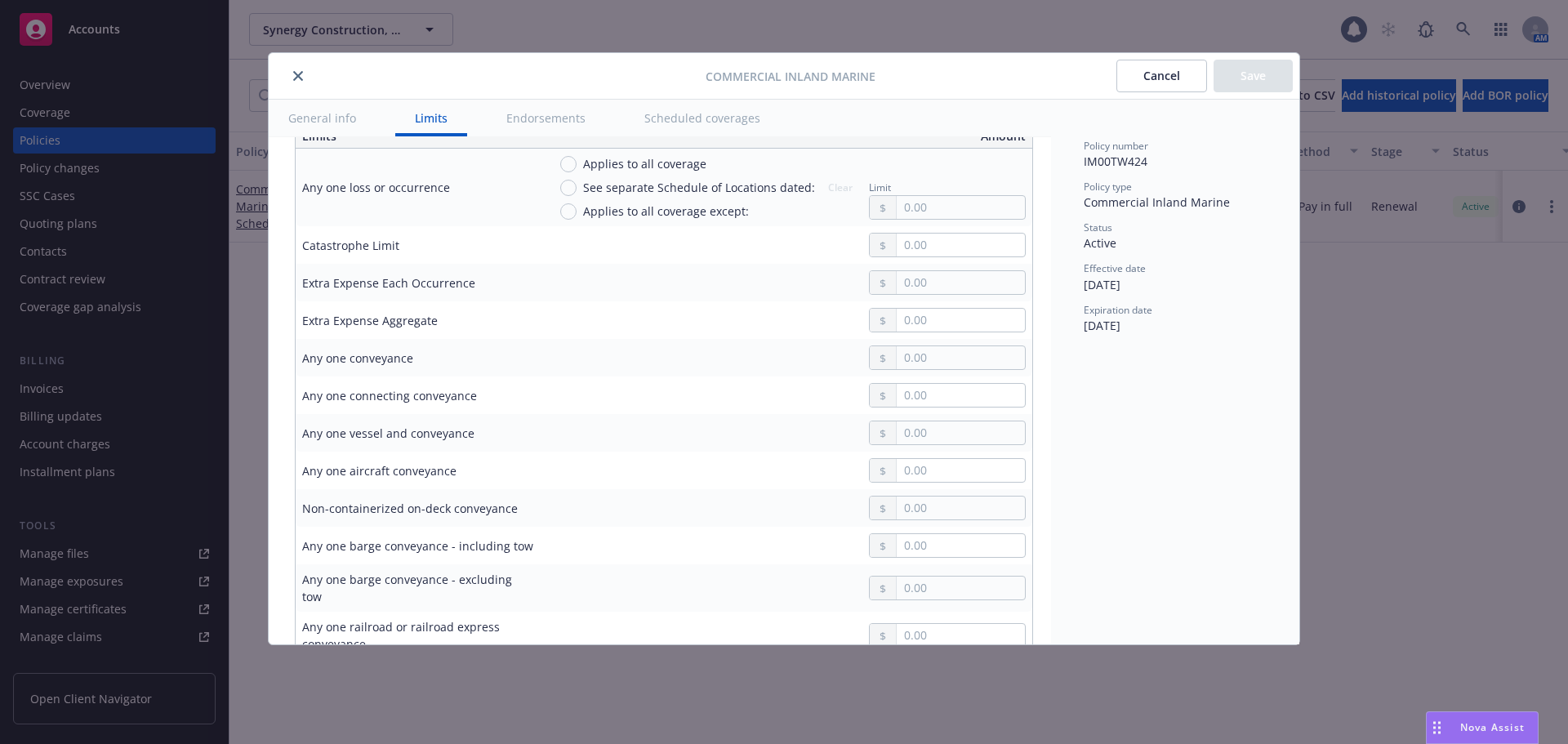
scroll to position [490, 0]
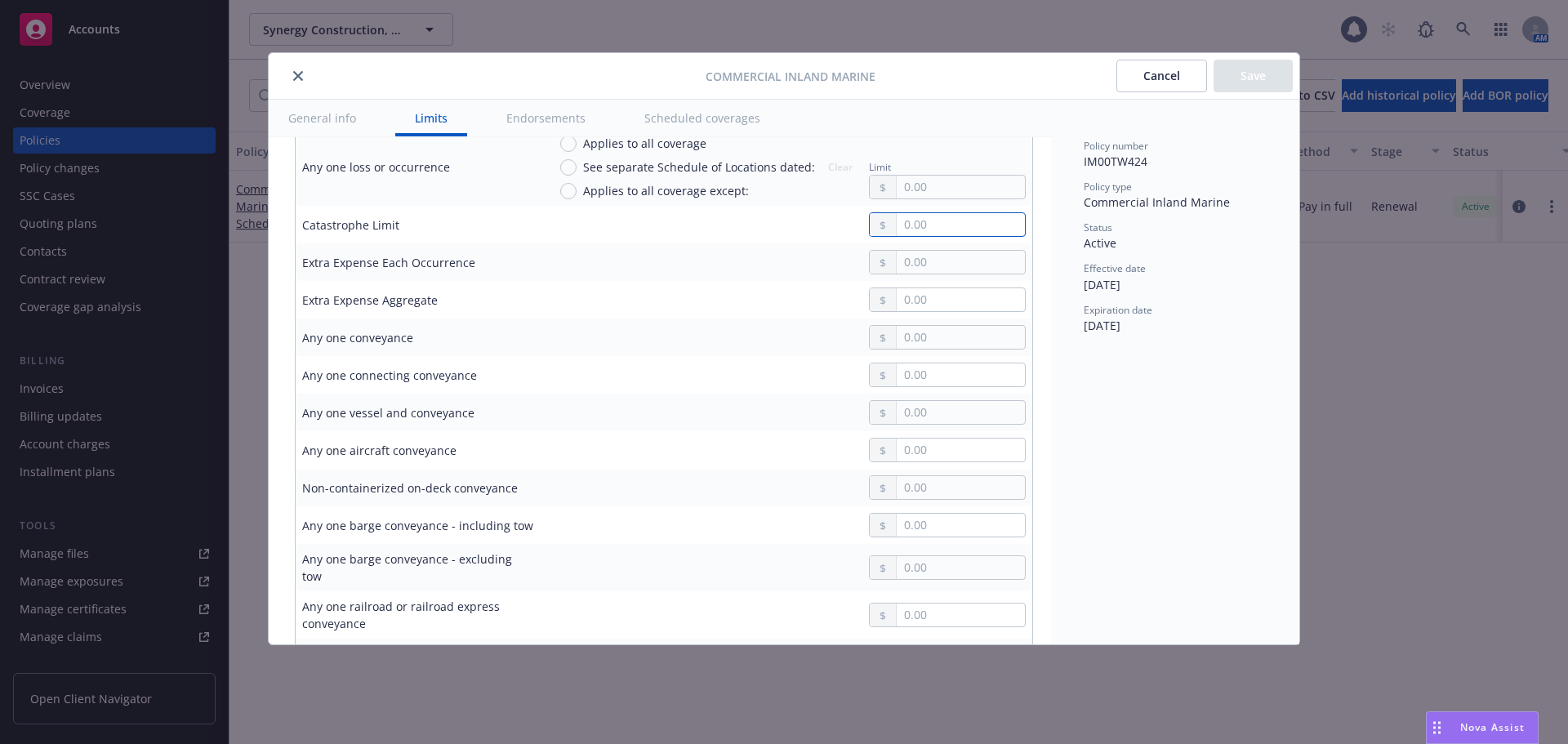
click at [929, 222] on input "text" at bounding box center [961, 225] width 129 height 23
type input "499,903.00"
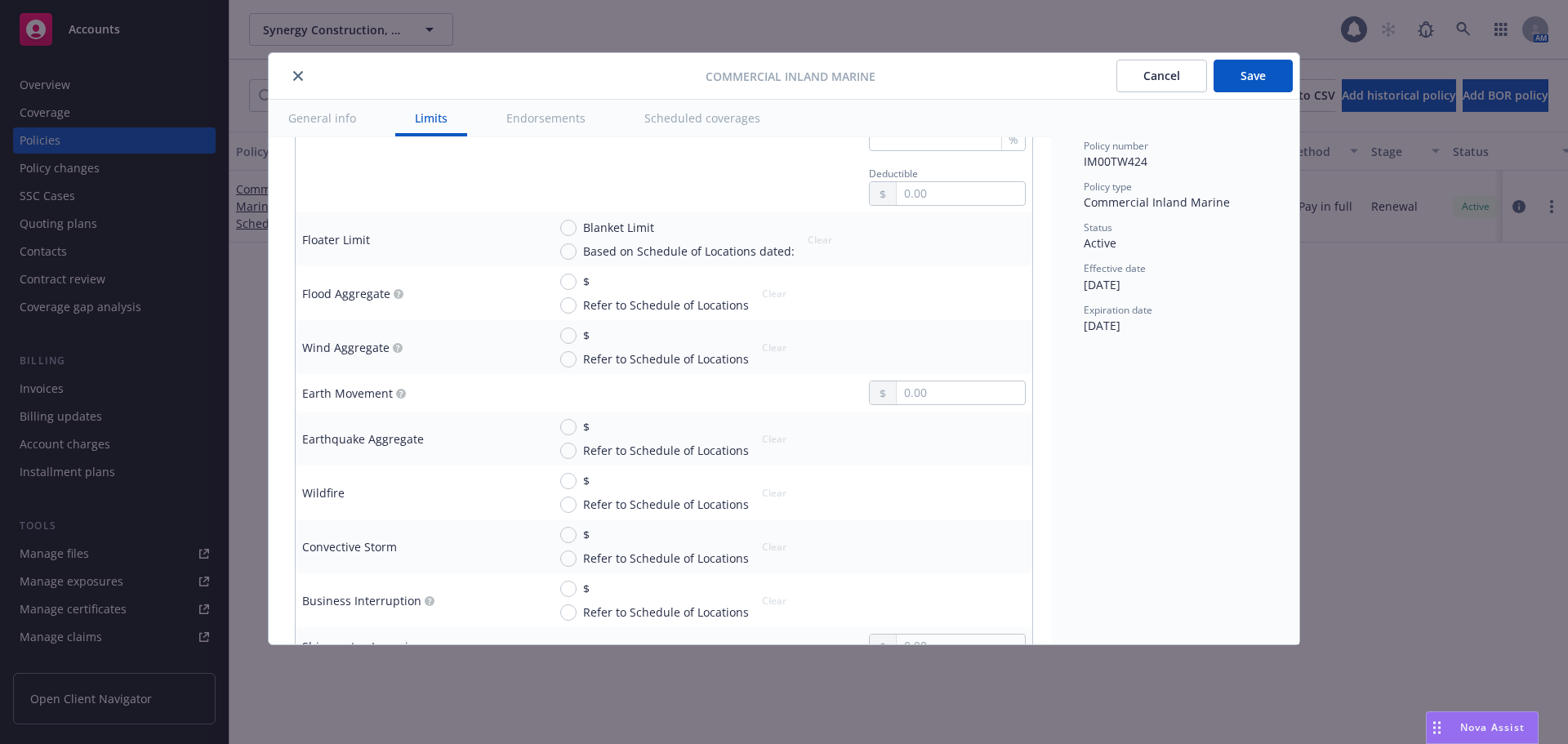
scroll to position [3352, 0]
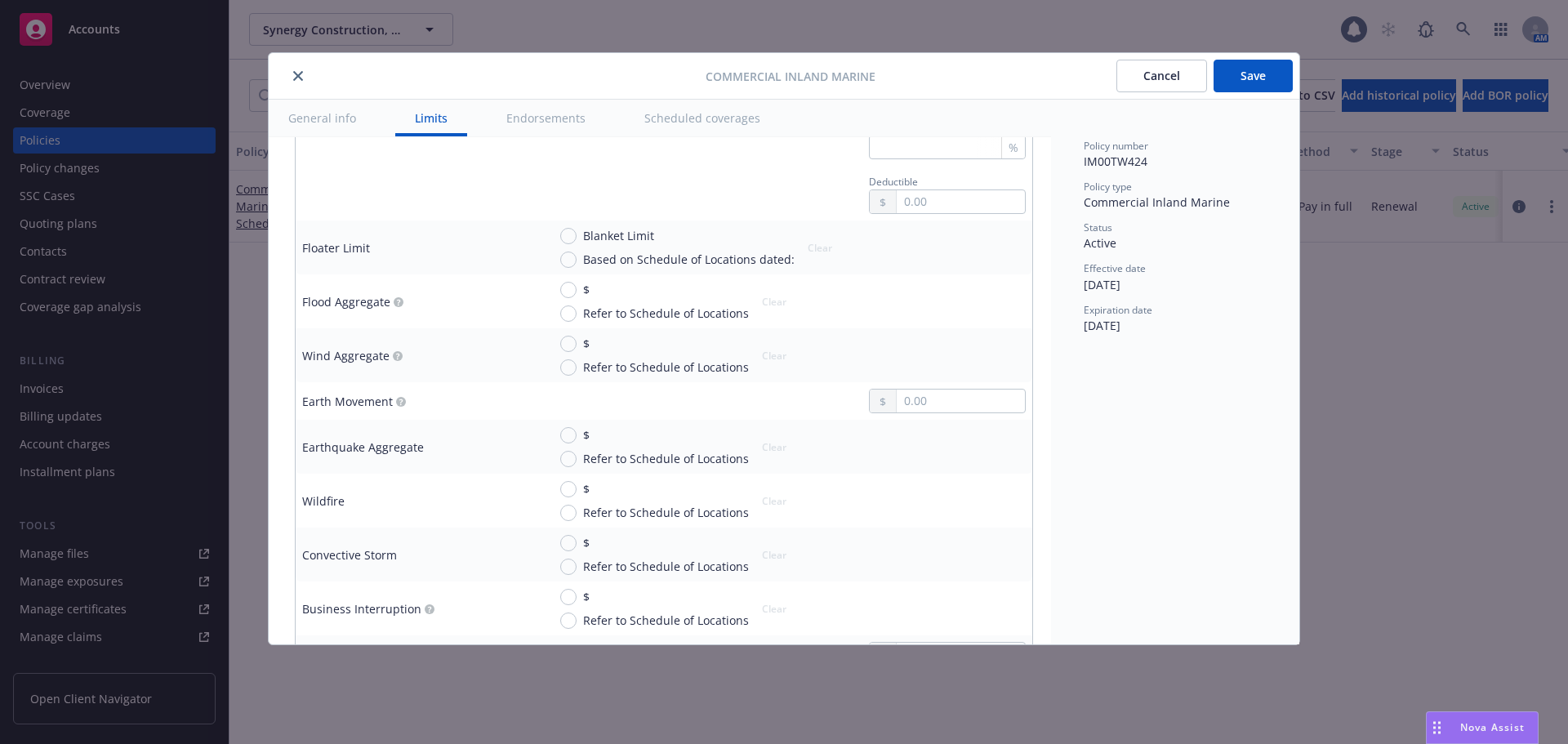
click at [1235, 81] on button "Save" at bounding box center [1254, 75] width 80 height 32
